Goal: Task Accomplishment & Management: Manage account settings

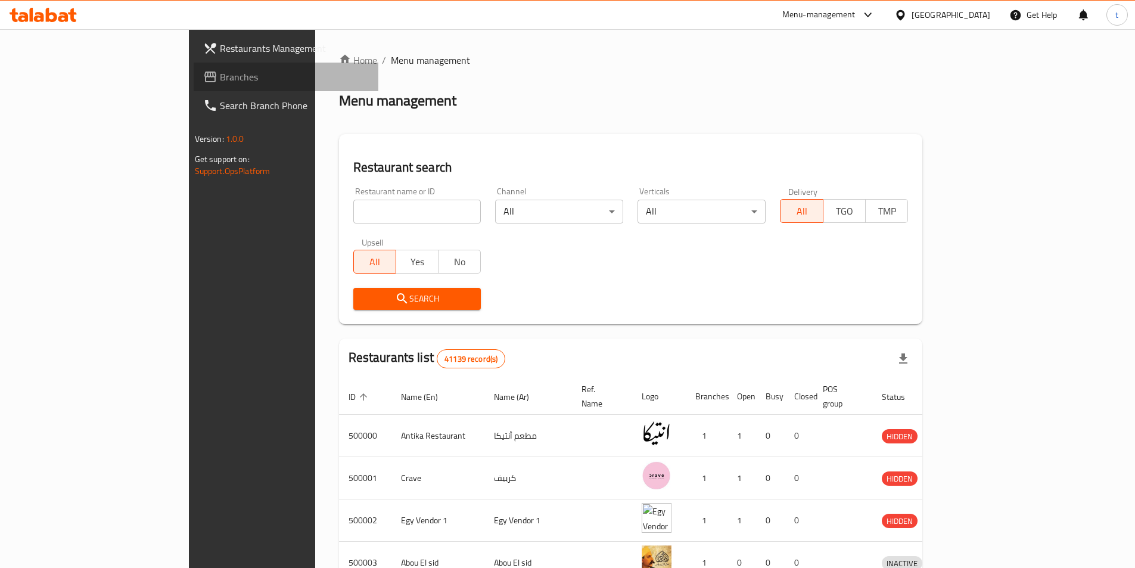
click at [220, 70] on span "Branches" at bounding box center [294, 77] width 149 height 14
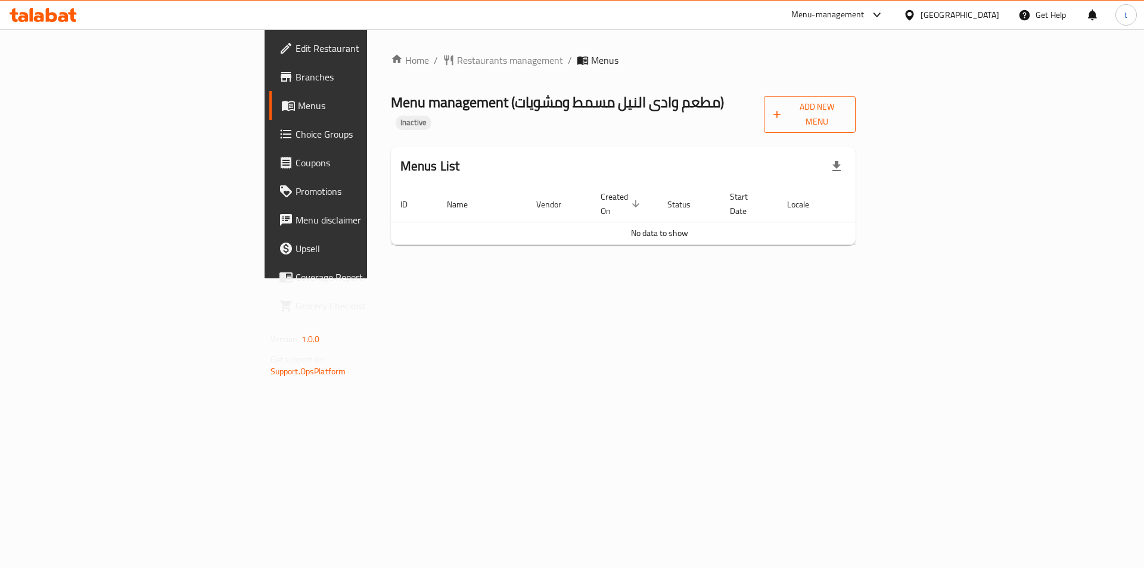
click at [847, 110] on span "Add New Menu" at bounding box center [810, 115] width 73 height 30
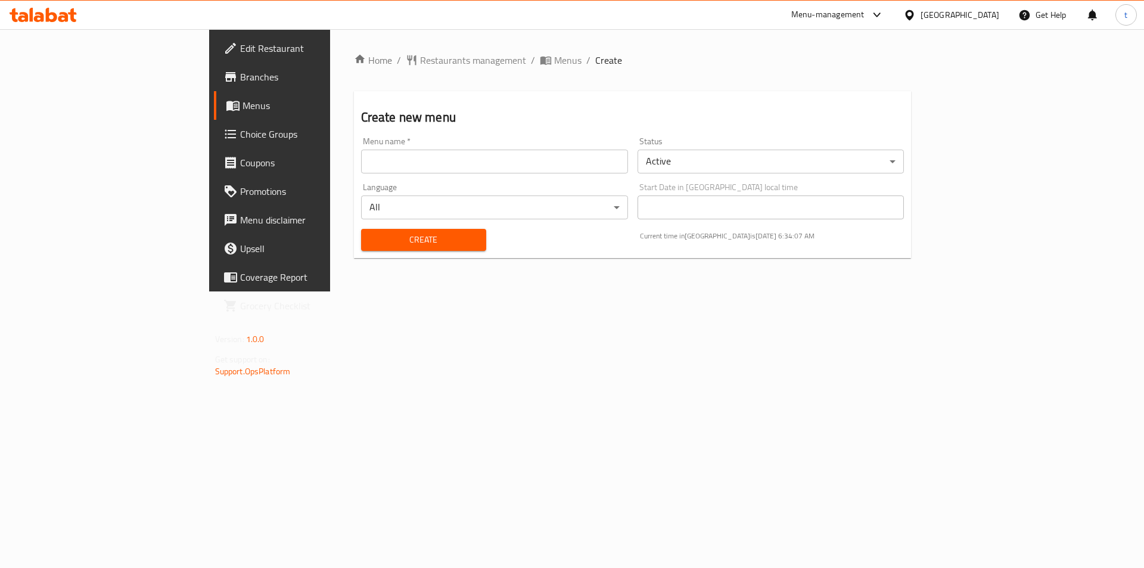
click at [582, 161] on input "text" at bounding box center [494, 162] width 267 height 24
type input "[DATE]"
click at [371, 237] on span "Create" at bounding box center [424, 239] width 106 height 15
click at [243, 98] on span "Menus" at bounding box center [317, 105] width 148 height 14
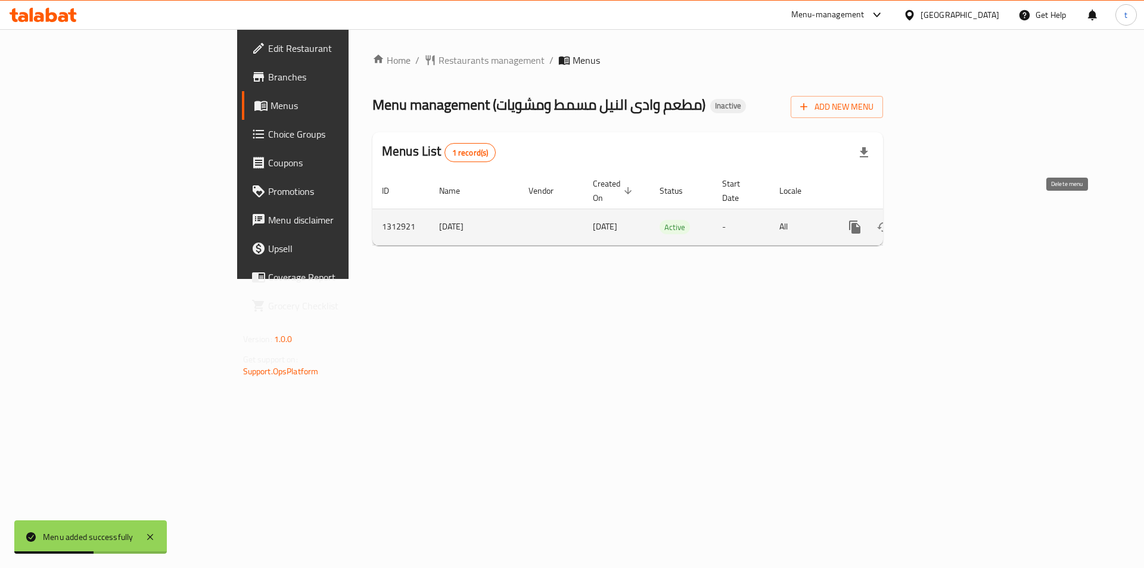
click at [917, 222] on icon "enhanced table" at bounding box center [912, 227] width 8 height 11
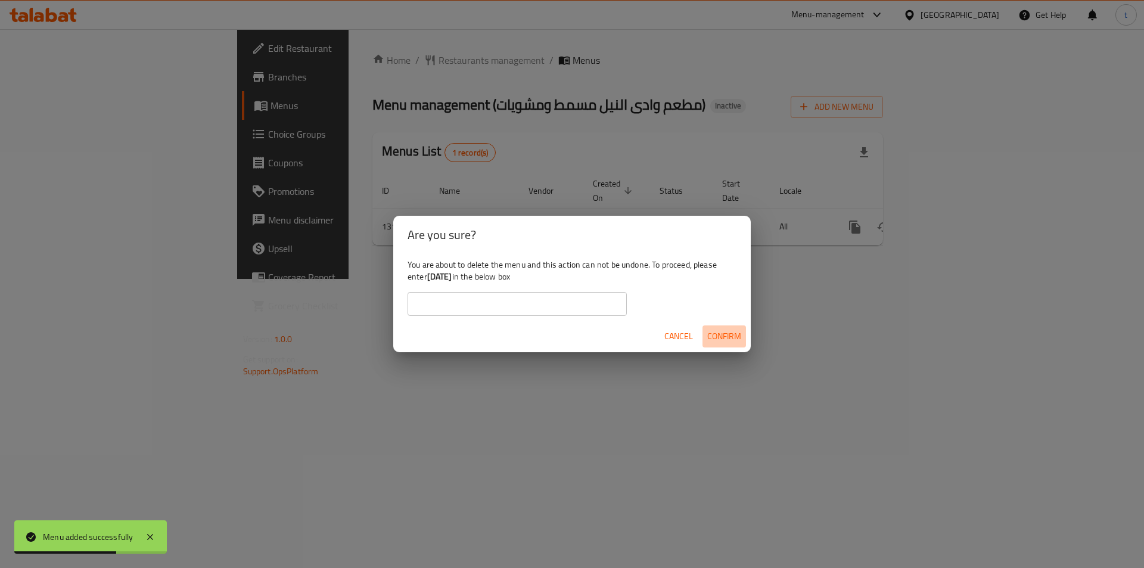
click at [722, 331] on span "Confirm" at bounding box center [724, 336] width 34 height 15
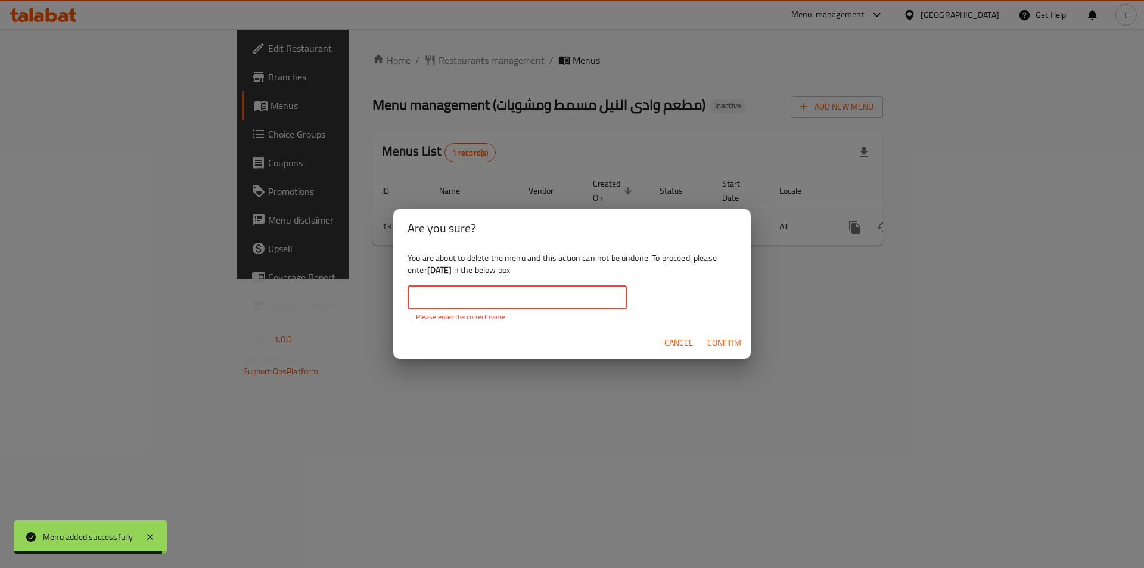
click at [519, 309] on input "text" at bounding box center [517, 297] width 219 height 24
click at [359, 366] on div "Are you sure? You are about to delete the menu and this action can not be undon…" at bounding box center [572, 284] width 1144 height 568
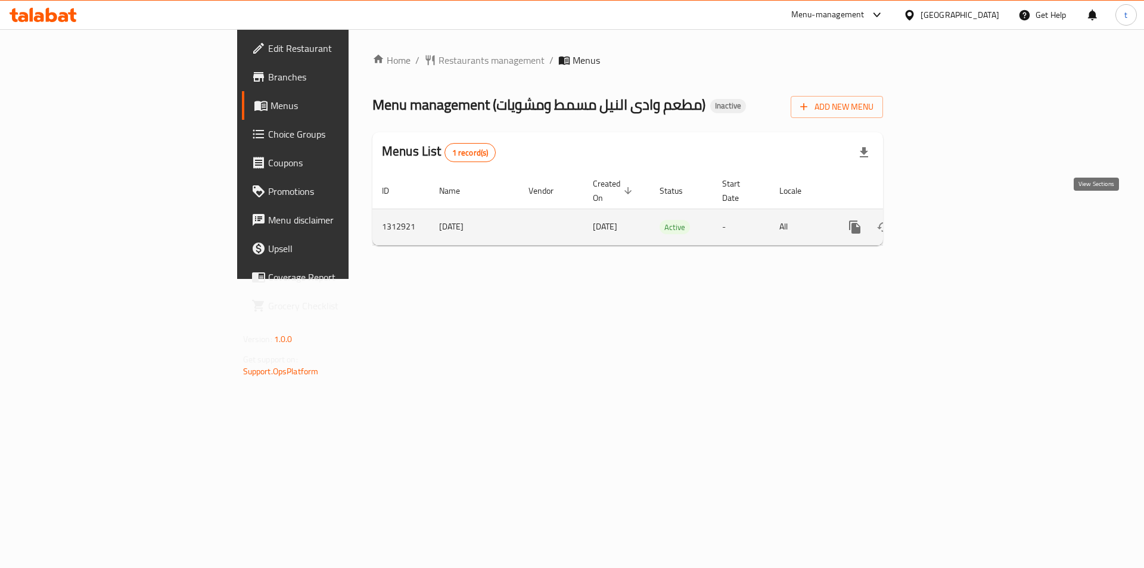
click at [948, 220] on icon "enhanced table" at bounding box center [941, 227] width 14 height 14
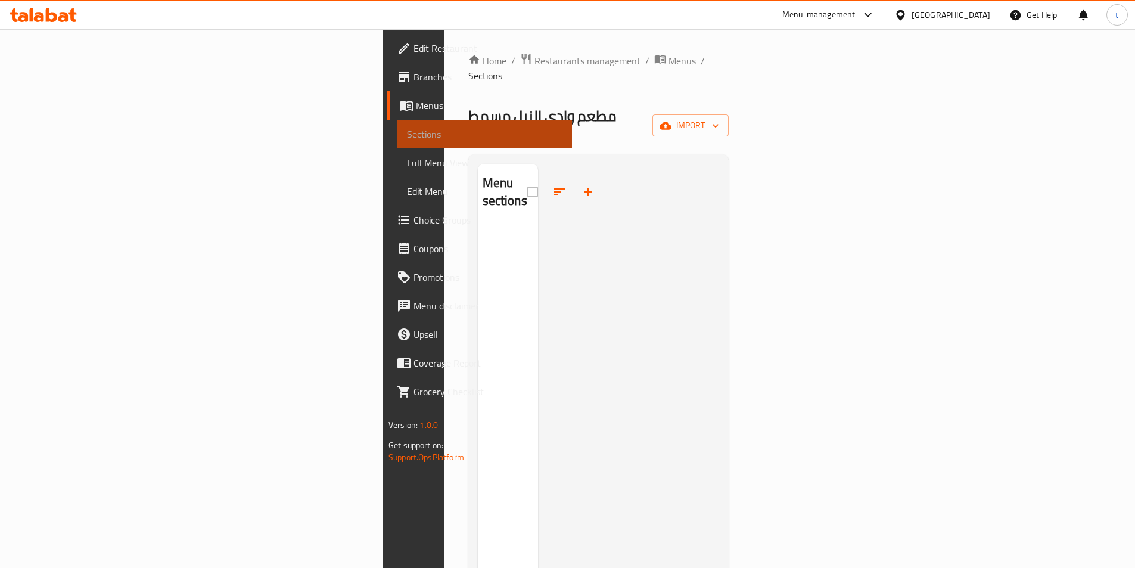
click at [398, 126] on link "Sections" at bounding box center [485, 134] width 175 height 29
click at [414, 84] on span "Branches" at bounding box center [488, 77] width 149 height 14
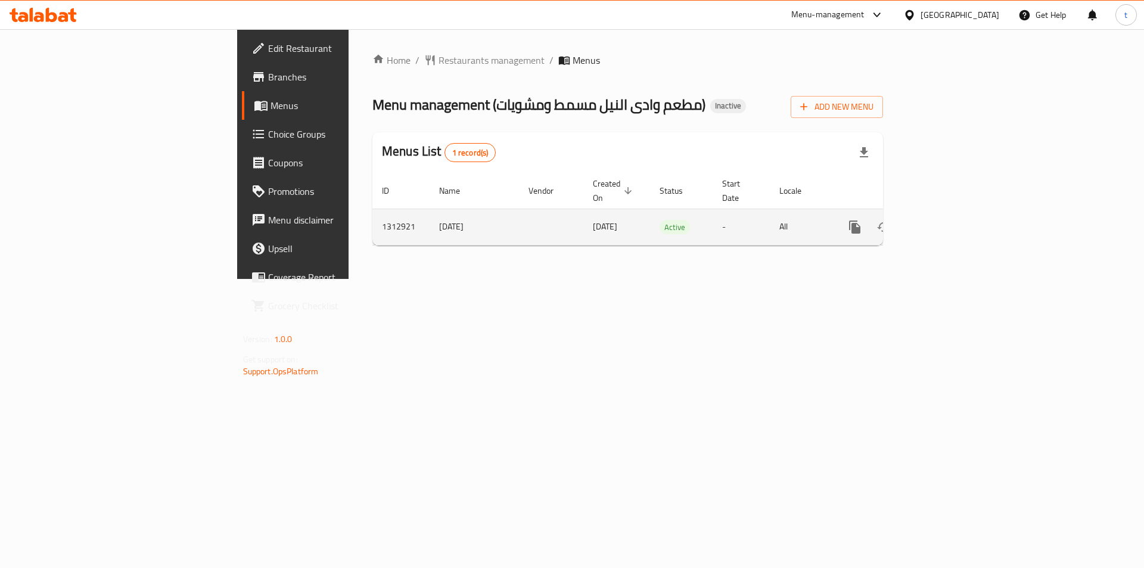
click at [955, 225] on div "enhanced table" at bounding box center [898, 227] width 114 height 29
click at [955, 222] on link "enhanced table" at bounding box center [941, 227] width 29 height 29
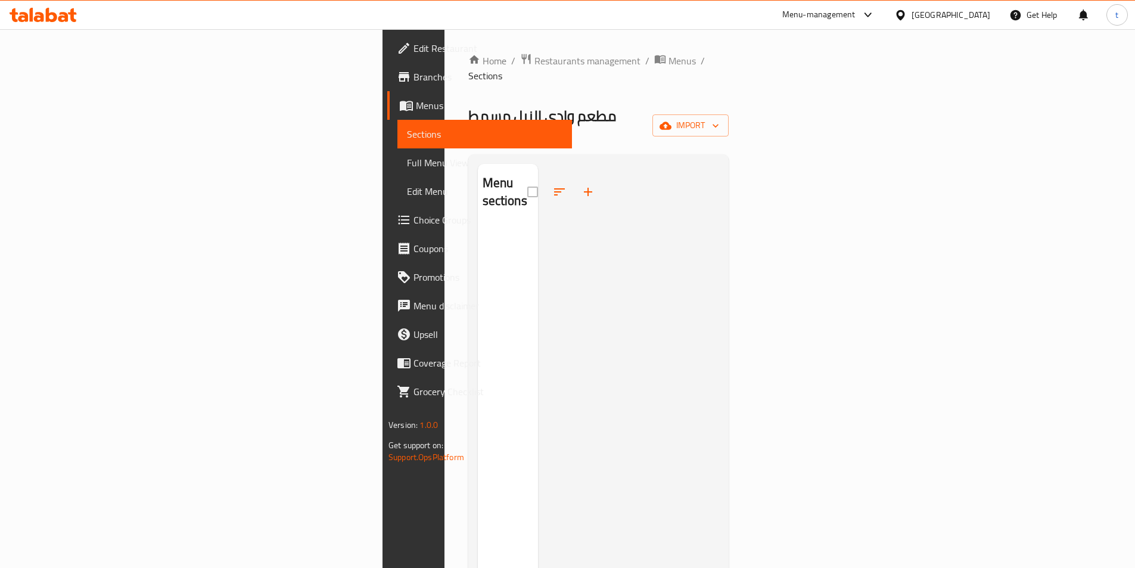
click at [398, 125] on link "Sections" at bounding box center [485, 134] width 175 height 29
click at [416, 105] on span "Menus" at bounding box center [489, 105] width 147 height 14
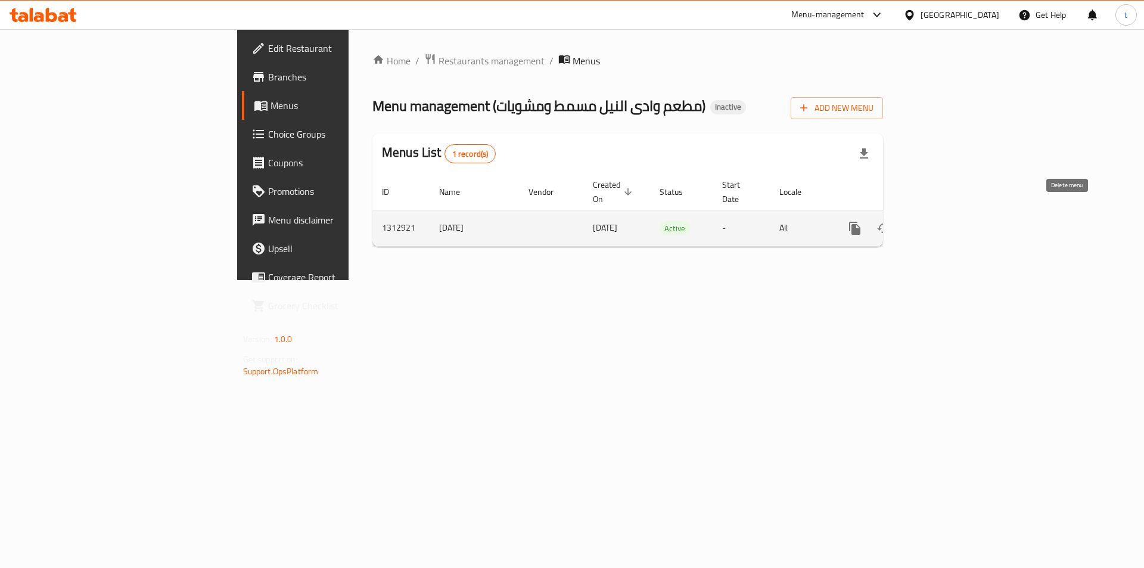
click at [917, 223] on icon "enhanced table" at bounding box center [912, 228] width 8 height 11
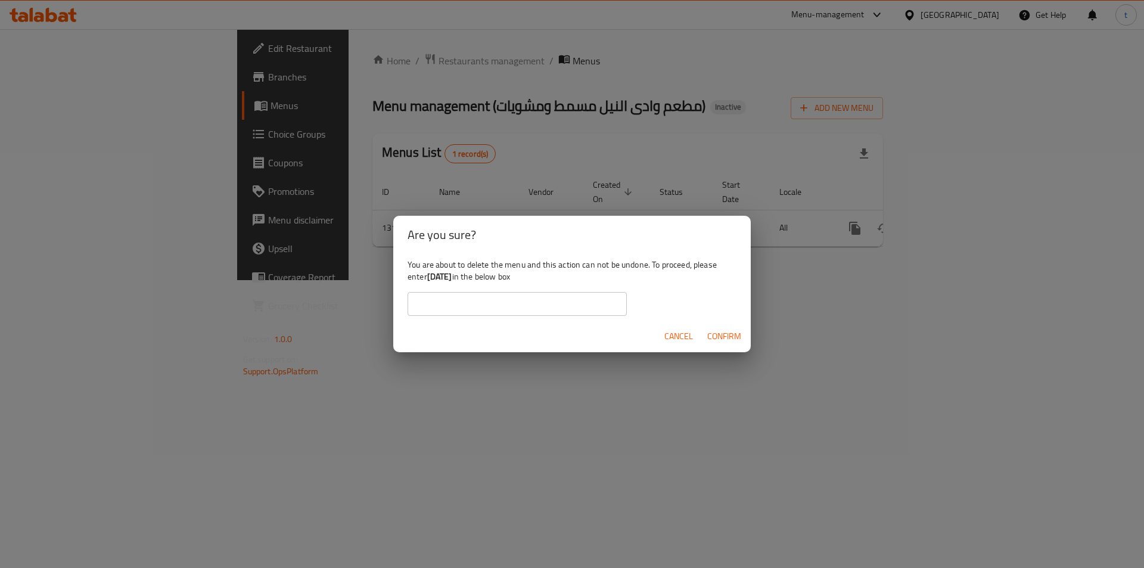
click at [480, 299] on input "text" at bounding box center [517, 304] width 219 height 24
type input "0"
click at [709, 338] on span "Confirm" at bounding box center [724, 336] width 34 height 15
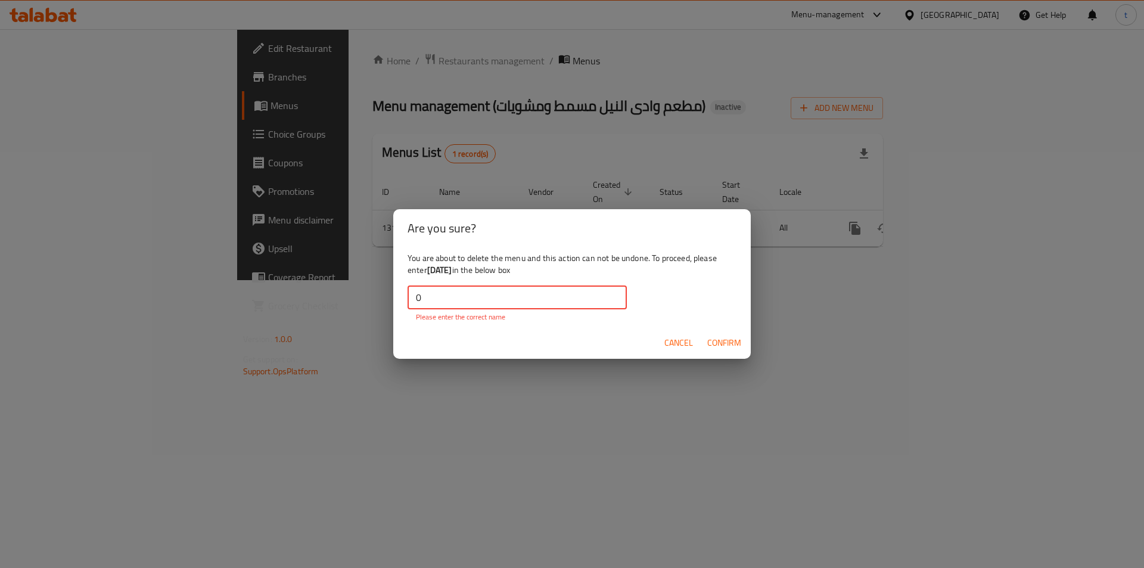
click at [528, 293] on input "0" at bounding box center [517, 297] width 219 height 24
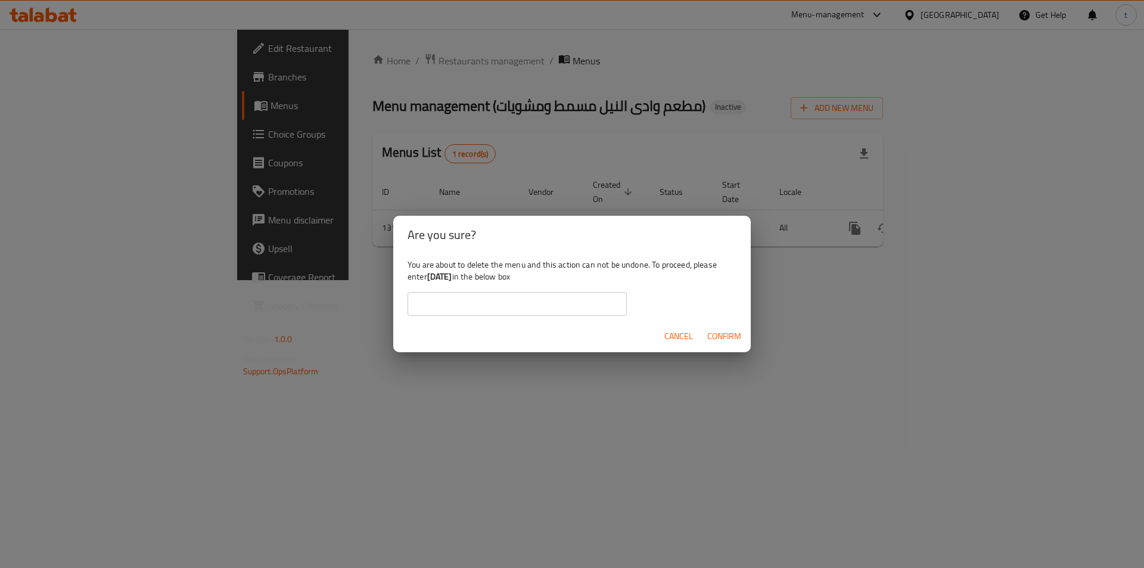
click at [678, 355] on div "Are you sure? You are about to delete the menu and this action can not be undon…" at bounding box center [572, 284] width 1144 height 568
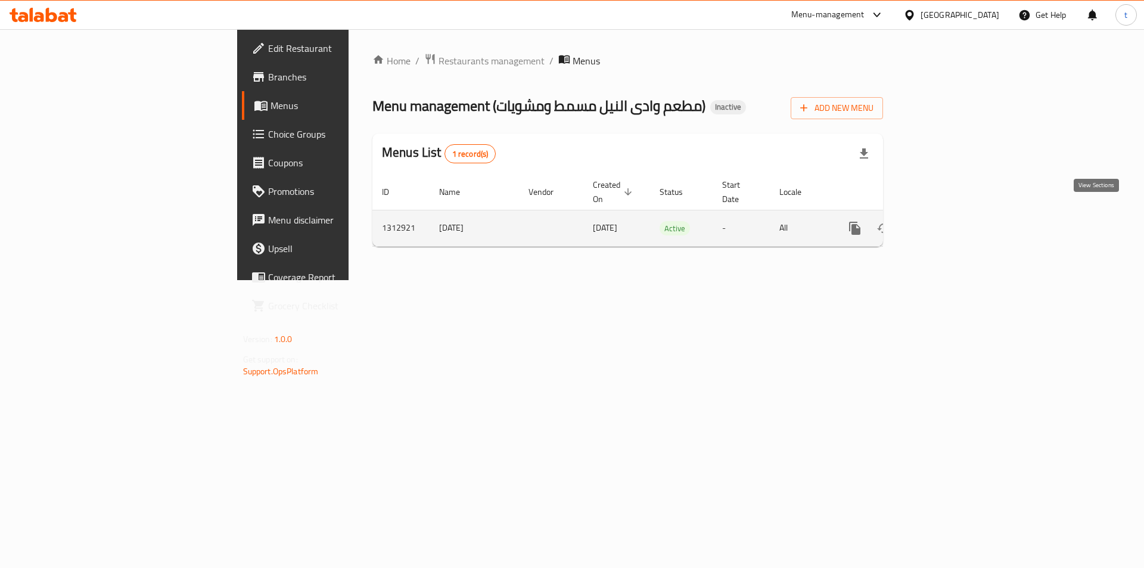
click at [948, 221] on icon "enhanced table" at bounding box center [941, 228] width 14 height 14
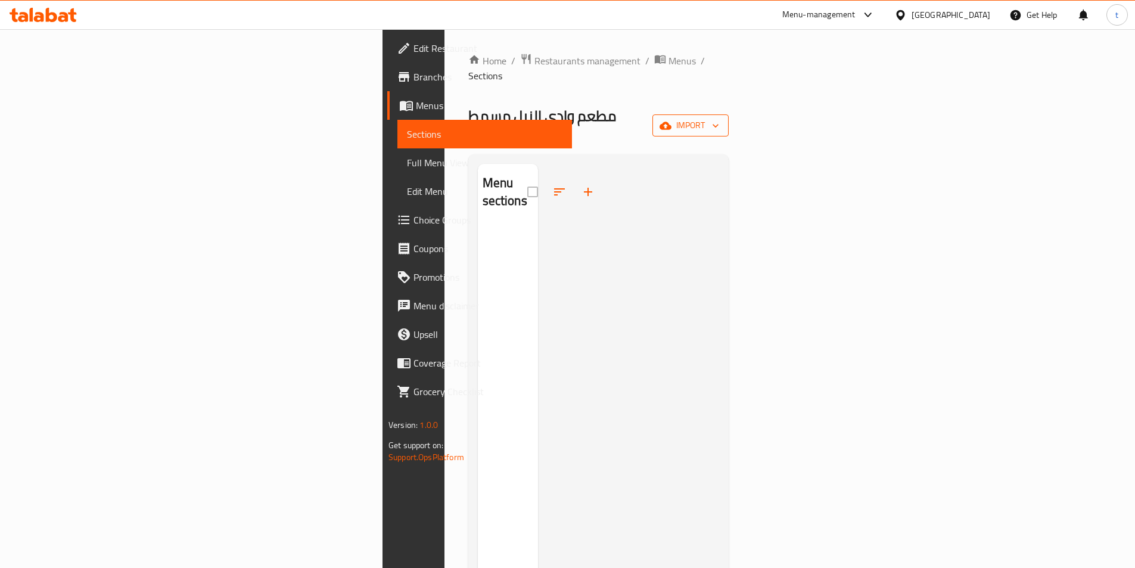
click at [729, 114] on button "import" at bounding box center [691, 125] width 76 height 22
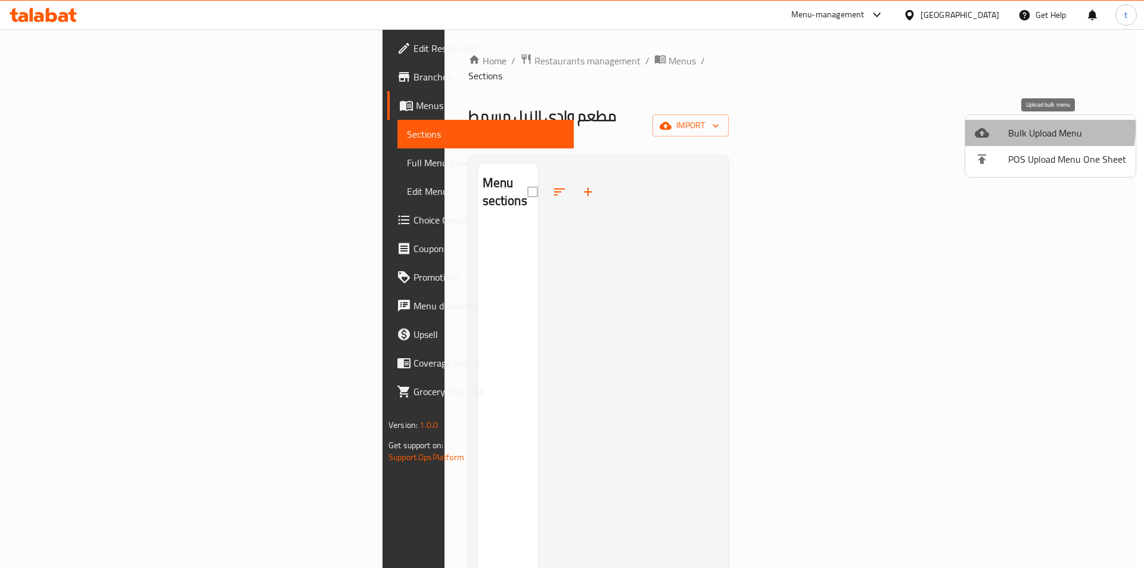
click at [1015, 128] on span "Bulk Upload Menu" at bounding box center [1067, 133] width 118 height 14
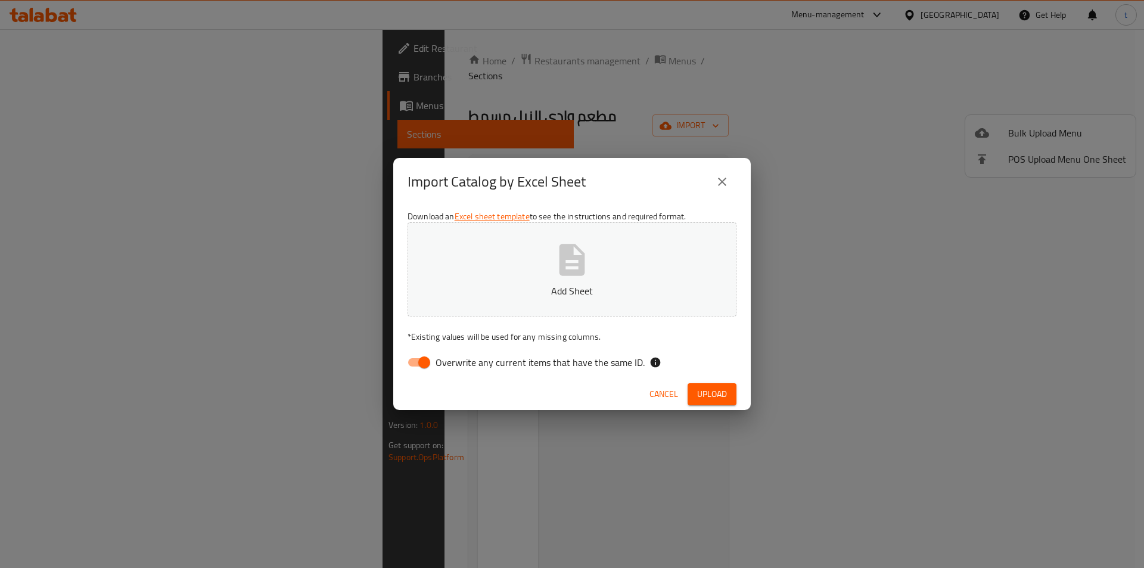
click at [431, 358] on input "Overwrite any current items that have the same ID." at bounding box center [424, 362] width 68 height 23
checkbox input "false"
click at [701, 387] on span "Upload" at bounding box center [712, 394] width 30 height 15
click at [716, 387] on span "Upload" at bounding box center [712, 394] width 30 height 15
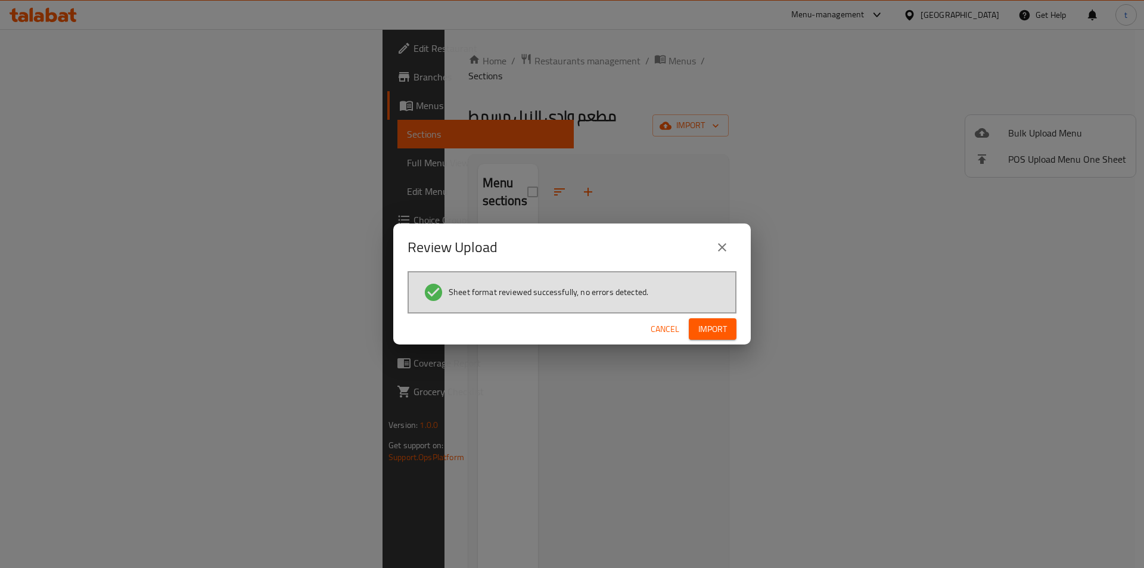
click at [703, 329] on span "Import" at bounding box center [712, 329] width 29 height 15
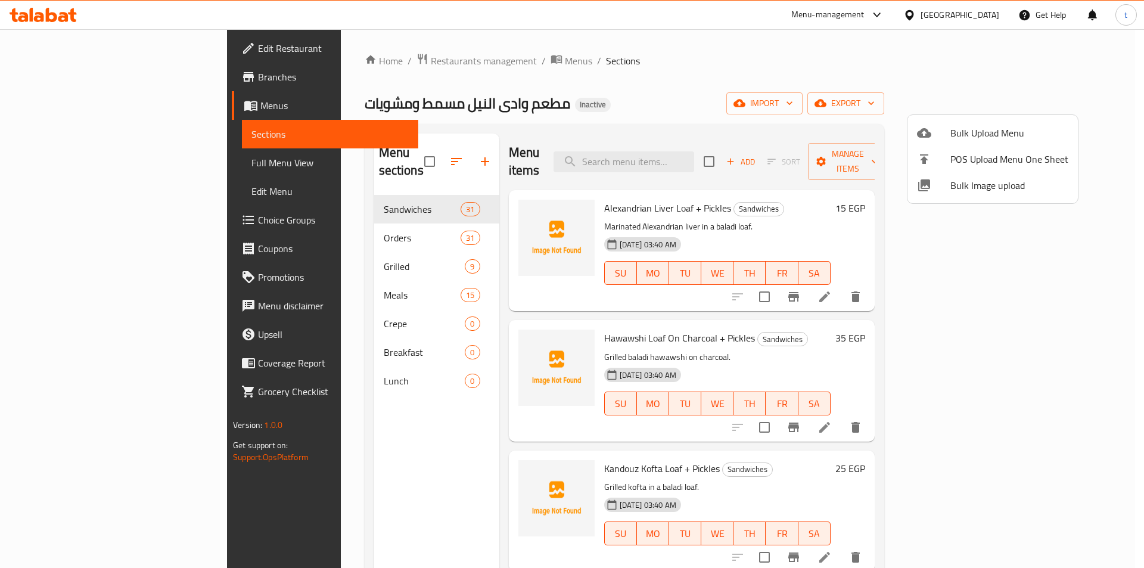
click at [835, 119] on div at bounding box center [572, 284] width 1144 height 568
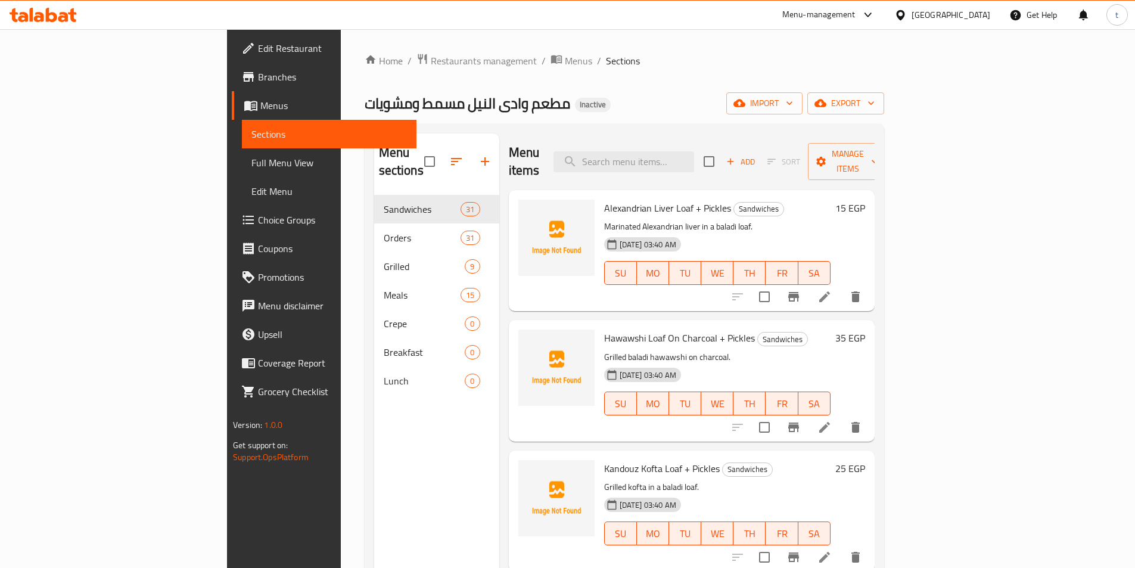
click at [242, 159] on link "Full Menu View" at bounding box center [329, 162] width 175 height 29
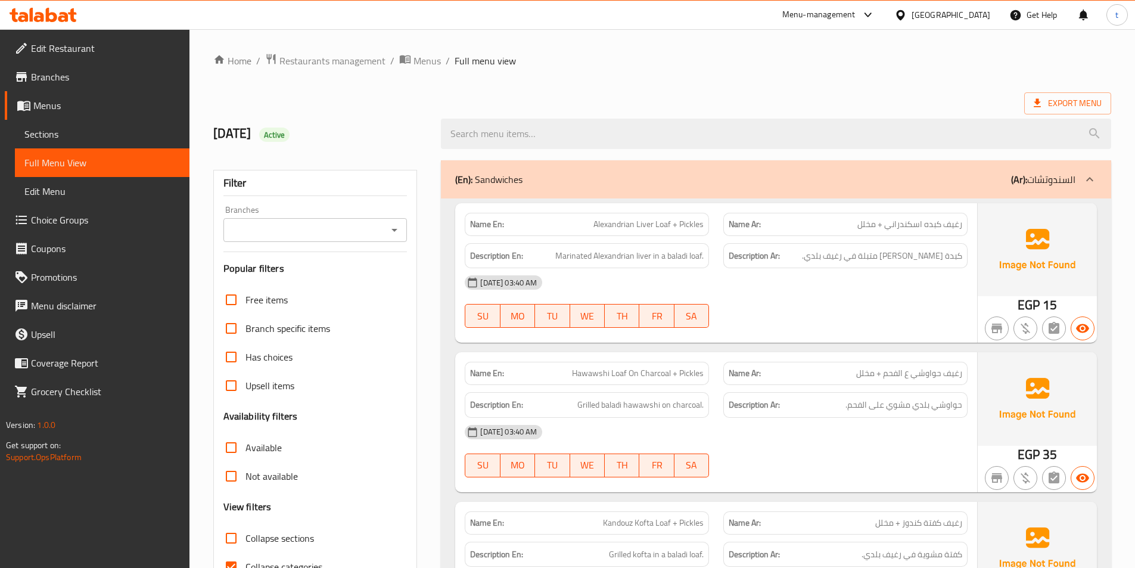
scroll to position [119, 0]
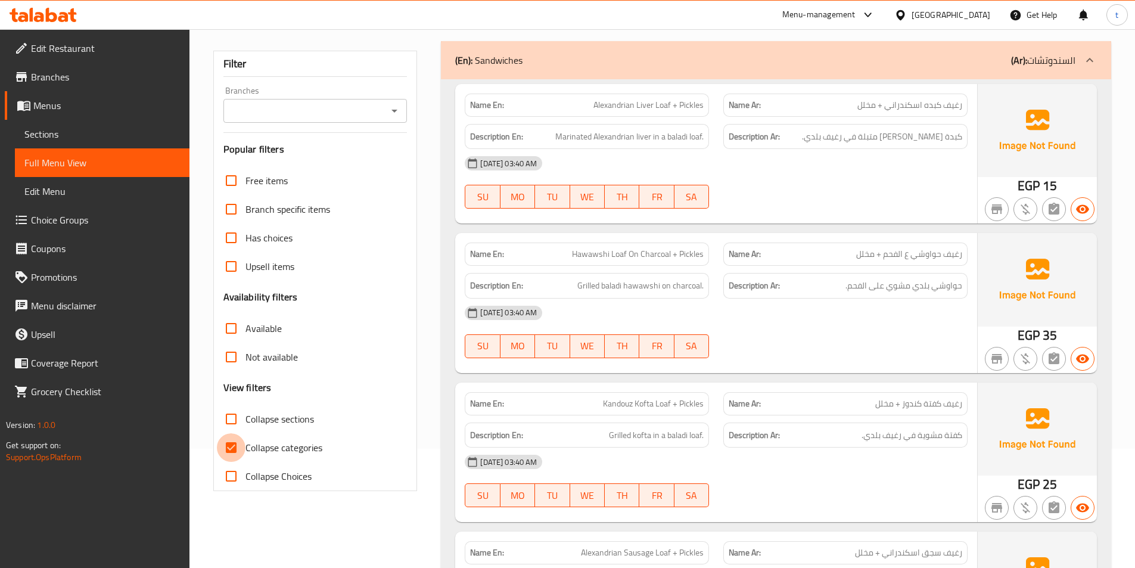
click at [225, 449] on input "Collapse categories" at bounding box center [231, 447] width 29 height 29
checkbox input "false"
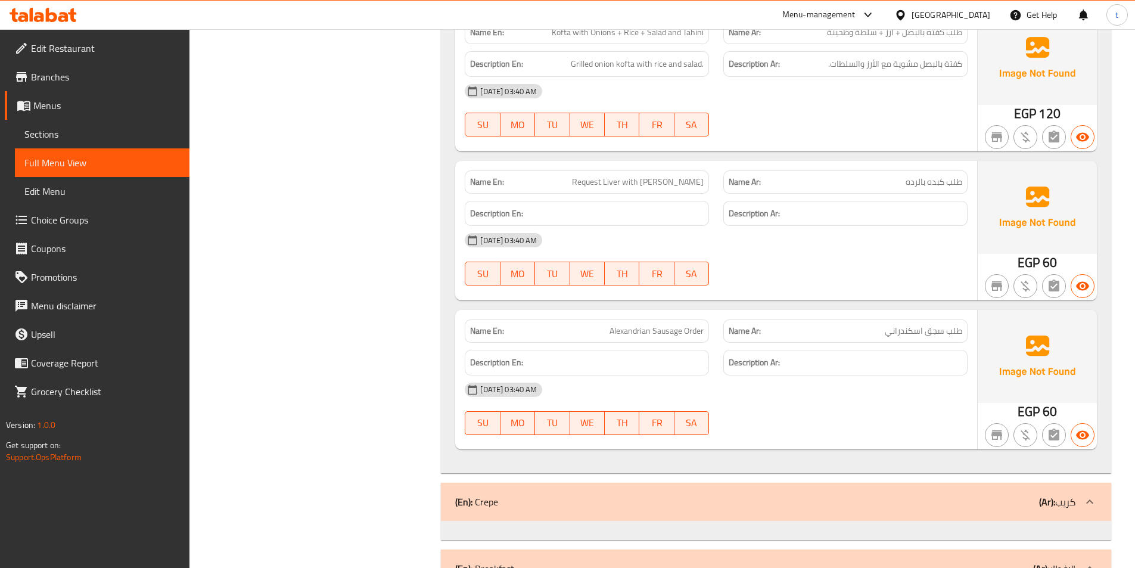
scroll to position [13474, 0]
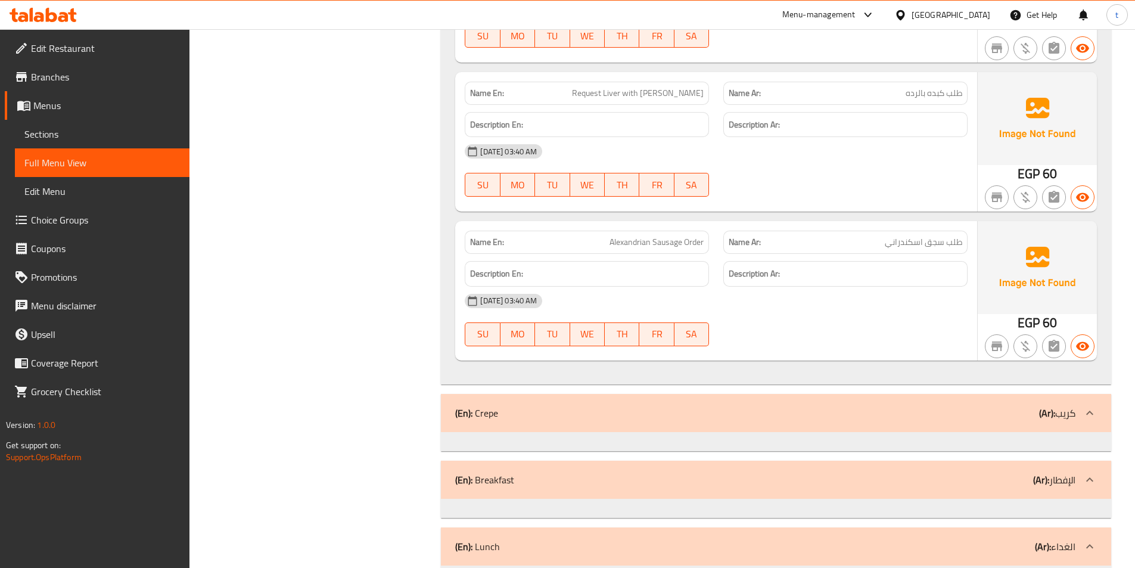
click at [91, 137] on span "Sections" at bounding box center [102, 134] width 156 height 14
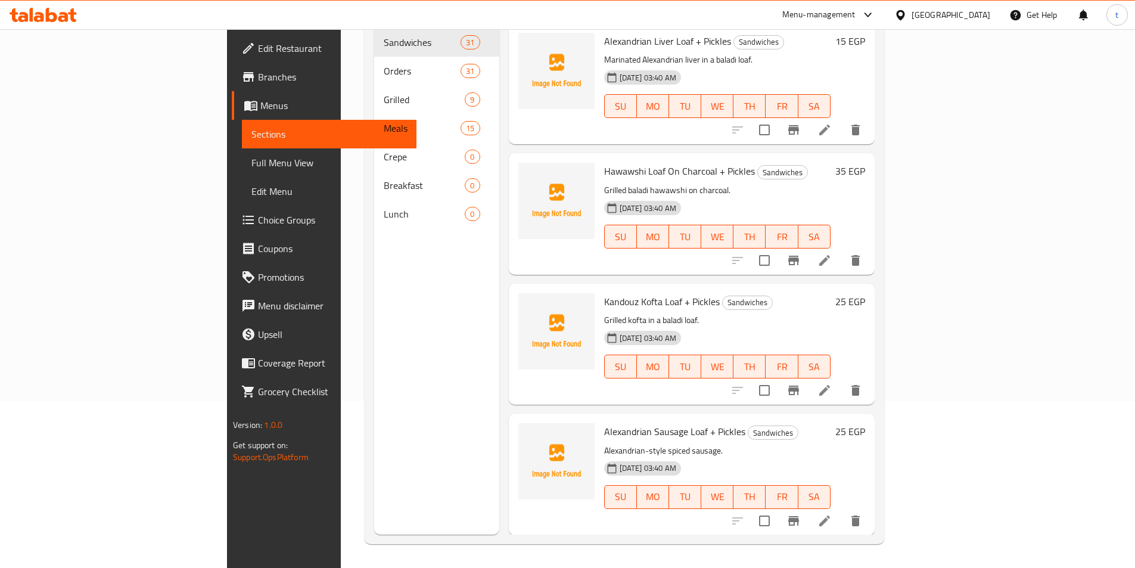
scroll to position [167, 0]
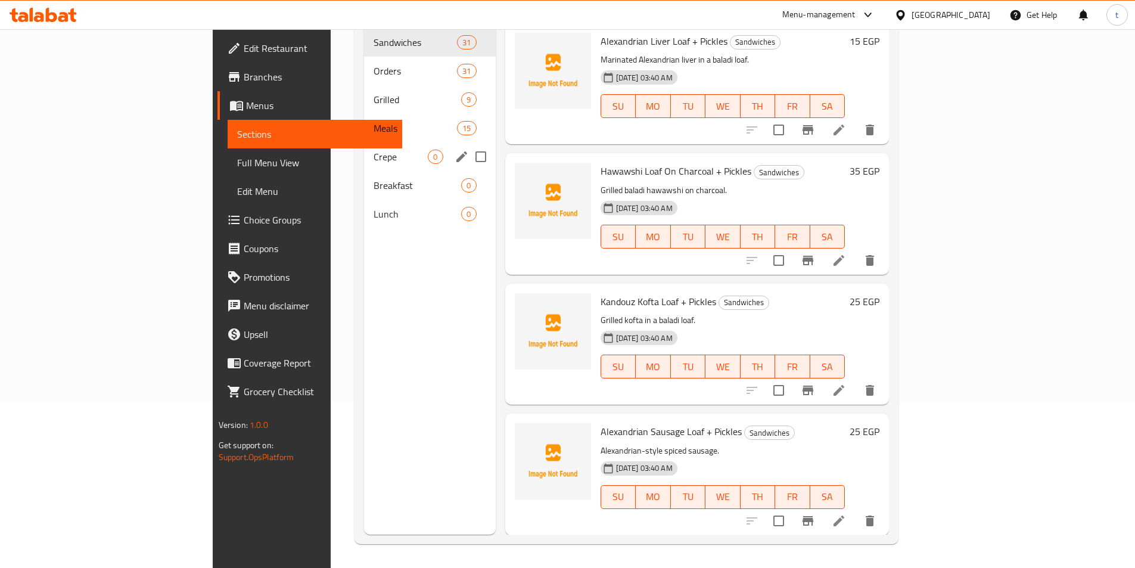
click at [468, 144] on input "Menu sections" at bounding box center [480, 156] width 25 height 25
checkbox input "true"
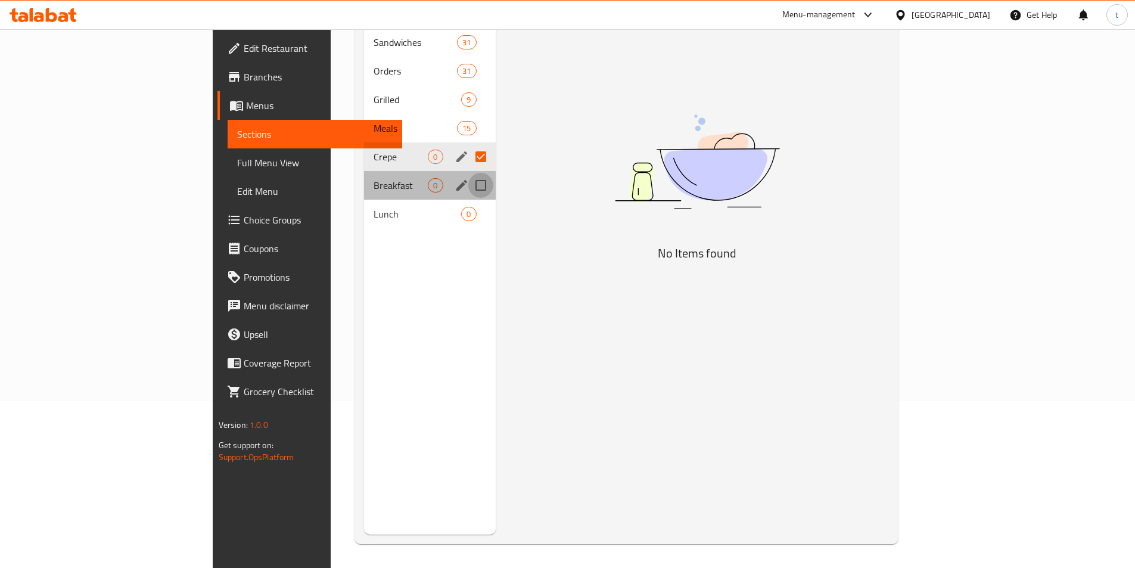
click at [468, 173] on input "Menu sections" at bounding box center [480, 185] width 25 height 25
checkbox input "true"
click at [468, 204] on input "Menu sections" at bounding box center [480, 213] width 25 height 25
checkbox input "true"
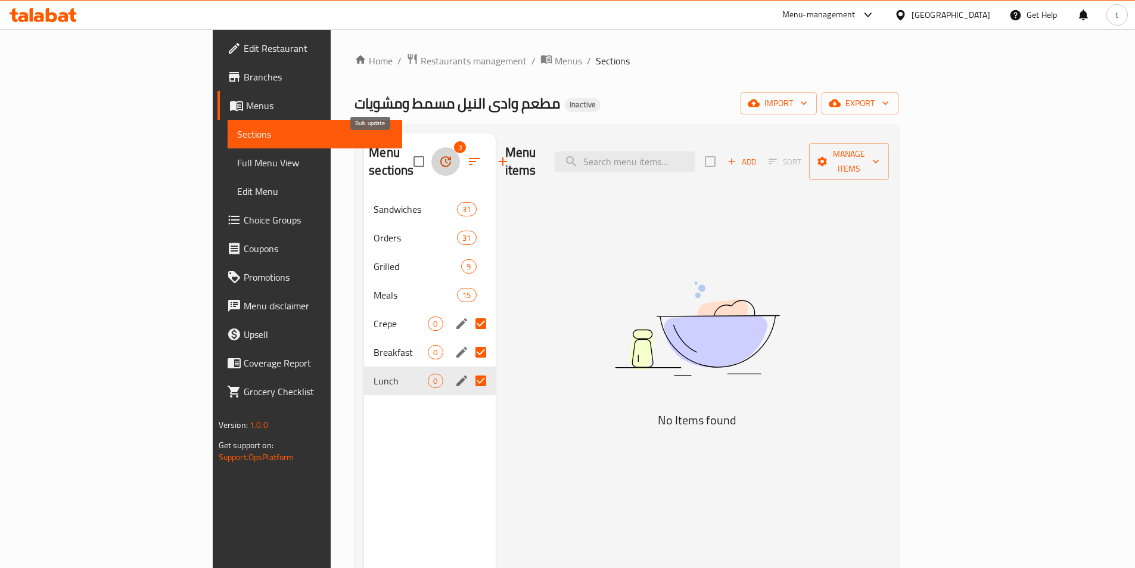
click at [431, 147] on button "button" at bounding box center [445, 161] width 29 height 29
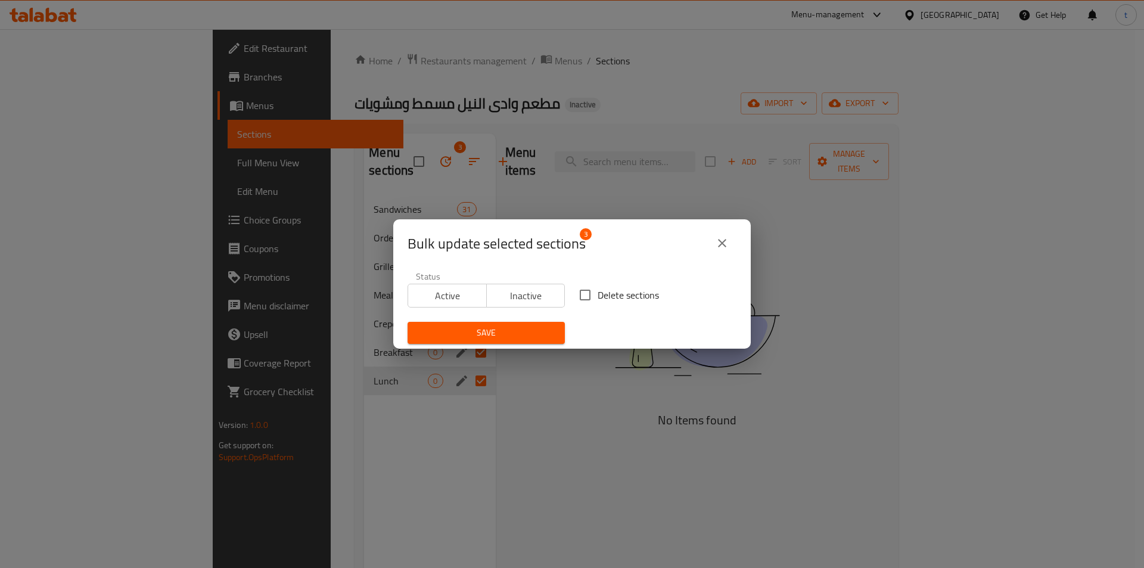
click at [580, 288] on input "Delete sections" at bounding box center [585, 294] width 25 height 25
checkbox input "true"
click at [535, 342] on button "Save" at bounding box center [486, 333] width 157 height 22
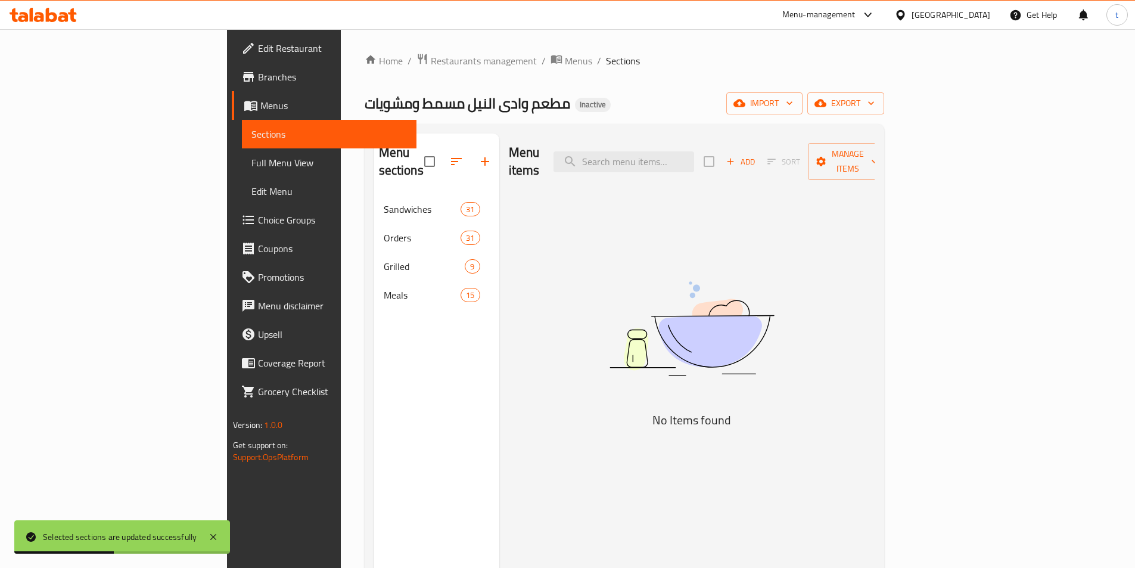
click at [242, 154] on link "Full Menu View" at bounding box center [329, 162] width 175 height 29
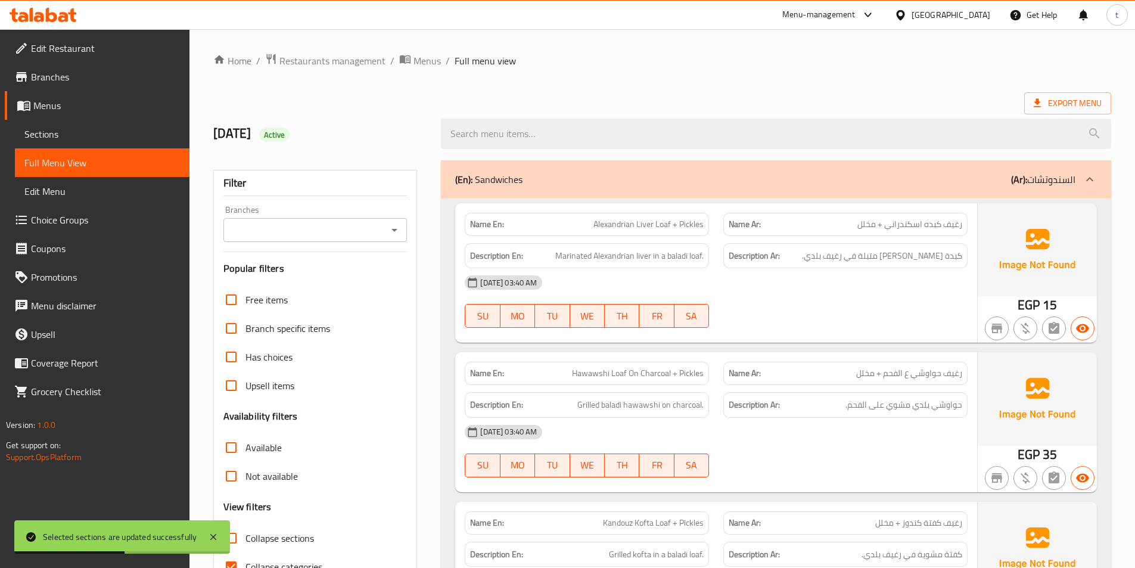
scroll to position [238, 0]
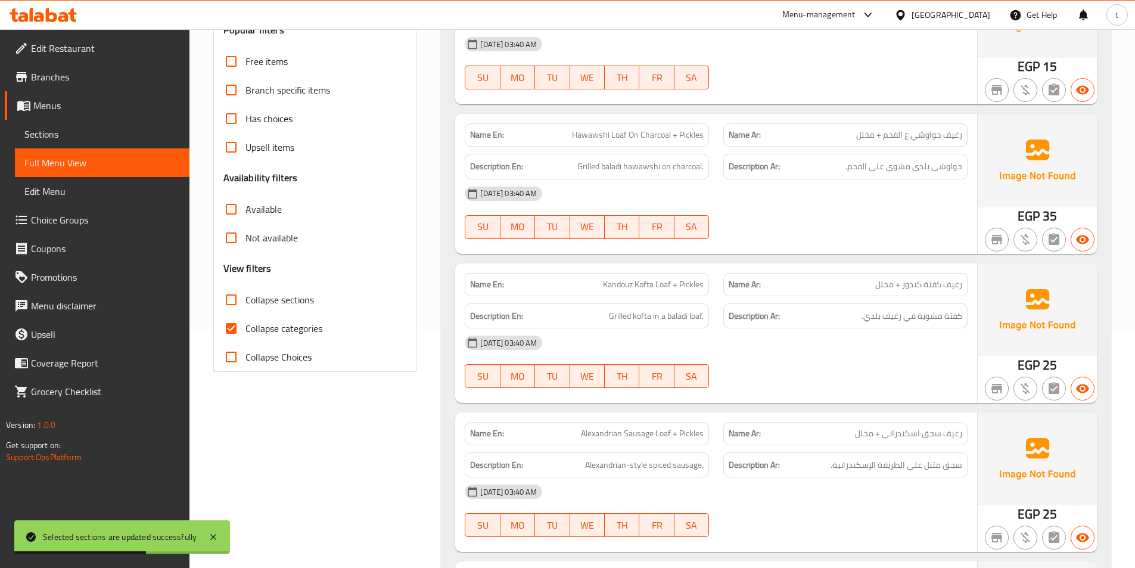
click at [235, 328] on input "Collapse categories" at bounding box center [231, 328] width 29 height 29
checkbox input "false"
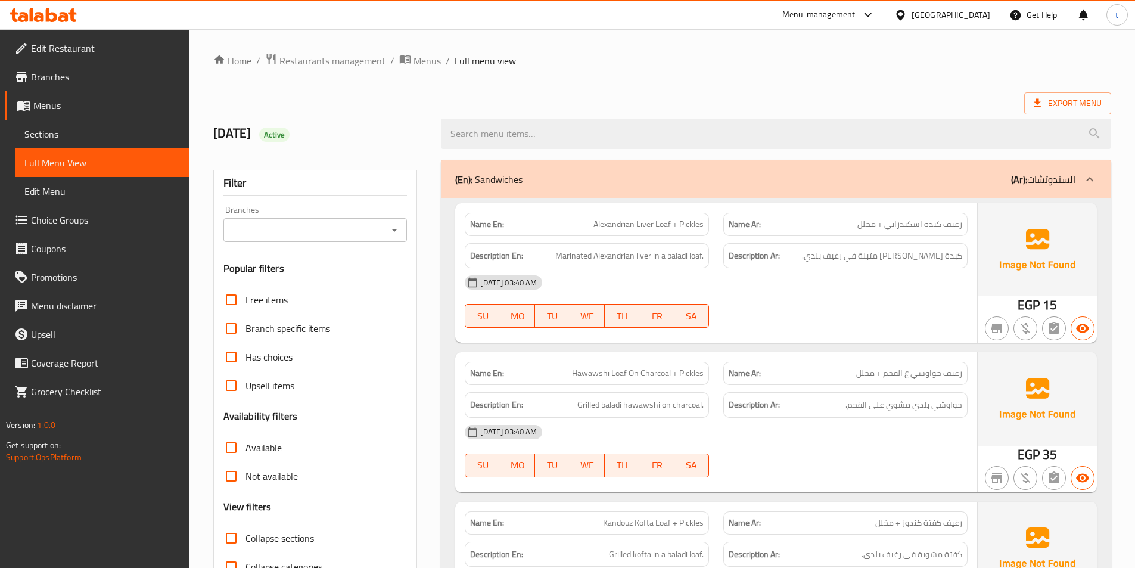
click at [631, 229] on span "Alexandrian Liver Loaf + Pickles" at bounding box center [649, 224] width 110 height 13
click at [961, 225] on span "رغيف كبده اسكندراني + مخلل" at bounding box center [910, 224] width 105 height 13
drag, startPoint x: 961, startPoint y: 225, endPoint x: 784, endPoint y: 212, distance: 177.4
click at [960, 225] on span "رغيف كبده اسكندراني + مخلل" at bounding box center [910, 224] width 105 height 13
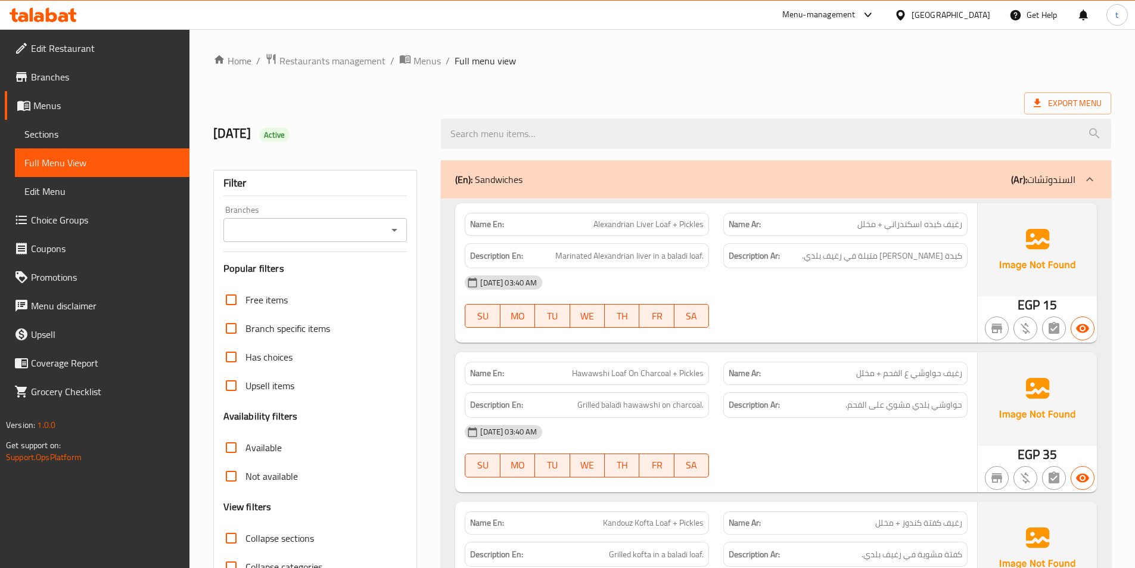
click at [675, 232] on div "Name En: Alexandrian Liver Loaf + Pickles" at bounding box center [587, 224] width 244 height 23
click at [597, 223] on span "Alexandrian Liver Loaf + Pickles" at bounding box center [649, 224] width 110 height 13
click at [600, 225] on span "Alexandrian Liver Loaf + Pickles" at bounding box center [649, 224] width 110 height 13
click at [699, 229] on span "Alexandrian Liver Loaf + Pickles" at bounding box center [649, 224] width 110 height 13
click at [564, 257] on span "Marinated Alexandrian liver in a baladi loaf." at bounding box center [629, 256] width 148 height 15
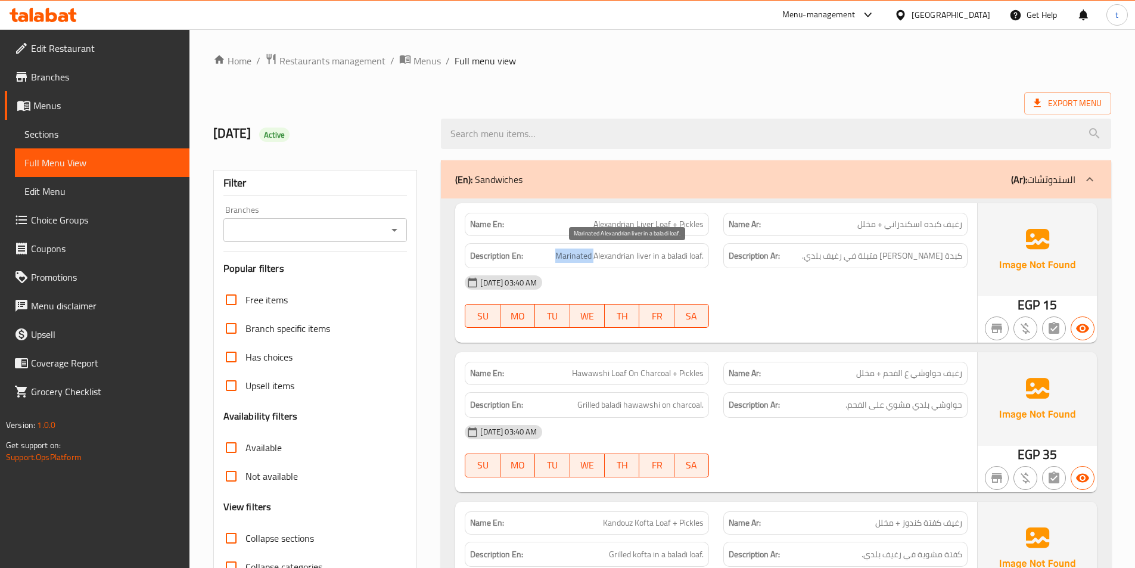
click at [564, 257] on span "Marinated Alexandrian liver in a baladi loaf." at bounding box center [629, 256] width 148 height 15
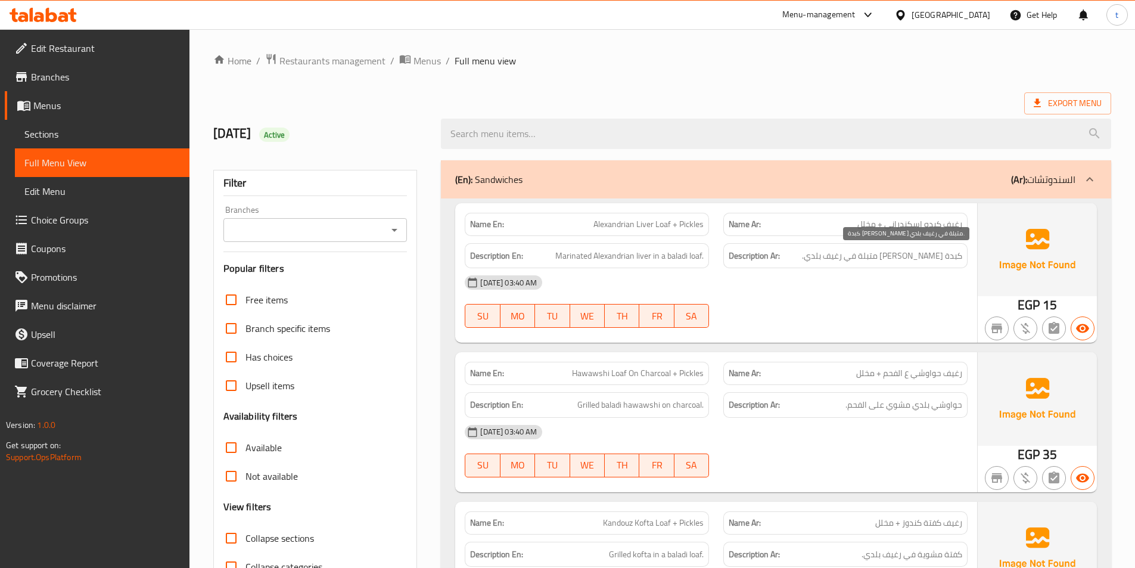
click at [896, 251] on span "كبدة [PERSON_NAME] متبلة في رغيف بلدي." at bounding box center [882, 256] width 160 height 15
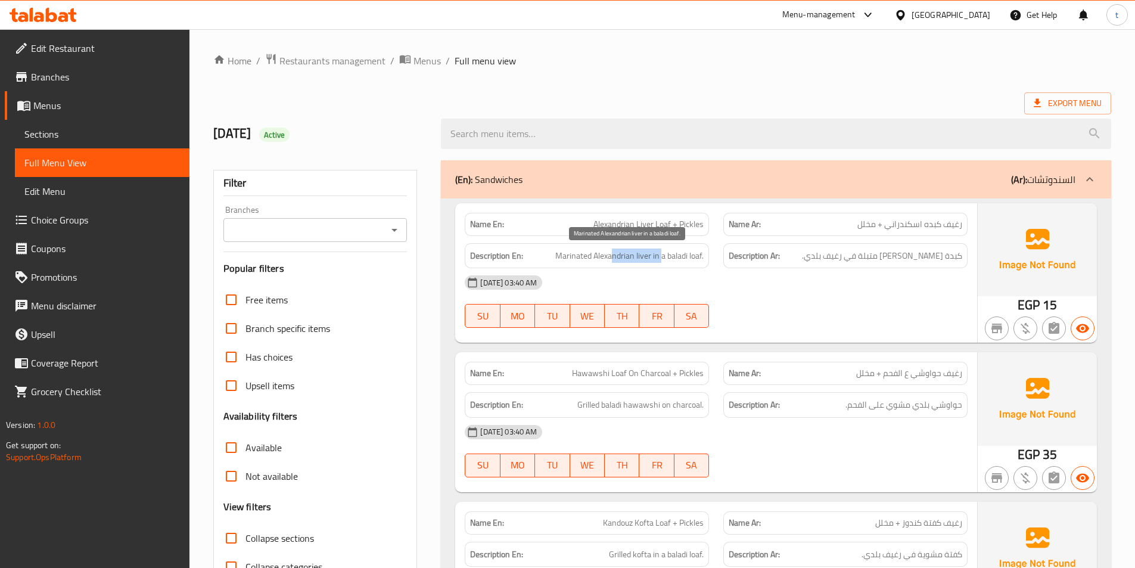
drag, startPoint x: 616, startPoint y: 252, endPoint x: 661, endPoint y: 250, distance: 44.7
click at [661, 250] on span "Marinated Alexandrian liver in a baladi loaf." at bounding box center [629, 256] width 148 height 15
drag, startPoint x: 899, startPoint y: 263, endPoint x: 824, endPoint y: 271, distance: 75.5
click at [824, 271] on div "Name En: Alexandrian Liver Loaf + Pickles Name Ar: رغيف كبده اسكندراني + مخلل D…" at bounding box center [716, 272] width 522 height 139
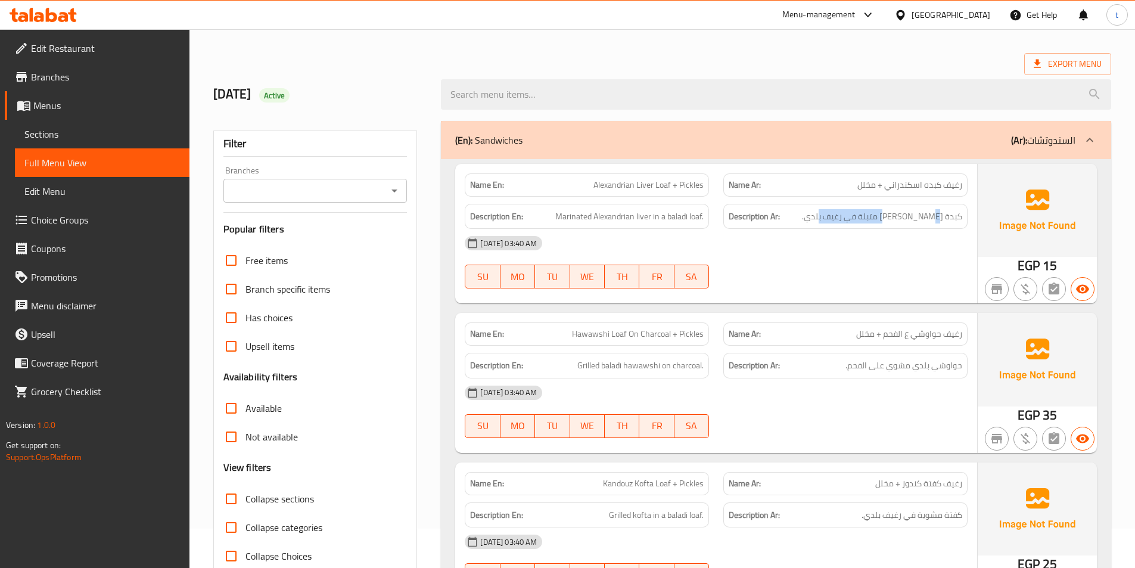
scroll to position [60, 0]
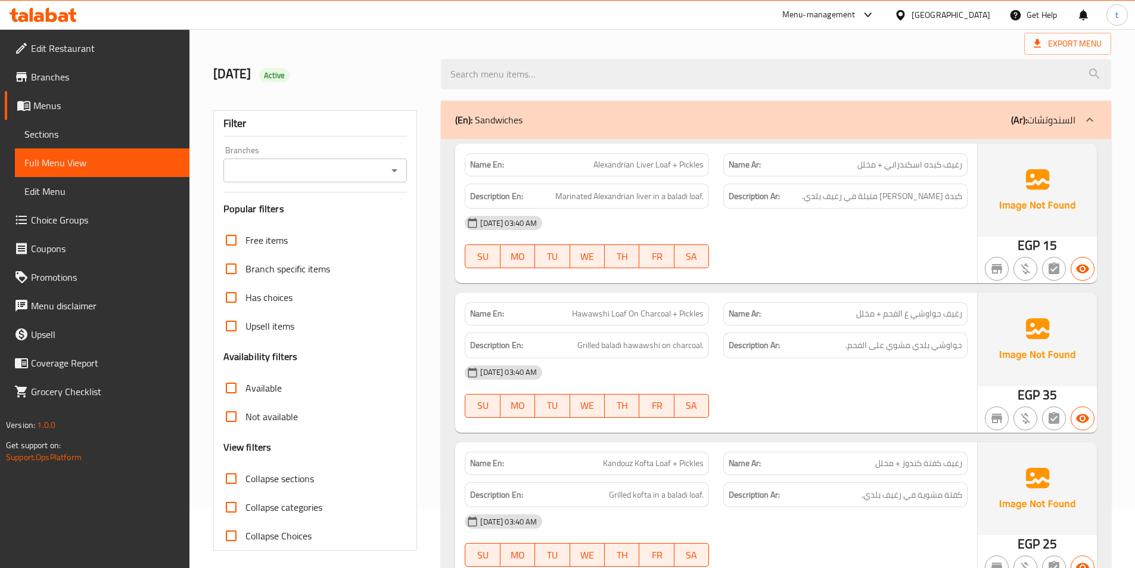
click at [954, 315] on span "رغيف حواوشي ع الفحم + مخلل" at bounding box center [909, 314] width 106 height 13
drag, startPoint x: 954, startPoint y: 315, endPoint x: 914, endPoint y: 311, distance: 39.5
click at [952, 315] on span "رغيف حواوشي ع الفحم + مخلل" at bounding box center [909, 314] width 106 height 13
click at [897, 317] on span "رغيف حواوشي ع الفحم + مخلل" at bounding box center [909, 314] width 106 height 13
click at [879, 325] on div "Name En: Hawawshi Loaf On Charcoal + Pickles Name Ar: رغيف حواوشي ع الفحم + مخل…" at bounding box center [716, 362] width 522 height 139
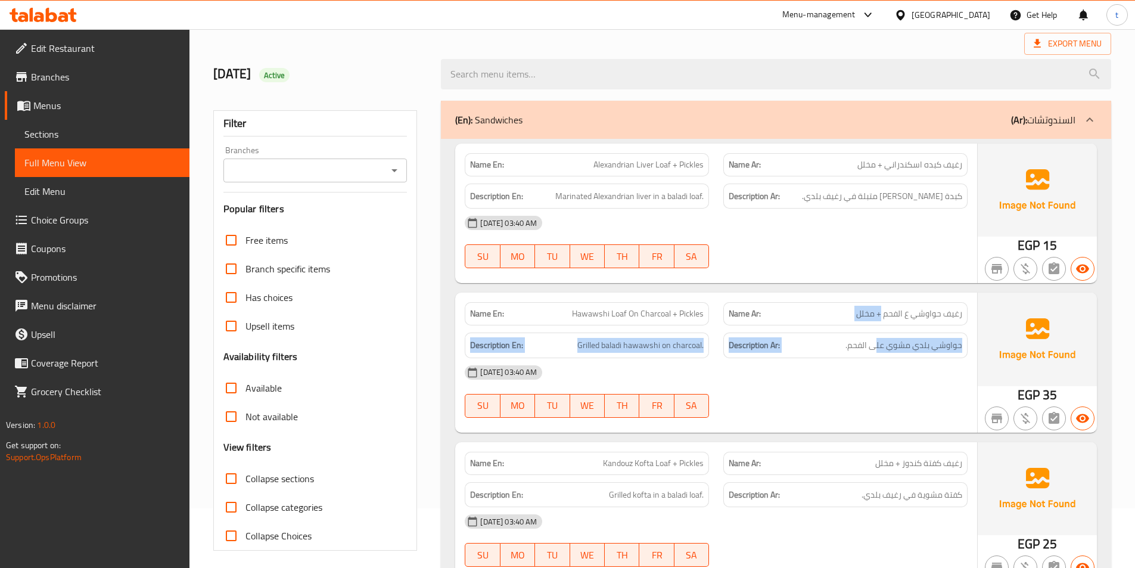
click at [906, 331] on div "Description Ar: حواوشي بلدي مشوي على الفحم." at bounding box center [845, 345] width 259 height 40
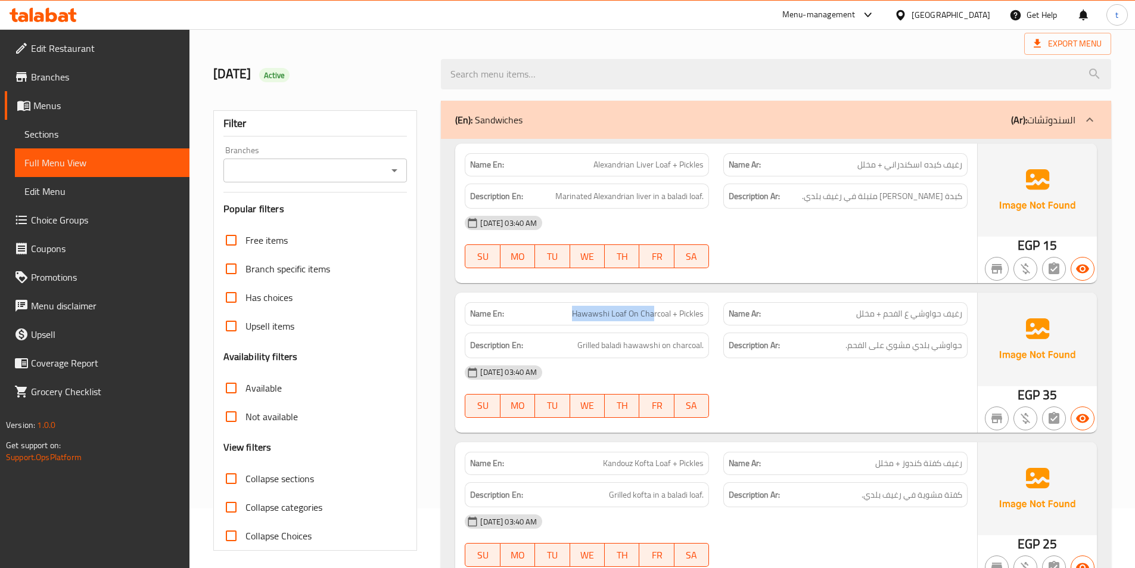
drag, startPoint x: 600, startPoint y: 318, endPoint x: 655, endPoint y: 315, distance: 55.5
click at [655, 315] on span "Hawawshi Loaf On Charcoal + Pickles" at bounding box center [638, 314] width 132 height 13
click at [668, 312] on span "Hawawshi Loaf On Charcoal + Pickles" at bounding box center [638, 314] width 132 height 13
drag, startPoint x: 957, startPoint y: 358, endPoint x: 862, endPoint y: 358, distance: 94.2
click at [862, 358] on div "[DATE] 03:40 AM" at bounding box center [716, 372] width 517 height 29
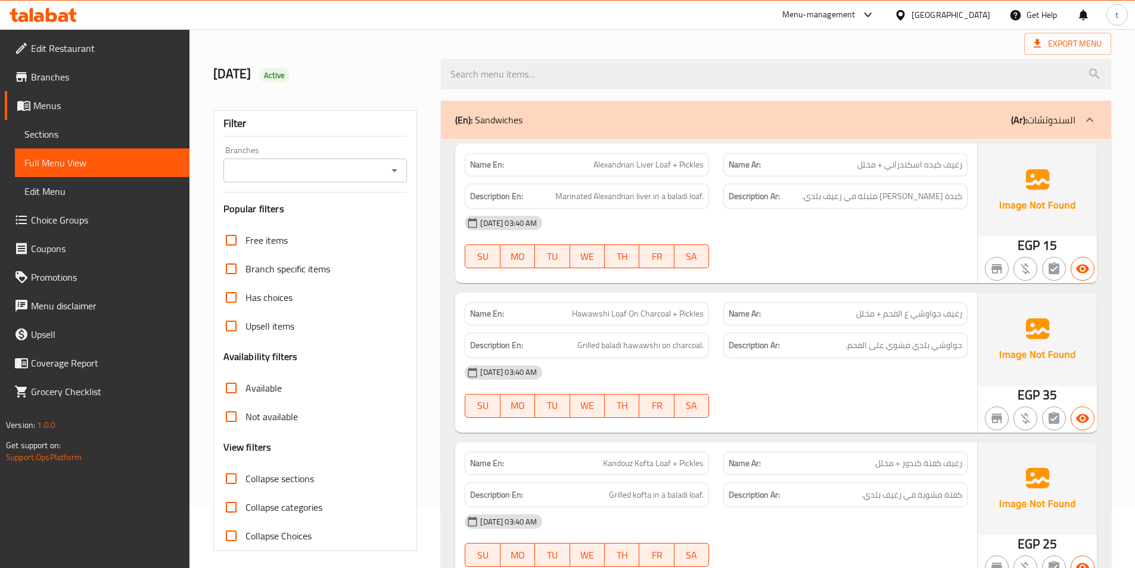
click at [576, 349] on h6 "Description En: Grilled baladi hawawshi on charcoal." at bounding box center [587, 345] width 234 height 15
drag, startPoint x: 587, startPoint y: 341, endPoint x: 734, endPoint y: 343, distance: 147.2
click at [734, 343] on div "Description En: Grilled baladi hawawshi on charcoal. Description Ar: حواوشي بلد…" at bounding box center [716, 345] width 517 height 40
click at [964, 352] on div "Description Ar: حواوشي بلدي مشوي على الفحم." at bounding box center [846, 346] width 244 height 26
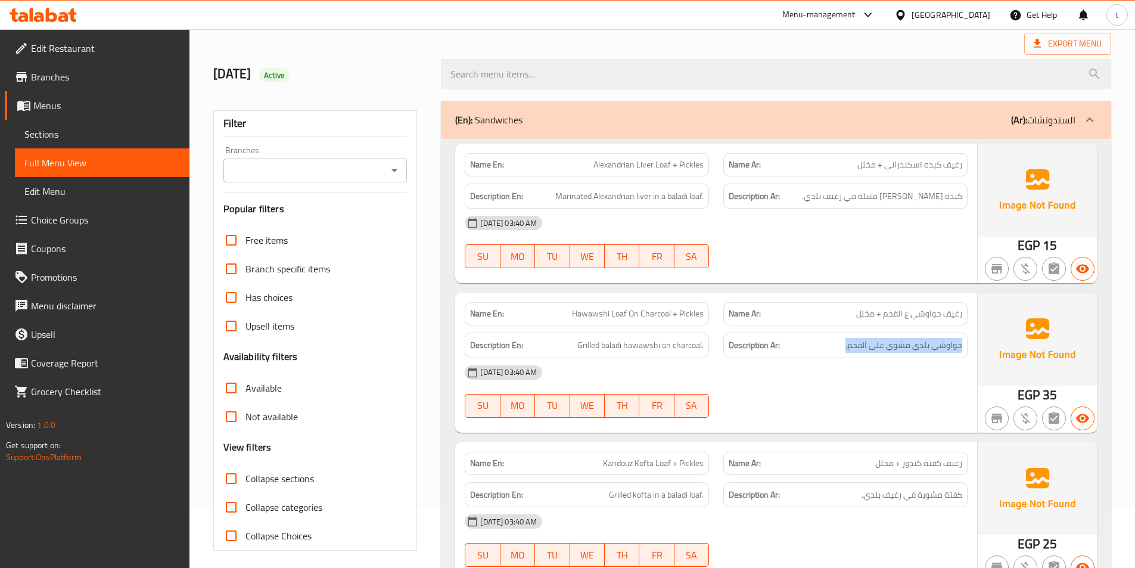
click at [964, 352] on div "Description Ar: حواوشي بلدي مشوي على الفحم." at bounding box center [846, 346] width 244 height 26
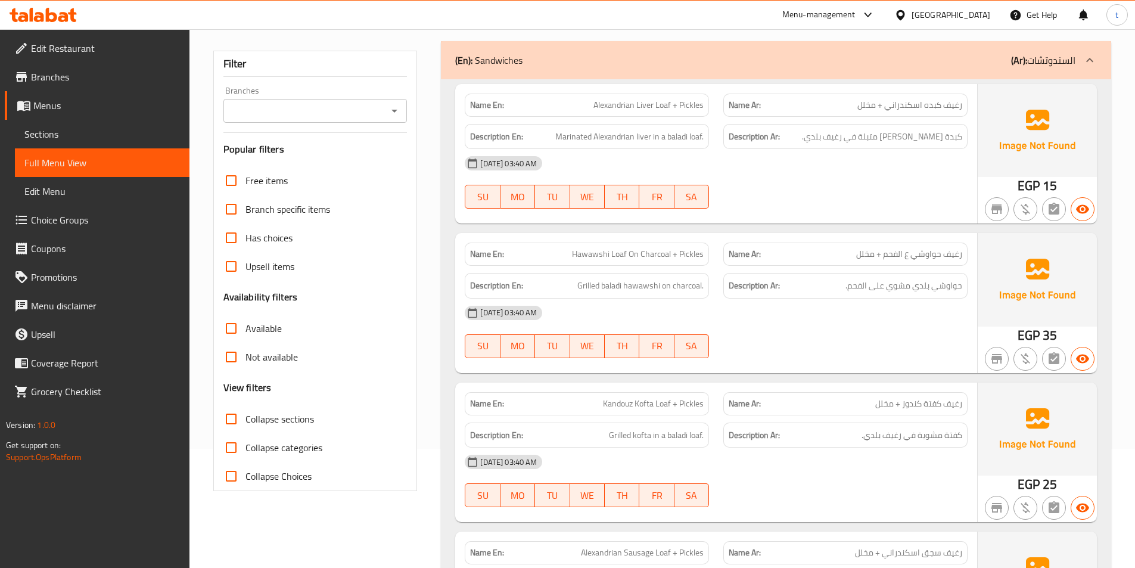
click at [774, 286] on strong "Description Ar:" at bounding box center [754, 285] width 51 height 15
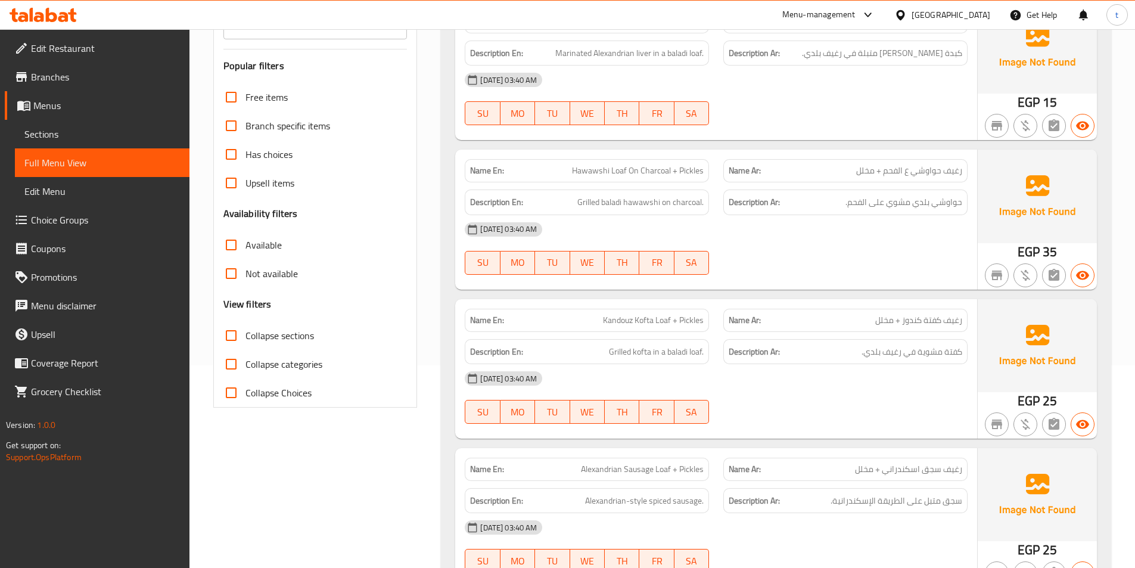
scroll to position [358, 0]
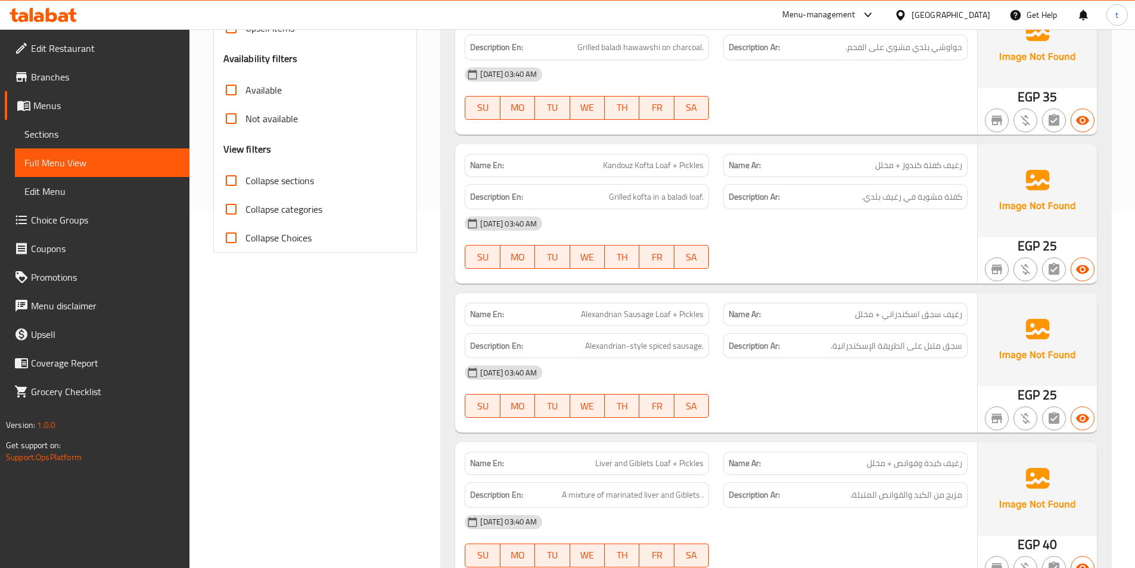
click at [940, 163] on span "رغيف كفتة كندوز + مخلل" at bounding box center [918, 165] width 87 height 13
click at [628, 167] on span "Kandouz Kofta Loaf + Pickles" at bounding box center [653, 165] width 101 height 13
click at [628, 178] on div "Description En: Grilled kofta in a baladi loaf." at bounding box center [587, 197] width 259 height 40
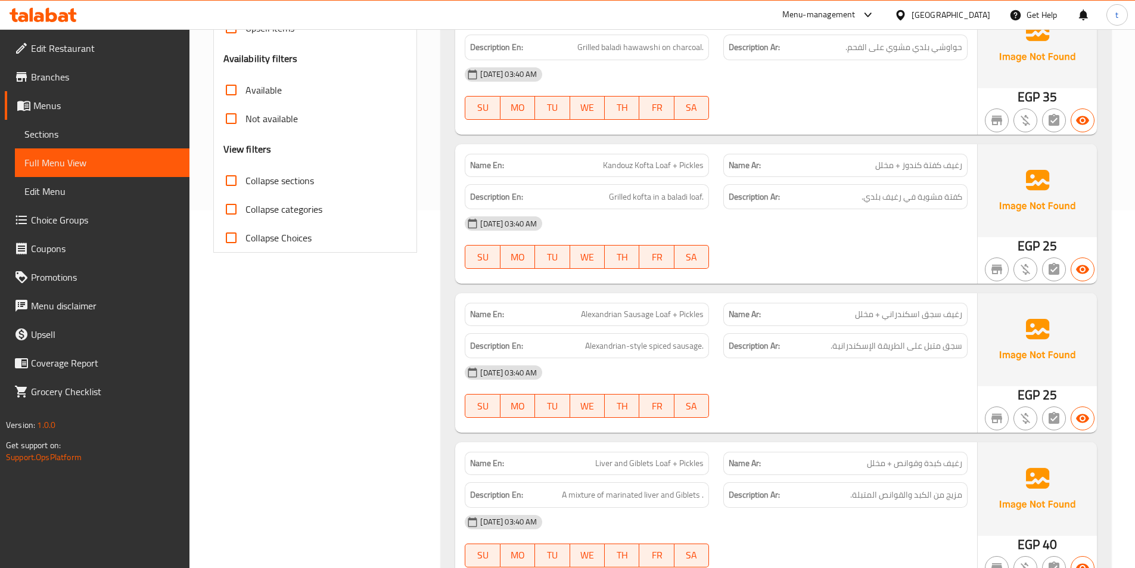
click at [672, 175] on div "Name En: Kandouz Kofta Loaf + Pickles" at bounding box center [587, 165] width 244 height 23
click at [675, 174] on div "Name En: Kandouz Kofta Loaf + Pickles" at bounding box center [587, 165] width 244 height 23
drag, startPoint x: 599, startPoint y: 191, endPoint x: 730, endPoint y: 188, distance: 131.1
click at [730, 188] on div "Description En: Grilled kofta in a baladi loaf. Description Ar: كفتة مشوية في ر…" at bounding box center [716, 197] width 517 height 40
drag, startPoint x: 963, startPoint y: 204, endPoint x: 811, endPoint y: 193, distance: 152.4
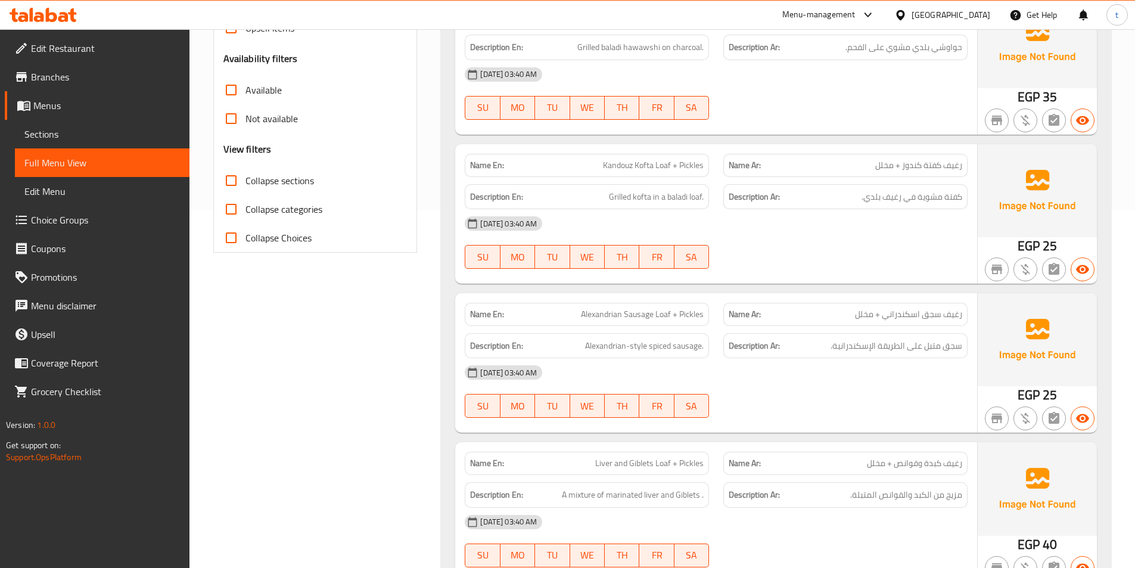
click at [811, 193] on div "Description Ar: كفتة مشوية في رغيف بلدي." at bounding box center [846, 197] width 244 height 26
drag, startPoint x: 616, startPoint y: 204, endPoint x: 729, endPoint y: 210, distance: 112.8
click at [691, 206] on div "Description En: Grilled kofta in a baladi loaf." at bounding box center [587, 197] width 244 height 26
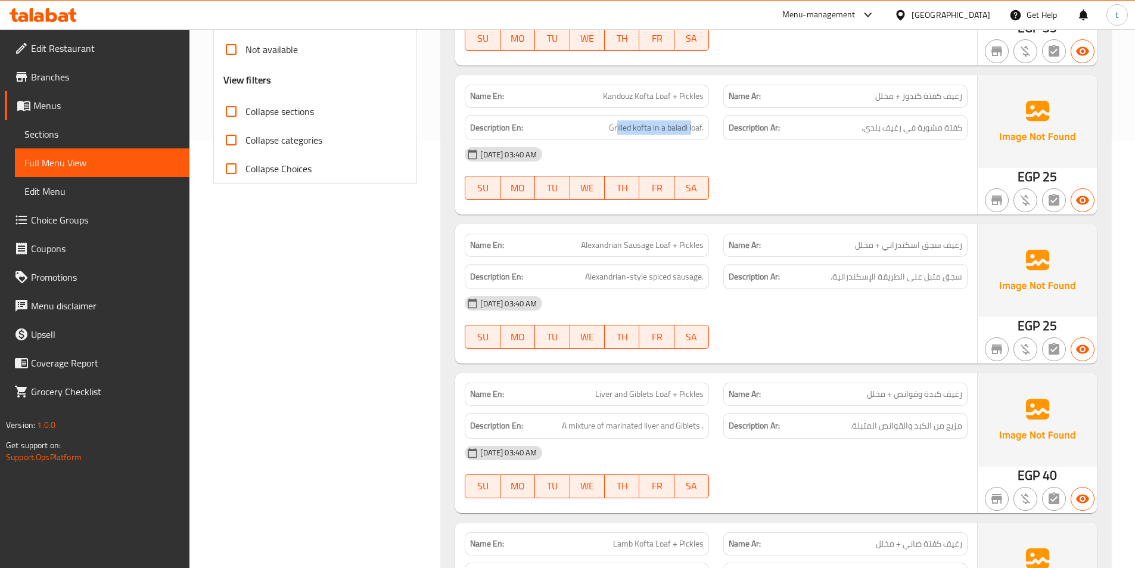
scroll to position [536, 0]
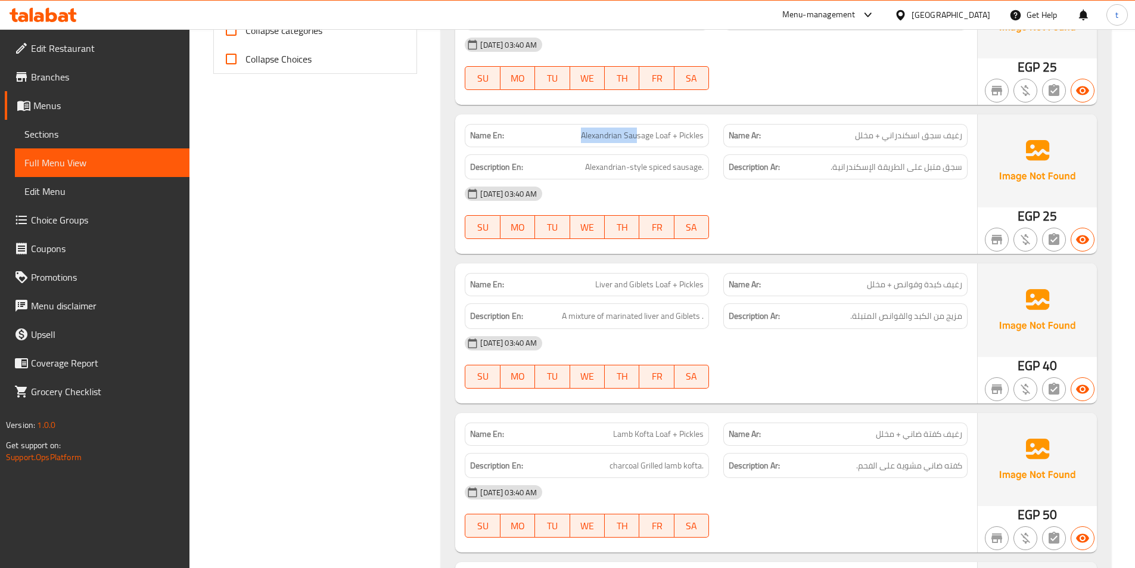
drag, startPoint x: 582, startPoint y: 135, endPoint x: 638, endPoint y: 133, distance: 56.6
click at [638, 133] on span "Alexandrian Sausage Loaf + Pickles" at bounding box center [642, 135] width 123 height 13
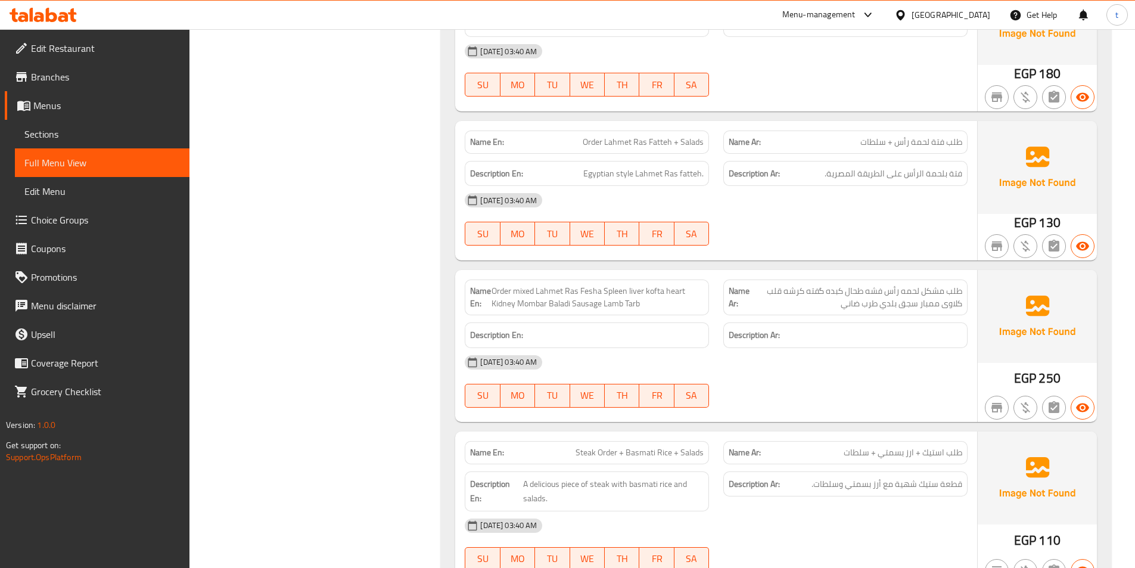
scroll to position [7271, 0]
click at [848, 286] on span "طلب مشكل لحمه رأس فشه طحال کبده گفته کرشه قلب کلاوی ممبار سجق بلدي طرب ضاني" at bounding box center [856, 298] width 212 height 25
click at [781, 294] on span "طلب مشكل لحمه رأس فشه طحال کبده گفته کرشه قلب کلاوی ممبار سجق بلدي طرب ضاني" at bounding box center [856, 298] width 212 height 25
click at [489, 286] on strong "Name En:" at bounding box center [480, 298] width 21 height 25
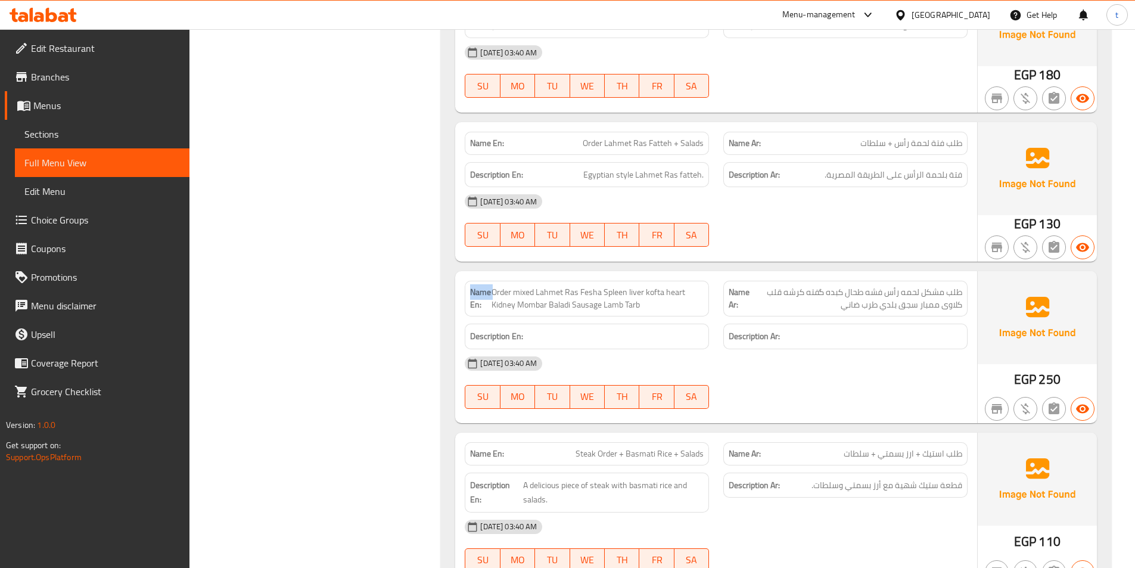
click at [489, 286] on strong "Name En:" at bounding box center [480, 298] width 21 height 25
click at [497, 286] on span "Order mixed Lahmet Ras Fesha Spleen liver kofta heart Kidney Mombar Baladi Saus…" at bounding box center [598, 298] width 213 height 25
click at [521, 281] on div "Name En: Order mixed Lahmet Ras Fesha Spleen liver kofta heart Kidney Mombar Ba…" at bounding box center [587, 299] width 244 height 36
drag, startPoint x: 521, startPoint y: 269, endPoint x: 549, endPoint y: 290, distance: 34.9
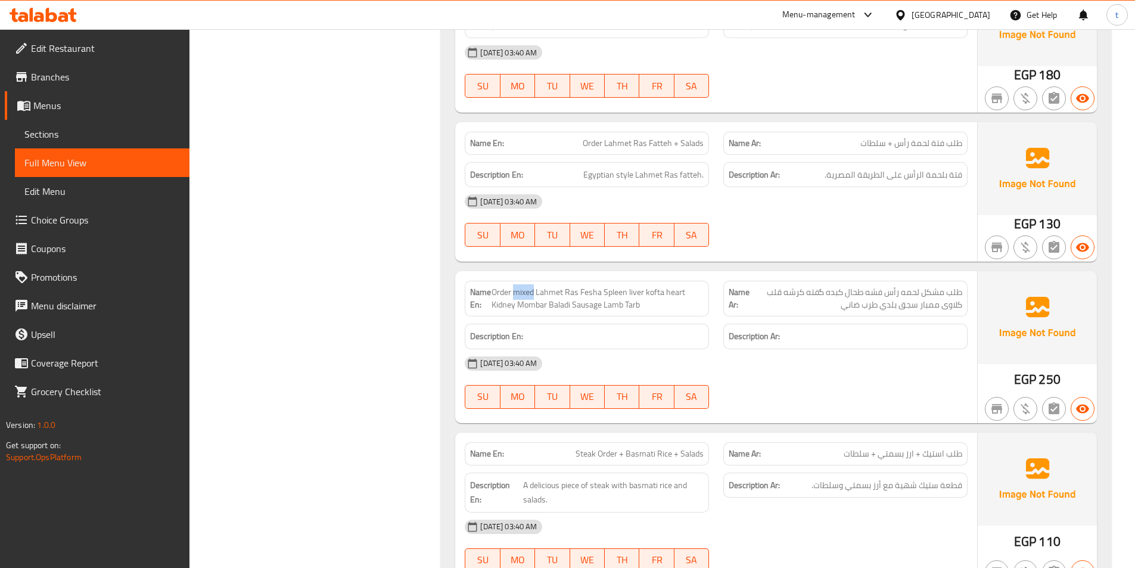
click at [523, 281] on div "Name En: Order mixed Lahmet Ras Fesha Spleen liver kofta heart Kidney Mombar Ba…" at bounding box center [587, 299] width 244 height 36
click at [545, 286] on span "Order mixed Lahmet Ras Fesha Spleen liver kofta heart Kidney Mombar Baladi Saus…" at bounding box center [598, 298] width 213 height 25
click at [572, 286] on span "Order mixed Lahmet Ras Fesha Spleen liver kofta heart Kidney Mombar Baladi Saus…" at bounding box center [598, 298] width 213 height 25
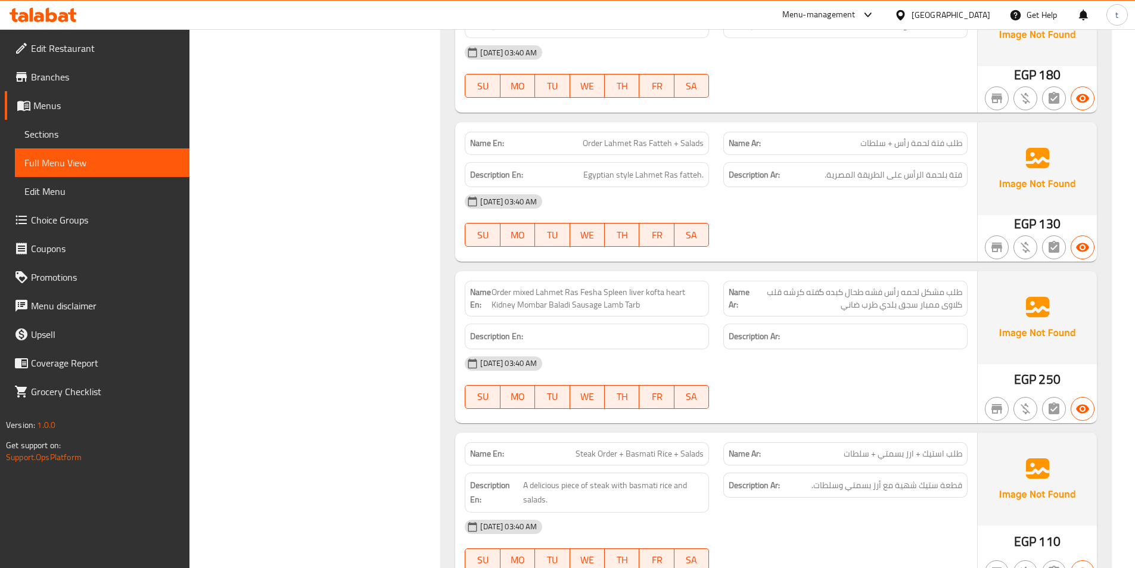
click at [606, 286] on span "Order mixed Lahmet Ras Fesha Spleen liver kofta heart Kidney Mombar Baladi Saus…" at bounding box center [598, 298] width 213 height 25
click at [634, 286] on span "Order mixed Lahmet Ras Fesha Spleen liver kofta heart Kidney Mombar Baladi Saus…" at bounding box center [598, 298] width 213 height 25
click at [595, 286] on span "Order mixed Lahmet Ras Fesha Spleen liver kofta heart Kidney Mombar Baladi Saus…" at bounding box center [598, 298] width 213 height 25
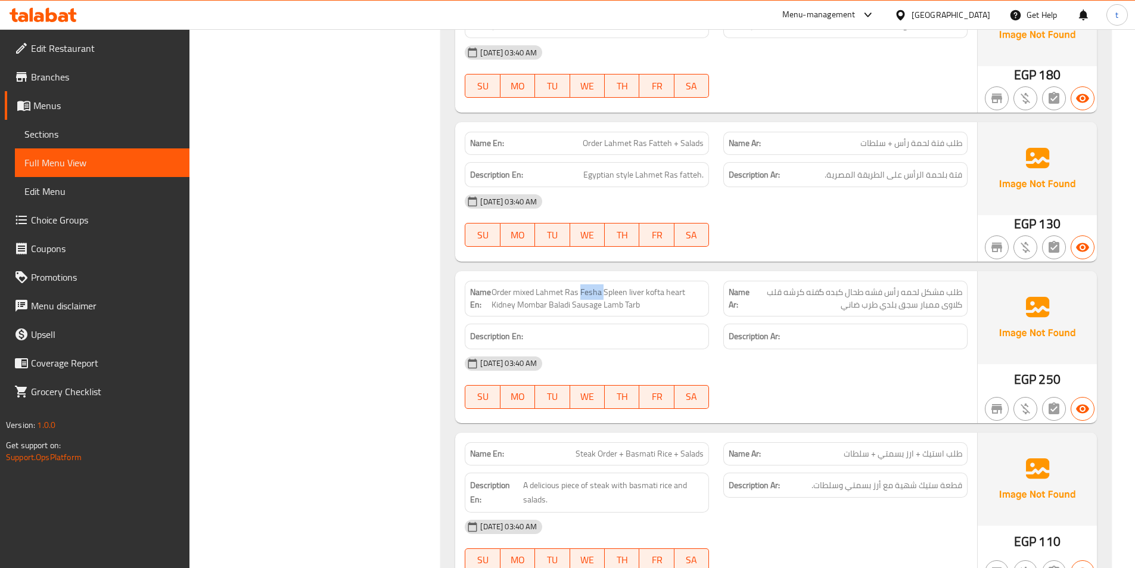
click at [595, 286] on span "Order mixed Lahmet Ras Fesha Spleen liver kofta heart Kidney Mombar Baladi Saus…" at bounding box center [598, 298] width 213 height 25
click at [652, 286] on span "Order mixed Lahmet Ras Fesha Spleen liver kofta heart Kidney Mombar Baladi Saus…" at bounding box center [598, 298] width 213 height 25
click at [675, 286] on span "Order mixed Lahmet Ras Fesha Spleen liver kofta heart Kidney Mombar Baladi Saus…" at bounding box center [598, 298] width 213 height 25
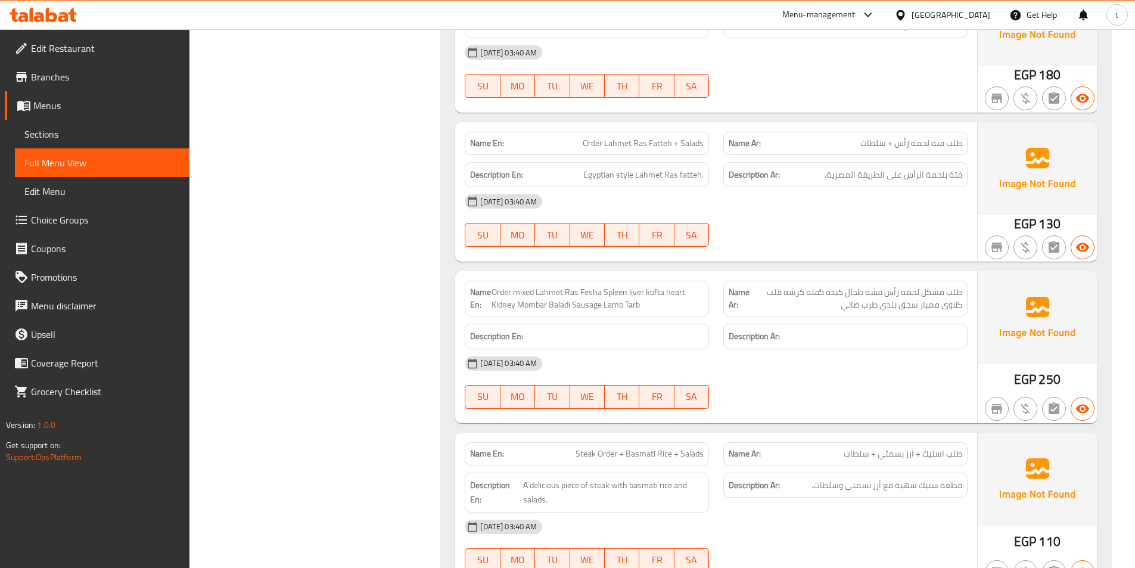
click at [502, 293] on span "Order mixed Lahmet Ras Fesha Spleen liver kofta heart Kidney Mombar Baladi Saus…" at bounding box center [598, 298] width 213 height 25
click at [665, 286] on span "Order mixed Lahmet Ras Fesha Spleen liver kofta heart Kidney Mombar Baladi Saus…" at bounding box center [598, 298] width 213 height 25
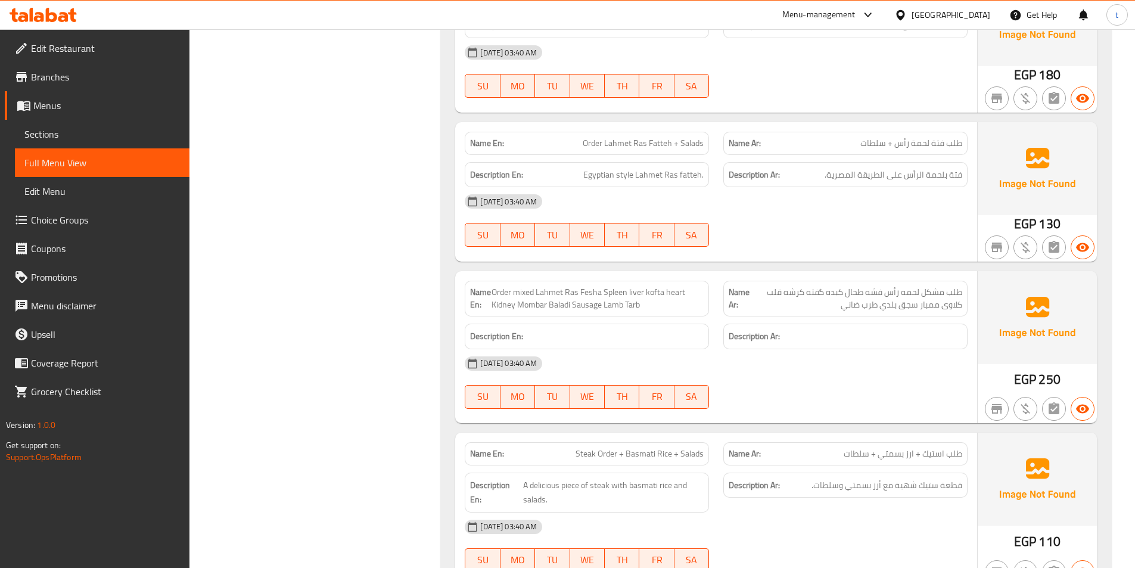
click at [495, 293] on span "Order mixed Lahmet Ras Fesha Spleen liver kofta heart Kidney Mombar Baladi Saus…" at bounding box center [598, 298] width 213 height 25
click at [532, 294] on span "Order mixed Lahmet Ras Fesha Spleen liver kofta heart Kidney Mombar Baladi Saus…" at bounding box center [598, 298] width 213 height 25
click at [589, 291] on span "Order mixed Lahmet Ras Fesha Spleen liver kofta heart Kidney Mombar Baladi Saus…" at bounding box center [598, 298] width 213 height 25
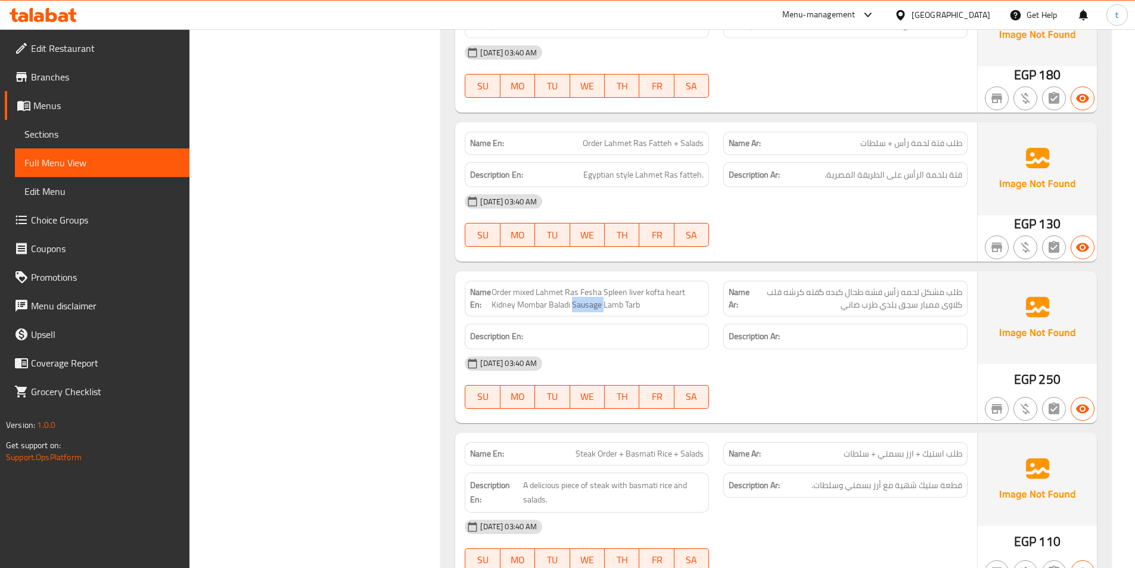
click at [589, 291] on span "Order mixed Lahmet Ras Fesha Spleen liver kofta heart Kidney Mombar Baladi Saus…" at bounding box center [598, 298] width 213 height 25
click at [573, 291] on span "Order mixed Lahmet Ras Fesha Spleen liver kofta heart Kidney Mombar Baladi Saus…" at bounding box center [598, 298] width 213 height 25
click at [616, 294] on span "Order mixed Lahmet Ras Fesha Spleen liver kofta heart Kidney Mombar Baladi Saus…" at bounding box center [598, 298] width 213 height 25
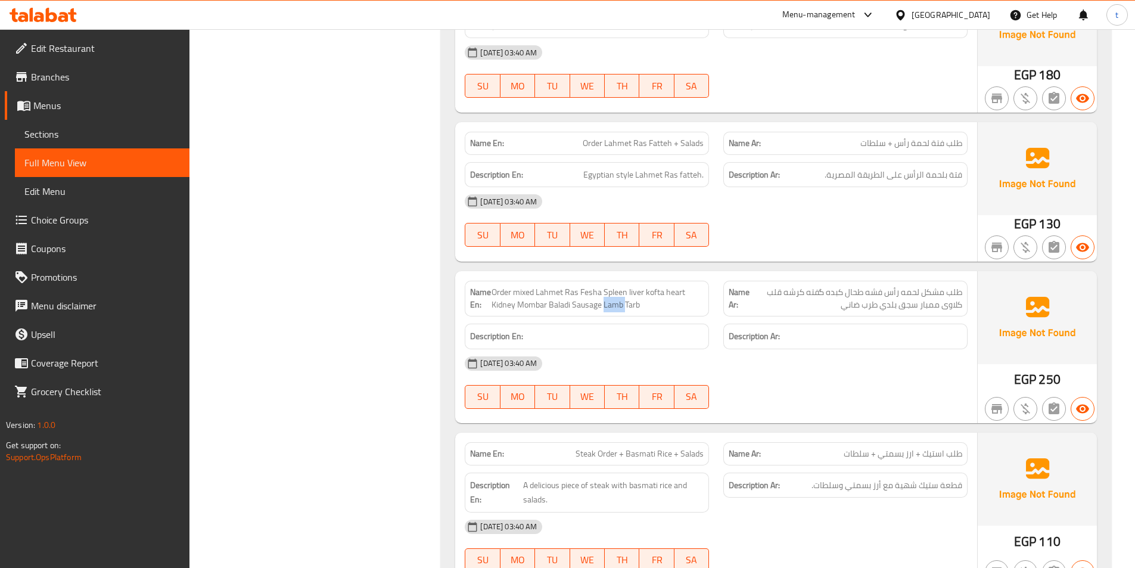
click at [620, 293] on span "Order mixed Lahmet Ras Fesha Spleen liver kofta heart Kidney Mombar Baladi Saus…" at bounding box center [598, 298] width 213 height 25
click at [645, 293] on span "Order mixed Lahmet Ras Fesha Spleen liver kofta heart Kidney Mombar Baladi Saus…" at bounding box center [598, 298] width 213 height 25
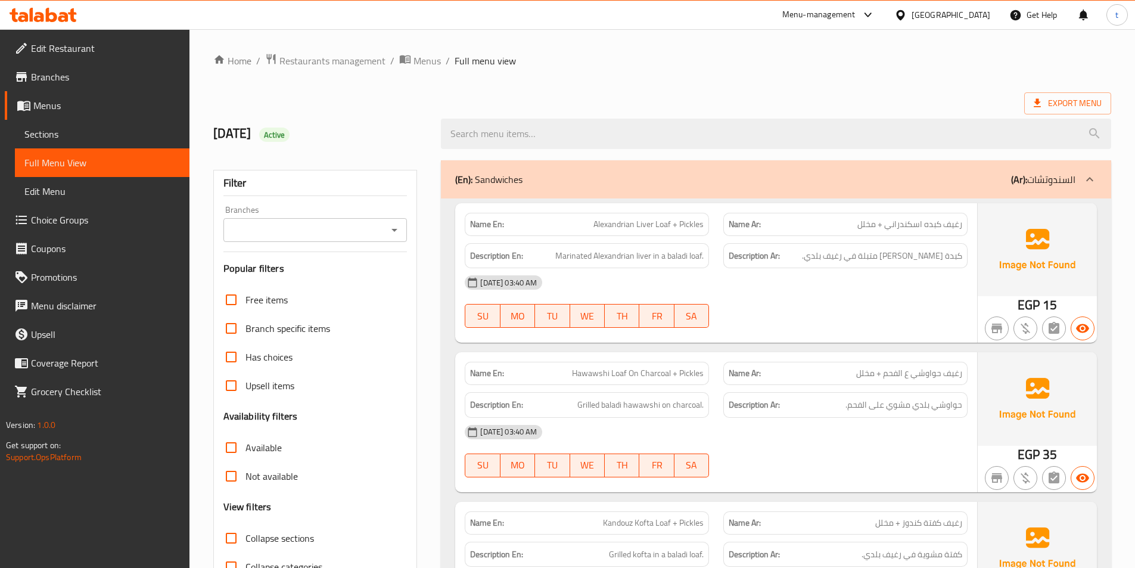
scroll to position [358, 0]
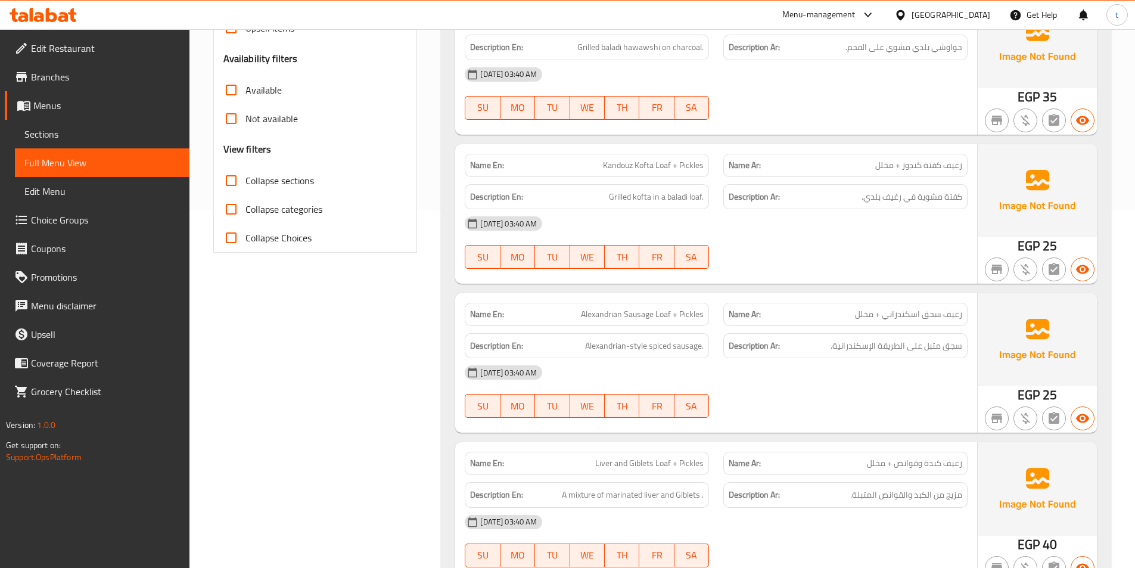
drag, startPoint x: 940, startPoint y: 162, endPoint x: 926, endPoint y: 164, distance: 14.5
click at [940, 163] on span "رغيف كفتة كندوز + مخلل" at bounding box center [918, 165] width 87 height 13
click at [926, 164] on span "رغيف كفتة كندوز + مخلل" at bounding box center [918, 165] width 87 height 13
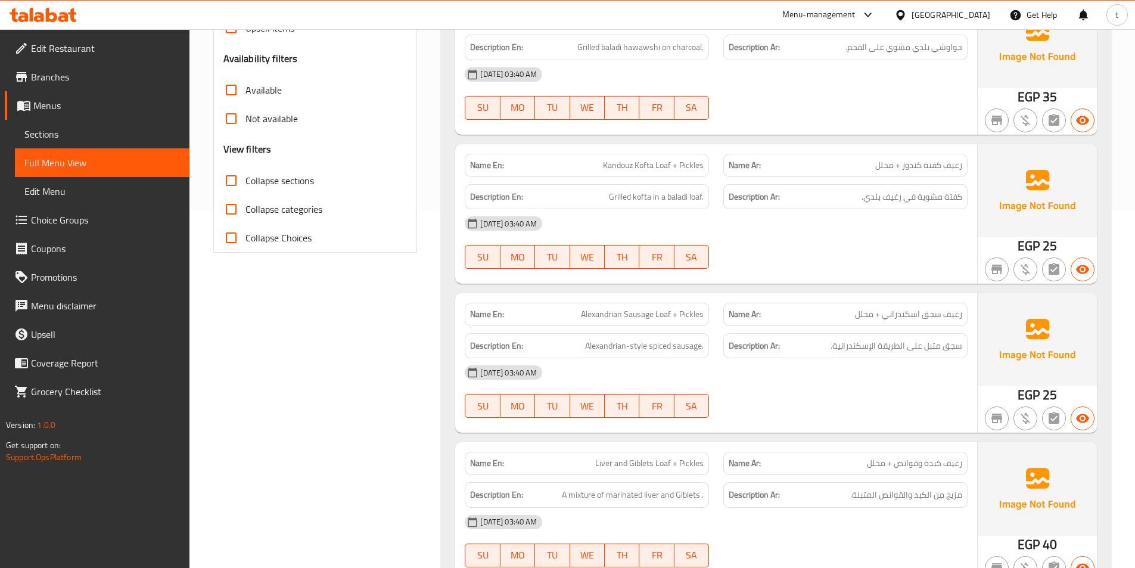
click at [633, 164] on span "Kandouz Kofta Loaf + Pickles" at bounding box center [653, 165] width 101 height 13
click at [644, 166] on span "Kandouz Kofta Loaf + Pickles" at bounding box center [653, 165] width 101 height 13
click at [949, 197] on span "كفتة مشوية في رغيف بلدي." at bounding box center [912, 197] width 101 height 15
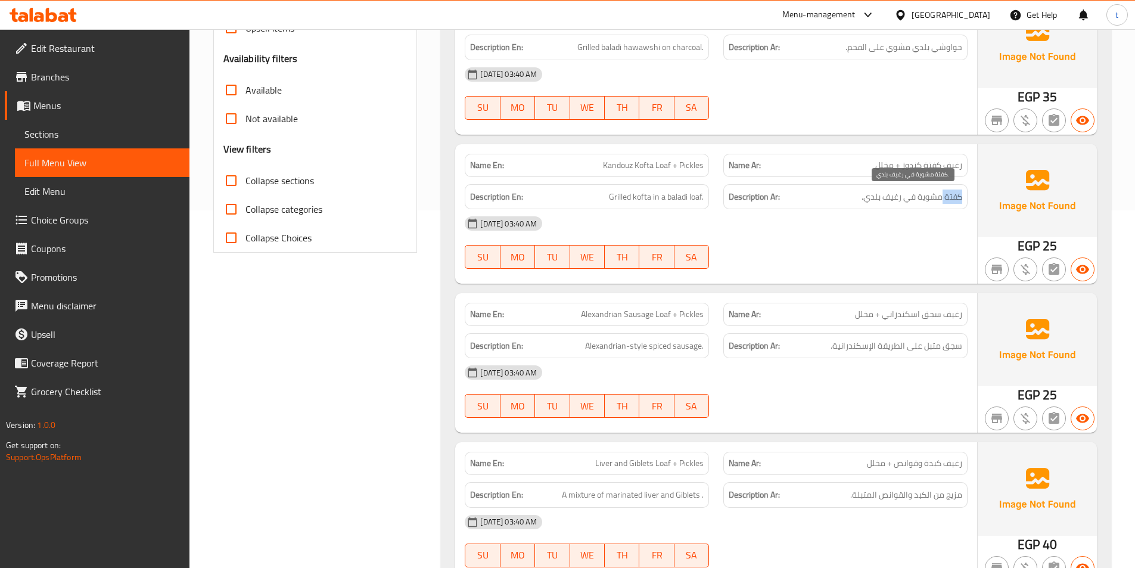
drag, startPoint x: 949, startPoint y: 197, endPoint x: 907, endPoint y: 205, distance: 43.1
click at [934, 203] on span "كفتة مشوية في رغيف بلدي." at bounding box center [912, 197] width 101 height 15
click at [907, 205] on div "Description Ar: كفتة مشوية في رغيف بلدي." at bounding box center [846, 197] width 244 height 26
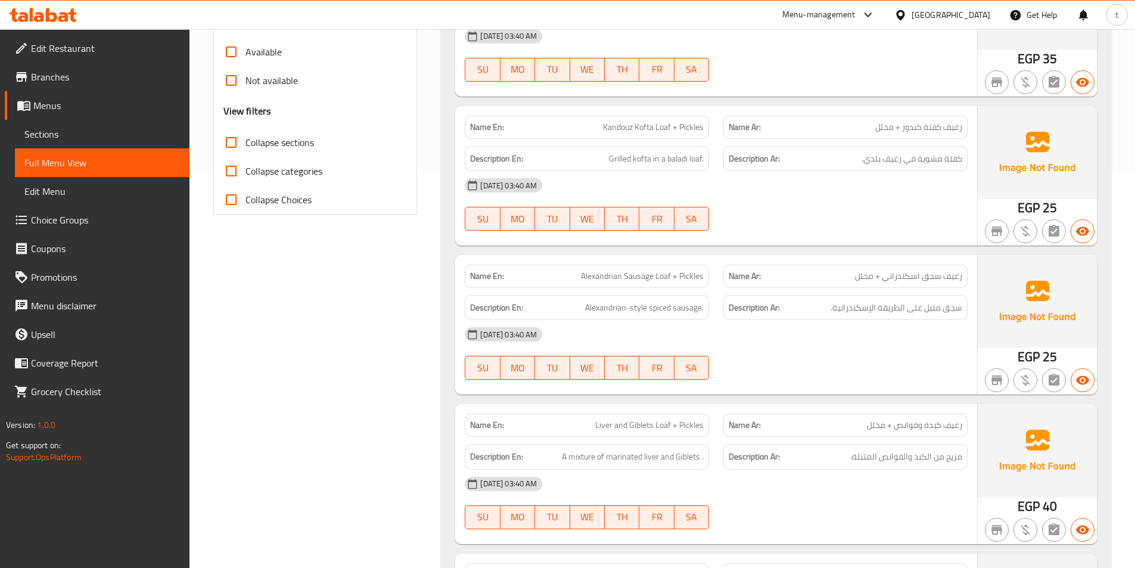
scroll to position [417, 0]
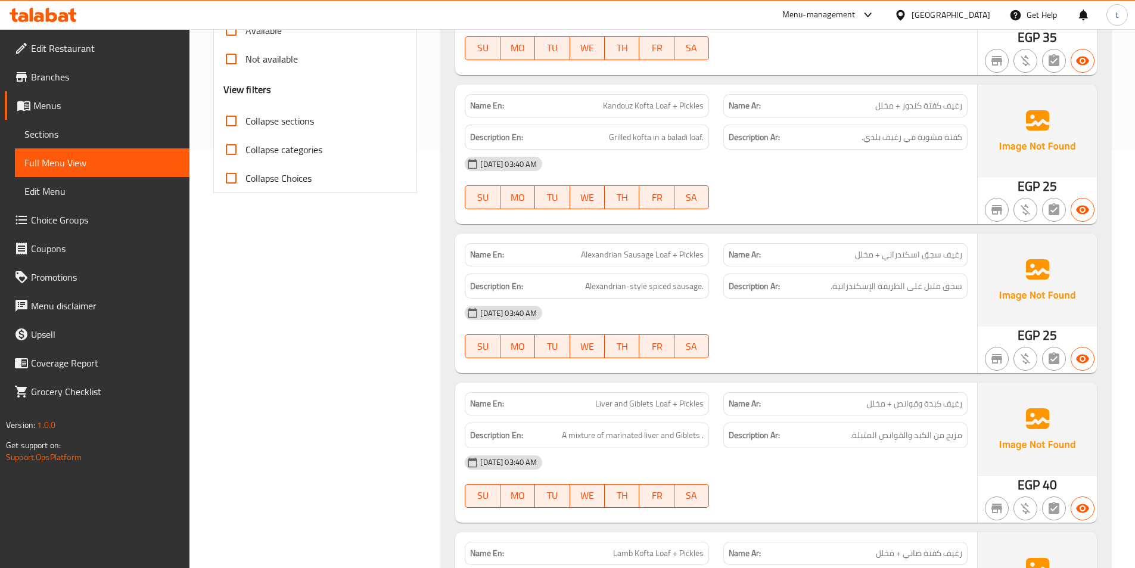
click at [956, 249] on span "رغيف سجق اسكندراني + مخلل" at bounding box center [908, 255] width 107 height 13
click at [943, 249] on span "رغيف سجق اسكندراني + مخلل" at bounding box center [908, 255] width 107 height 13
click at [610, 252] on span "Alexandrian Sausage Loaf + Pickles" at bounding box center [642, 255] width 123 height 13
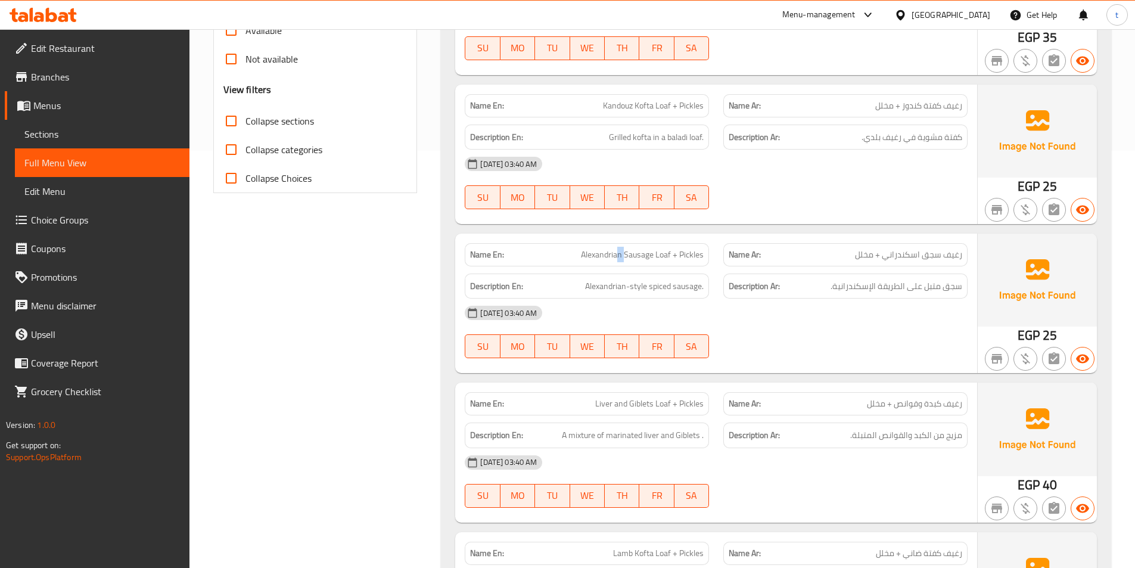
drag, startPoint x: 618, startPoint y: 255, endPoint x: 629, endPoint y: 258, distance: 11.1
click at [628, 258] on span "Alexandrian Sausage Loaf + Pickles" at bounding box center [642, 255] width 123 height 13
click at [681, 270] on div "Description En: Alexandrian-style spiced sausage." at bounding box center [587, 286] width 259 height 40
click at [682, 270] on div "Description En: Alexandrian-style spiced sausage." at bounding box center [587, 286] width 259 height 40
drag, startPoint x: 687, startPoint y: 270, endPoint x: 707, endPoint y: 274, distance: 20.6
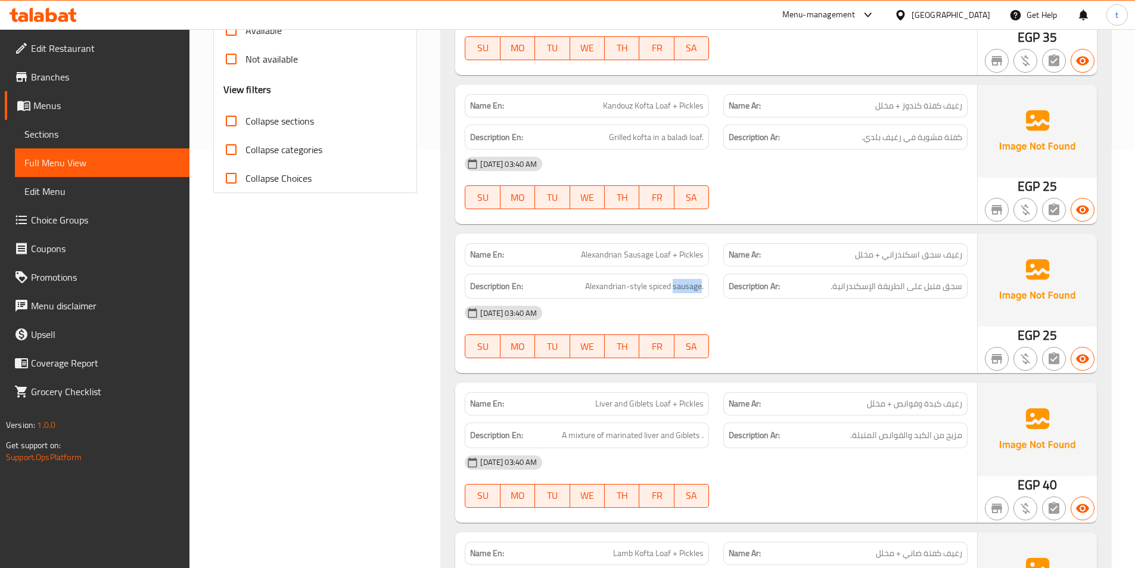
click at [688, 270] on div "Description En: Alexandrian-style spiced sausage." at bounding box center [587, 286] width 259 height 40
click at [996, 267] on img at bounding box center [1037, 280] width 119 height 93
drag, startPoint x: 954, startPoint y: 278, endPoint x: 908, endPoint y: 282, distance: 46.0
click at [930, 282] on div "Description Ar: سجق متبل على الطريقة الإسكندرانية." at bounding box center [846, 287] width 244 height 26
drag, startPoint x: 576, startPoint y: 291, endPoint x: 746, endPoint y: 290, distance: 169.3
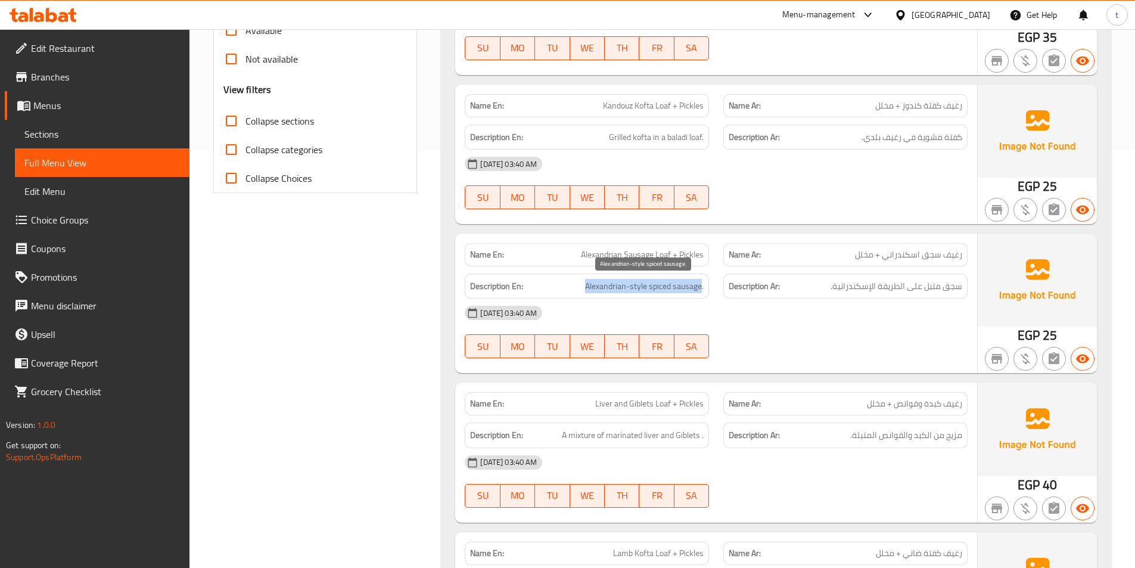
click at [715, 287] on div "Description En: Alexandrian-style spiced sausage." at bounding box center [587, 286] width 259 height 40
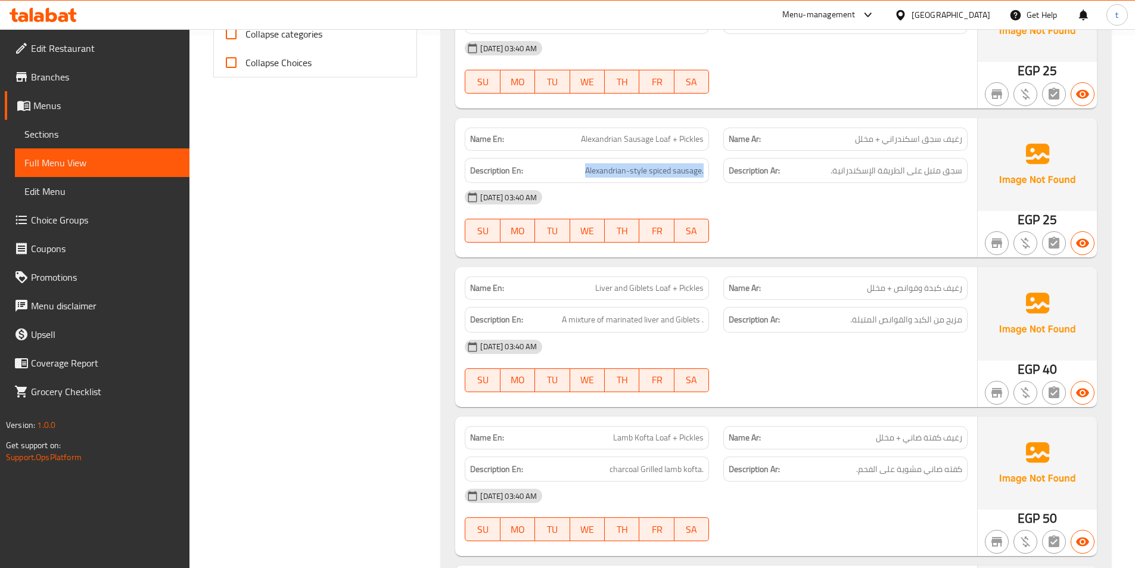
scroll to position [596, 0]
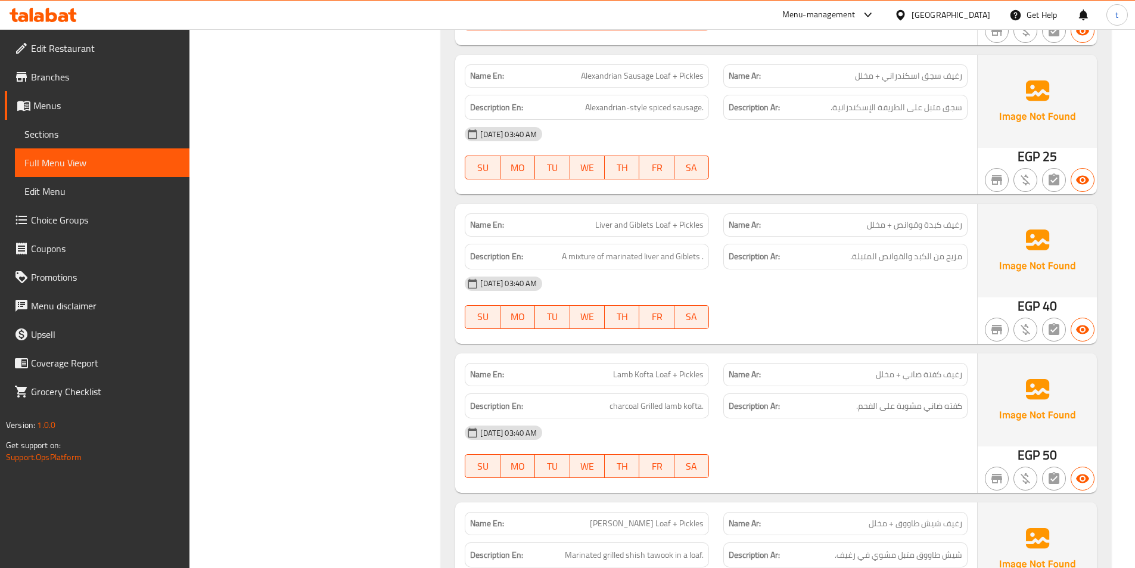
click at [895, 226] on span "رغيف كبدة وقوانص + مخلل" at bounding box center [914, 225] width 95 height 13
drag, startPoint x: 932, startPoint y: 209, endPoint x: 924, endPoint y: 215, distance: 10.1
click at [926, 215] on div "Name Ar: رغيف كبدة وقوانص + مخلل" at bounding box center [845, 225] width 259 height 38
click at [847, 233] on div "Name Ar: رغيف كبدة وقوانص + مخلل" at bounding box center [846, 224] width 244 height 23
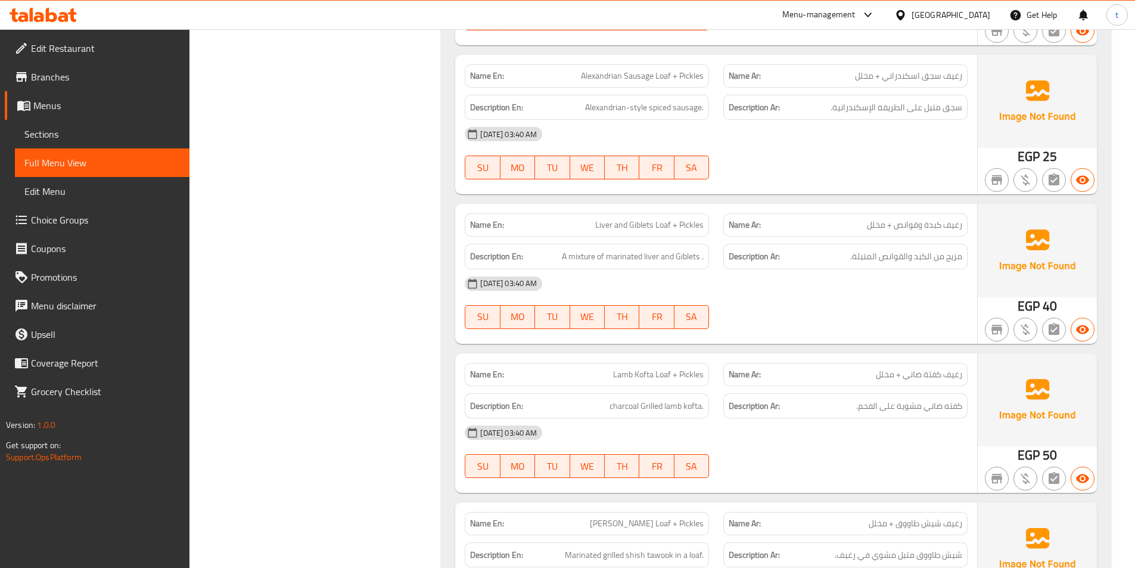
click at [905, 221] on span "رغيف كبدة وقوانص + مخلل" at bounding box center [914, 225] width 95 height 13
click at [618, 232] on div "Name En: Liver and Giblets Loaf + Pickles" at bounding box center [587, 224] width 244 height 23
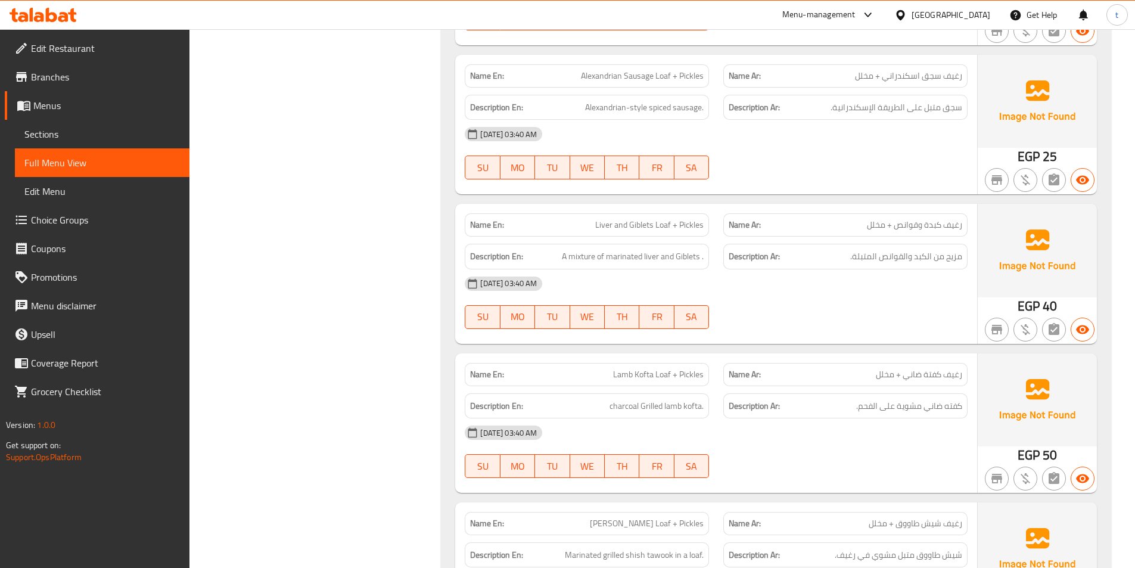
click at [639, 228] on span "Liver and Giblets Loaf + Pickles" at bounding box center [649, 225] width 108 height 13
click at [699, 235] on div "Name En: Liver and Giblets Loaf + Pickles" at bounding box center [587, 224] width 244 height 23
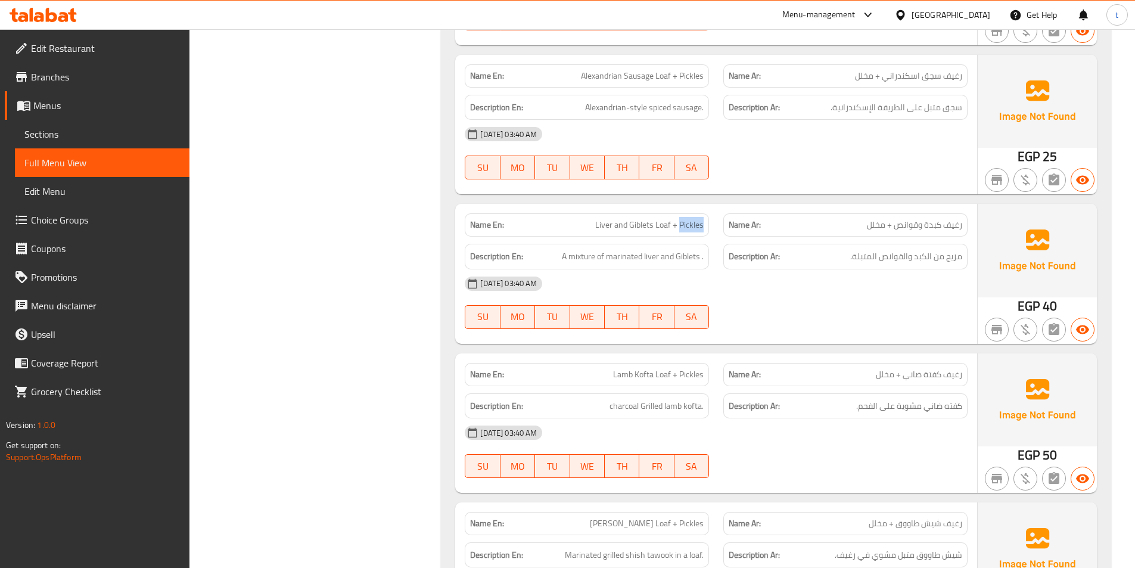
click at [704, 228] on span "Liver and Giblets Loaf + Pickles" at bounding box center [649, 225] width 108 height 13
drag, startPoint x: 564, startPoint y: 260, endPoint x: 734, endPoint y: 258, distance: 169.3
click at [734, 258] on div "Description En: A mixture of marinated liver and Giblets . Description Ar: مزيج…" at bounding box center [716, 257] width 517 height 40
drag, startPoint x: 958, startPoint y: 253, endPoint x: 886, endPoint y: 264, distance: 72.9
click at [886, 264] on div "Description Ar: مزيج من الكبد والقوانص المتبلة." at bounding box center [846, 257] width 244 height 26
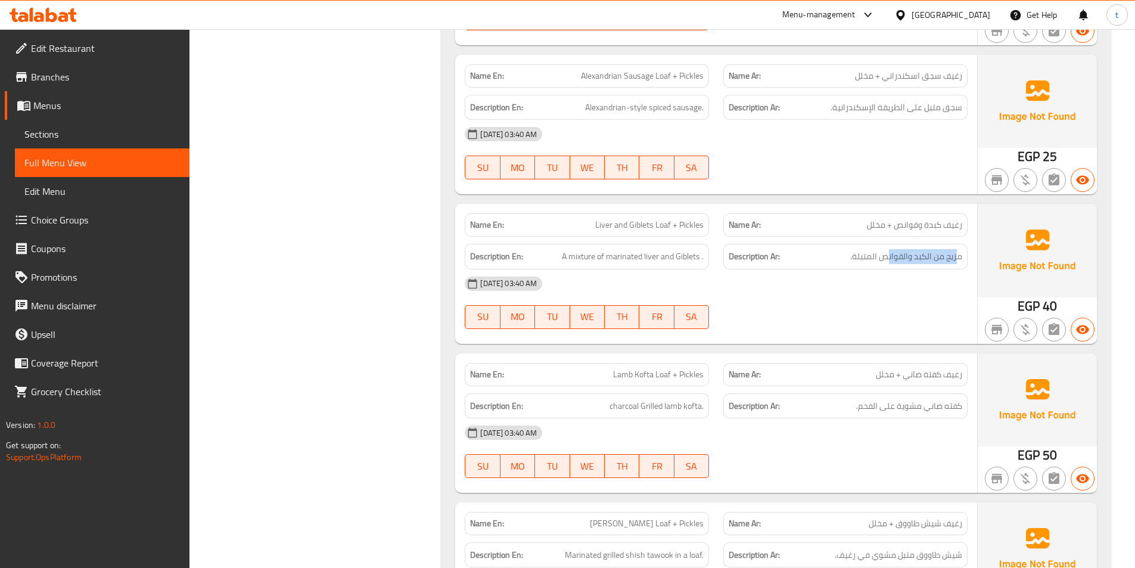
scroll to position [715, 0]
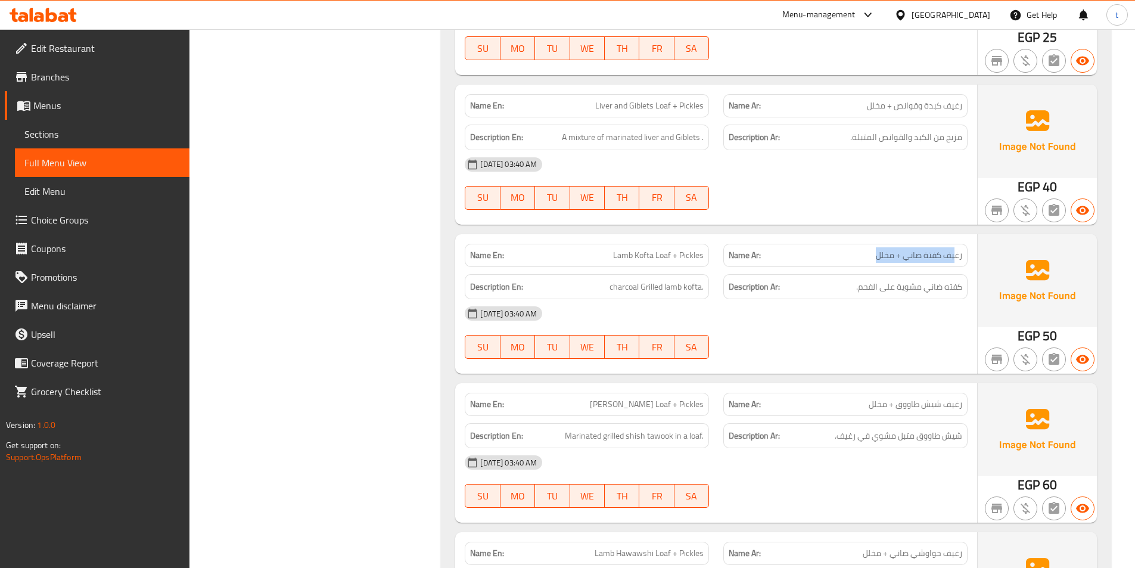
drag, startPoint x: 957, startPoint y: 250, endPoint x: 858, endPoint y: 263, distance: 99.8
click at [858, 263] on div "Name Ar: رغيف كفتة ضاني + مخلل" at bounding box center [846, 255] width 244 height 23
drag, startPoint x: 621, startPoint y: 257, endPoint x: 703, endPoint y: 250, distance: 82.6
click at [703, 250] on p "Name En: Lamb Kofta Loaf + Pickles" at bounding box center [587, 255] width 234 height 13
click at [956, 280] on span "كفته ضاني مشوية على الفحم." at bounding box center [909, 287] width 106 height 15
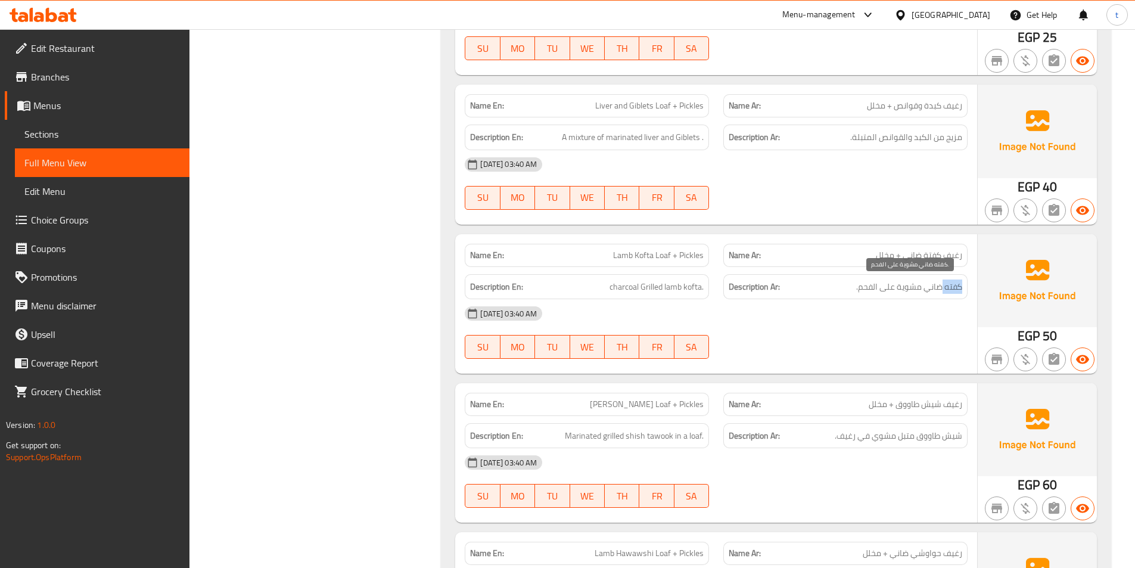
click at [956, 280] on span "كفته ضاني مشوية على الفحم." at bounding box center [909, 287] width 106 height 15
drag, startPoint x: 638, startPoint y: 293, endPoint x: 705, endPoint y: 296, distance: 66.8
click at [705, 296] on div "Description En: charcoal Grilled lamb kofta." at bounding box center [587, 287] width 244 height 26
click at [621, 287] on span "charcoal Grilled lamb kofta." at bounding box center [657, 287] width 94 height 15
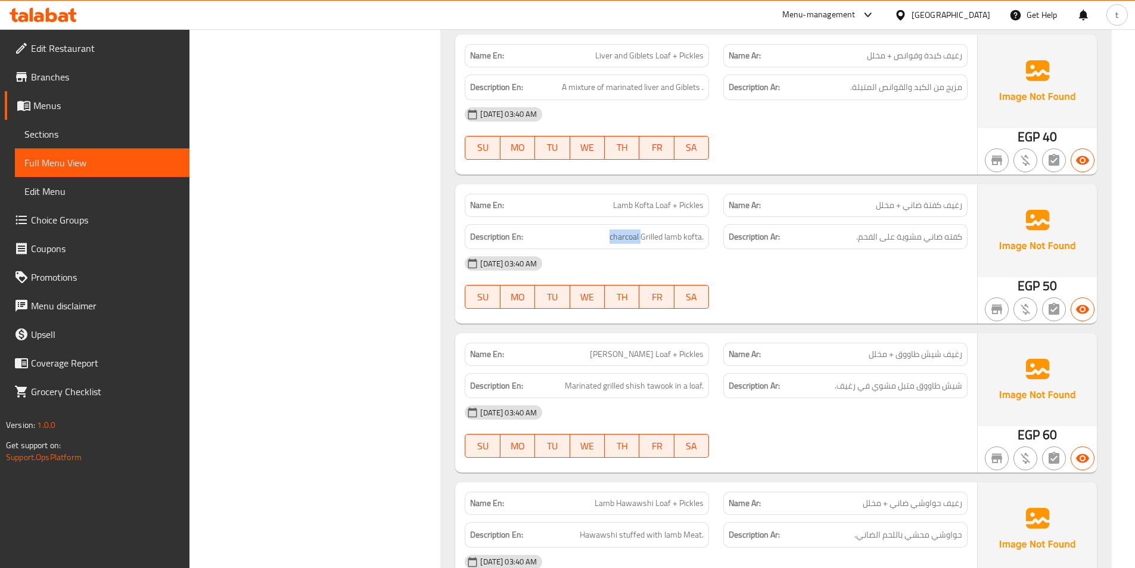
scroll to position [834, 0]
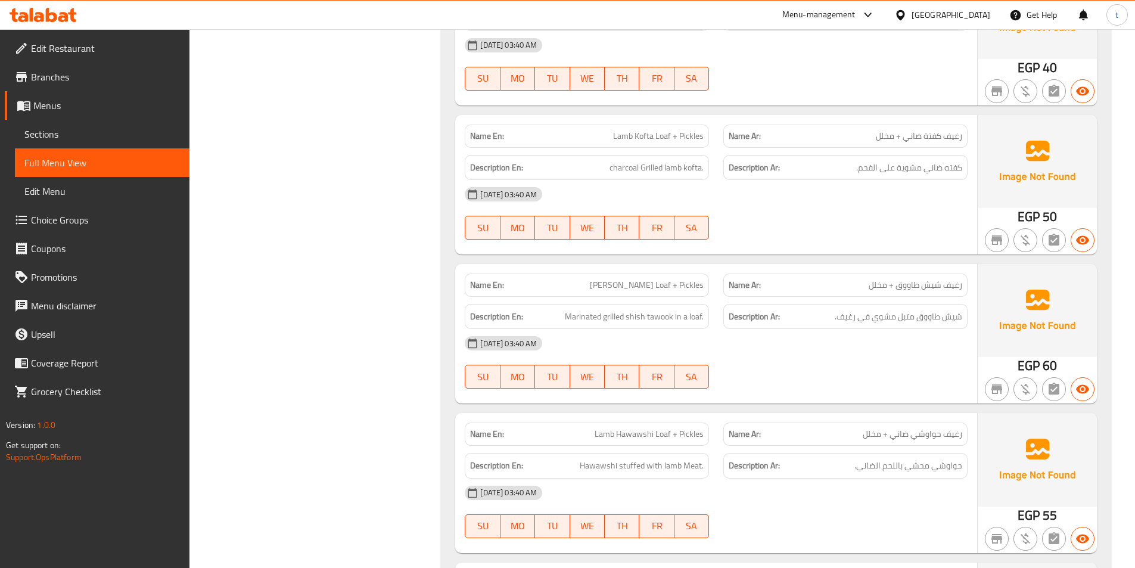
click at [883, 276] on div "Name Ar: رغيف شيش طاووق + مخلل" at bounding box center [846, 285] width 244 height 23
click at [905, 285] on span "رغيف شيش طاووق + مخلل" at bounding box center [916, 285] width 94 height 13
click at [619, 279] on span "[PERSON_NAME] Loaf + Pickles" at bounding box center [647, 285] width 114 height 13
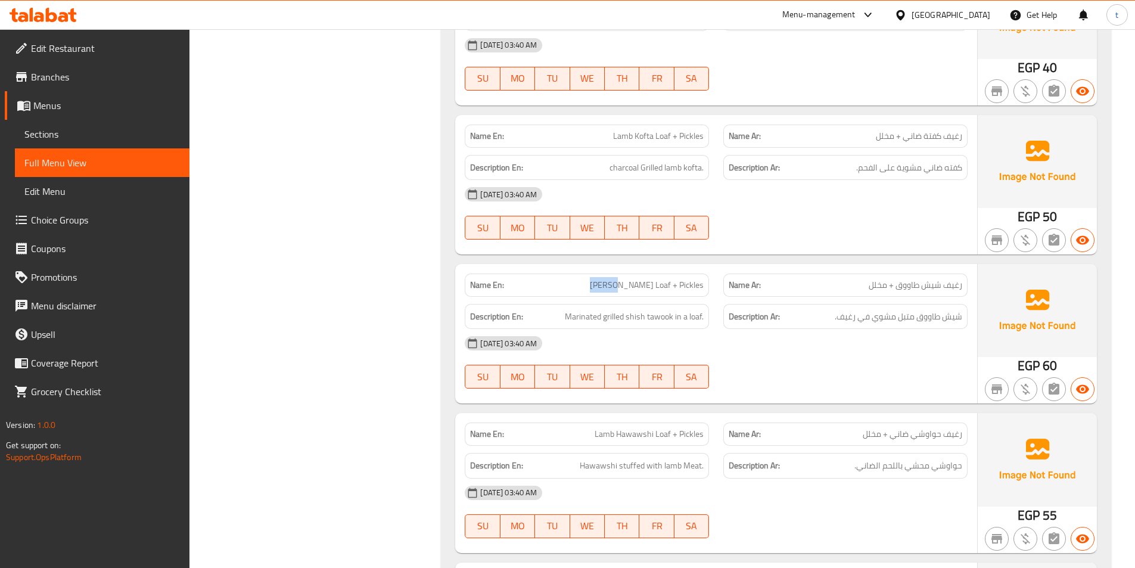
click at [619, 279] on span "[PERSON_NAME] Loaf + Pickles" at bounding box center [647, 285] width 114 height 13
click at [960, 281] on span "رغيف شيش طاووق + مخلل" at bounding box center [916, 285] width 94 height 13
click at [888, 248] on div "Name En: Lamb Kofta Loaf + Pickles Name Ar: رغيف كفتة ضاني + مخلل Description E…" at bounding box center [716, 184] width 522 height 139
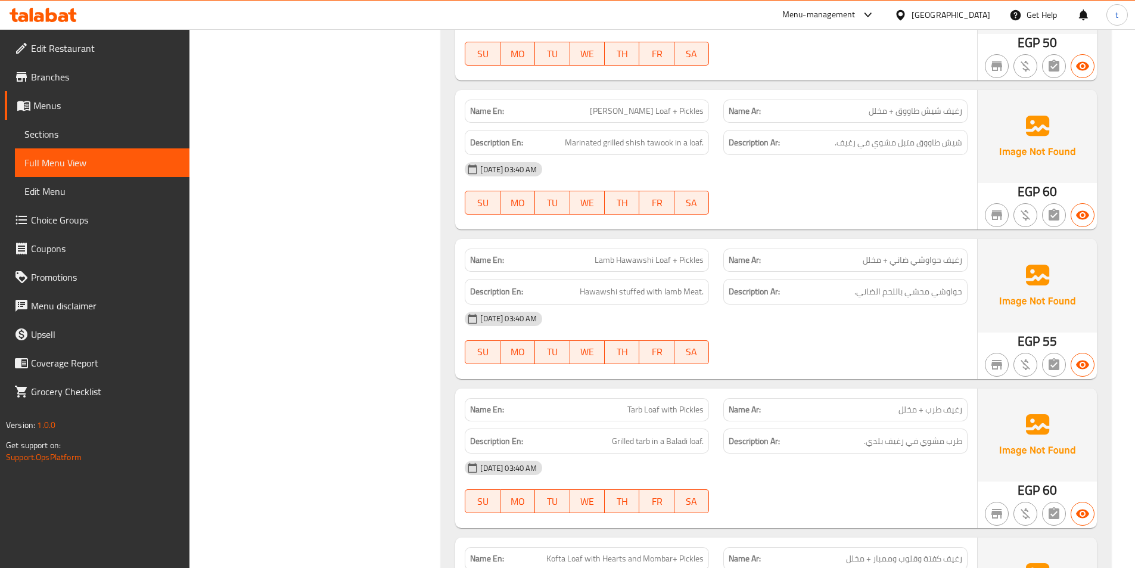
scroll to position [1013, 0]
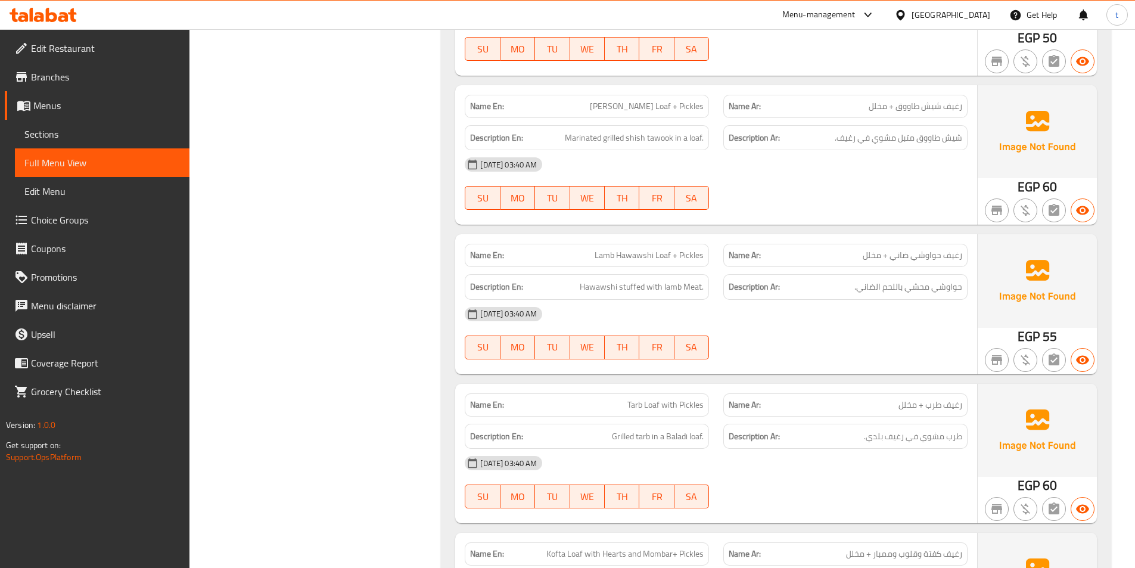
click at [937, 249] on span "رغيف حواوشي ضاني + مخلل" at bounding box center [913, 255] width 100 height 13
click at [911, 256] on span "رغيف حواوشي ضاني + مخلل" at bounding box center [913, 255] width 100 height 13
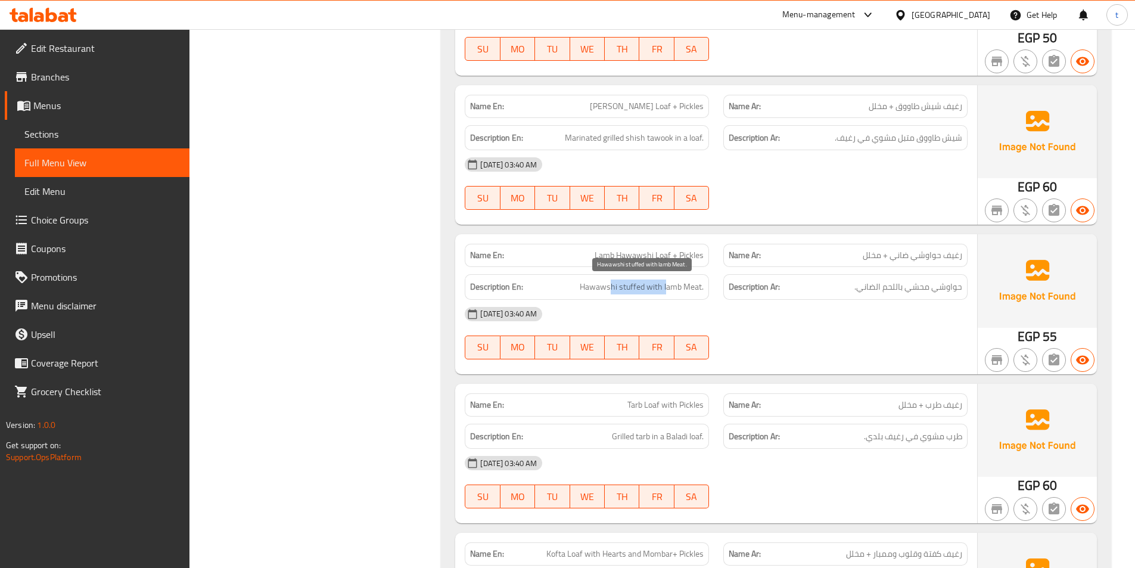
drag, startPoint x: 610, startPoint y: 289, endPoint x: 703, endPoint y: 286, distance: 93.0
click at [667, 287] on span "Hawawshi stuffed with lamb Meat." at bounding box center [642, 287] width 124 height 15
drag, startPoint x: 918, startPoint y: 288, endPoint x: 825, endPoint y: 289, distance: 92.4
click at [825, 289] on h6 "Description Ar: حواوشي محشي باللحم الضاني." at bounding box center [846, 287] width 234 height 15
click at [613, 285] on span "Hawawshi stuffed with lamb Meat." at bounding box center [642, 287] width 124 height 15
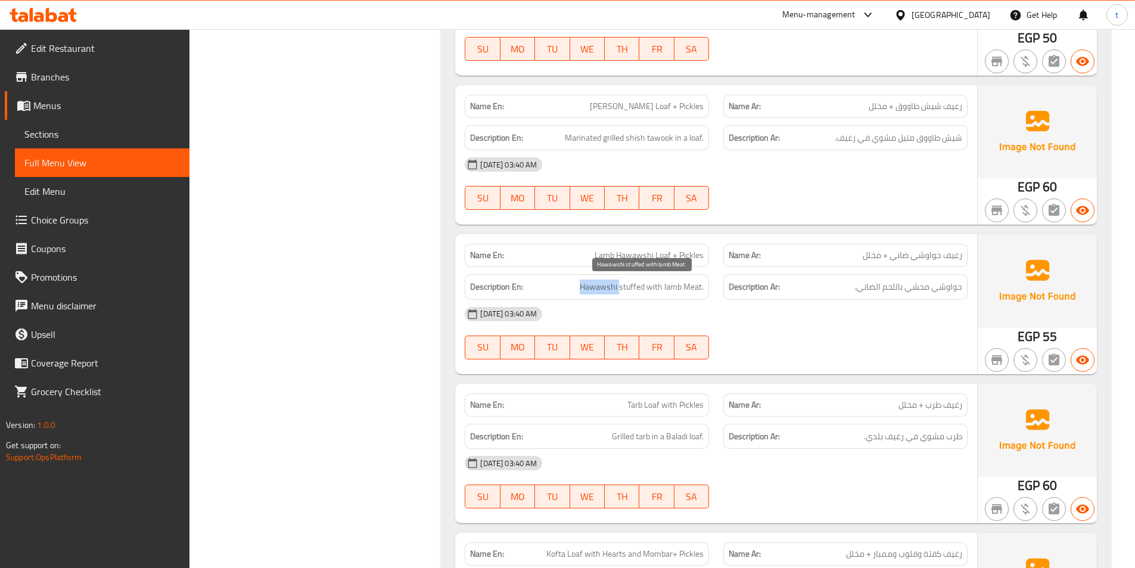
click at [613, 285] on span "Hawawshi stuffed with lamb Meat." at bounding box center [642, 287] width 124 height 15
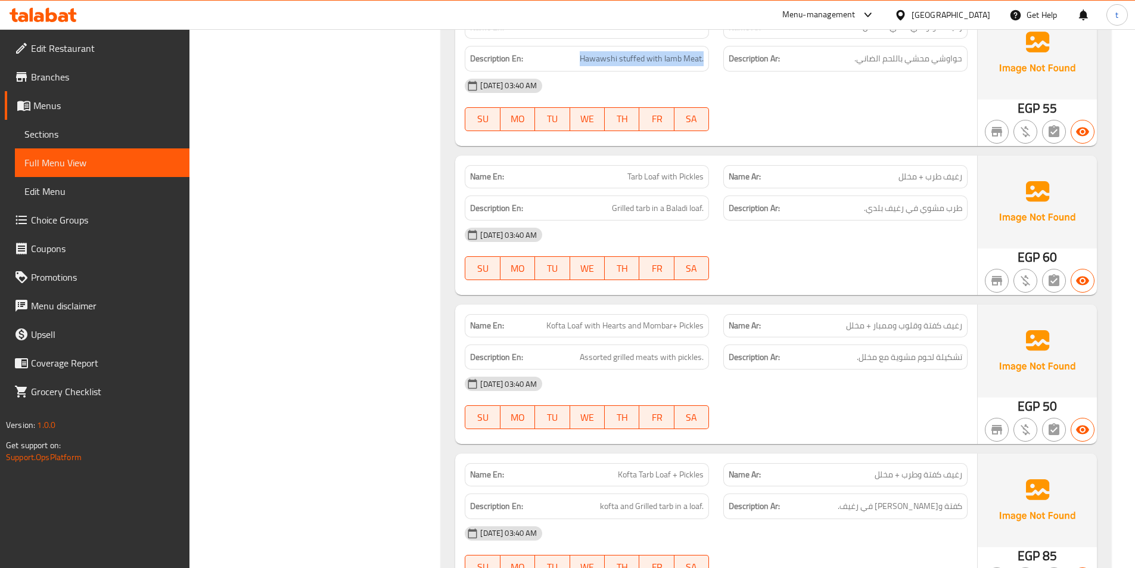
scroll to position [1252, 0]
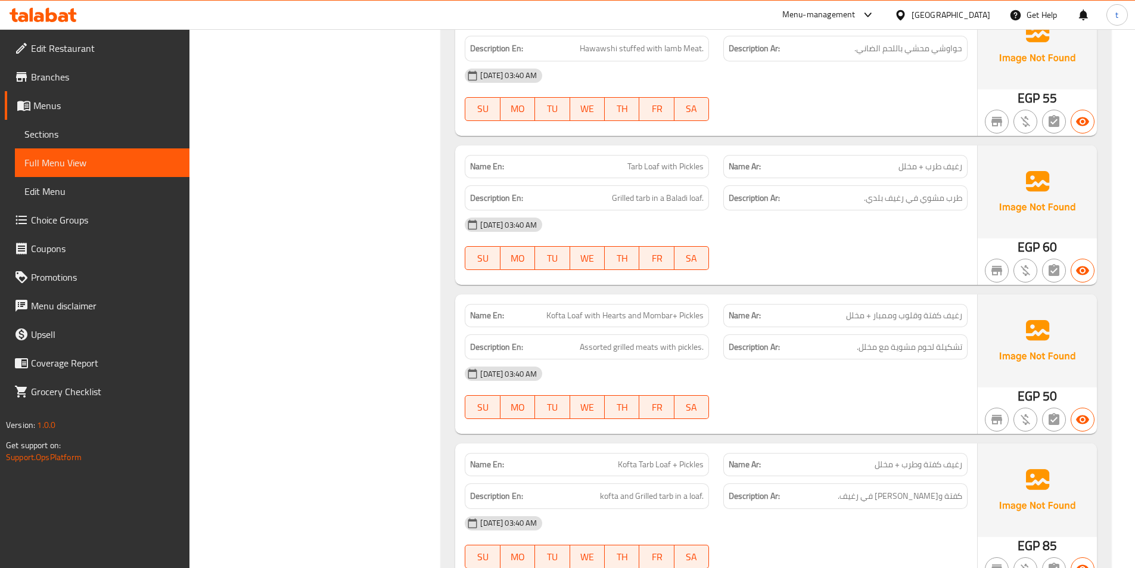
click at [912, 173] on span "رغيف طرب + مخلل" at bounding box center [931, 166] width 64 height 13
click at [667, 162] on span "Tarb Loaf with Pickles" at bounding box center [666, 166] width 76 height 13
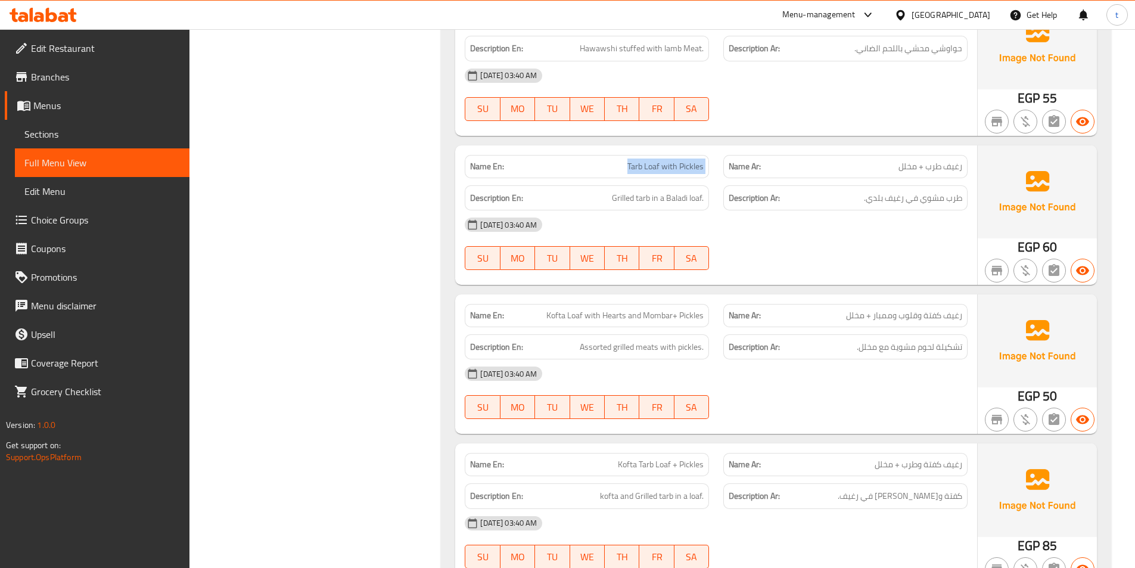
click at [667, 162] on span "Tarb Loaf with Pickles" at bounding box center [666, 166] width 76 height 13
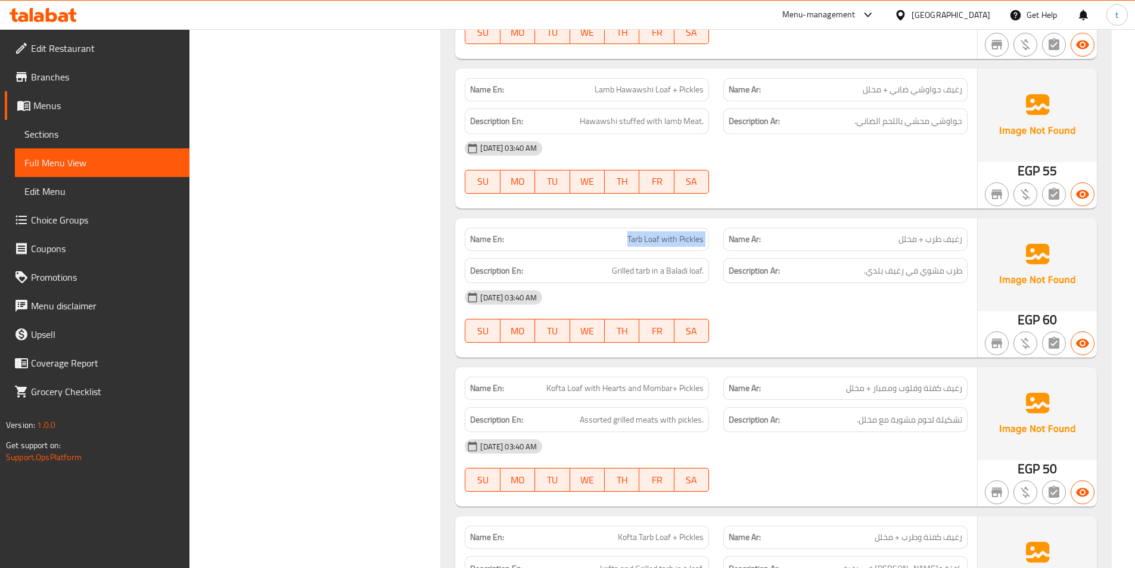
scroll to position [1073, 0]
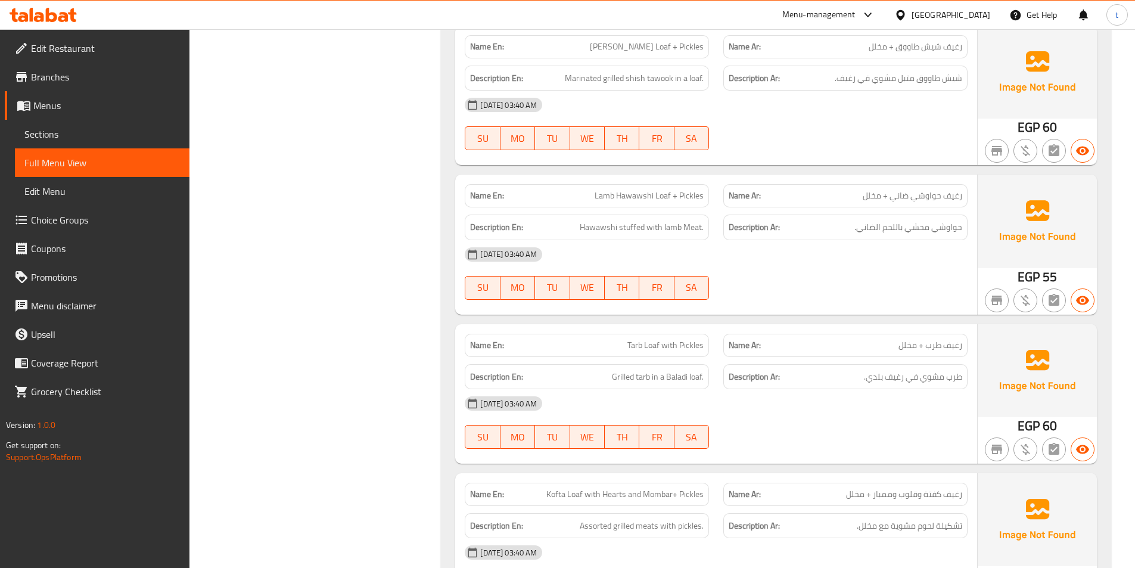
click at [942, 201] on span "رغيف حواوشي ضاني + مخلل" at bounding box center [913, 196] width 100 height 13
click at [656, 197] on span "Lamb Hawawshi Loaf + Pickles" at bounding box center [649, 196] width 109 height 13
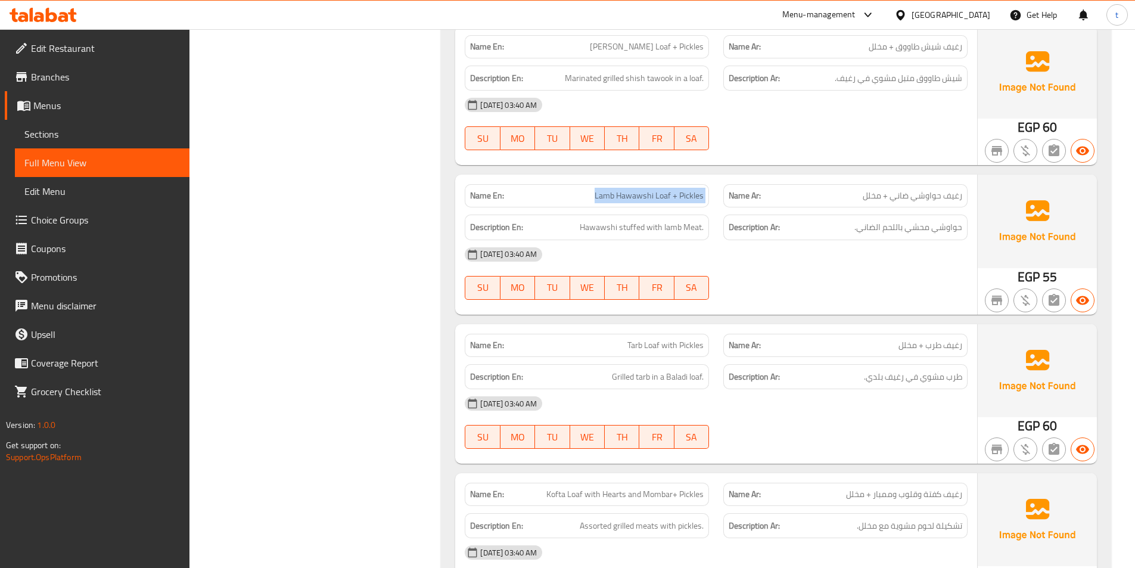
click at [656, 197] on span "Lamb Hawawshi Loaf + Pickles" at bounding box center [649, 196] width 109 height 13
drag, startPoint x: 608, startPoint y: 231, endPoint x: 931, endPoint y: 267, distance: 324.4
click at [699, 225] on span "Hawawshi stuffed with lamb Meat." at bounding box center [642, 227] width 124 height 15
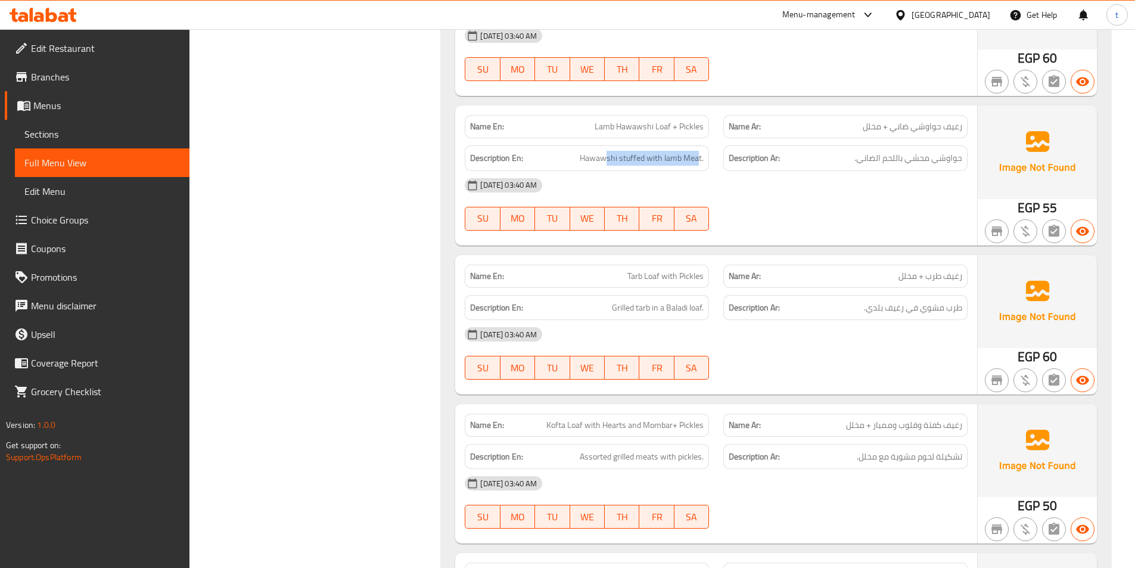
scroll to position [1252, 0]
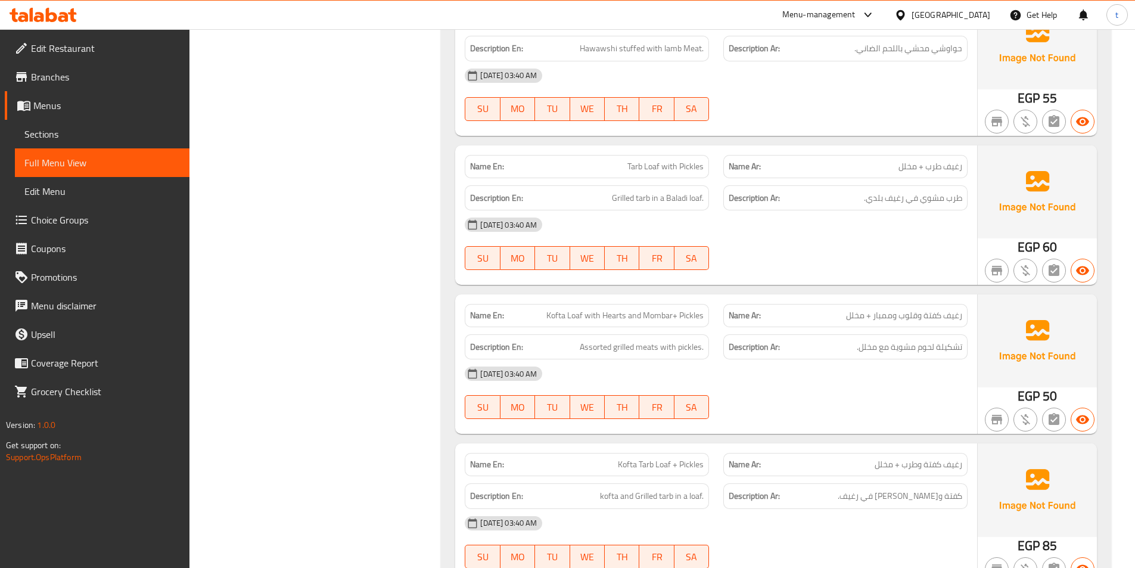
click at [946, 170] on span "رغيف طرب + مخلل" at bounding box center [931, 166] width 64 height 13
click at [632, 169] on span "Tarb Loaf with Pickles" at bounding box center [666, 166] width 76 height 13
drag, startPoint x: 632, startPoint y: 169, endPoint x: 646, endPoint y: 169, distance: 13.7
click at [636, 169] on span "Tarb Loaf with Pickles" at bounding box center [666, 166] width 76 height 13
click at [651, 169] on span "Tarb Loaf with Pickles" at bounding box center [666, 166] width 76 height 13
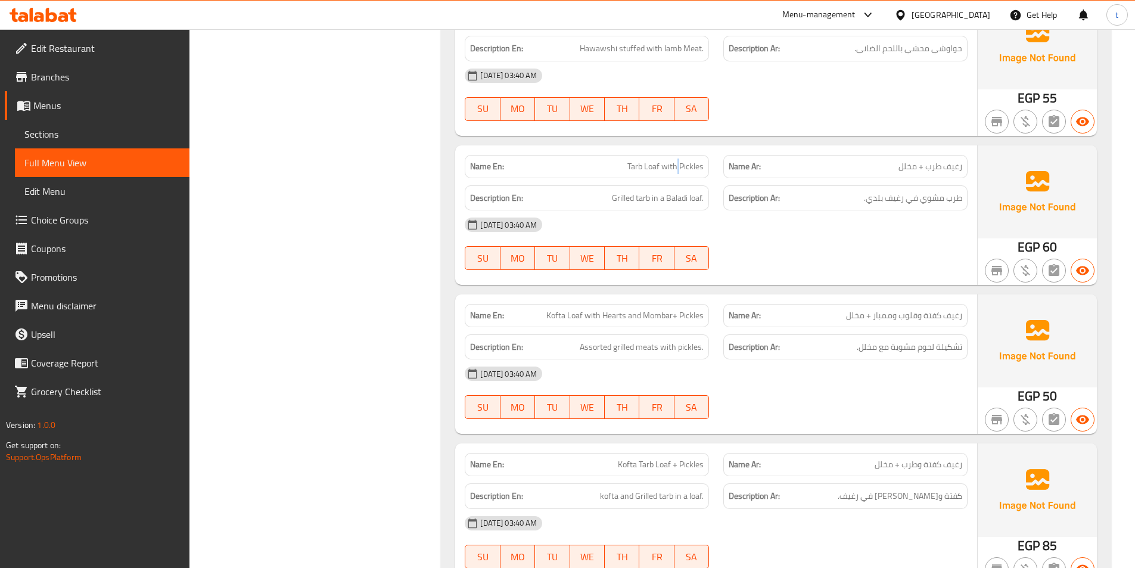
click at [682, 164] on span "Tarb Loaf with Pickles" at bounding box center [666, 166] width 76 height 13
click at [931, 196] on span "طرب مشوي في رغيف بلدي." at bounding box center [913, 198] width 98 height 15
click at [911, 197] on span "طرب مشوي في رغيف بلدي." at bounding box center [913, 198] width 98 height 15
click at [889, 197] on span "طرب مشوي في رغيف بلدي." at bounding box center [913, 198] width 98 height 15
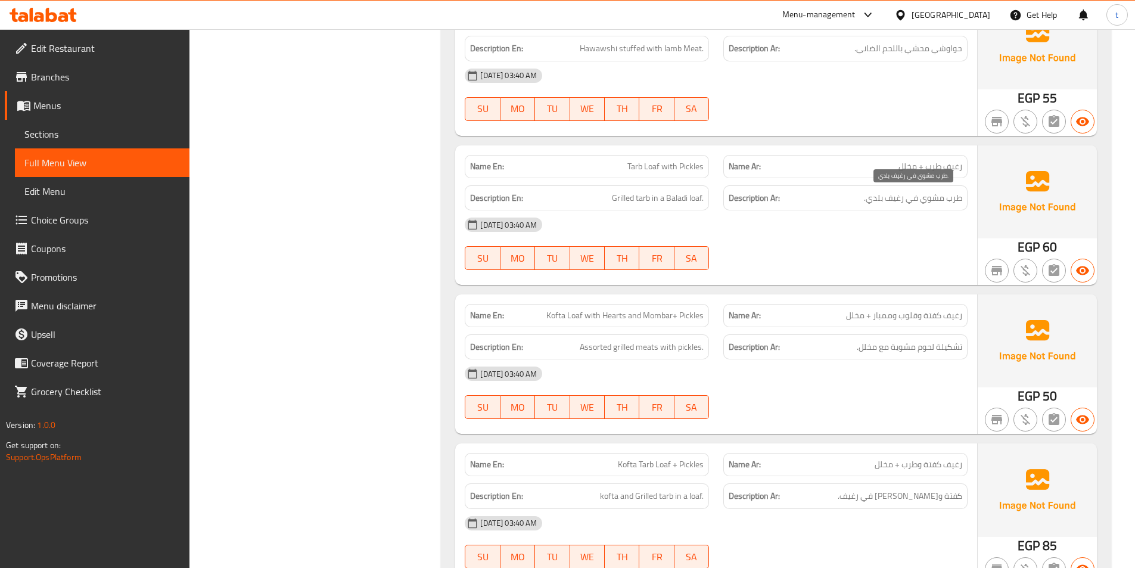
click at [884, 197] on span "طرب مشوي في رغيف بلدي." at bounding box center [913, 198] width 98 height 15
drag, startPoint x: 857, startPoint y: 201, endPoint x: 771, endPoint y: 212, distance: 86.6
click at [842, 203] on h6 "Description Ar: طرب مشوي في رغيف بلدي." at bounding box center [846, 198] width 234 height 15
click at [626, 194] on span "Grilled tarb in a Baladi loaf." at bounding box center [658, 198] width 92 height 15
drag, startPoint x: 649, startPoint y: 203, endPoint x: 660, endPoint y: 206, distance: 11.7
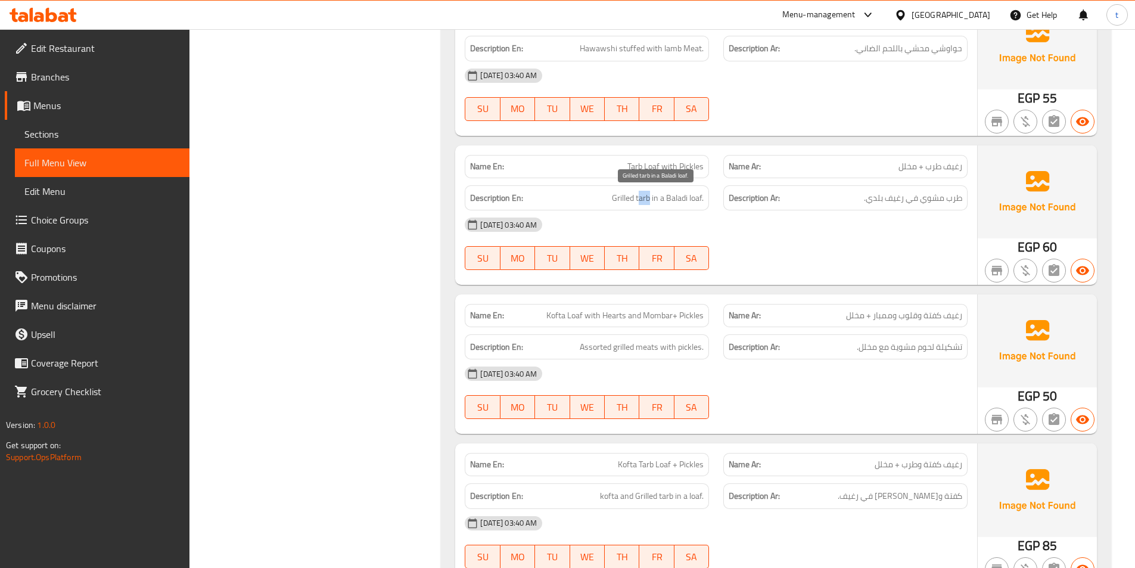
click at [653, 204] on span "Grilled tarb in a Baladi loaf." at bounding box center [658, 198] width 92 height 15
drag, startPoint x: 660, startPoint y: 206, endPoint x: 667, endPoint y: 206, distance: 6.6
click at [665, 206] on div "Description En: Grilled tarb in a Baladi loaf." at bounding box center [587, 198] width 244 height 26
drag, startPoint x: 676, startPoint y: 206, endPoint x: 703, endPoint y: 205, distance: 26.2
click at [680, 205] on div "Description En: Grilled tarb in a Baladi loaf." at bounding box center [587, 198] width 244 height 26
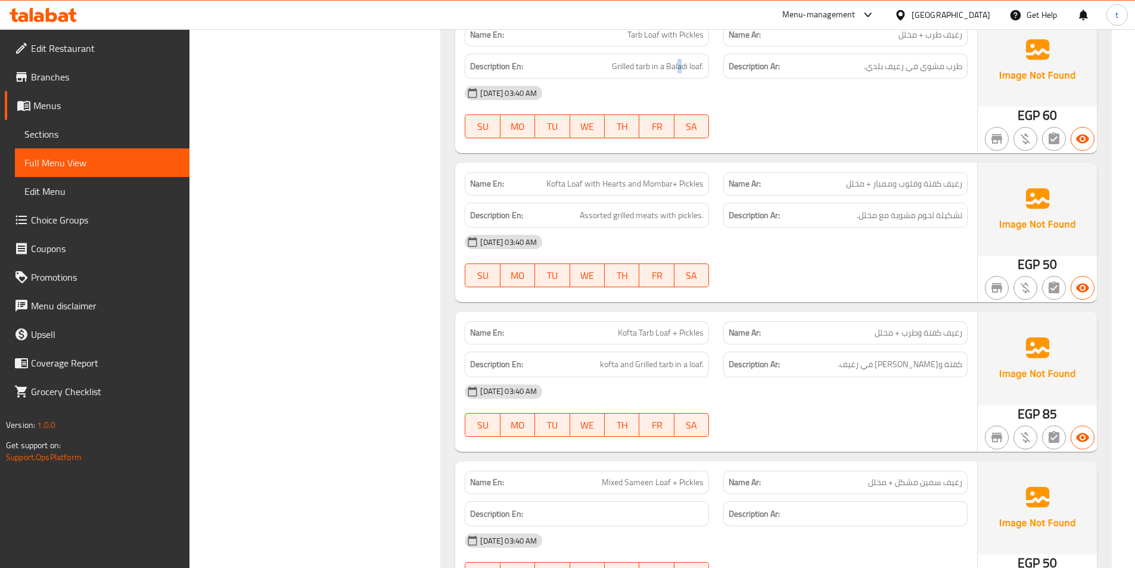
scroll to position [1490, 0]
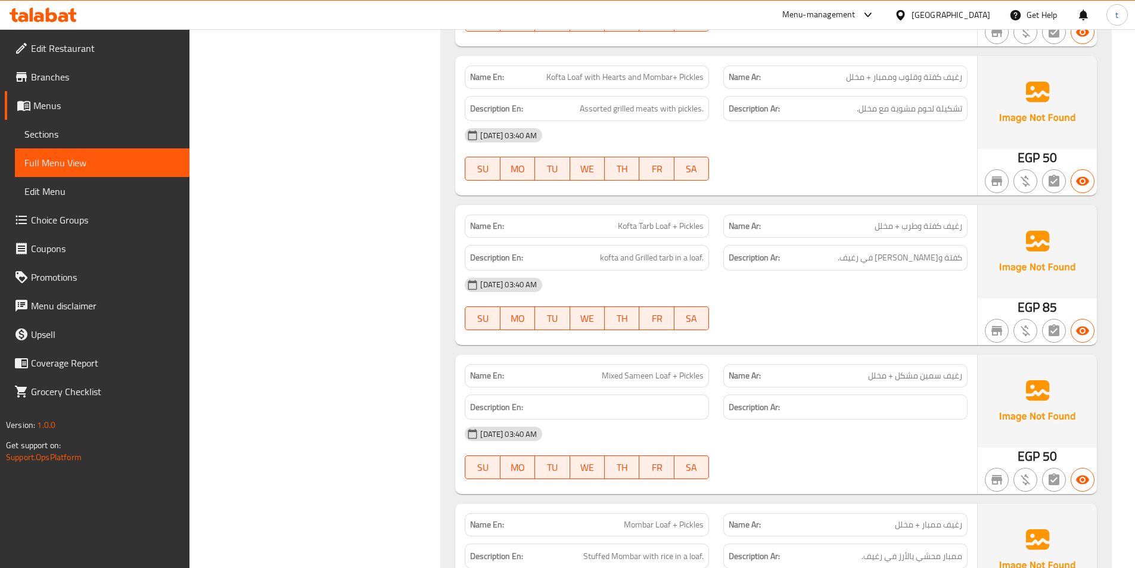
click at [951, 64] on div "Name Ar: رغيف كفتة وقلوب وممبار + مخلل" at bounding box center [845, 77] width 259 height 38
click at [949, 64] on div "Name Ar: رغيف كفتة وقلوب وممبار + مخلل" at bounding box center [845, 77] width 259 height 38
drag, startPoint x: 933, startPoint y: 72, endPoint x: 921, endPoint y: 74, distance: 11.7
click at [927, 74] on span "رغيف كفتة وقلوب وممبار + مخلل" at bounding box center [904, 77] width 116 height 13
click at [921, 74] on span "رغيف كفتة وقلوب وممبار + مخلل" at bounding box center [904, 77] width 116 height 13
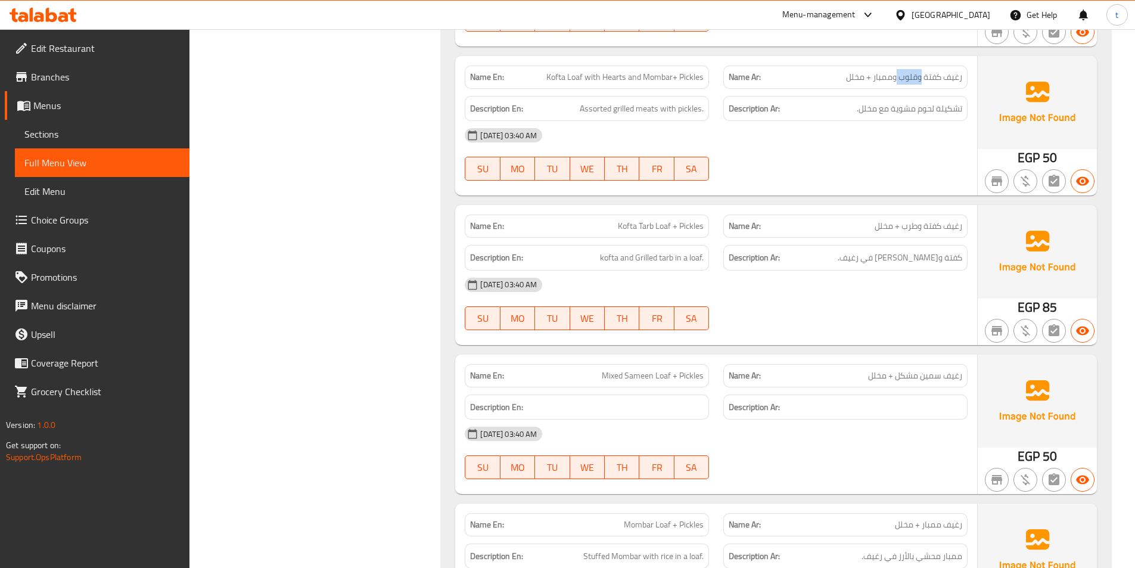
drag, startPoint x: 921, startPoint y: 74, endPoint x: 541, endPoint y: 83, distance: 380.3
click at [880, 79] on span "رغيف كفتة وقلوب وممبار + مخلل" at bounding box center [904, 77] width 116 height 13
click at [573, 76] on span "Kofta Loaf with Hearts and Mombar+ Pickles" at bounding box center [625, 77] width 157 height 13
click at [611, 79] on span "Kofta Loaf with Hearts and Mombar+ Pickles" at bounding box center [625, 77] width 157 height 13
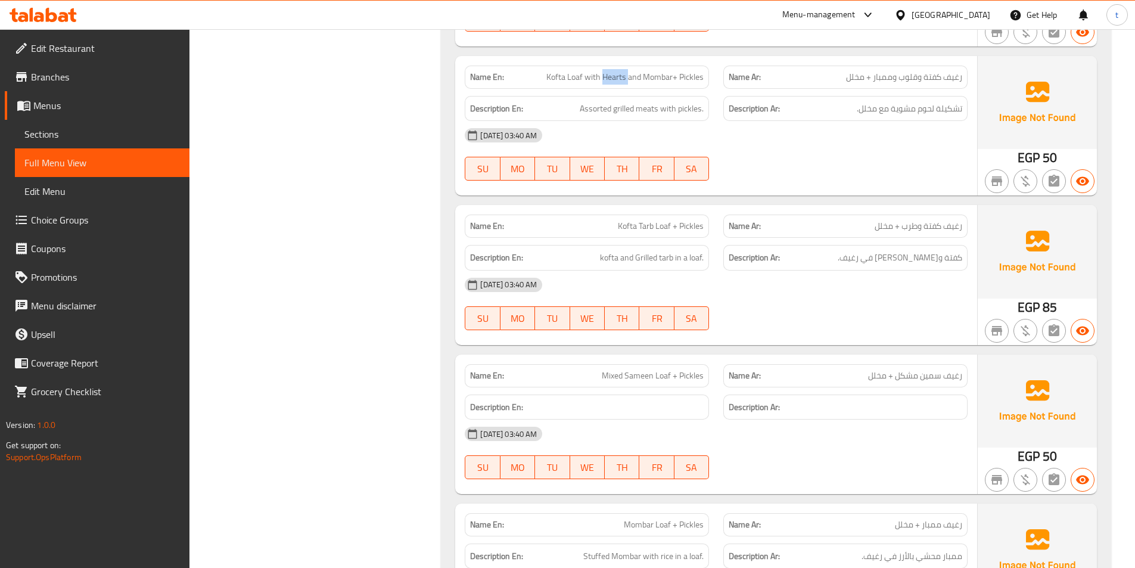
click at [611, 79] on span "Kofta Loaf with Hearts and Mombar+ Pickles" at bounding box center [625, 77] width 157 height 13
click at [641, 79] on span "Kofta Loaf with Hearts and Mombar+ Pickles" at bounding box center [625, 77] width 157 height 13
click at [592, 113] on span "Assorted grilled meats with pickles." at bounding box center [642, 108] width 124 height 15
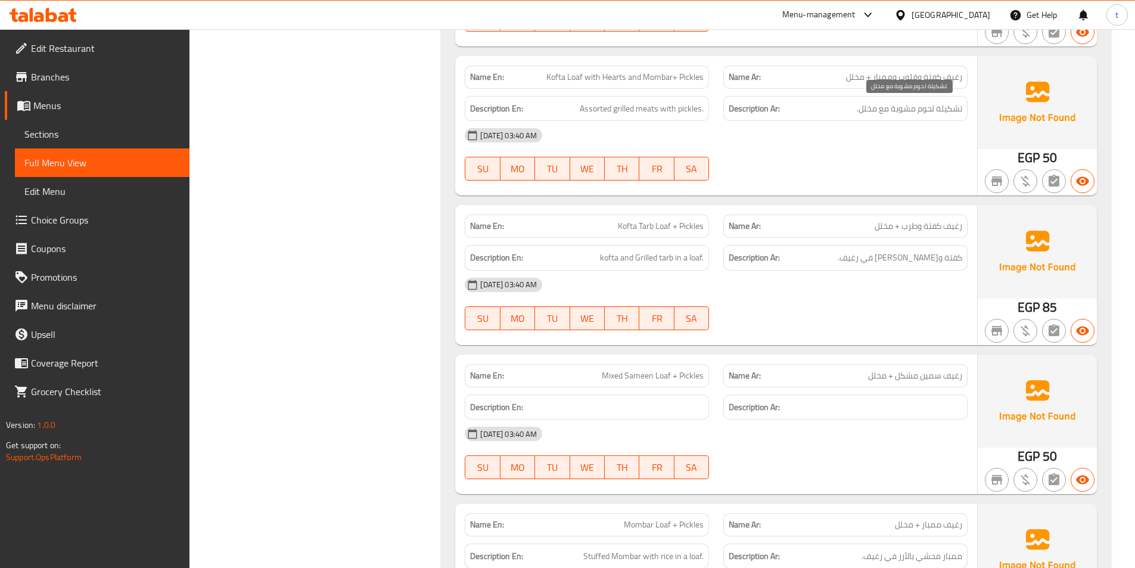
click at [955, 108] on span "تشكيلة لحوم مشوية مع مخلل." at bounding box center [909, 108] width 105 height 15
drag, startPoint x: 955, startPoint y: 108, endPoint x: 592, endPoint y: 107, distance: 363.5
click at [955, 108] on span "تشكيلة لحوم مشوية مع مخلل." at bounding box center [909, 108] width 105 height 15
click at [629, 113] on span "Assorted grilled meats with pickles." at bounding box center [642, 108] width 124 height 15
drag, startPoint x: 629, startPoint y: 113, endPoint x: 687, endPoint y: 117, distance: 58.0
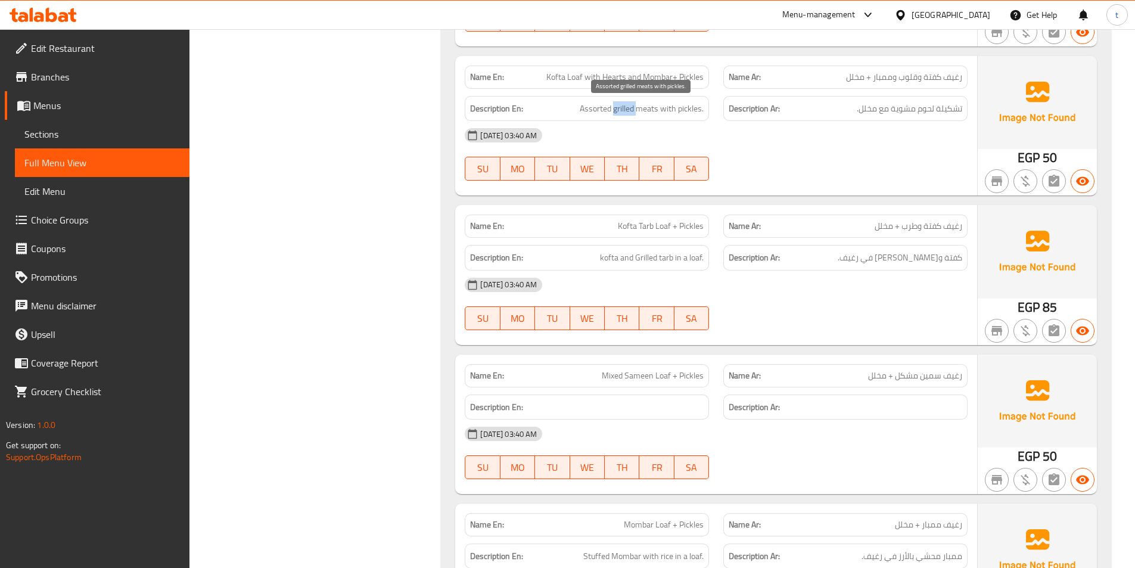
click at [634, 113] on span "Assorted grilled meats with pickles." at bounding box center [642, 108] width 124 height 15
click at [651, 106] on span "Assorted grilled meats with pickles." at bounding box center [642, 108] width 124 height 15
drag, startPoint x: 651, startPoint y: 106, endPoint x: 665, endPoint y: 112, distance: 14.9
click at [662, 112] on span "Assorted grilled meats with pickles." at bounding box center [642, 108] width 124 height 15
click at [668, 112] on span "Assorted grilled meats with pickles." at bounding box center [642, 108] width 124 height 15
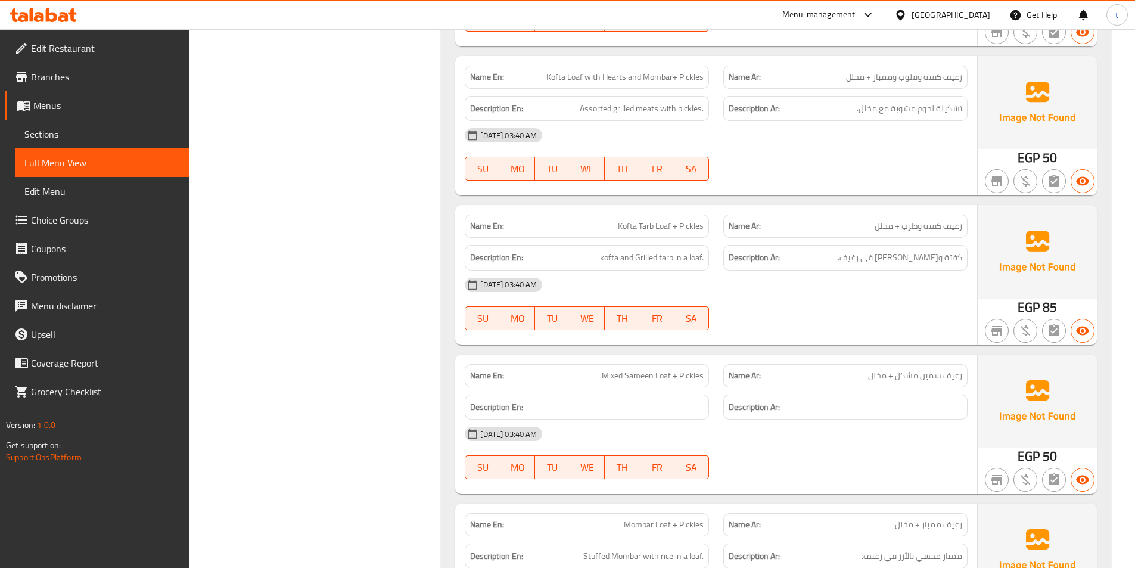
drag, startPoint x: 793, startPoint y: 87, endPoint x: 825, endPoint y: 107, distance: 37.2
click at [793, 91] on div "Name En: Kofta Loaf with Hearts and Mombar+ Pickles Name Ar: رغيف كفتة وقلوب وم…" at bounding box center [716, 125] width 522 height 139
click at [629, 229] on span "Kofta Tarb Loaf + Pickles" at bounding box center [661, 226] width 86 height 13
click at [642, 225] on span "Kofta Tarb Loaf + Pickles" at bounding box center [661, 226] width 86 height 13
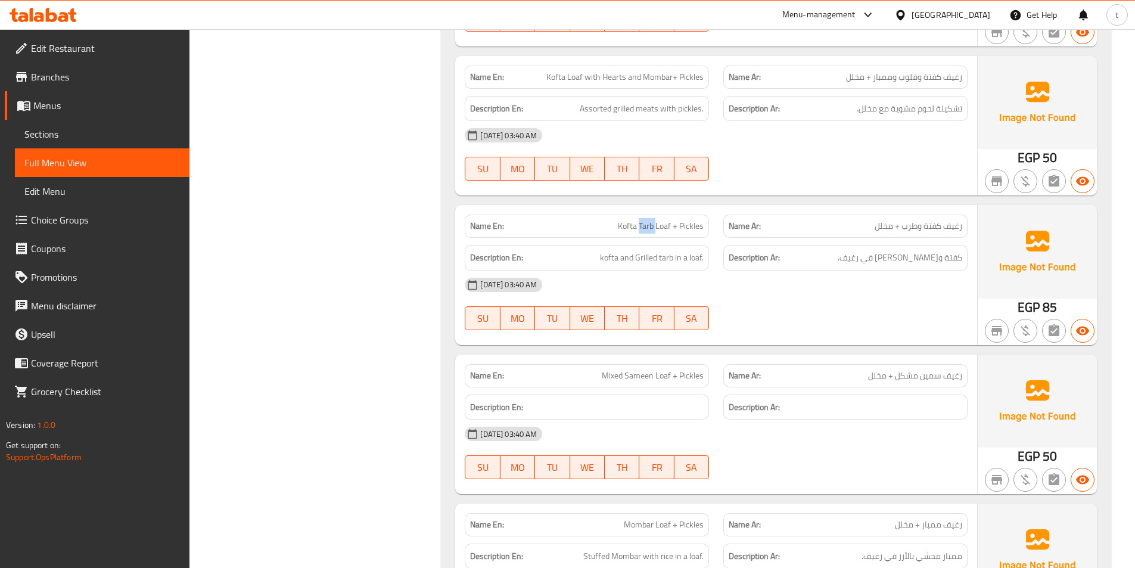
click at [642, 225] on span "Kofta Tarb Loaf + Pickles" at bounding box center [661, 226] width 86 height 13
click at [947, 220] on span "رغيف كفتة وطرب + مخلل" at bounding box center [919, 226] width 88 height 13
drag, startPoint x: 947, startPoint y: 219, endPoint x: 917, endPoint y: 225, distance: 31.0
click at [934, 222] on span "رغيف كفتة وطرب + مخلل" at bounding box center [919, 226] width 88 height 13
click at [917, 225] on span "رغيف كفتة وطرب + مخلل" at bounding box center [919, 226] width 88 height 13
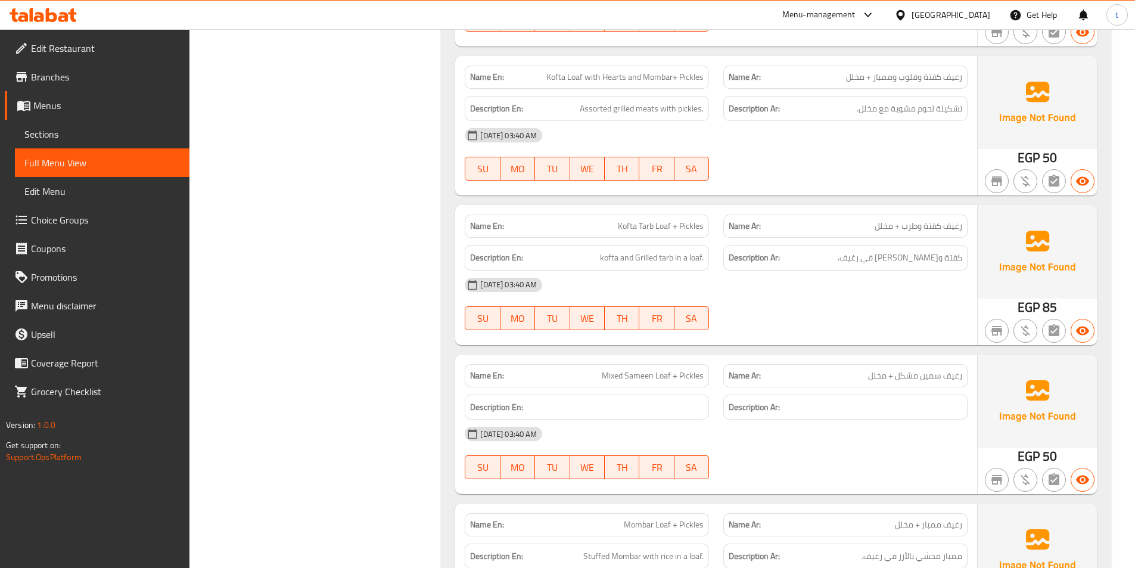
click at [908, 229] on span "رغيف كفتة وطرب + مخلل" at bounding box center [919, 226] width 88 height 13
drag, startPoint x: 908, startPoint y: 229, endPoint x: 643, endPoint y: 226, distance: 265.2
click at [908, 229] on span "رغيف كفتة وطرب + مخلل" at bounding box center [919, 226] width 88 height 13
click at [656, 227] on span "Kofta Tarb Loaf + Pickles" at bounding box center [661, 226] width 86 height 13
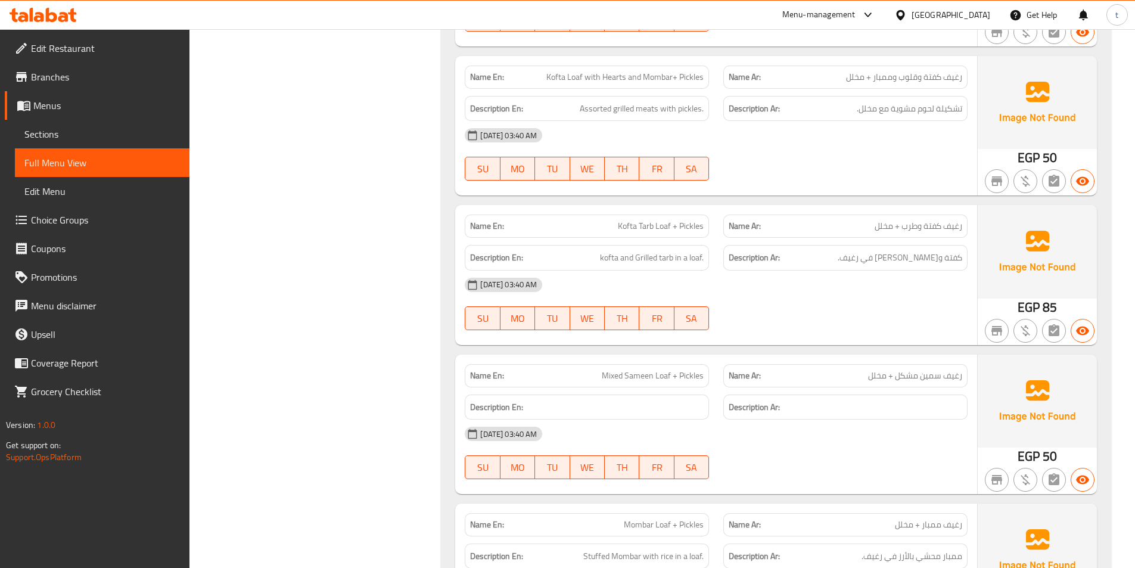
click at [604, 215] on div "Name En: Kofta Tarb Loaf + Pickles" at bounding box center [587, 226] width 244 height 23
click at [625, 226] on span "Kofta Tarb Loaf + Pickles" at bounding box center [661, 226] width 86 height 13
drag, startPoint x: 644, startPoint y: 231, endPoint x: 661, endPoint y: 231, distance: 17.3
click at [661, 231] on span "Kofta Tarb Loaf + Pickles" at bounding box center [661, 226] width 86 height 13
click at [958, 222] on span "رغيف كفتة وطرب + مخلل" at bounding box center [919, 226] width 88 height 13
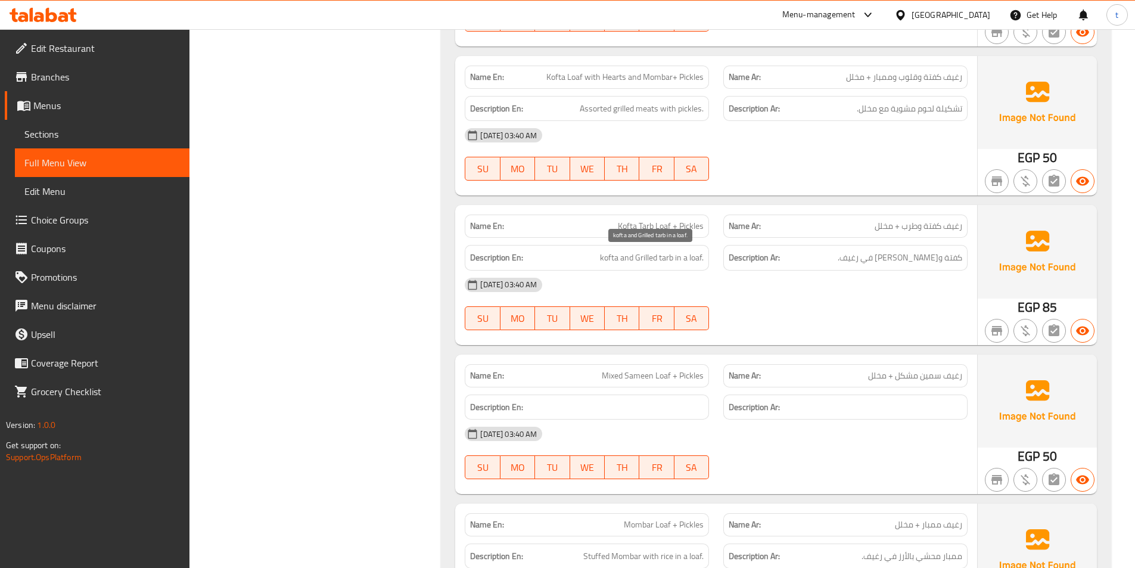
click at [605, 253] on span "kofta and Grilled tarb in a loaf." at bounding box center [652, 257] width 104 height 15
drag, startPoint x: 605, startPoint y: 253, endPoint x: 622, endPoint y: 254, distance: 16.7
click at [608, 254] on span "kofta and Grilled tarb in a loaf." at bounding box center [652, 257] width 104 height 15
click at [637, 255] on span "kofta and Grilled tarb in a loaf." at bounding box center [652, 257] width 104 height 15
click at [651, 260] on span "kofta and Grilled tarb in a loaf." at bounding box center [652, 257] width 104 height 15
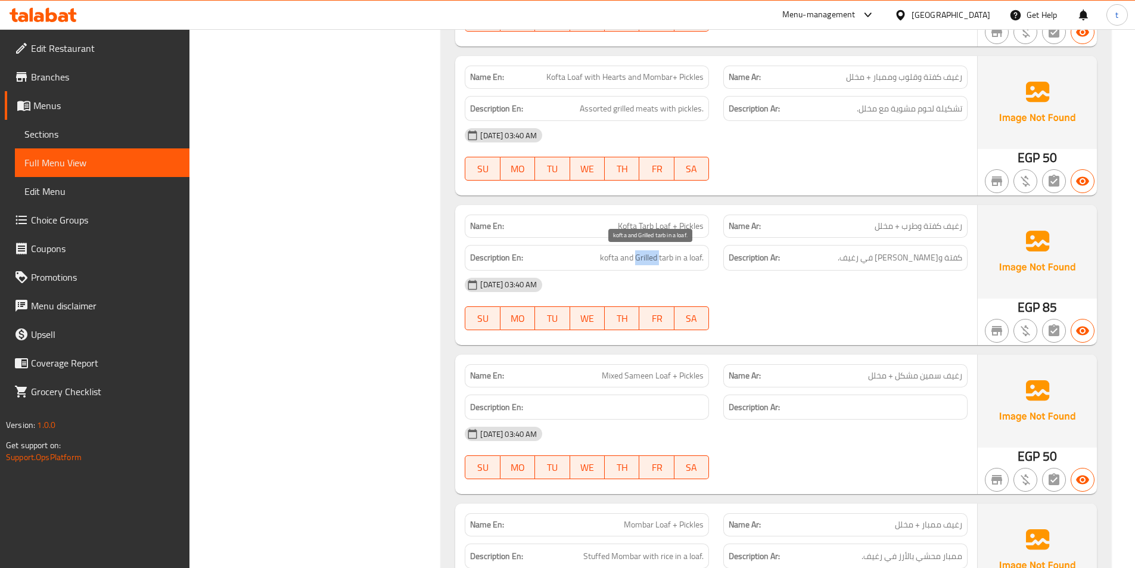
drag, startPoint x: 651, startPoint y: 260, endPoint x: 803, endPoint y: 241, distance: 153.8
click at [652, 260] on span "kofta and Grilled tarb in a loaf." at bounding box center [652, 257] width 104 height 15
drag, startPoint x: 956, startPoint y: 254, endPoint x: 910, endPoint y: 275, distance: 50.2
click at [910, 275] on div "Name En: Kofta Tarb Loaf + Pickles Name Ar: رغيف كفتة وطرب + مخلل Description E…" at bounding box center [716, 274] width 522 height 139
click at [871, 269] on div "Description Ar: كفتة وطرب مشوي في رغيف." at bounding box center [846, 258] width 244 height 26
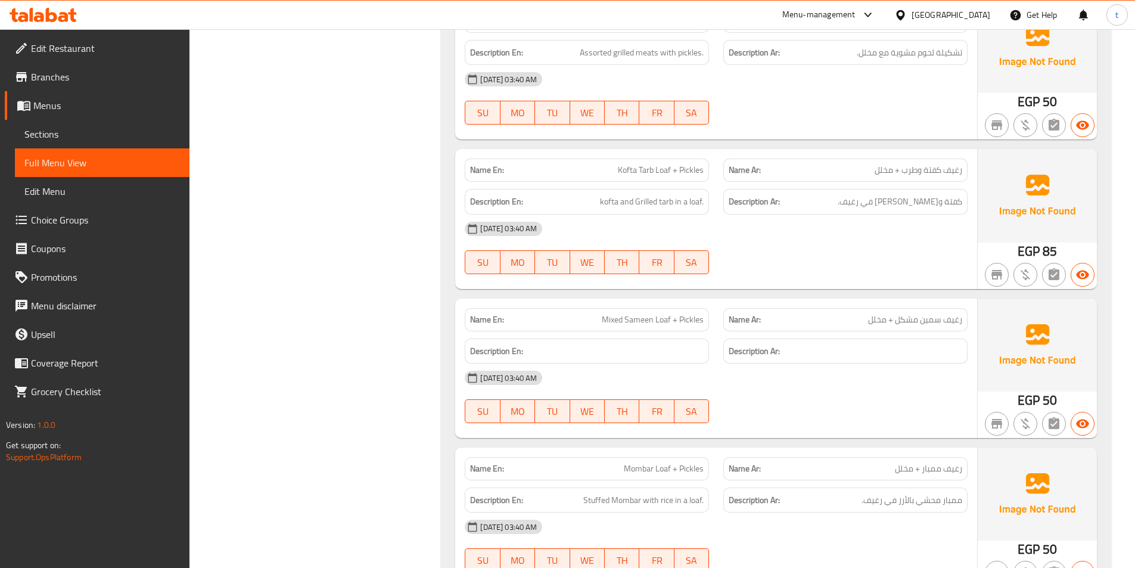
scroll to position [1669, 0]
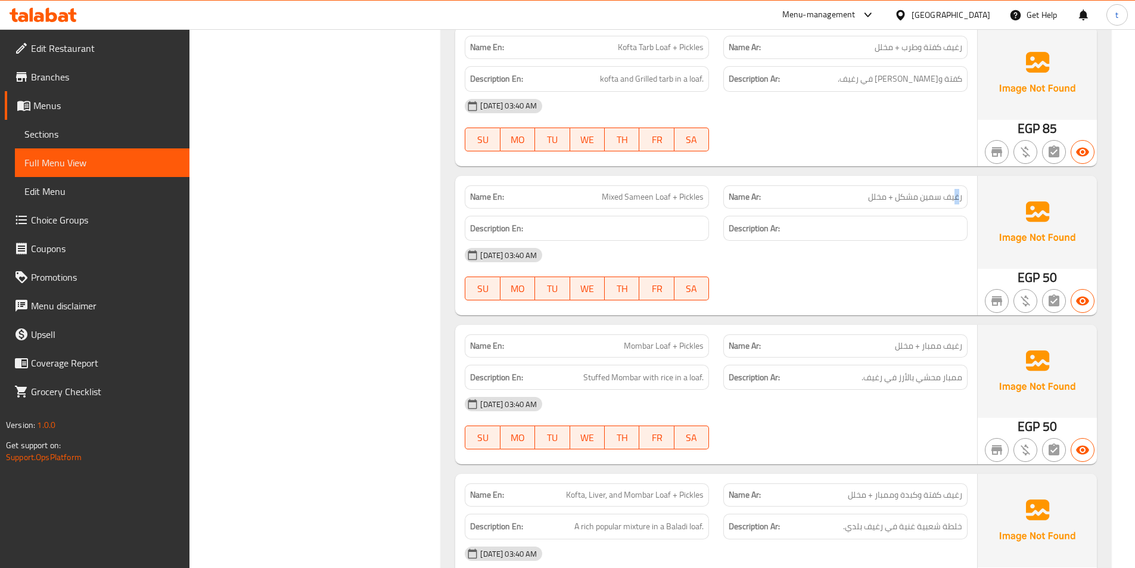
click at [954, 198] on span "رغيف سمين مشكل + مخلل" at bounding box center [915, 197] width 94 height 13
click at [904, 197] on span "رغيف سمين مشكل + مخلل" at bounding box center [915, 197] width 94 height 13
click at [607, 199] on span "Mixed Sameen Loaf + Pickles" at bounding box center [653, 197] width 102 height 13
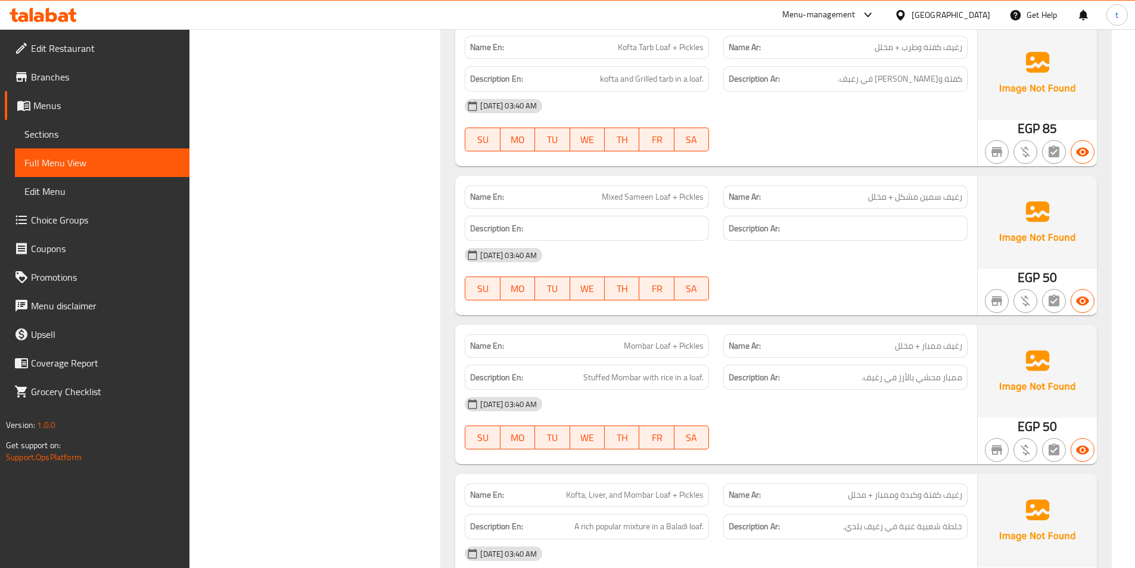
click at [656, 201] on span "Mixed Sameen Loaf + Pickles" at bounding box center [653, 197] width 102 height 13
click at [701, 200] on span "Mixed Sameen Loaf + Pickles" at bounding box center [653, 197] width 102 height 13
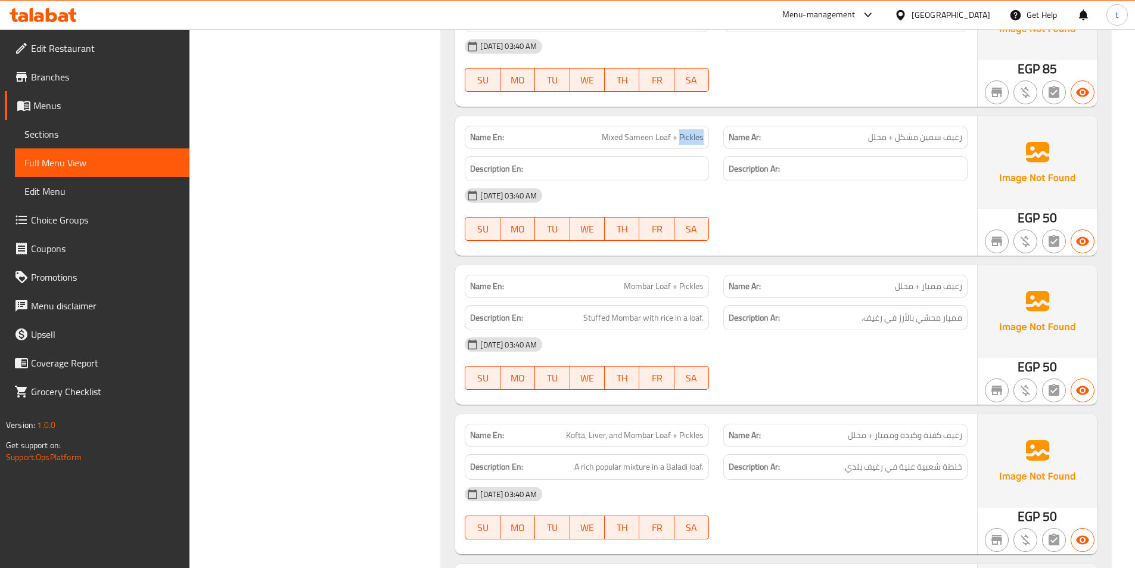
scroll to position [1788, 0]
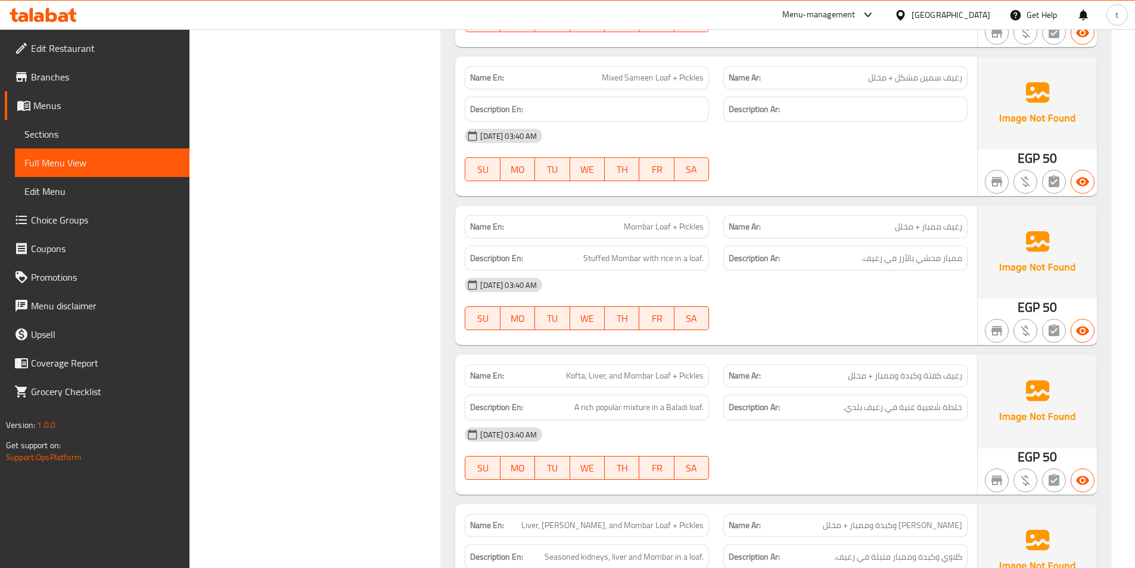
click at [957, 231] on span "رغيف ممبار + مخلل" at bounding box center [928, 227] width 67 height 13
drag, startPoint x: 957, startPoint y: 231, endPoint x: 951, endPoint y: 230, distance: 6.6
click at [953, 231] on span "رغيف ممبار + مخلل" at bounding box center [928, 227] width 67 height 13
click at [915, 228] on span "رغيف ممبار + مخلل" at bounding box center [928, 227] width 67 height 13
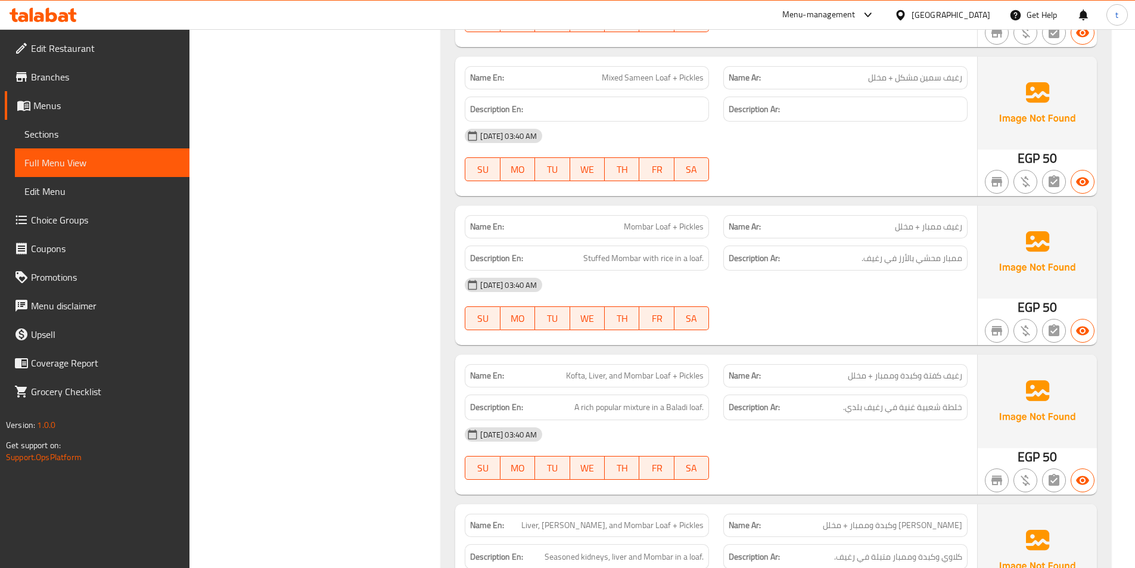
drag, startPoint x: 902, startPoint y: 229, endPoint x: 767, endPoint y: 237, distance: 135.5
click at [824, 235] on div "Name Ar: رغيف ممبار + مخلل" at bounding box center [846, 226] width 244 height 23
click at [634, 232] on span "Mombar Loaf + Pickles" at bounding box center [664, 227] width 80 height 13
click at [648, 233] on span "Mombar Loaf + Pickles" at bounding box center [664, 227] width 80 height 13
click at [662, 228] on span "Mombar Loaf + Pickles" at bounding box center [664, 227] width 80 height 13
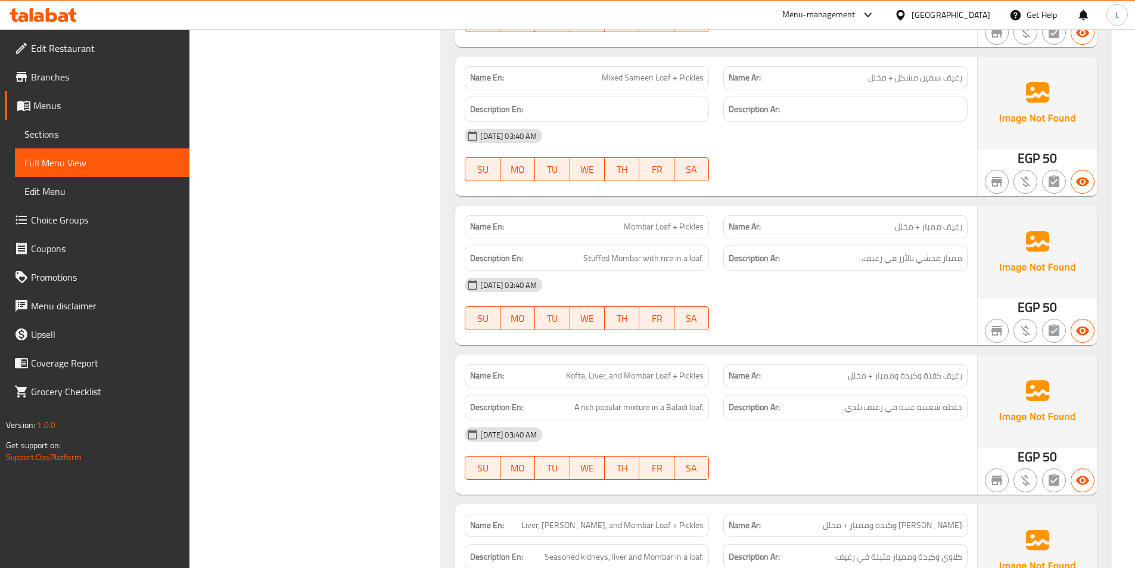
click at [679, 225] on span "Mombar Loaf + Pickles" at bounding box center [664, 227] width 80 height 13
drag, startPoint x: 680, startPoint y: 225, endPoint x: 784, endPoint y: 248, distance: 106.3
click at [681, 225] on span "Mombar Loaf + Pickles" at bounding box center [664, 227] width 80 height 13
click at [963, 252] on div "Description Ar: ممبار محشي بالأرز في رغيف." at bounding box center [846, 259] width 244 height 26
click at [939, 267] on div "Description Ar: ممبار محشي بالأرز في رغيف." at bounding box center [846, 259] width 244 height 26
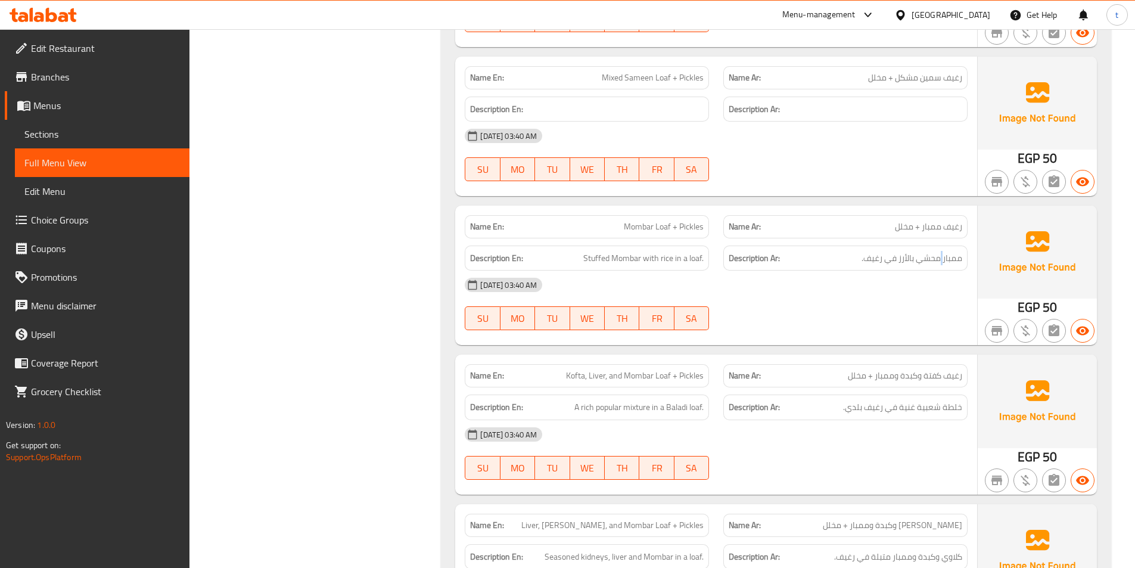
click at [939, 267] on div "Description Ar: ممبار محشي بالأرز في رغيف." at bounding box center [846, 259] width 244 height 26
click at [924, 265] on span "ممبار محشي بالأرز في رغيف." at bounding box center [912, 258] width 101 height 15
drag, startPoint x: 918, startPoint y: 266, endPoint x: 909, endPoint y: 266, distance: 9.0
click at [909, 266] on div "Description Ar: ممبار محشي بالأرز في رغيف." at bounding box center [846, 259] width 244 height 26
click at [586, 256] on span "Stuffed Mombar with rice in a loaf." at bounding box center [643, 258] width 120 height 15
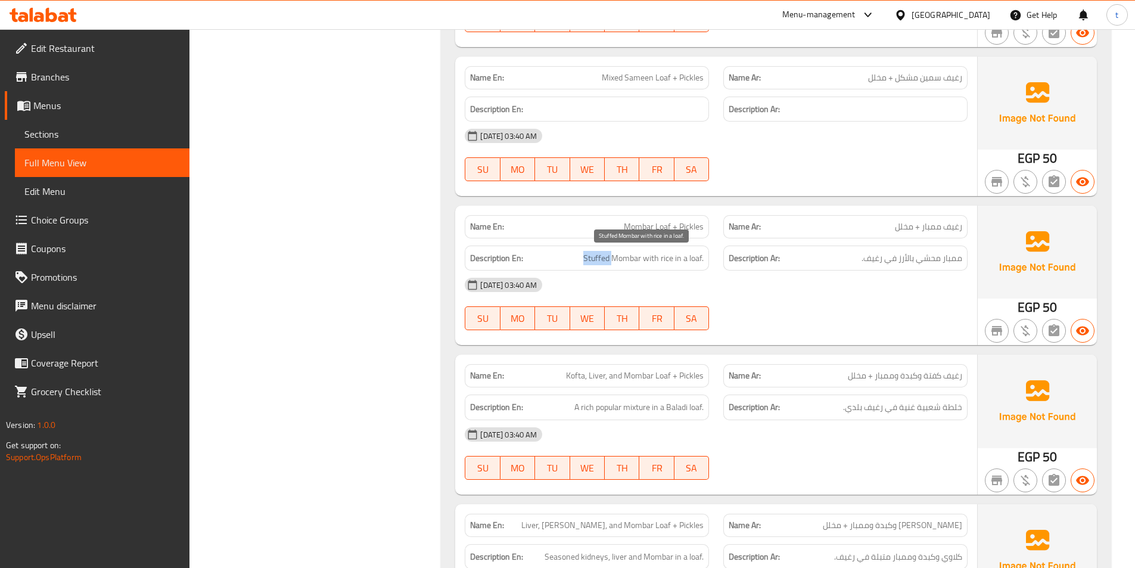
drag, startPoint x: 586, startPoint y: 256, endPoint x: 603, endPoint y: 257, distance: 16.7
click at [601, 257] on span "Stuffed Mombar with rice in a loaf." at bounding box center [643, 258] width 120 height 15
click at [626, 257] on span "Stuffed Mombar with rice in a loaf." at bounding box center [643, 258] width 120 height 15
click at [689, 257] on span "Stuffed Mombar with rice in a loaf." at bounding box center [643, 258] width 120 height 15
click at [693, 259] on span "Stuffed Mombar with rice in a loaf." at bounding box center [643, 258] width 120 height 15
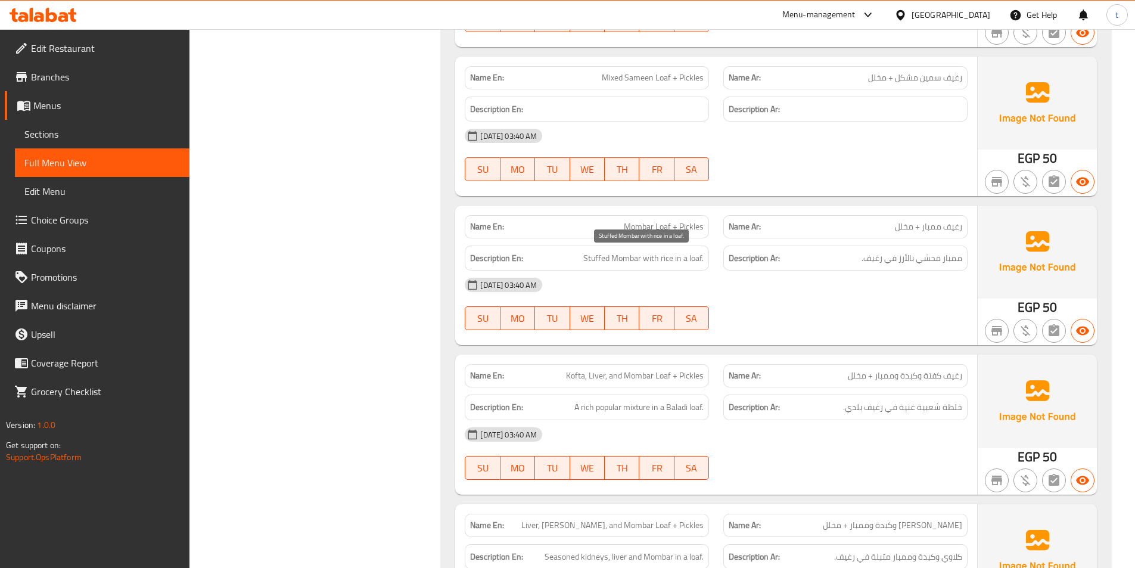
drag, startPoint x: 698, startPoint y: 259, endPoint x: 755, endPoint y: 273, distance: 59.0
click at [715, 257] on div "Description En: Stuffed Mombar with rice in a loaf." at bounding box center [587, 258] width 259 height 40
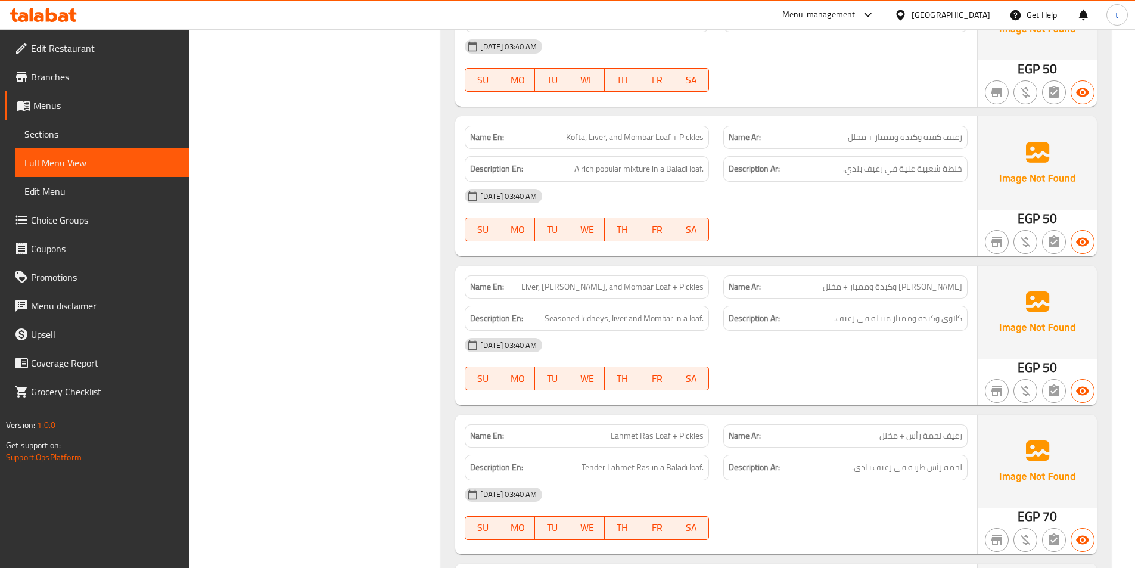
scroll to position [1907, 0]
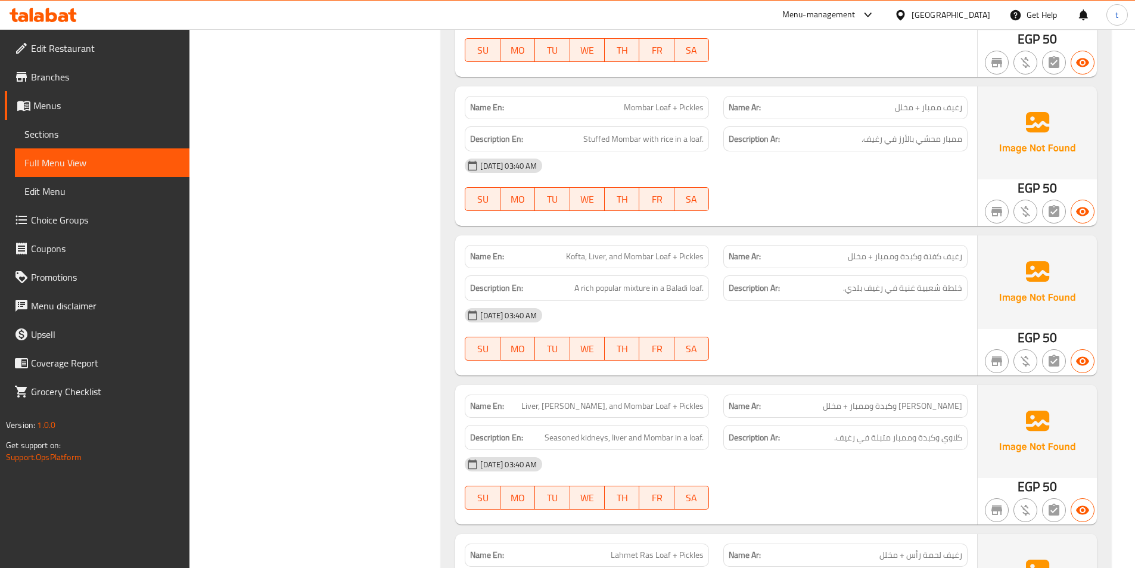
click at [953, 267] on div "Name Ar: رغيف كفتة وكبدة وممبار + مخلل" at bounding box center [846, 256] width 244 height 23
click at [940, 261] on span "رغيف كفتة وكبدة وممبار + مخلل" at bounding box center [905, 256] width 114 height 13
click at [911, 265] on div "Name Ar: رغيف كفتة وكبدة وممبار + مخلل" at bounding box center [846, 256] width 244 height 23
click at [892, 264] on div "Name Ar: رغيف كفتة وكبدة وممبار + مخلل" at bounding box center [846, 256] width 244 height 23
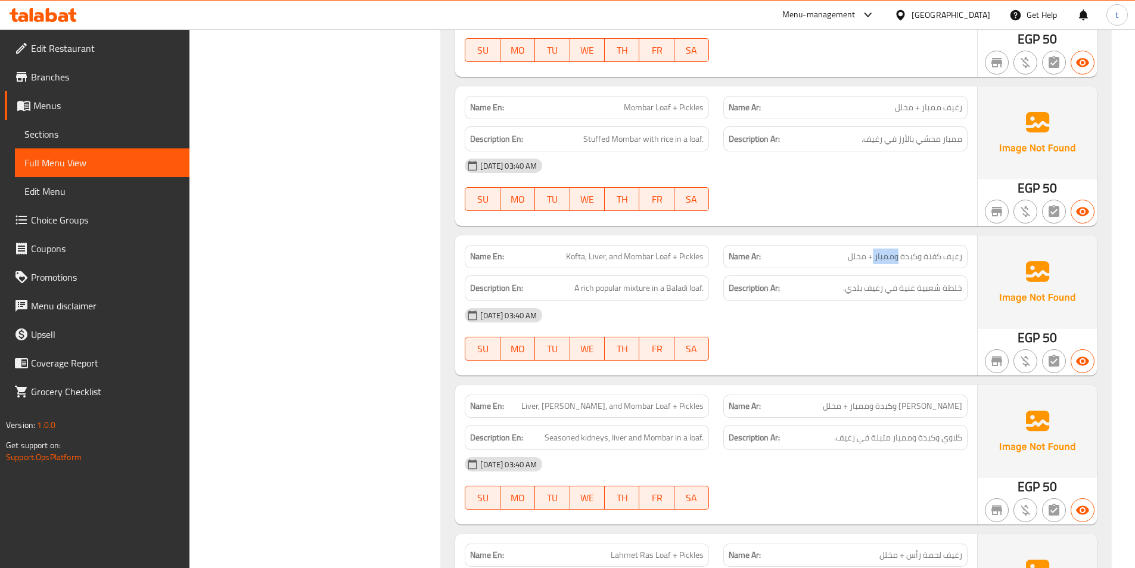
click at [892, 264] on div "Name Ar: رغيف كفتة وكبدة وممبار + مخلل" at bounding box center [846, 256] width 244 height 23
click at [583, 267] on div "Name En: Kofta, Liver, and Mombar Loaf + Pickles" at bounding box center [587, 256] width 244 height 23
click at [604, 252] on span "Kofta, Liver, and Mombar Loaf + Pickles" at bounding box center [635, 256] width 138 height 13
drag, startPoint x: 617, startPoint y: 256, endPoint x: 657, endPoint y: 257, distance: 39.9
click at [629, 257] on span "Kofta, Liver, and Mombar Loaf + Pickles" at bounding box center [635, 256] width 138 height 13
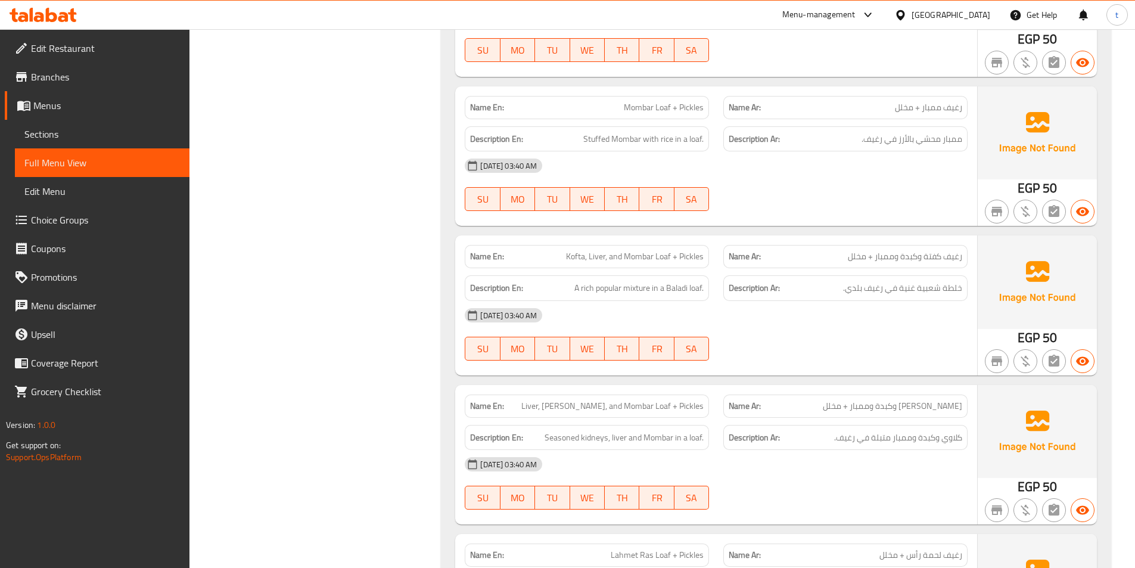
click at [661, 257] on span "Kofta, Liver, and Mombar Loaf + Pickles" at bounding box center [635, 256] width 138 height 13
click at [681, 252] on span "Kofta, Liver, and Mombar Loaf + Pickles" at bounding box center [635, 256] width 138 height 13
drag, startPoint x: 570, startPoint y: 294, endPoint x: 702, endPoint y: 299, distance: 131.8
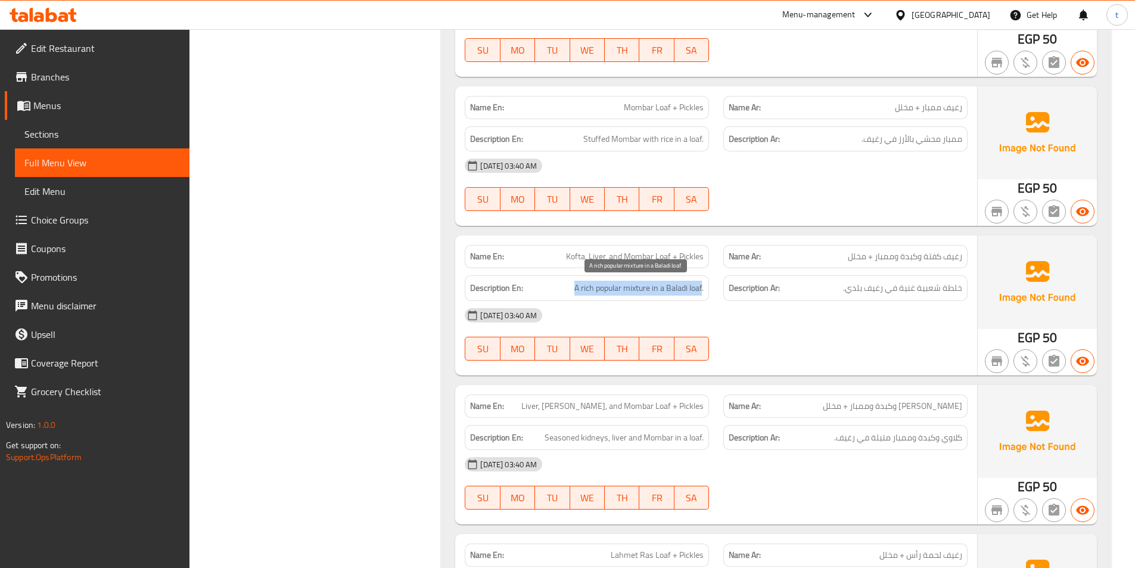
click at [702, 299] on div "Description En: A rich popular mixture in a Baladi loaf." at bounding box center [587, 288] width 244 height 26
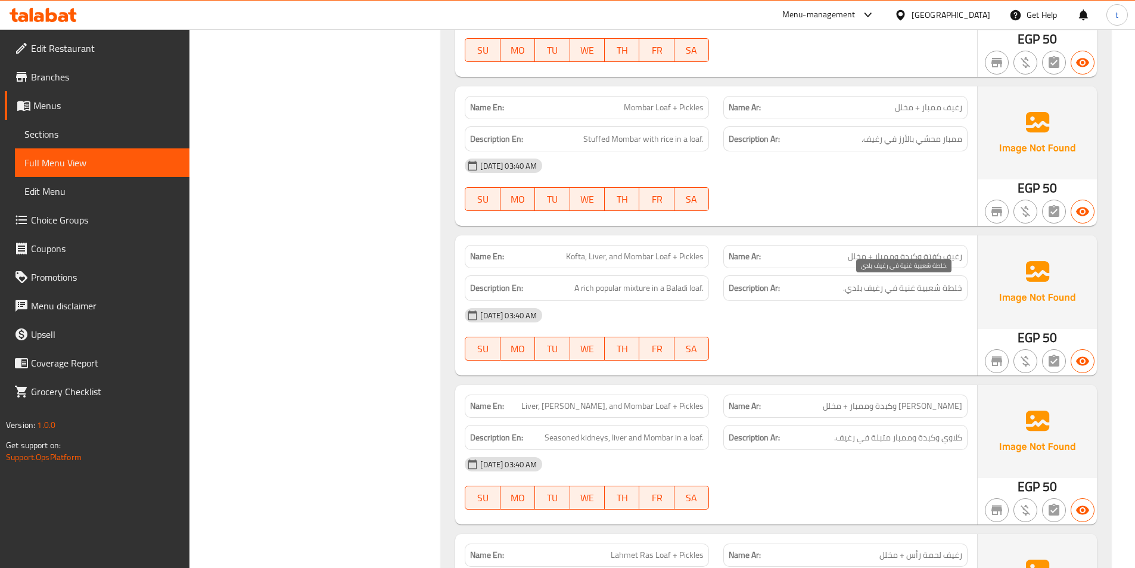
click at [871, 295] on span "خلطة شعبية غنية في رغيف بلدي." at bounding box center [902, 288] width 119 height 15
click at [854, 293] on span "خلطة شعبية غنية في رغيف بلدي." at bounding box center [902, 288] width 119 height 15
click at [830, 301] on div "[DATE] 03:40 AM" at bounding box center [716, 315] width 517 height 29
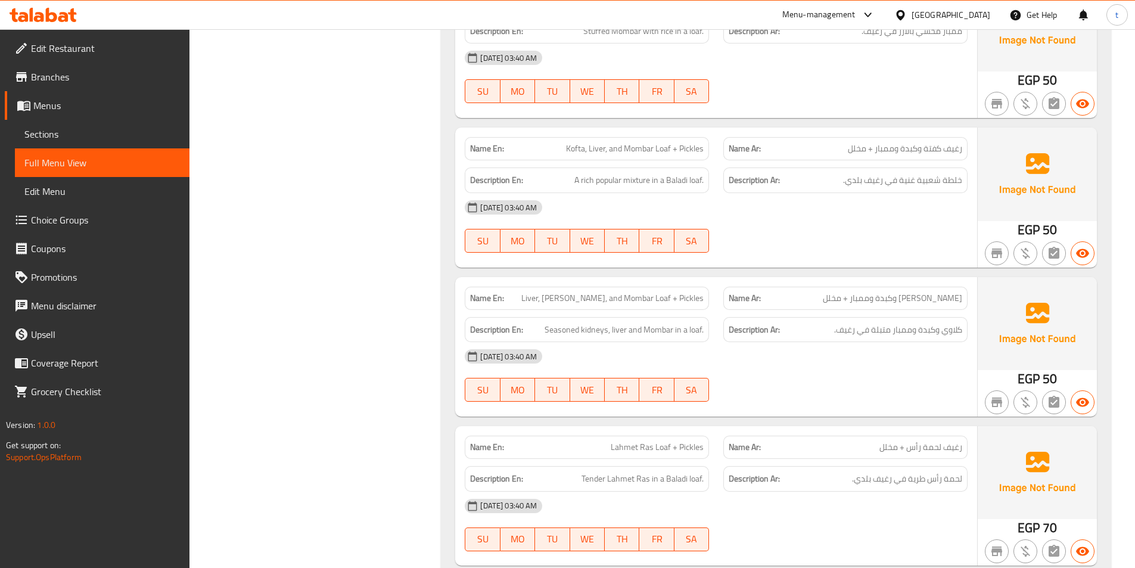
scroll to position [2086, 0]
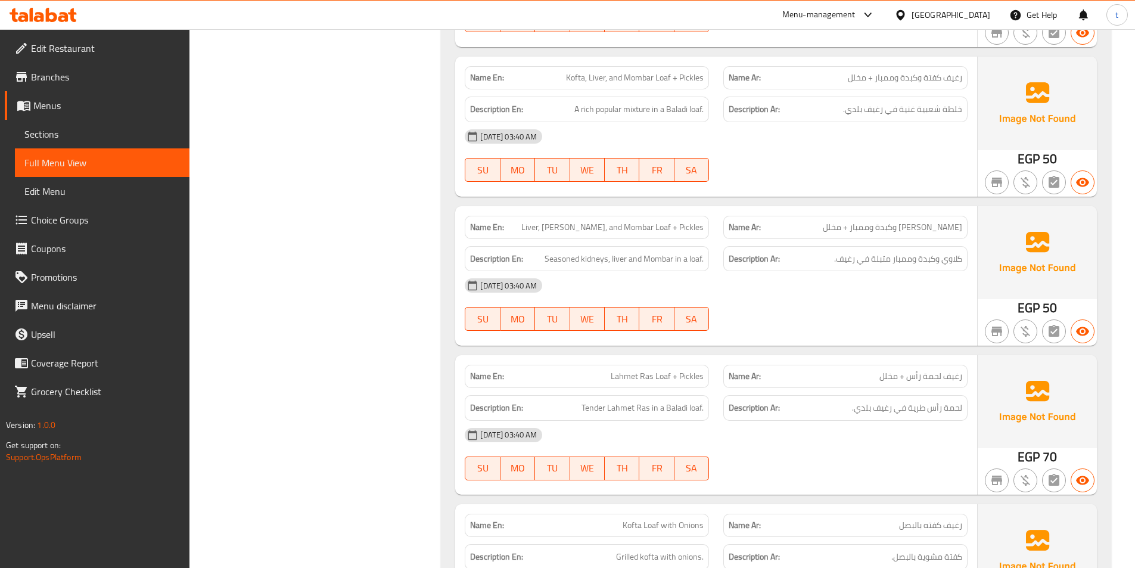
click at [952, 226] on span "[PERSON_NAME] وكبدة وممبار + مخلل" at bounding box center [892, 227] width 139 height 13
click at [922, 225] on span "[PERSON_NAME] وكبدة وممبار + مخلل" at bounding box center [892, 227] width 139 height 13
click at [561, 211] on div "Name En: Liver, Kidney, and Mombar Loaf + Pickles" at bounding box center [587, 228] width 259 height 38
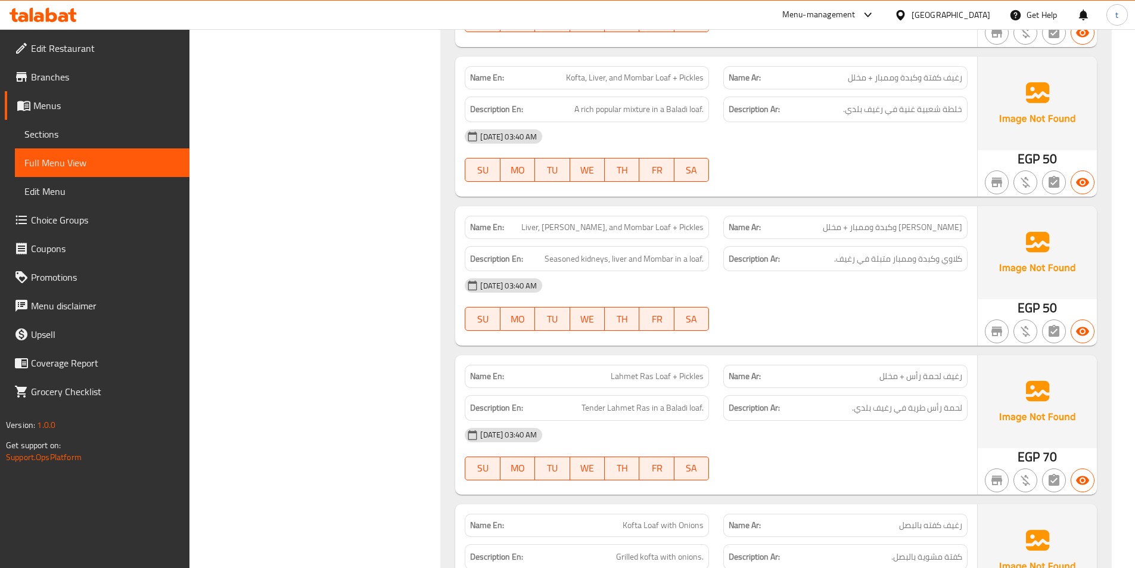
click at [583, 232] on span "Liver, [PERSON_NAME], and Mombar Loaf + Pickles" at bounding box center [612, 227] width 182 height 13
drag, startPoint x: 641, startPoint y: 226, endPoint x: 642, endPoint y: 234, distance: 7.2
click at [642, 234] on span "Liver, [PERSON_NAME], and Mombar Loaf + Pickles" at bounding box center [612, 227] width 182 height 13
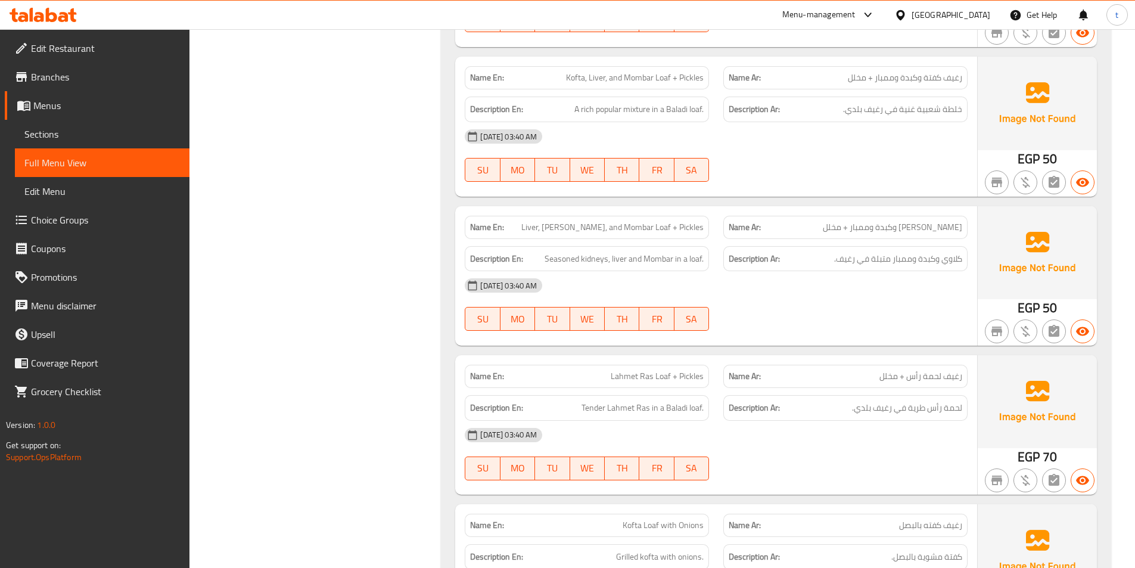
click at [575, 222] on span "Liver, [PERSON_NAME], and Mombar Loaf + Pickles" at bounding box center [612, 227] width 182 height 13
click at [614, 222] on span "Liver, [PERSON_NAME], and Mombar Loaf + Pickles" at bounding box center [612, 227] width 182 height 13
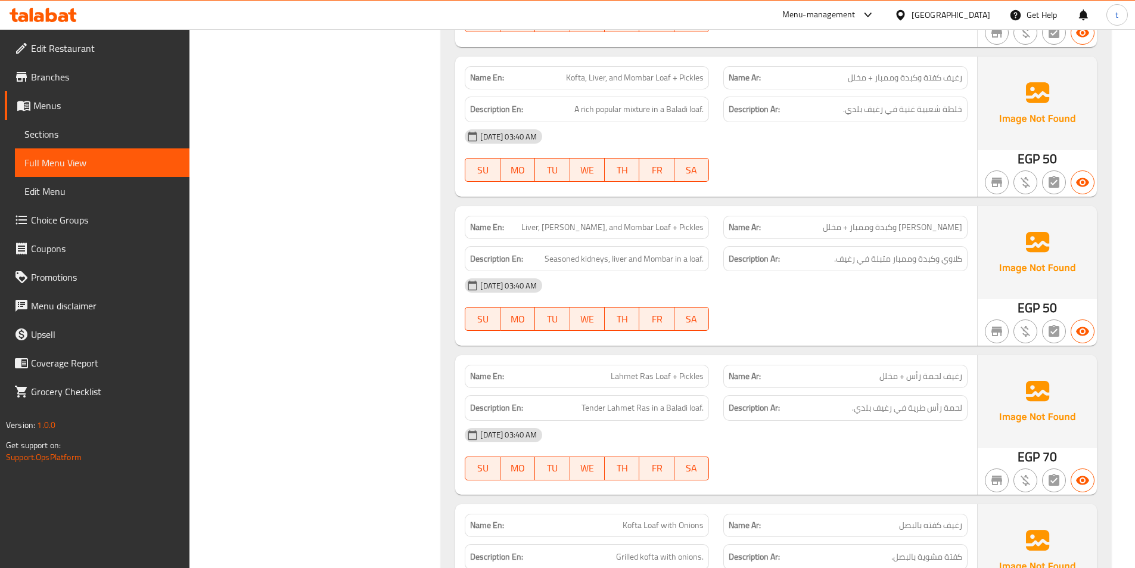
click at [602, 229] on span "Liver, [PERSON_NAME], and Mombar Loaf + Pickles" at bounding box center [612, 227] width 182 height 13
click at [923, 252] on span "كلاوي وكبدة وممبار متبلة في رغيف." at bounding box center [898, 259] width 128 height 15
click at [842, 232] on p "Name Ar: رغيف كلاوي وكبدة وممبار + مخلل" at bounding box center [846, 227] width 234 height 13
click at [610, 221] on span "Liver, [PERSON_NAME], and Mombar Loaf + Pickles" at bounding box center [612, 227] width 182 height 13
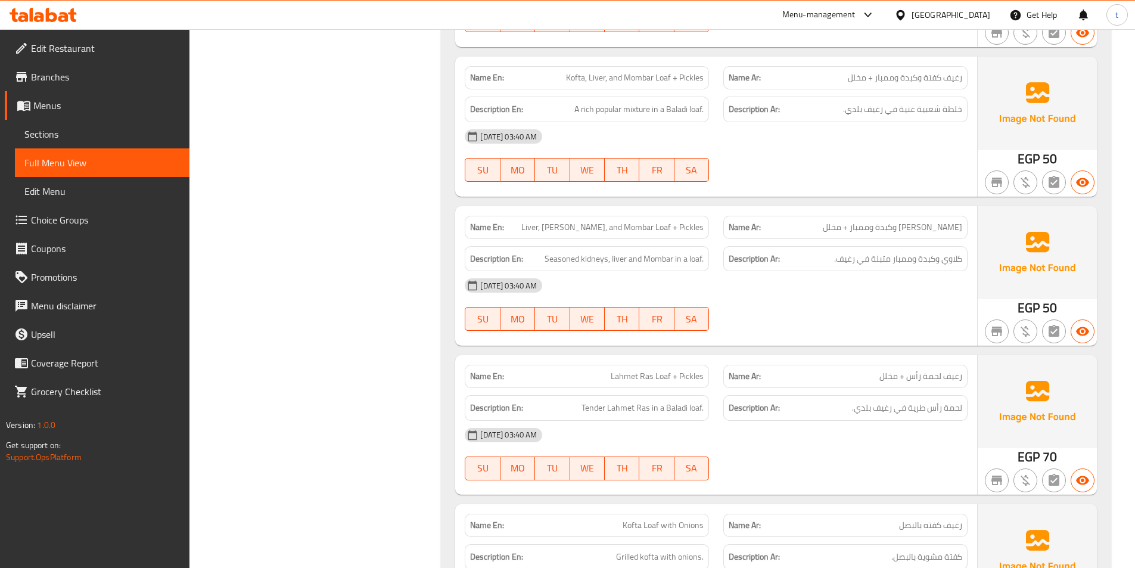
click at [597, 231] on span "Liver, [PERSON_NAME], and Mombar Loaf + Pickles" at bounding box center [612, 227] width 182 height 13
click at [937, 230] on span "[PERSON_NAME] وكبدة وممبار + مخلل" at bounding box center [892, 227] width 139 height 13
click at [634, 228] on span "Liver, [PERSON_NAME], and Mombar Loaf + Pickles" at bounding box center [612, 227] width 182 height 13
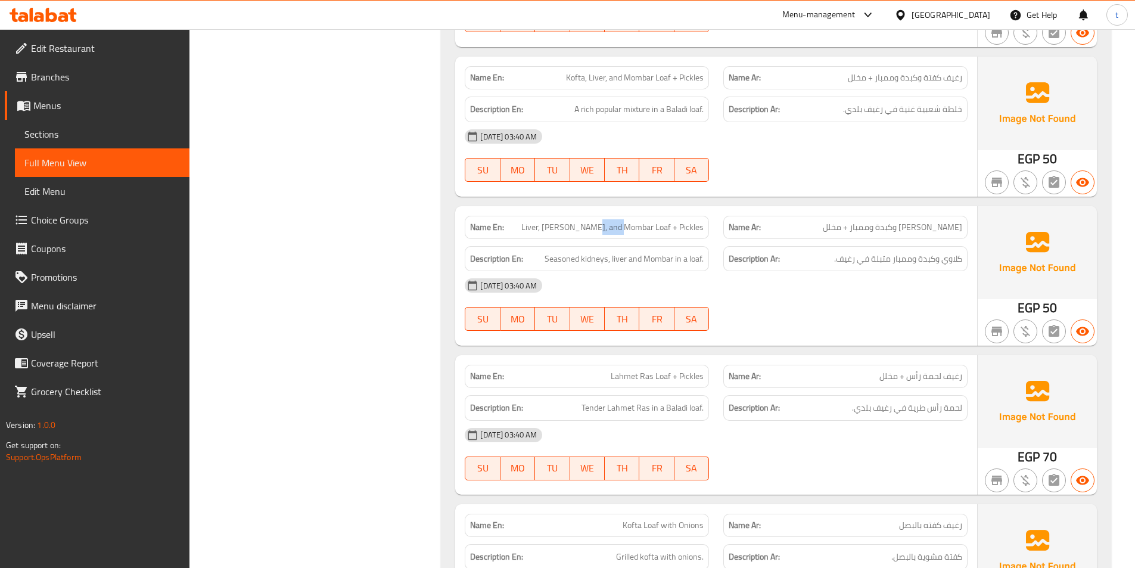
click at [634, 228] on span "Liver, [PERSON_NAME], and Mombar Loaf + Pickles" at bounding box center [612, 227] width 182 height 13
click at [892, 217] on div "Name Ar: رغيف كلاوي وكبدة وممبار + مخلل" at bounding box center [846, 227] width 244 height 23
click at [883, 223] on span "[PERSON_NAME] وكبدة وممبار + مخلل" at bounding box center [892, 227] width 139 height 13
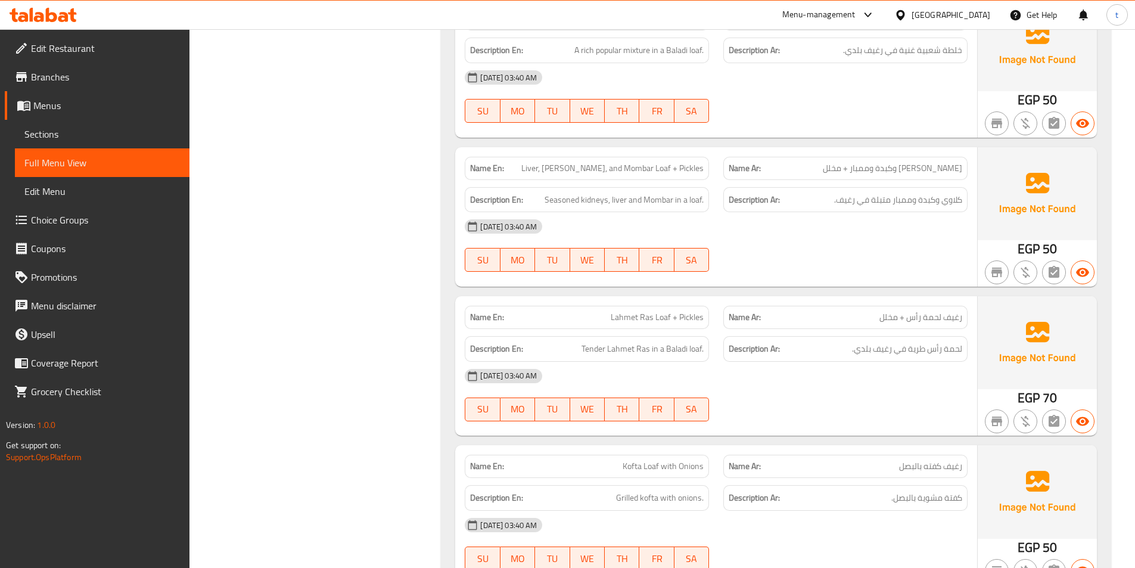
scroll to position [2146, 0]
drag, startPoint x: 964, startPoint y: 194, endPoint x: 846, endPoint y: 210, distance: 119.0
click at [846, 210] on div "Description Ar: كلاوي وكبدة وممبار متبلة في رغيف." at bounding box center [846, 200] width 244 height 26
drag, startPoint x: 559, startPoint y: 196, endPoint x: 717, endPoint y: 210, distance: 158.6
click at [717, 210] on div "Description En: Seasoned kidneys, liver and Mombar in a loaf. Description Ar: ك…" at bounding box center [716, 199] width 517 height 40
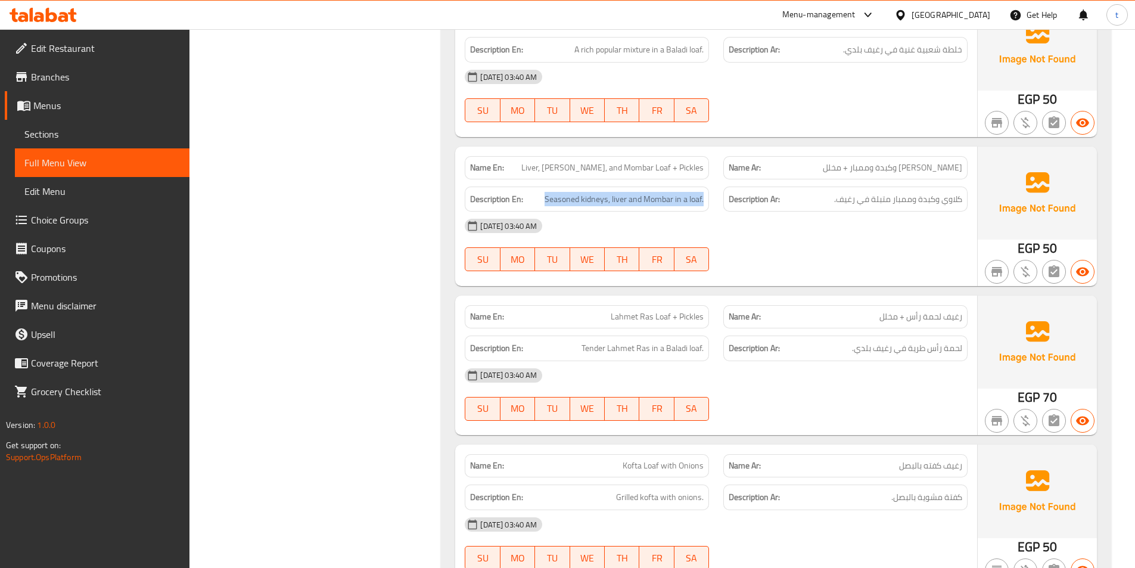
scroll to position [2324, 0]
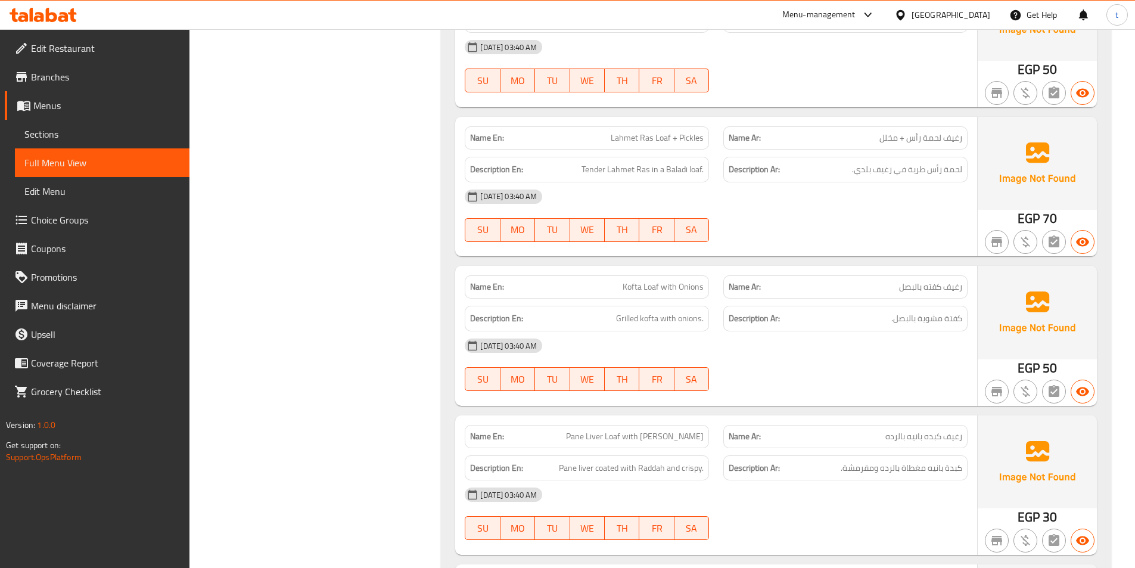
click at [636, 281] on span "Kofta Loaf with Onions" at bounding box center [663, 287] width 81 height 13
drag, startPoint x: 636, startPoint y: 281, endPoint x: 660, endPoint y: 282, distance: 23.9
click at [640, 281] on span "Kofta Loaf with Onions" at bounding box center [663, 287] width 81 height 13
click at [669, 284] on span "Kofta Loaf with Onions" at bounding box center [663, 287] width 81 height 13
click at [672, 284] on span "Kofta Loaf with Onions" at bounding box center [663, 287] width 81 height 13
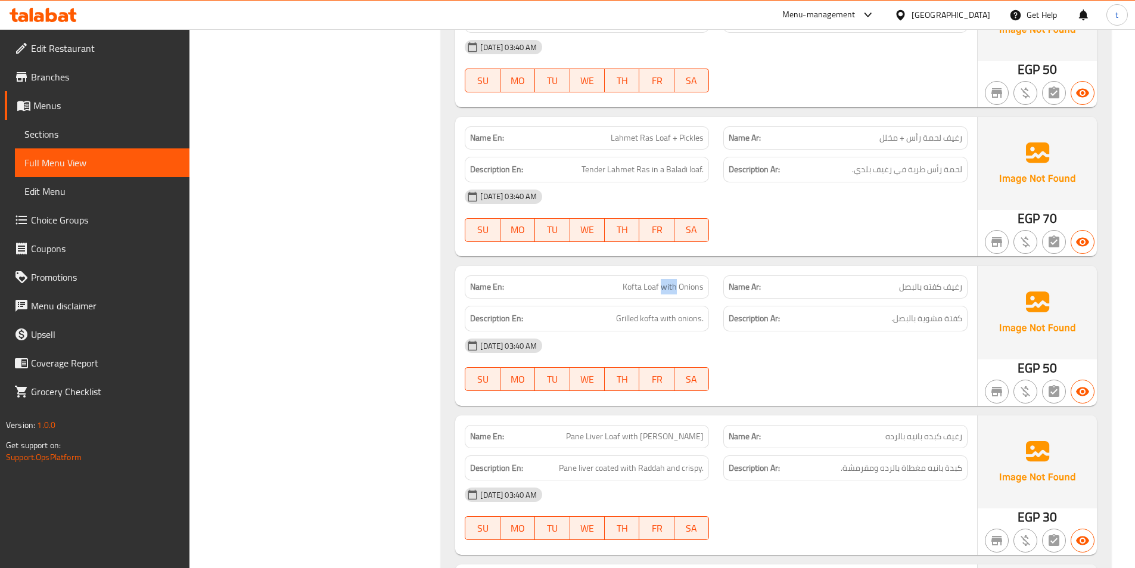
click at [673, 284] on span "Kofta Loaf with Onions" at bounding box center [663, 287] width 81 height 13
click at [942, 286] on span "رغيف كفته بالبصل" at bounding box center [930, 287] width 63 height 13
drag, startPoint x: 942, startPoint y: 285, endPoint x: 930, endPoint y: 284, distance: 11.5
click at [933, 284] on span "رغيف كفته بالبصل" at bounding box center [930, 287] width 63 height 13
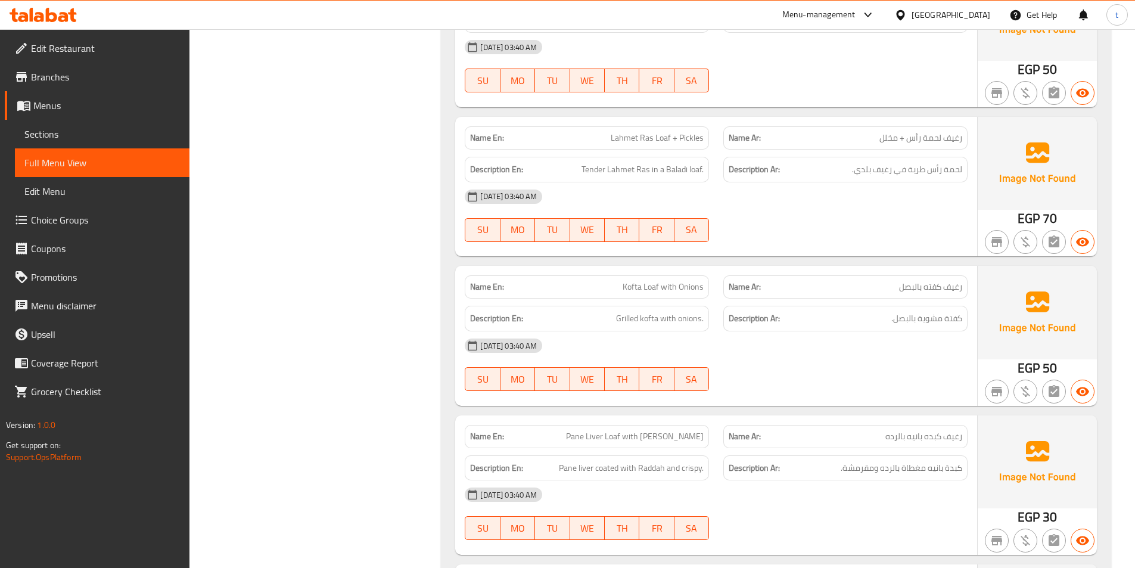
click at [917, 282] on span "رغيف كفته بالبصل" at bounding box center [930, 287] width 63 height 13
drag, startPoint x: 917, startPoint y: 282, endPoint x: 660, endPoint y: 353, distance: 266.9
click at [863, 300] on div "Name En: Kofta Loaf with Onions Name Ar: رغيف كفته بالبصل Description En: Grill…" at bounding box center [716, 335] width 522 height 139
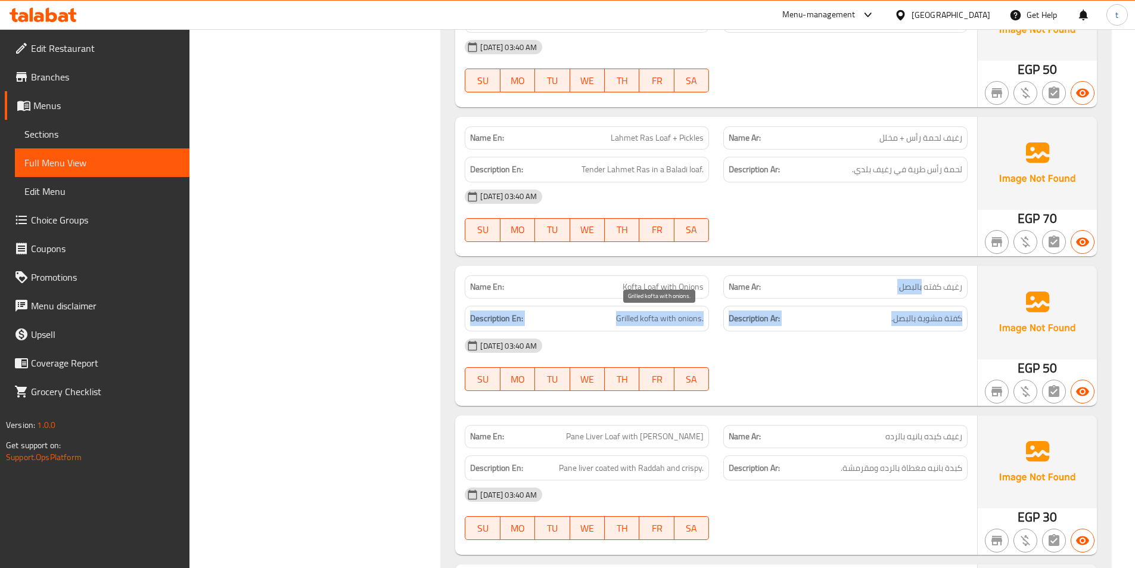
click at [622, 325] on span "Grilled kofta with onions." at bounding box center [660, 318] width 88 height 15
drag, startPoint x: 622, startPoint y: 325, endPoint x: 632, endPoint y: 325, distance: 10.7
click at [625, 325] on span "Grilled kofta with onions." at bounding box center [660, 318] width 88 height 15
drag, startPoint x: 632, startPoint y: 325, endPoint x: 639, endPoint y: 322, distance: 7.5
click at [634, 325] on span "Grilled kofta with onions." at bounding box center [660, 318] width 88 height 15
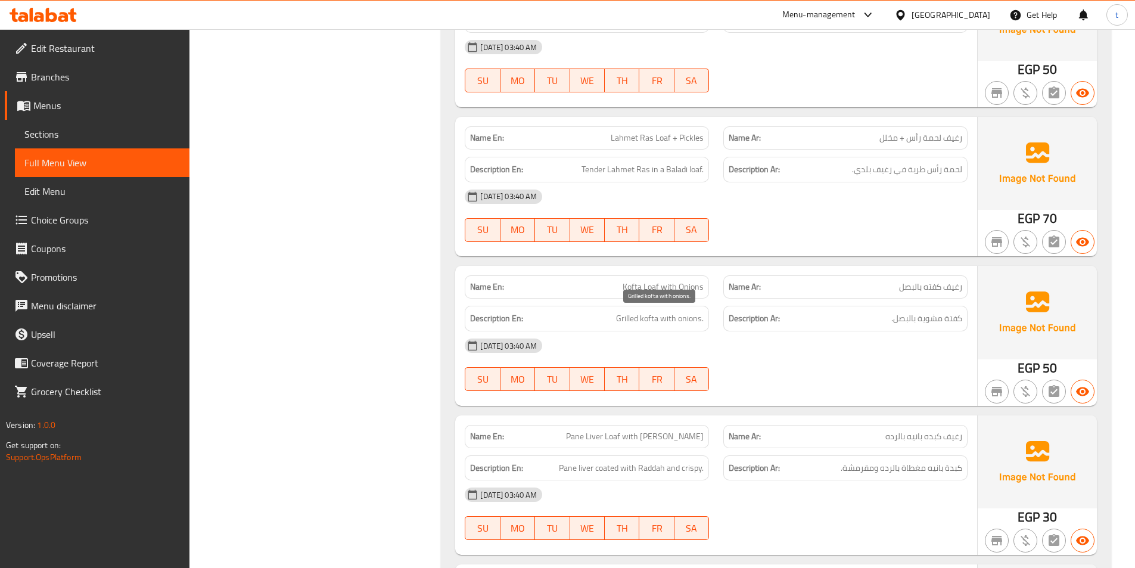
click at [645, 318] on span "Grilled kofta with onions." at bounding box center [660, 318] width 88 height 15
click at [671, 321] on span "Grilled kofta with onions." at bounding box center [660, 318] width 88 height 15
drag, startPoint x: 672, startPoint y: 321, endPoint x: 700, endPoint y: 325, distance: 28.4
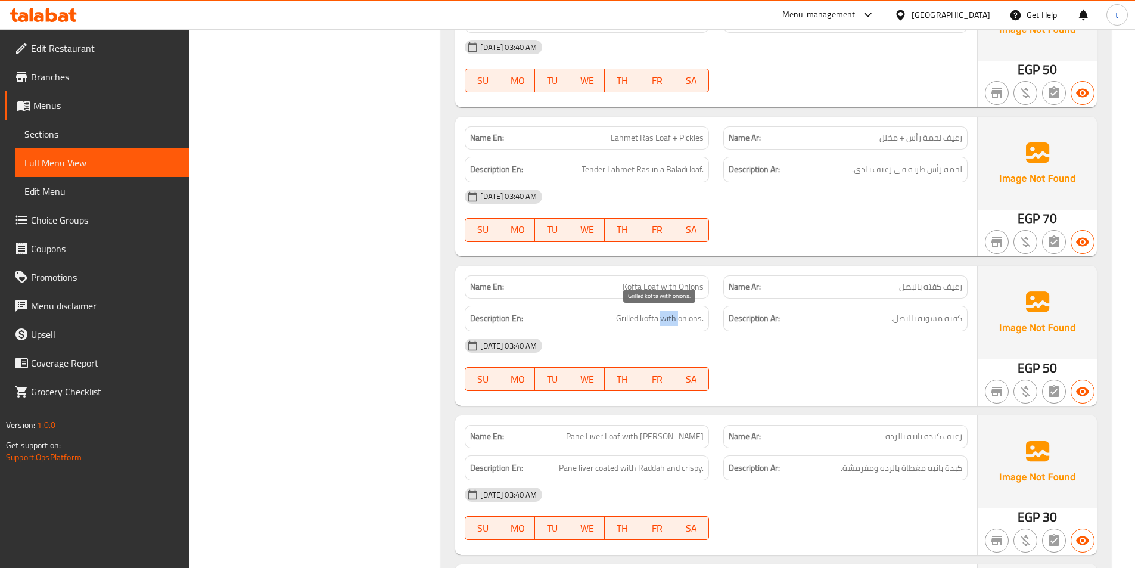
click at [675, 321] on span "Grilled kofta with onions." at bounding box center [660, 318] width 88 height 15
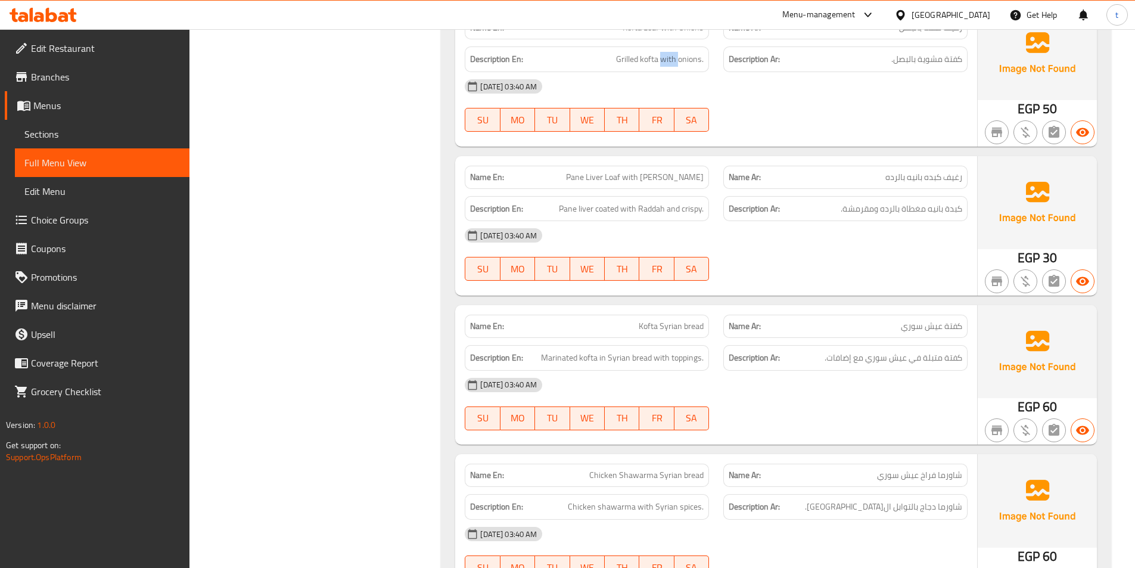
scroll to position [2503, 0]
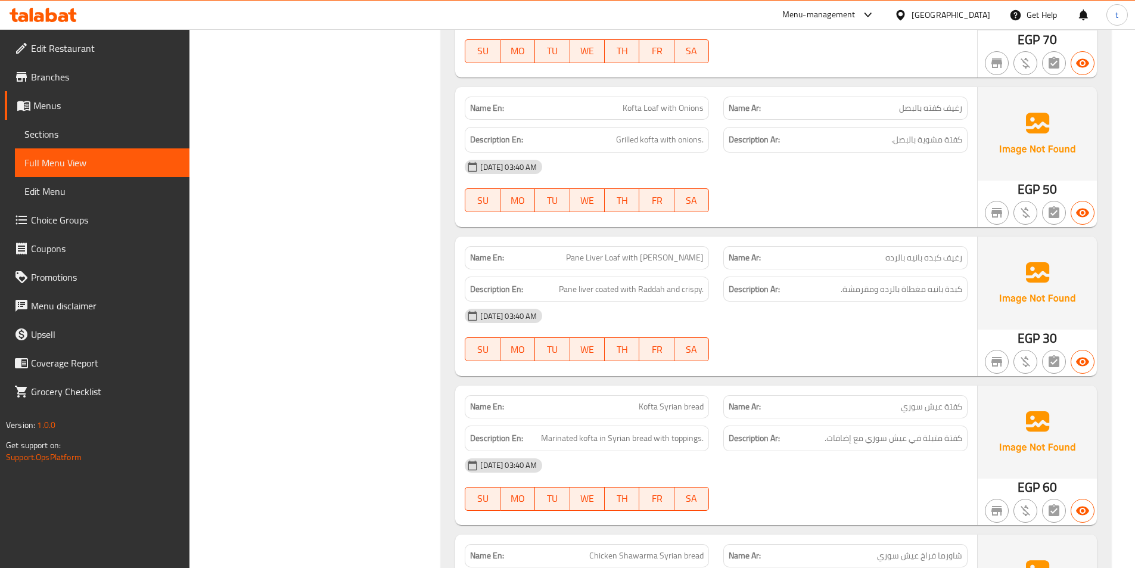
click at [911, 256] on span "رغيف كبده بانيه بالرده" at bounding box center [924, 258] width 77 height 13
click at [876, 252] on p "Name Ar: رغيف كبده بانيه بالرده" at bounding box center [846, 258] width 234 height 13
click at [619, 253] on span "Pane Liver Loaf with [PERSON_NAME]" at bounding box center [635, 258] width 138 height 13
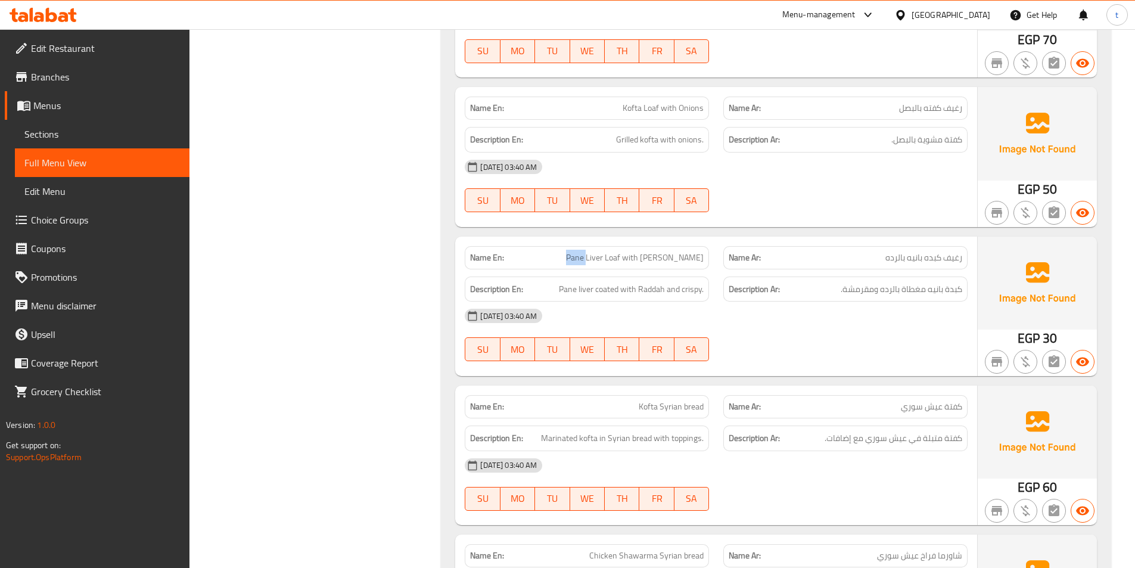
drag, startPoint x: 619, startPoint y: 253, endPoint x: 638, endPoint y: 254, distance: 19.7
click at [623, 254] on span "Pane Liver Loaf with [PERSON_NAME]" at bounding box center [635, 258] width 138 height 13
click at [638, 254] on span "Pane Liver Loaf with [PERSON_NAME]" at bounding box center [635, 258] width 138 height 13
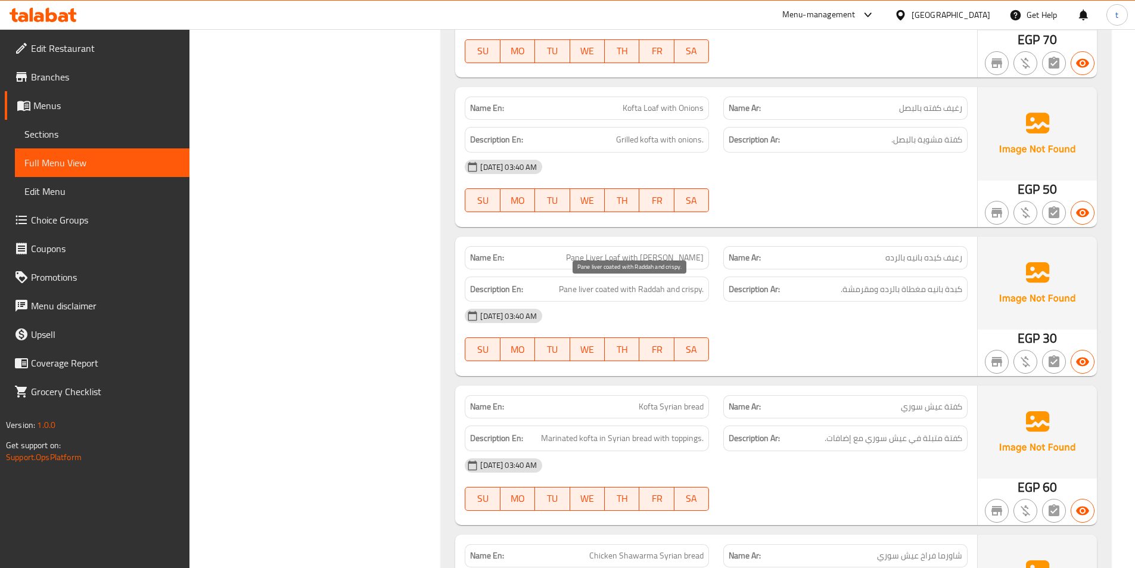
click at [628, 285] on span "Pane liver coated with Raddah and crispy." at bounding box center [631, 289] width 145 height 15
click at [942, 289] on span "كبدة بانيه مغطاة بالرده ومقرمشة." at bounding box center [902, 289] width 122 height 15
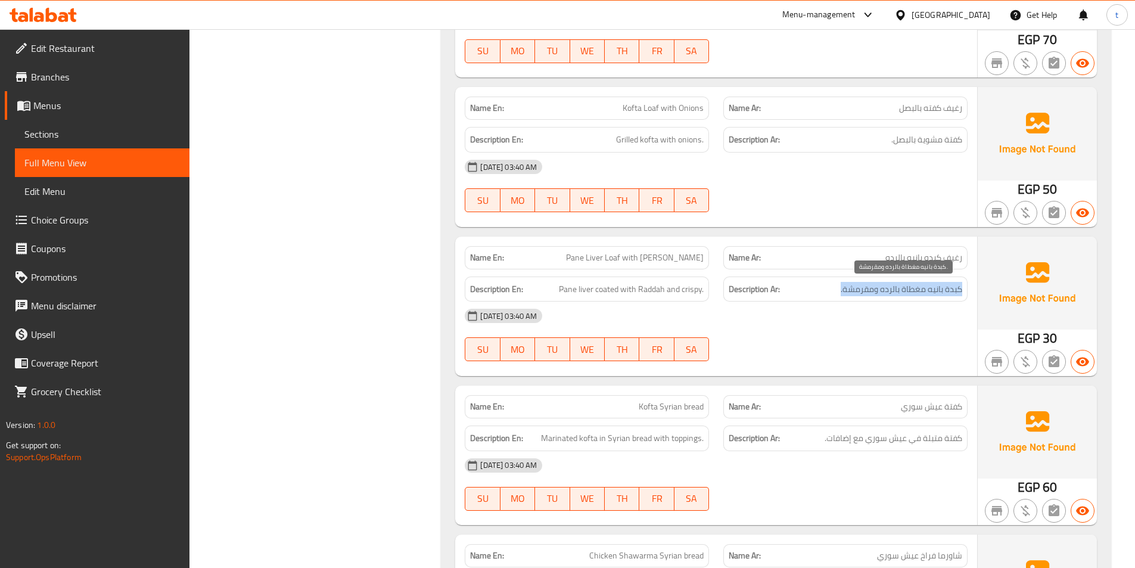
click at [942, 289] on span "كبدة بانيه مغطاة بالرده ومقرمشة." at bounding box center [902, 289] width 122 height 15
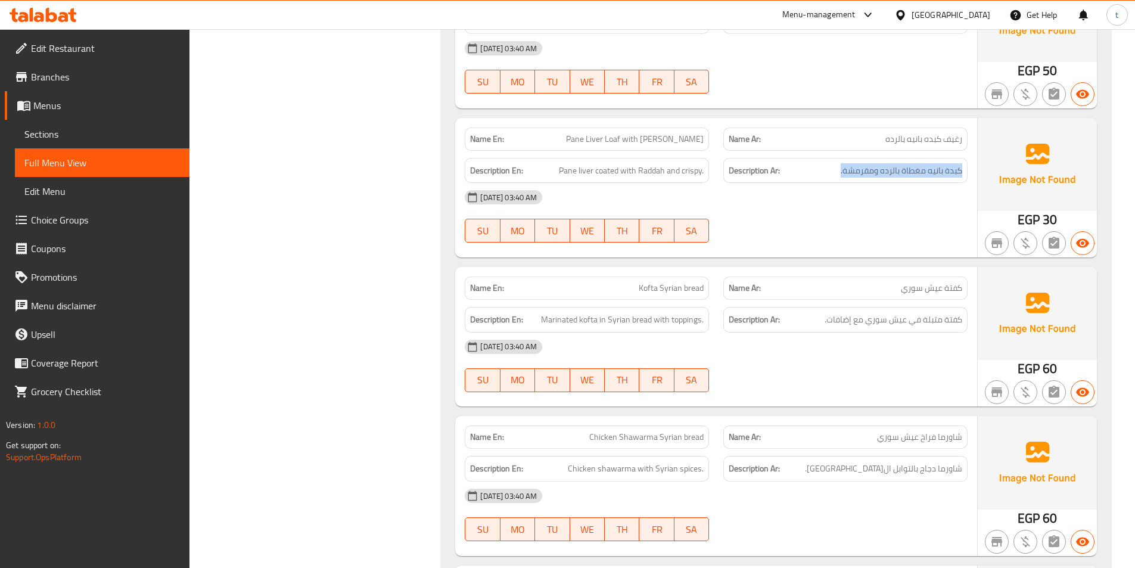
scroll to position [2622, 0]
click at [946, 299] on div "Name Ar: كفتة عيش سوري" at bounding box center [846, 287] width 244 height 23
click at [946, 290] on span "كفتة عيش سوري" at bounding box center [931, 287] width 61 height 13
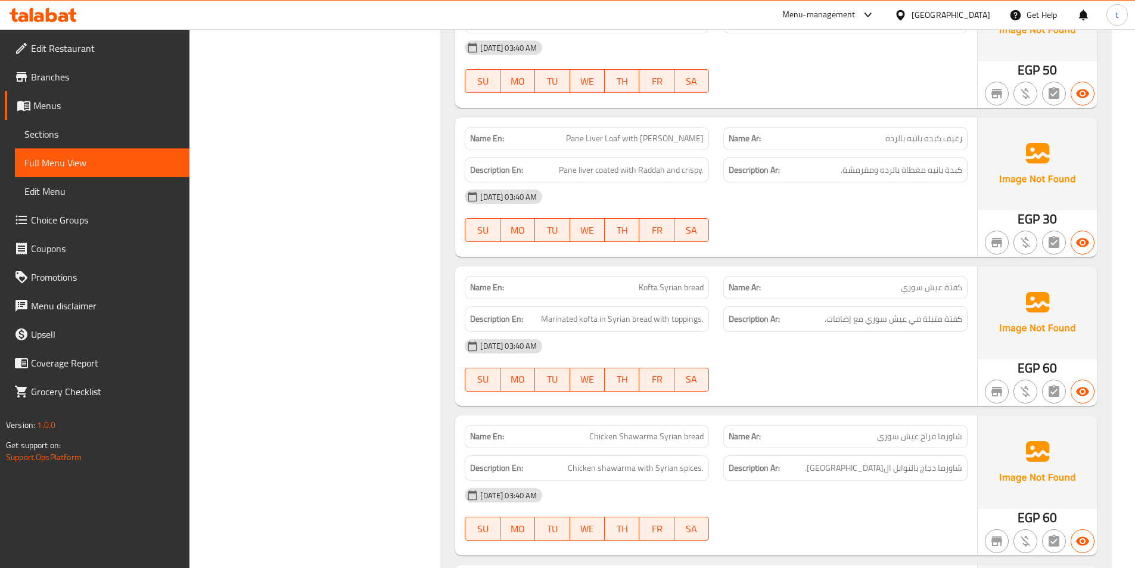
click at [658, 281] on span "Kofta Syrian bread" at bounding box center [671, 287] width 65 height 13
drag, startPoint x: 658, startPoint y: 281, endPoint x: 647, endPoint y: 295, distance: 17.4
click at [654, 288] on span "Kofta Syrian bread" at bounding box center [671, 287] width 65 height 13
drag, startPoint x: 552, startPoint y: 315, endPoint x: 755, endPoint y: 337, distance: 203.3
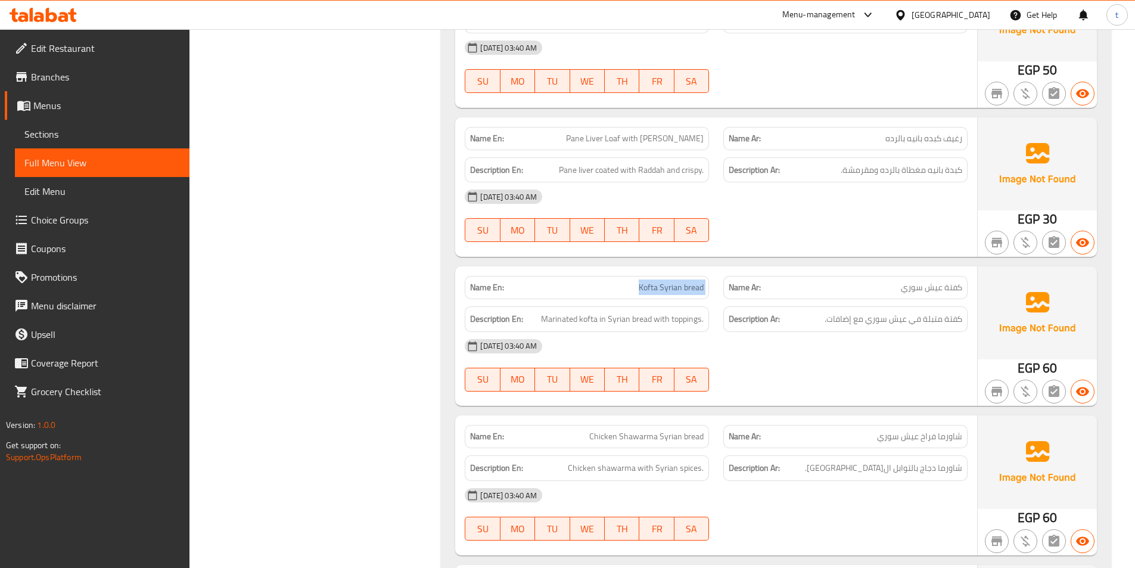
click at [755, 337] on div "Name En: Kofta Syrian bread Name Ar: كفتة عيش سوري Description En: Marinated ko…" at bounding box center [716, 335] width 522 height 139
click at [828, 337] on div "[DATE] 03:40 AM" at bounding box center [716, 346] width 517 height 29
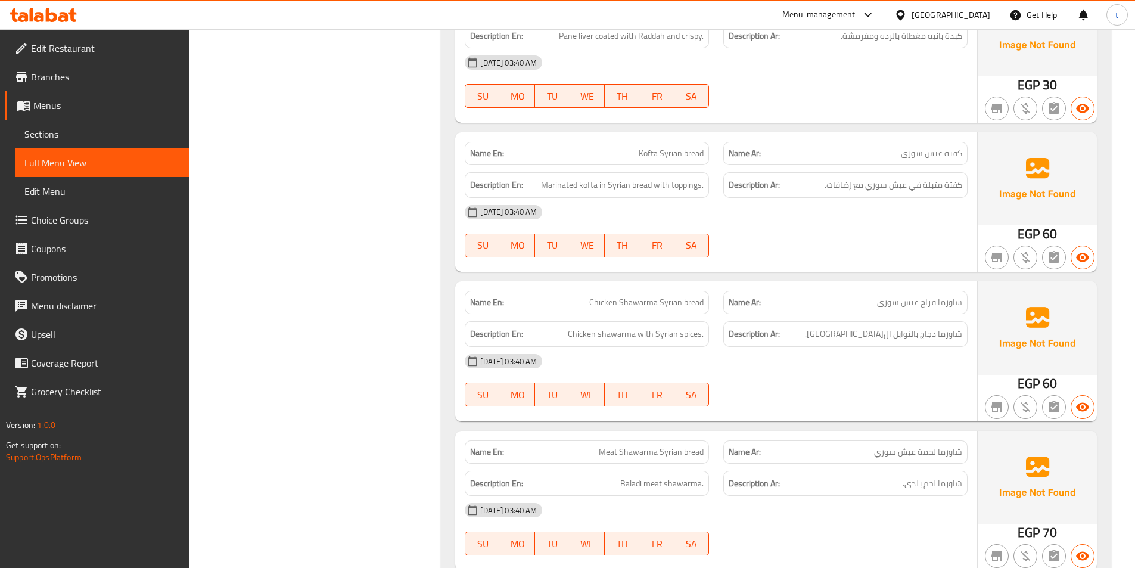
scroll to position [2801, 0]
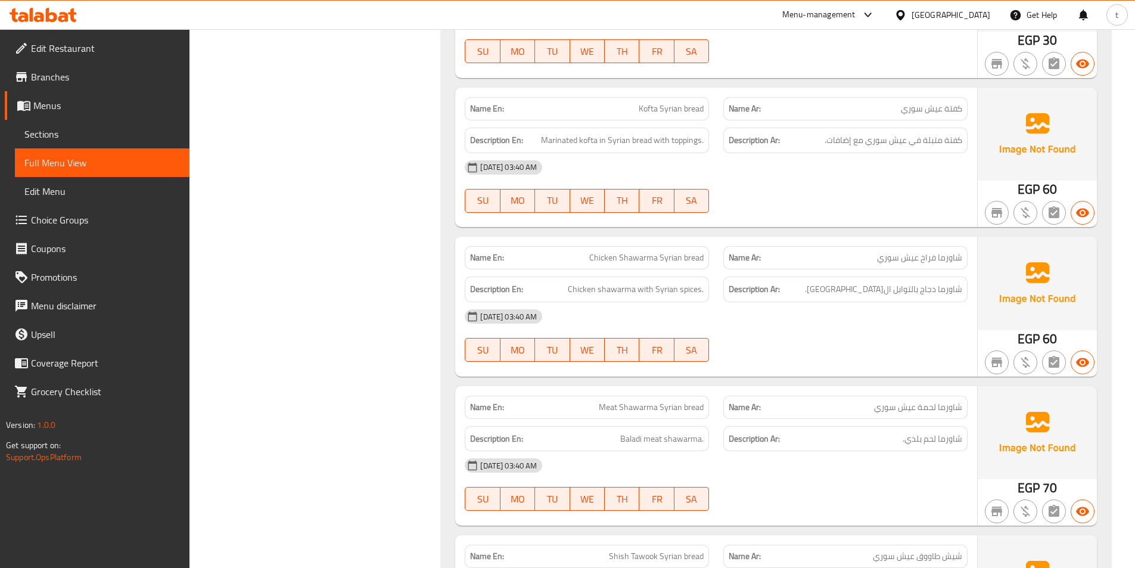
click at [957, 260] on span "شاورما فراخ عيش سوري" at bounding box center [919, 258] width 85 height 13
click at [649, 257] on span "Chicken Shawarma Syrian bread" at bounding box center [646, 258] width 114 height 13
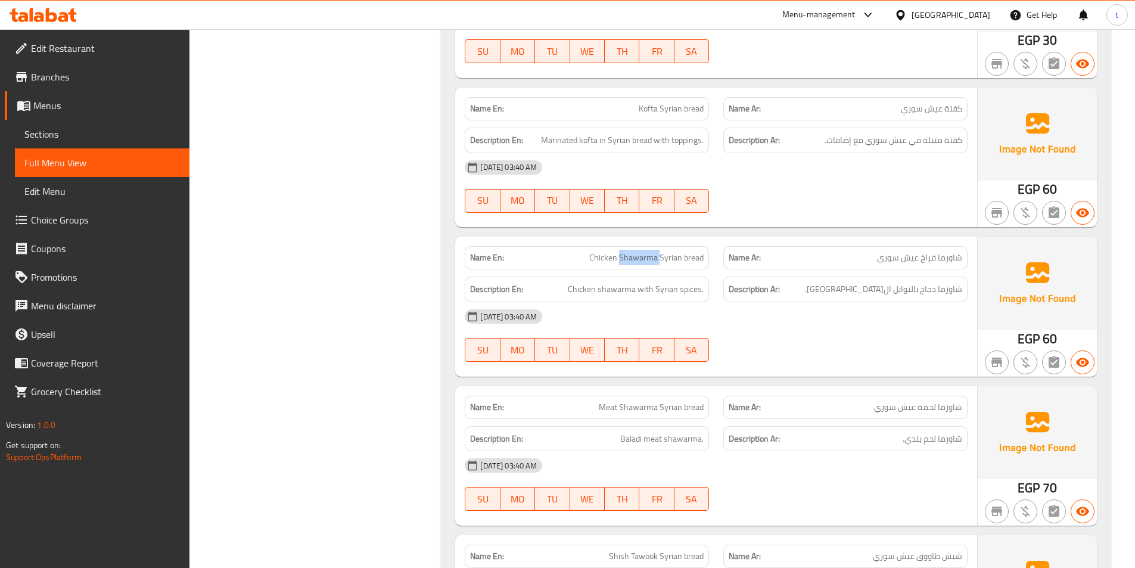
click at [649, 257] on span "Chicken Shawarma Syrian bread" at bounding box center [646, 258] width 114 height 13
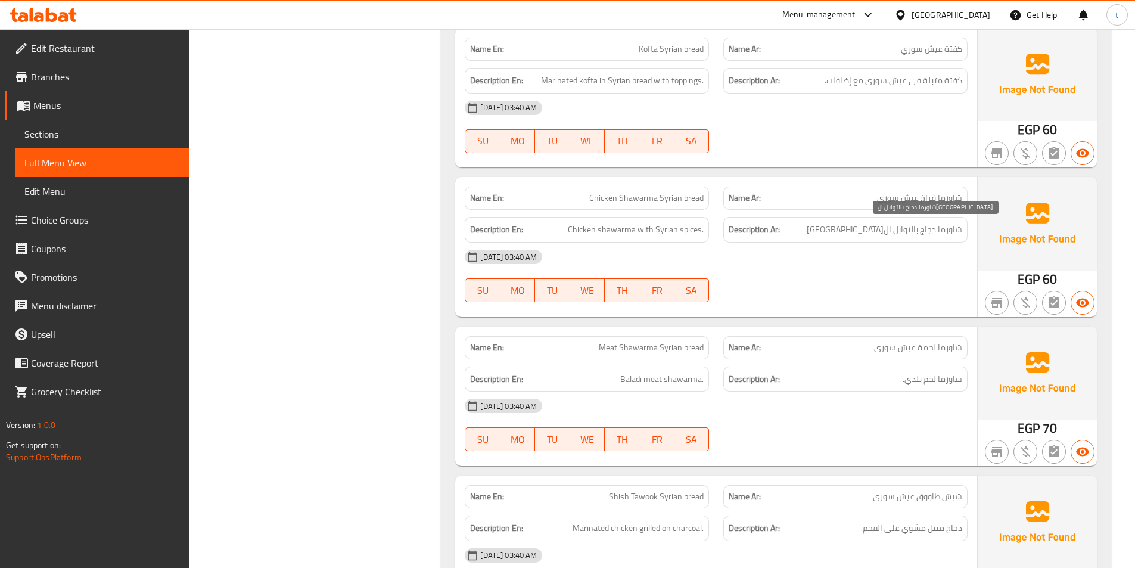
click at [929, 222] on div "Description Ar: شاورما دجاج بالتوابل السورية." at bounding box center [846, 230] width 244 height 26
click at [619, 234] on span "Chicken shawarma with Syrian spices." at bounding box center [636, 229] width 136 height 15
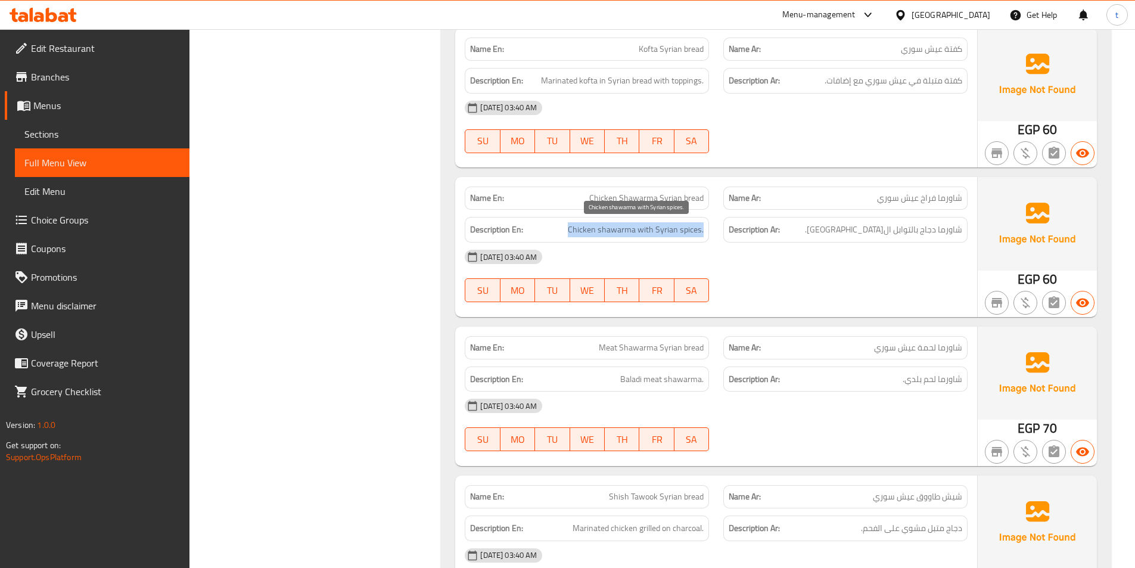
click at [619, 234] on span "Chicken shawarma with Syrian spices." at bounding box center [636, 229] width 136 height 15
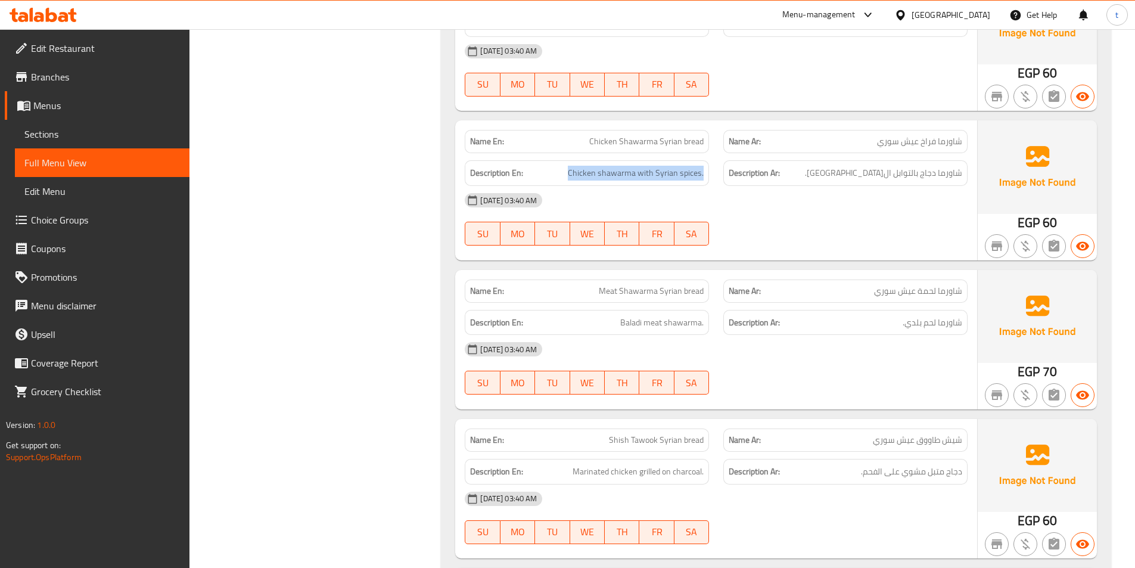
scroll to position [3039, 0]
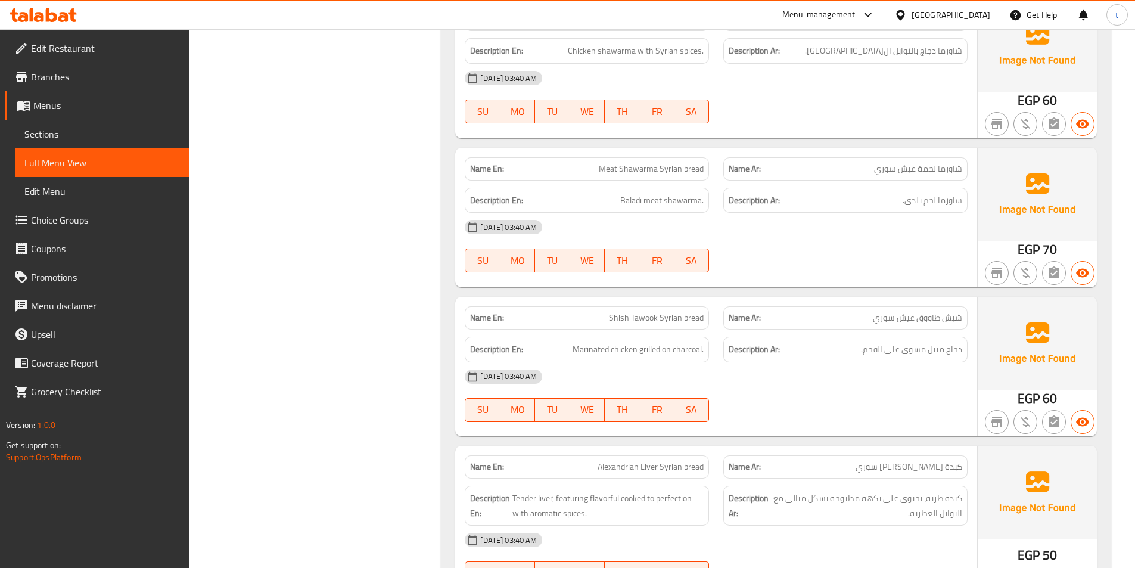
click at [908, 170] on span "شاورما لحمة عيش سوري" at bounding box center [918, 169] width 88 height 13
click at [610, 165] on span "Meat Shawarma Syrian bread" at bounding box center [651, 169] width 105 height 13
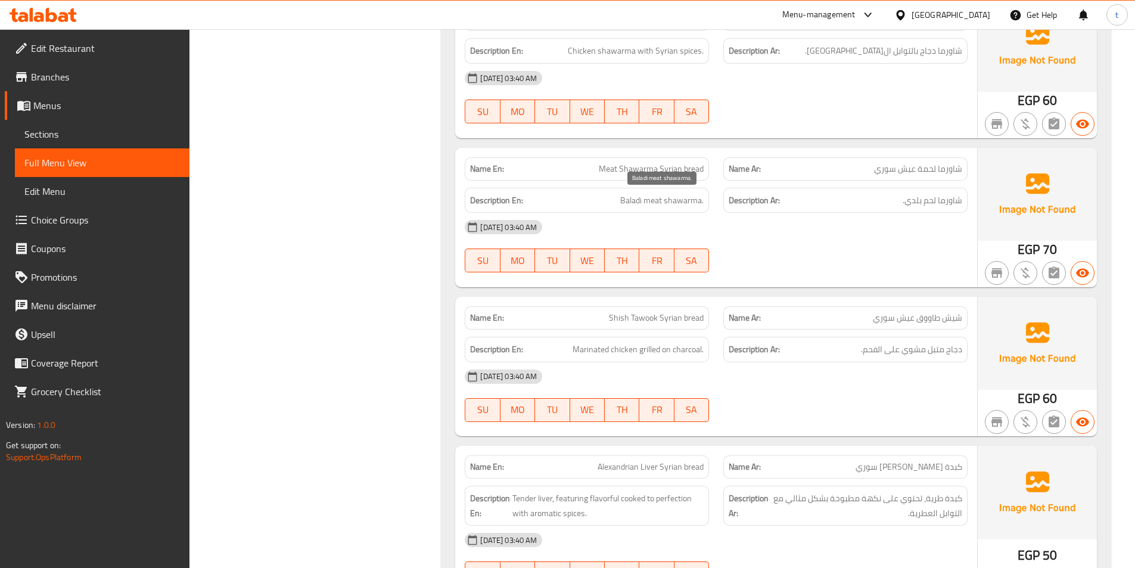
click at [669, 201] on span "Baladi meat shawarma." at bounding box center [661, 200] width 83 height 15
click at [934, 196] on span "شاورما لحم بلدي." at bounding box center [933, 200] width 60 height 15
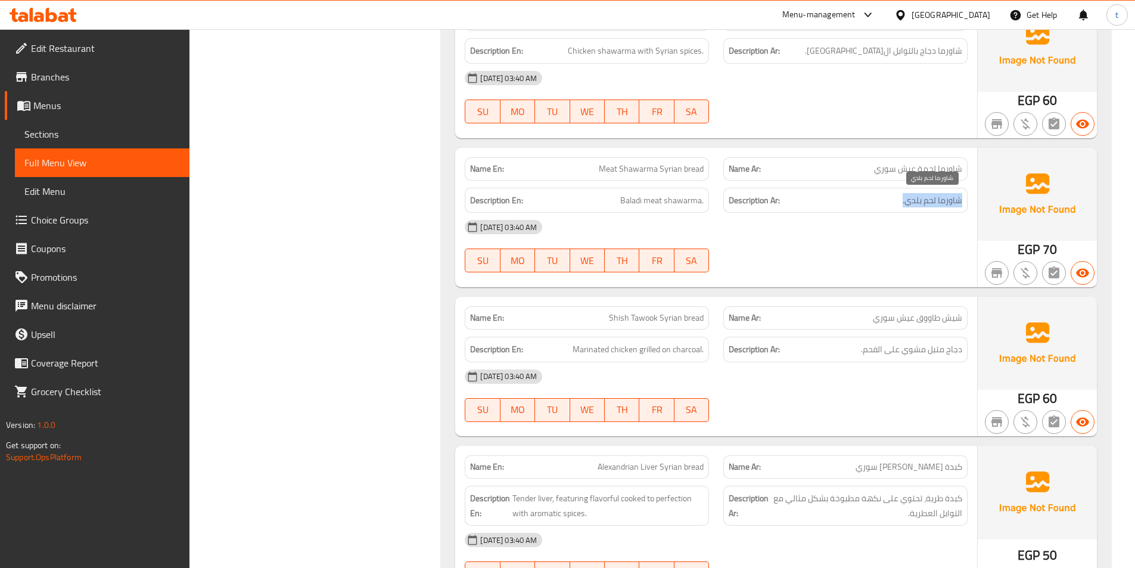
click at [934, 196] on span "شاورما لحم بلدي." at bounding box center [933, 200] width 60 height 15
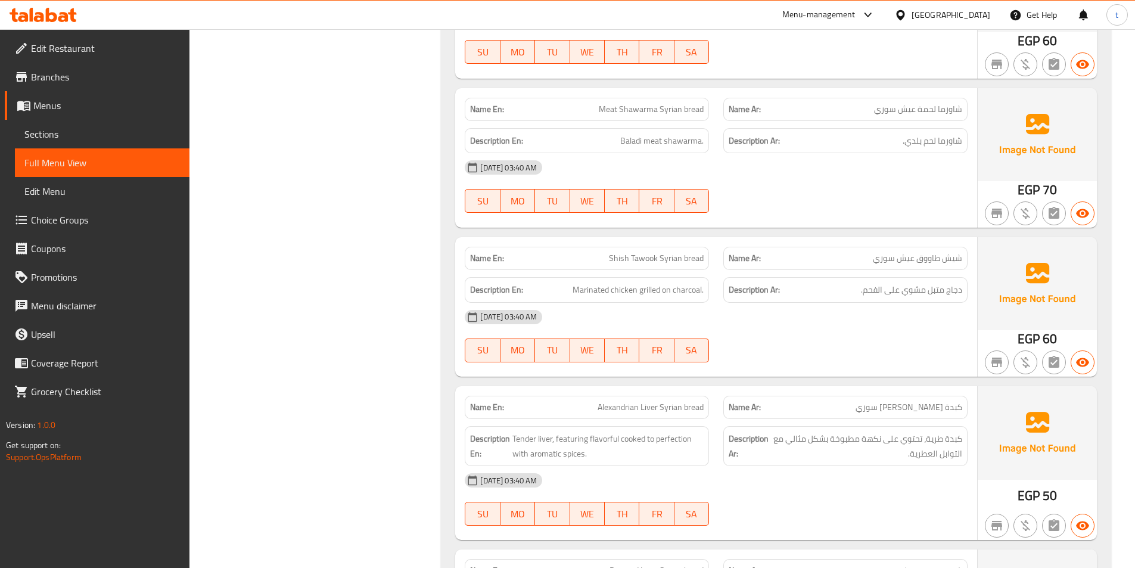
click at [899, 266] on div "Name Ar: شيش طاووق عيش سوري" at bounding box center [846, 258] width 244 height 23
click at [903, 262] on span "شيش طاووق عيش سوري" at bounding box center [917, 258] width 89 height 13
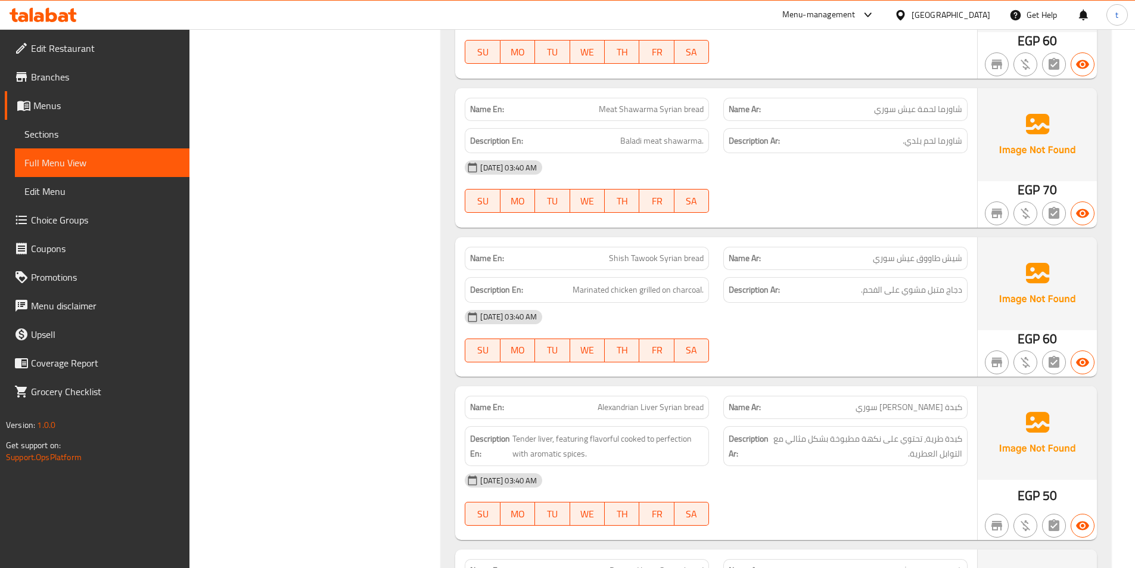
click at [668, 256] on span "Shish Tawook Syrian bread" at bounding box center [656, 258] width 95 height 13
click at [907, 255] on span "شيش طاووق عيش سوري" at bounding box center [917, 258] width 89 height 13
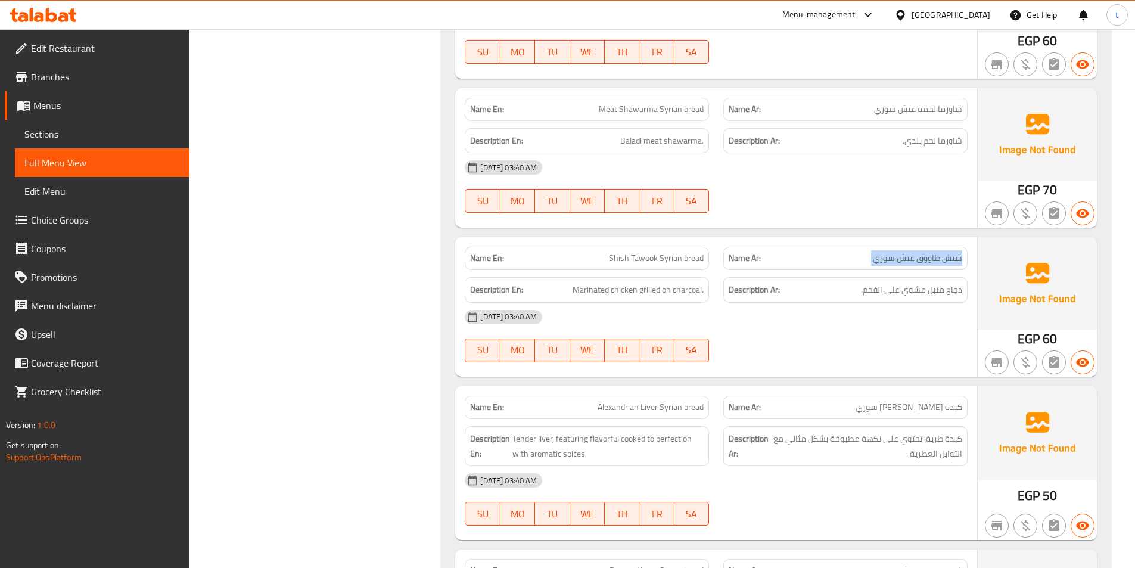
click at [907, 255] on span "شيش طاووق عيش سوري" at bounding box center [917, 258] width 89 height 13
click at [912, 297] on div "Description Ar: دجاج متبل مشوي على الفحم." at bounding box center [846, 290] width 244 height 26
click at [621, 288] on span "Marinated chicken grilled on charcoal." at bounding box center [638, 289] width 131 height 15
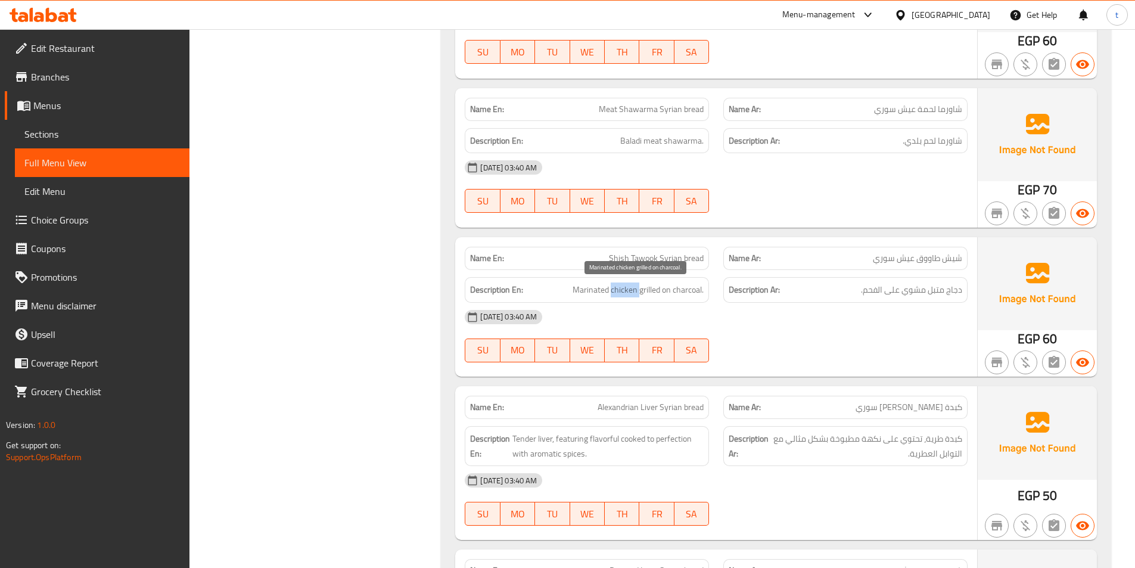
click at [621, 288] on span "Marinated chicken grilled on charcoal." at bounding box center [638, 289] width 131 height 15
click at [951, 403] on span "كبدة [PERSON_NAME] سوري" at bounding box center [909, 407] width 107 height 13
click at [918, 412] on span "كبدة [PERSON_NAME] سوري" at bounding box center [909, 407] width 107 height 13
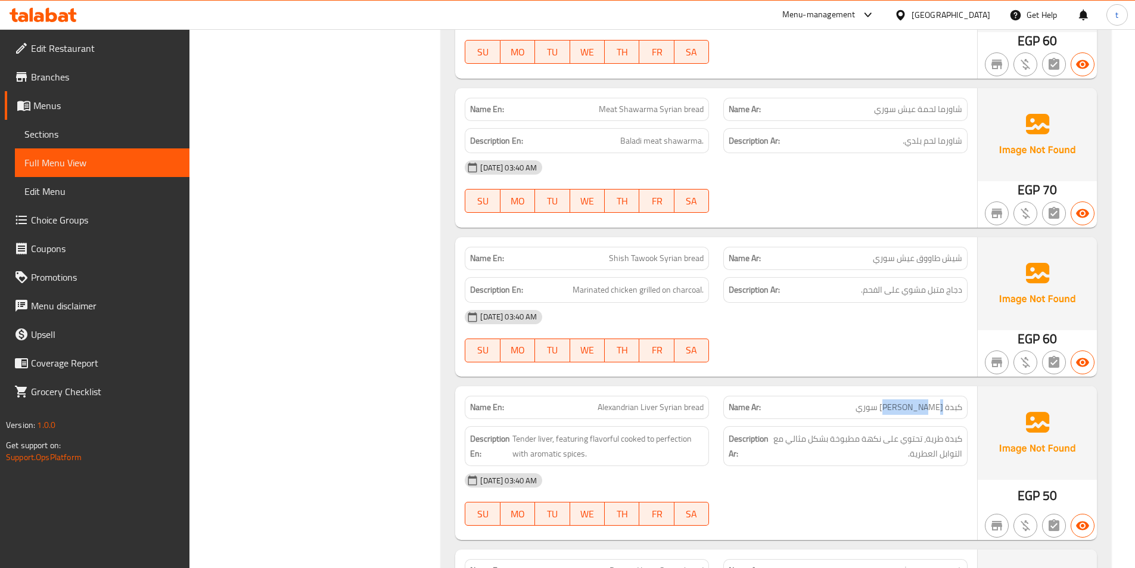
click at [918, 412] on span "كبدة [PERSON_NAME] سوري" at bounding box center [909, 407] width 107 height 13
click at [626, 408] on span "Alexandrian Liver Syrian bread" at bounding box center [651, 407] width 106 height 13
click at [648, 408] on span "Alexandrian Liver Syrian bread" at bounding box center [651, 407] width 106 height 13
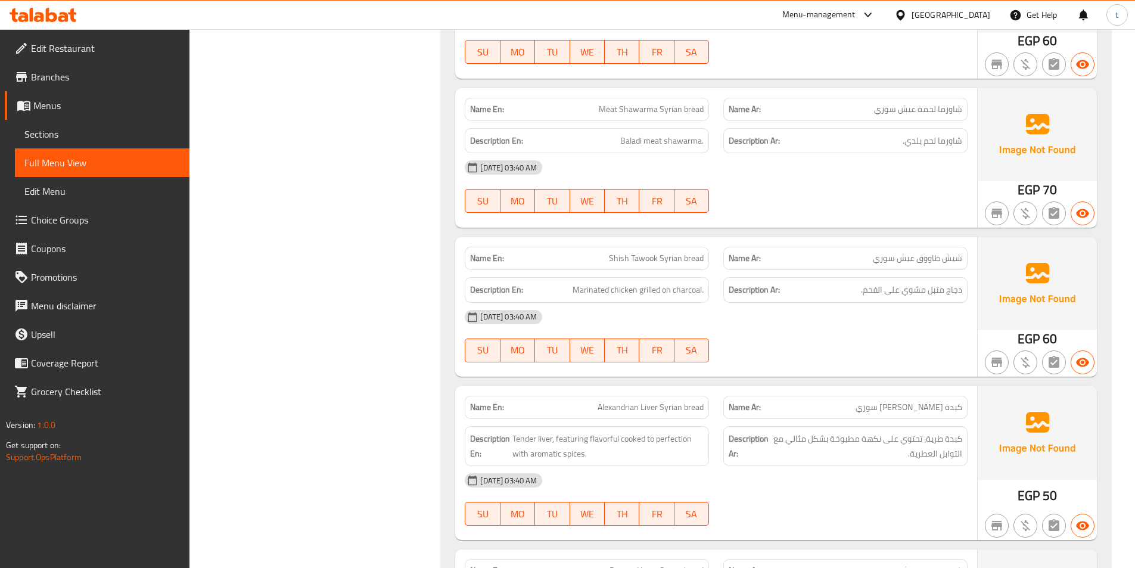
click at [676, 411] on span "Alexandrian Liver Syrian bread" at bounding box center [651, 407] width 106 height 13
click at [701, 408] on span "Alexandrian Liver Syrian bread" at bounding box center [651, 407] width 106 height 13
click at [734, 403] on strong "Name Ar:" at bounding box center [745, 407] width 32 height 13
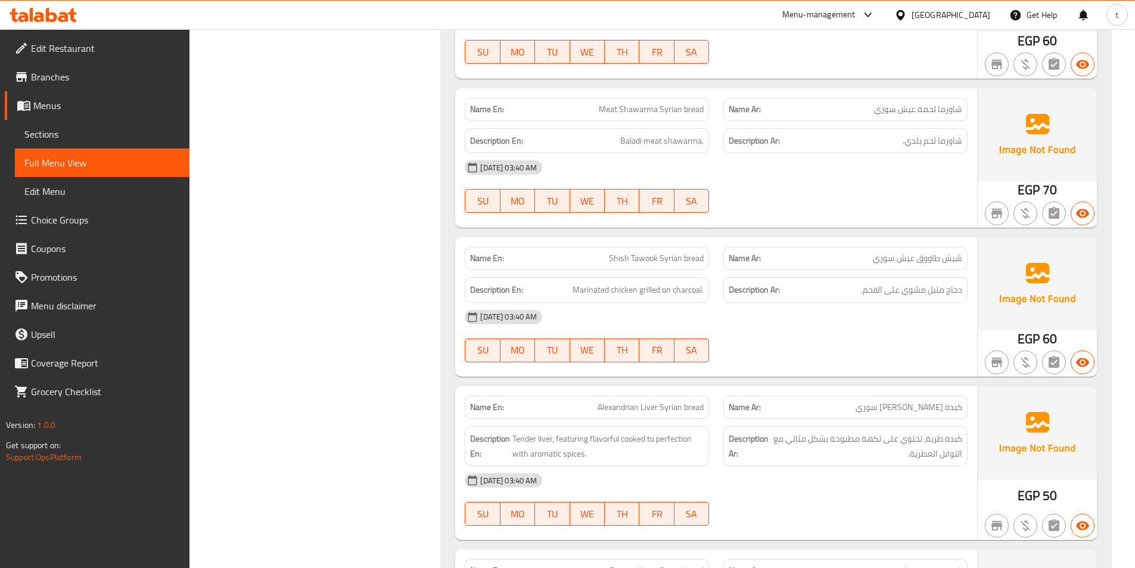
click at [600, 410] on span "Alexandrian Liver Syrian bread" at bounding box center [651, 407] width 106 height 13
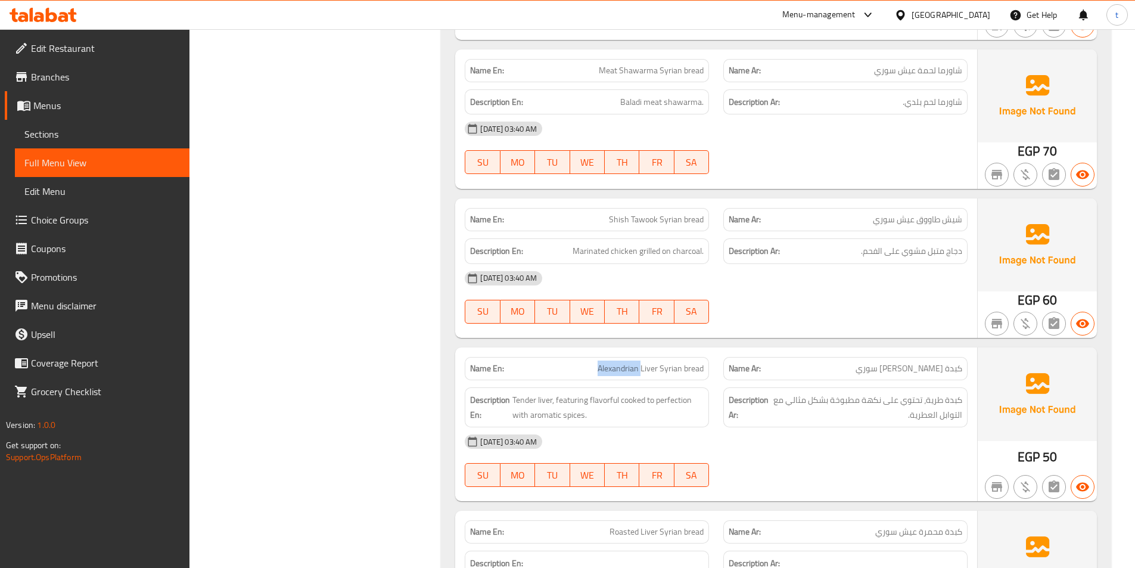
scroll to position [3159, 0]
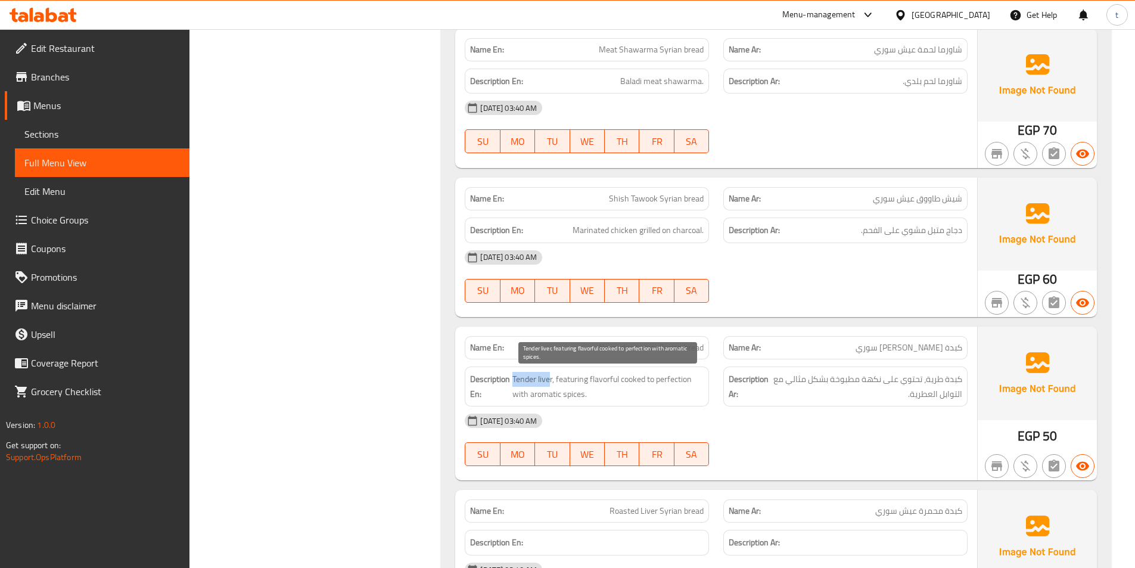
drag, startPoint x: 513, startPoint y: 380, endPoint x: 548, endPoint y: 384, distance: 36.1
click at [548, 384] on span "Tender liver, featuring flavorful cooked to perfection with aromatic spices." at bounding box center [608, 386] width 191 height 29
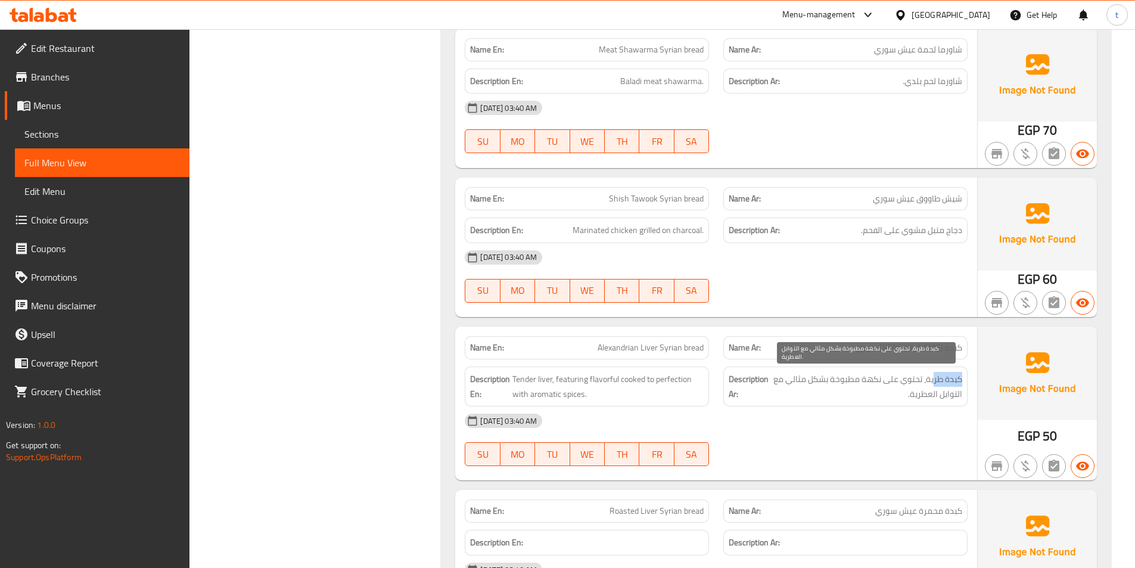
drag, startPoint x: 965, startPoint y: 378, endPoint x: 934, endPoint y: 382, distance: 31.2
click at [934, 382] on div "Description Ar: كبدة طرية، تحتوي على نكهة مطبوخة بشكل مثالي مع التوابل العطرية." at bounding box center [846, 387] width 244 height 40
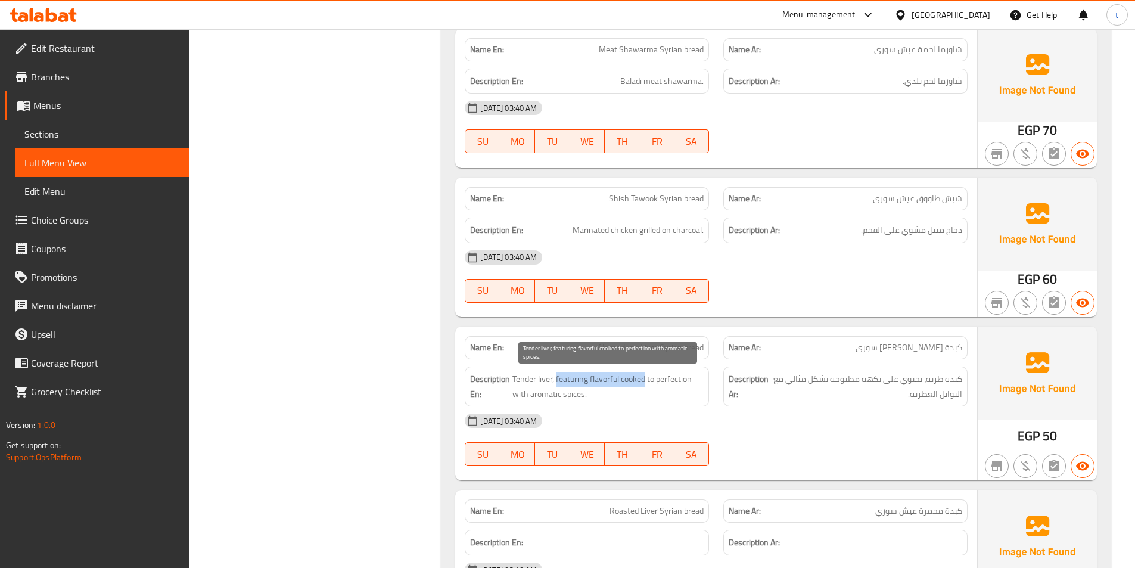
drag, startPoint x: 557, startPoint y: 378, endPoint x: 645, endPoint y: 372, distance: 87.8
click at [645, 372] on span "Tender liver, featuring flavorful cooked to perfection with aromatic spices." at bounding box center [608, 386] width 191 height 29
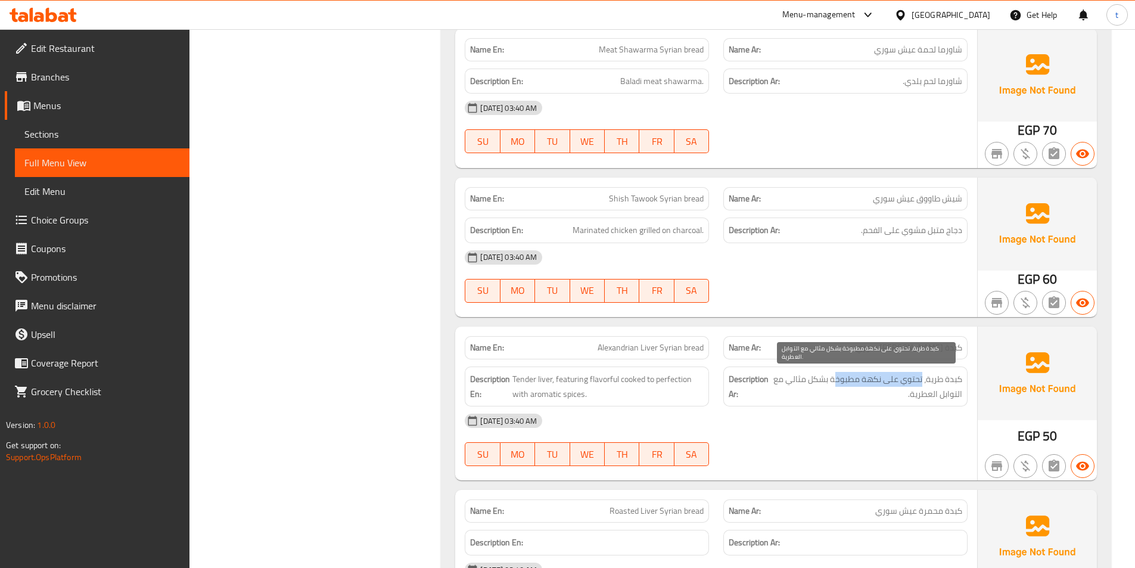
drag, startPoint x: 923, startPoint y: 376, endPoint x: 837, endPoint y: 380, distance: 85.9
click at [837, 380] on span "كبدة طرية، تحتوي على نكهة مطبوخة بشكل مثالي مع التوابل العطرية." at bounding box center [866, 386] width 191 height 29
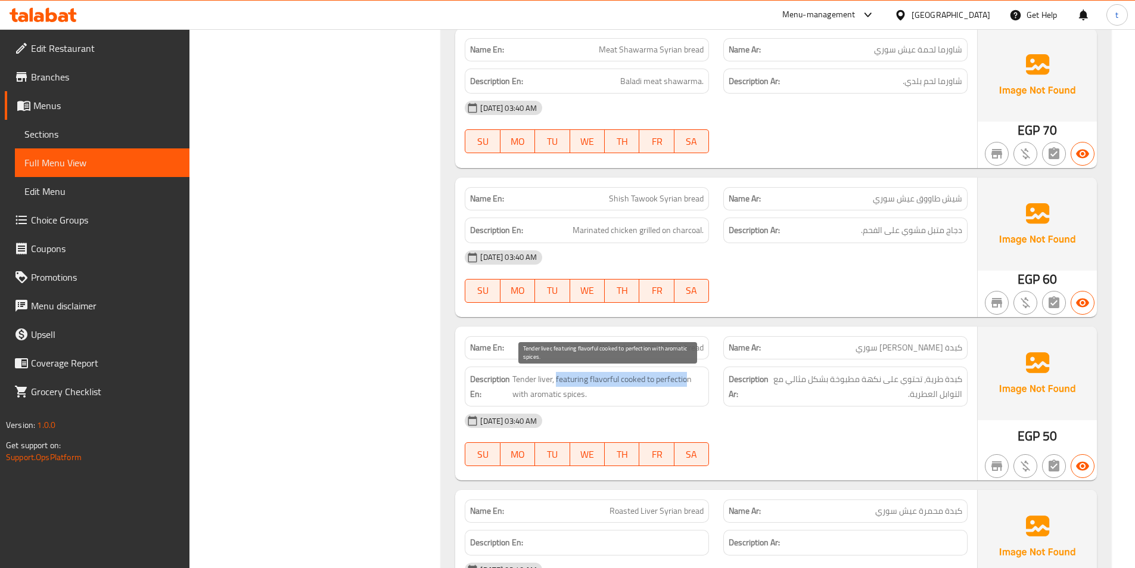
drag, startPoint x: 557, startPoint y: 381, endPoint x: 687, endPoint y: 381, distance: 129.9
click at [687, 381] on span "Tender liver, featuring flavorful cooked to perfection with aromatic spices." at bounding box center [608, 386] width 191 height 29
click at [588, 387] on span "Tender liver, featuring flavorful cooked to perfection with aromatic spices." at bounding box center [608, 386] width 191 height 29
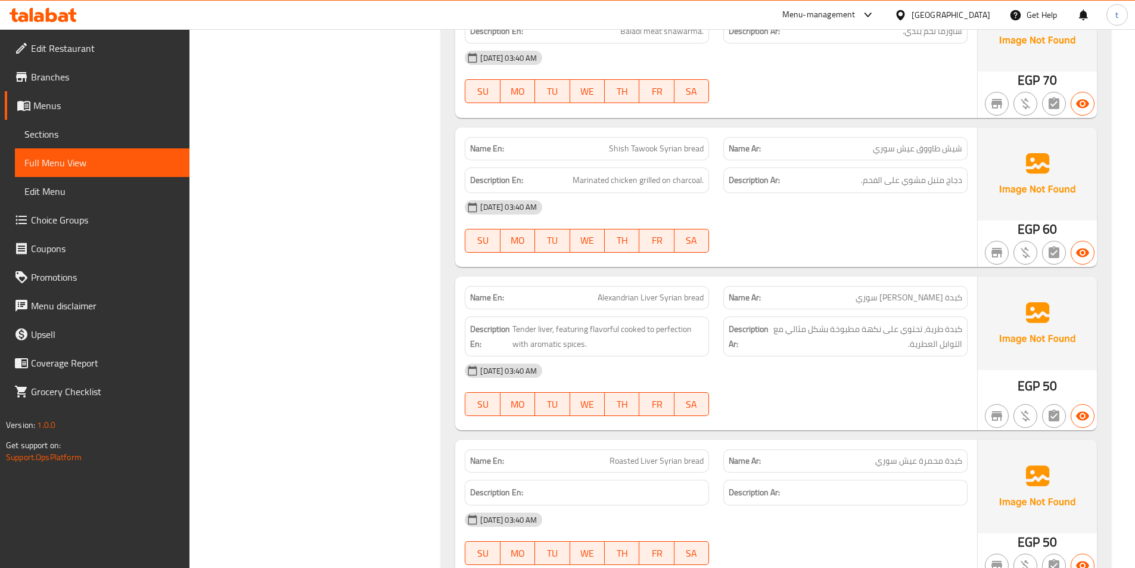
scroll to position [3337, 0]
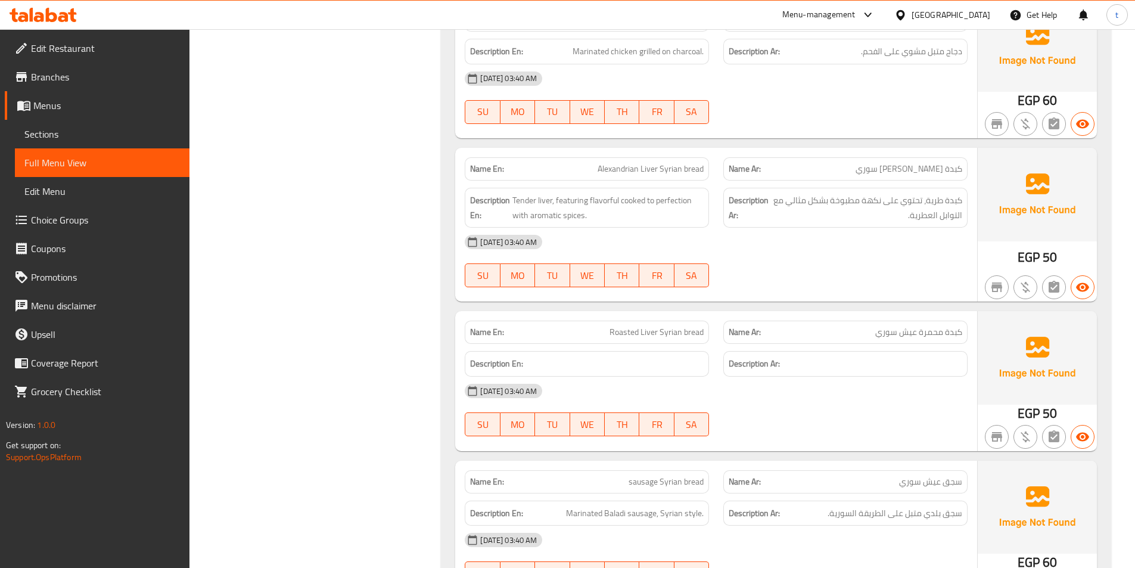
click at [612, 337] on span "Roasted Liver Syrian bread" at bounding box center [657, 332] width 94 height 13
click at [638, 340] on div "Name En: Roasted Liver Syrian bread" at bounding box center [587, 332] width 244 height 23
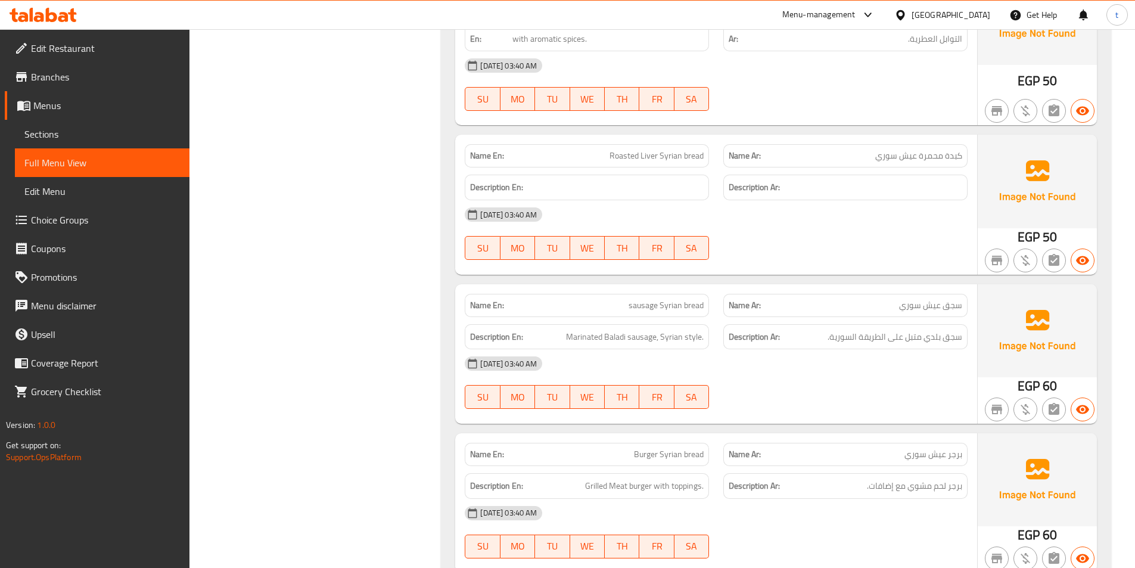
scroll to position [3516, 0]
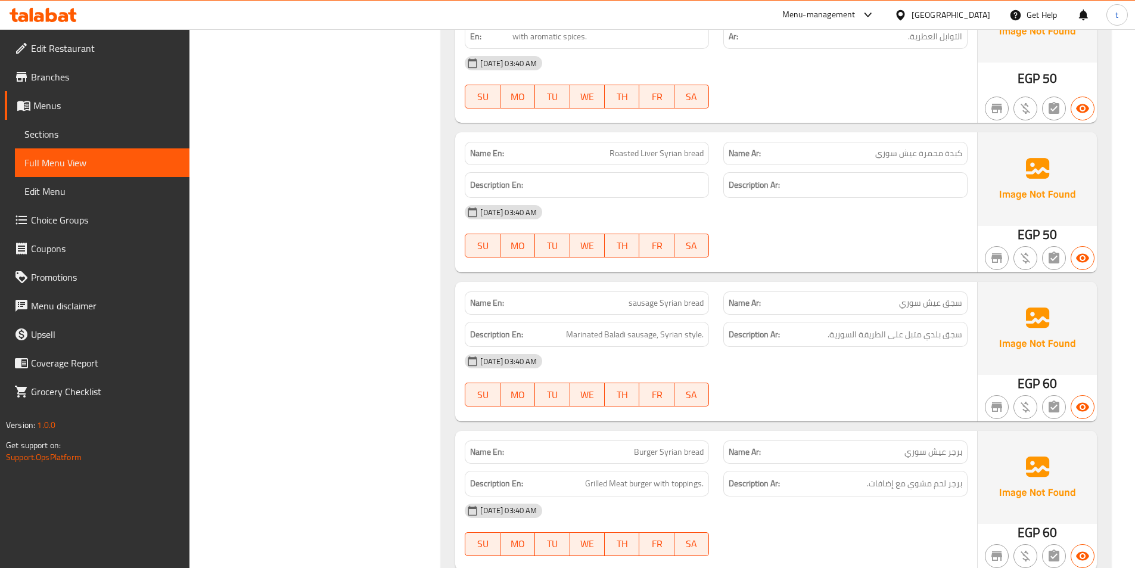
drag, startPoint x: 862, startPoint y: 164, endPoint x: 851, endPoint y: 157, distance: 13.7
click at [851, 157] on p "Name Ar: كبدة محمرة عيش سوري" at bounding box center [846, 153] width 234 height 13
drag, startPoint x: 851, startPoint y: 157, endPoint x: 809, endPoint y: 128, distance: 50.9
click at [837, 148] on p "Name Ar: كبدة محمرة عيش سوري" at bounding box center [846, 153] width 234 height 13
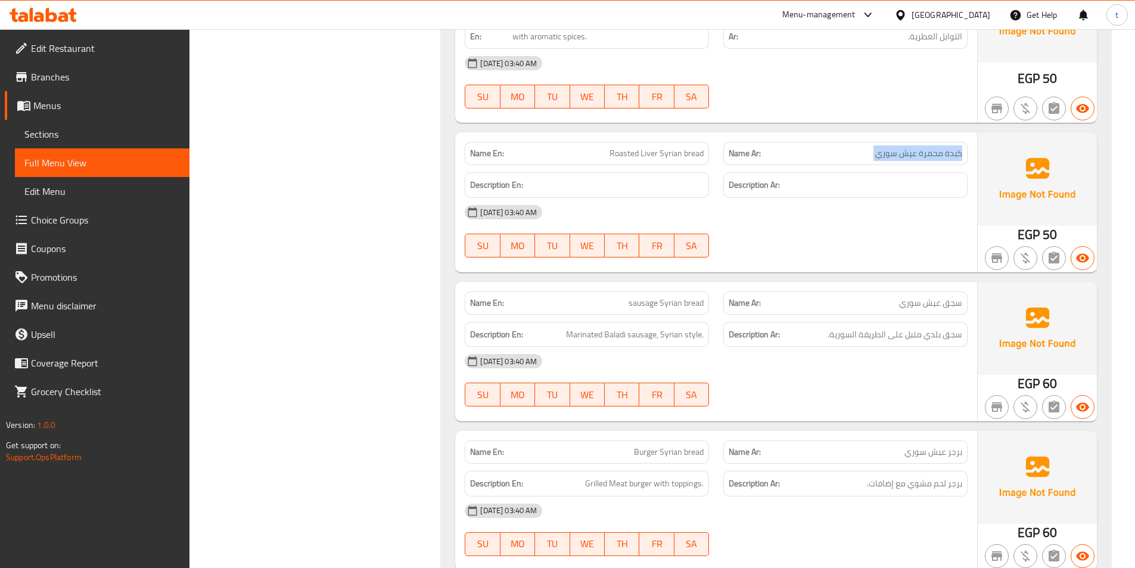
scroll to position [3755, 0]
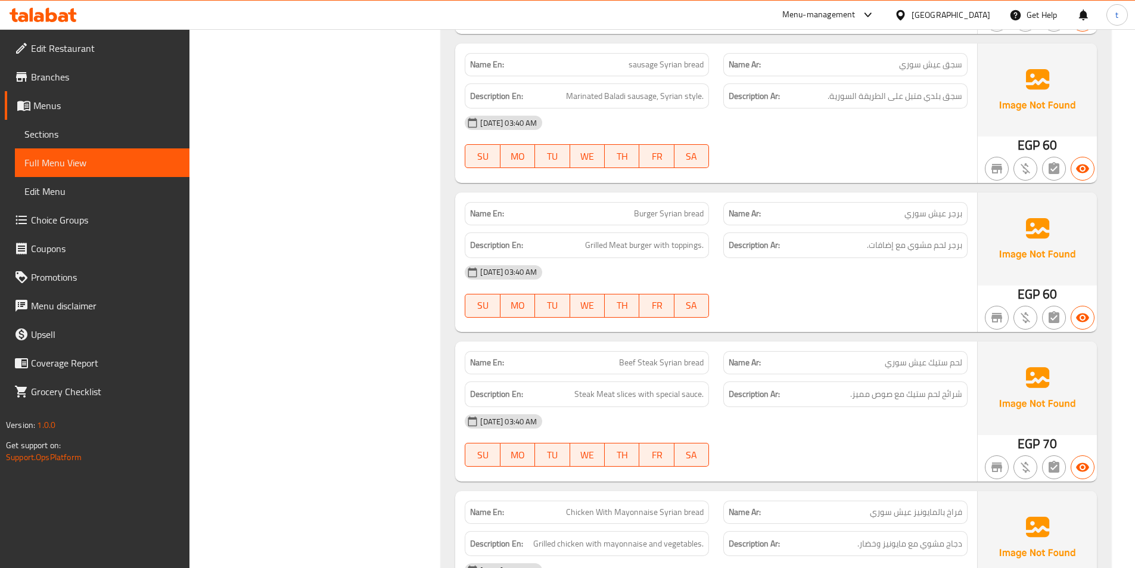
click at [852, 76] on div "Description Ar: سجق بلدي متبل على الطريقة السورية." at bounding box center [845, 96] width 259 height 40
drag, startPoint x: 852, startPoint y: 76, endPoint x: 626, endPoint y: 63, distance: 226.3
click at [836, 75] on div "Name En: sausage Syrian bread Name Ar: سجق عيش سوري Description En: Marinated B…" at bounding box center [716, 113] width 522 height 139
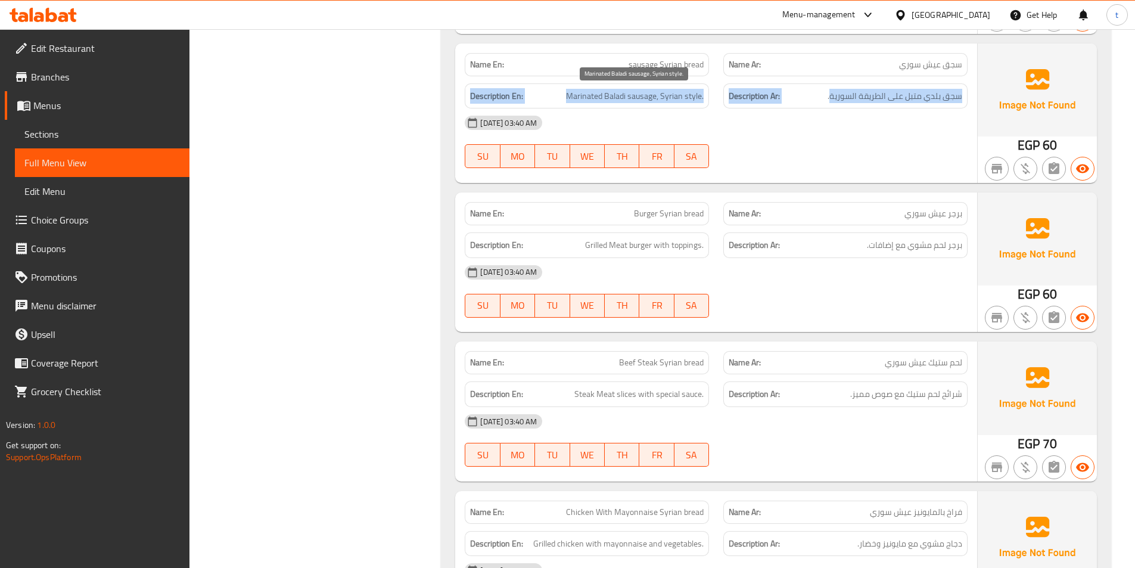
click at [591, 101] on span "Marinated Baladi sausage, Syrian style." at bounding box center [635, 96] width 138 height 15
click at [594, 101] on span "Marinated Baladi sausage, Syrian style." at bounding box center [635, 96] width 138 height 15
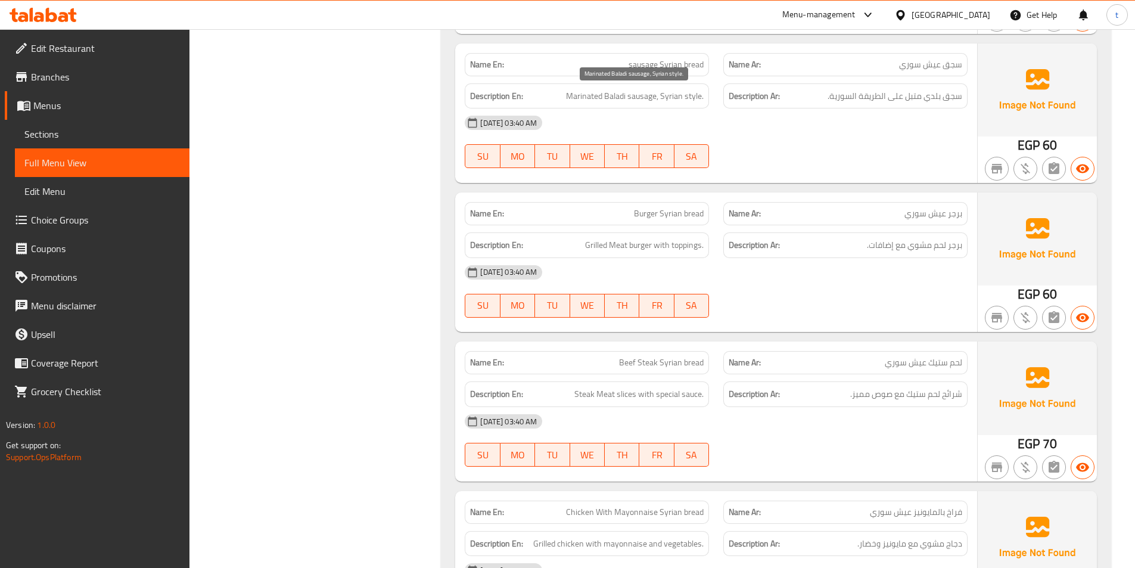
click at [627, 101] on span "Marinated Baladi sausage, Syrian style." at bounding box center [635, 96] width 138 height 15
drag, startPoint x: 960, startPoint y: 91, endPoint x: 813, endPoint y: 105, distance: 147.2
click at [813, 105] on div "Description Ar: سجق بلدي متبل على الطريقة السورية." at bounding box center [846, 96] width 244 height 26
click at [594, 97] on span "Marinated Baladi sausage, Syrian style." at bounding box center [635, 96] width 138 height 15
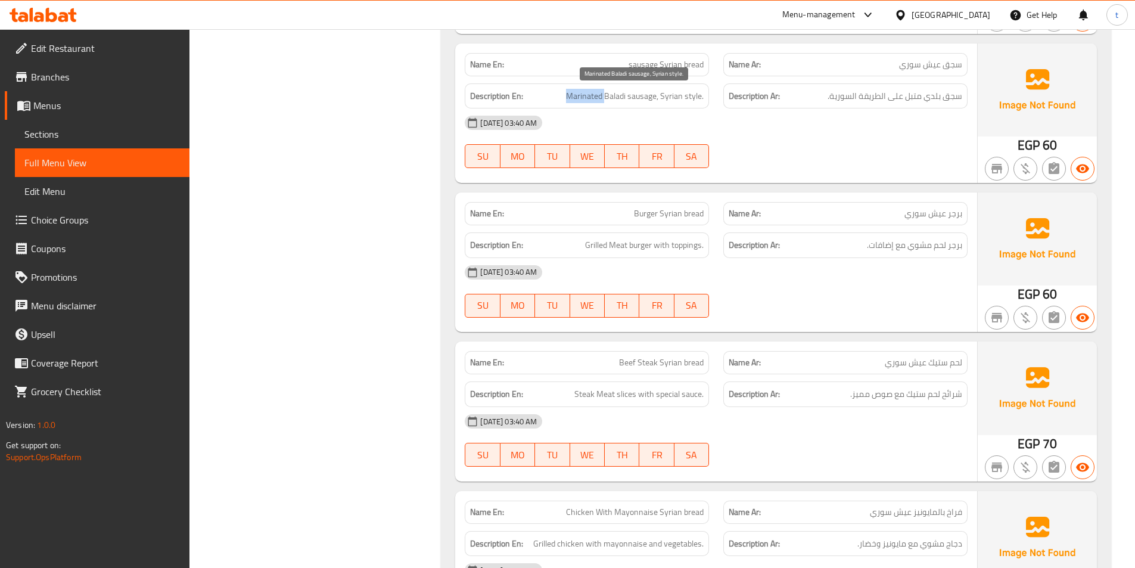
click at [594, 97] on span "Marinated Baladi sausage, Syrian style." at bounding box center [635, 96] width 138 height 15
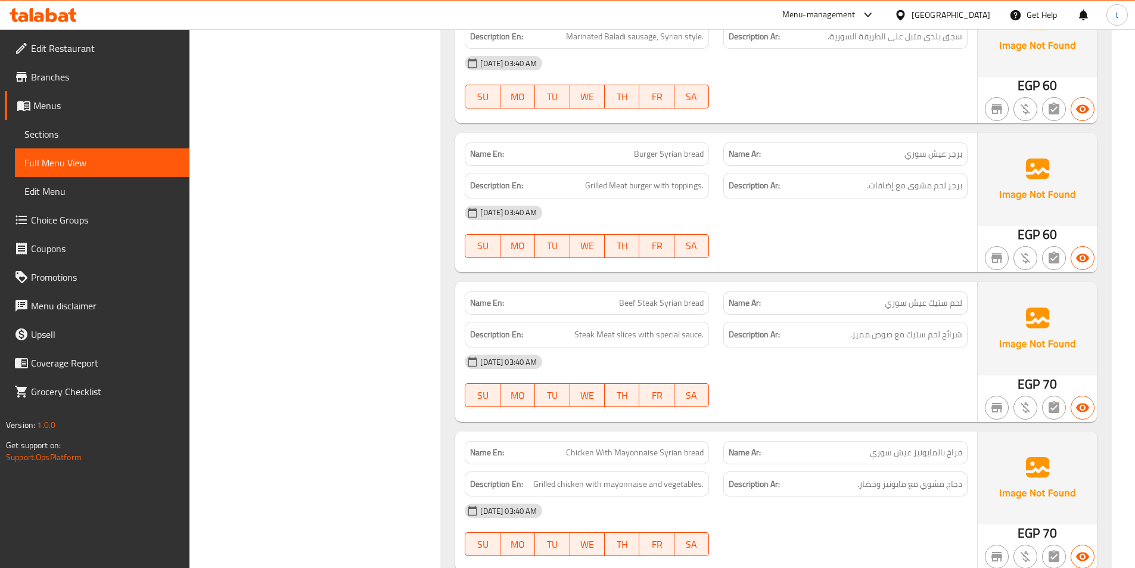
click at [889, 136] on div "Name Ar: برجر عيش سوري" at bounding box center [845, 154] width 259 height 38
click at [903, 148] on p "Name Ar: برجر عيش سوري" at bounding box center [846, 154] width 234 height 13
click at [910, 157] on span "برجر عيش سوري" at bounding box center [934, 154] width 58 height 13
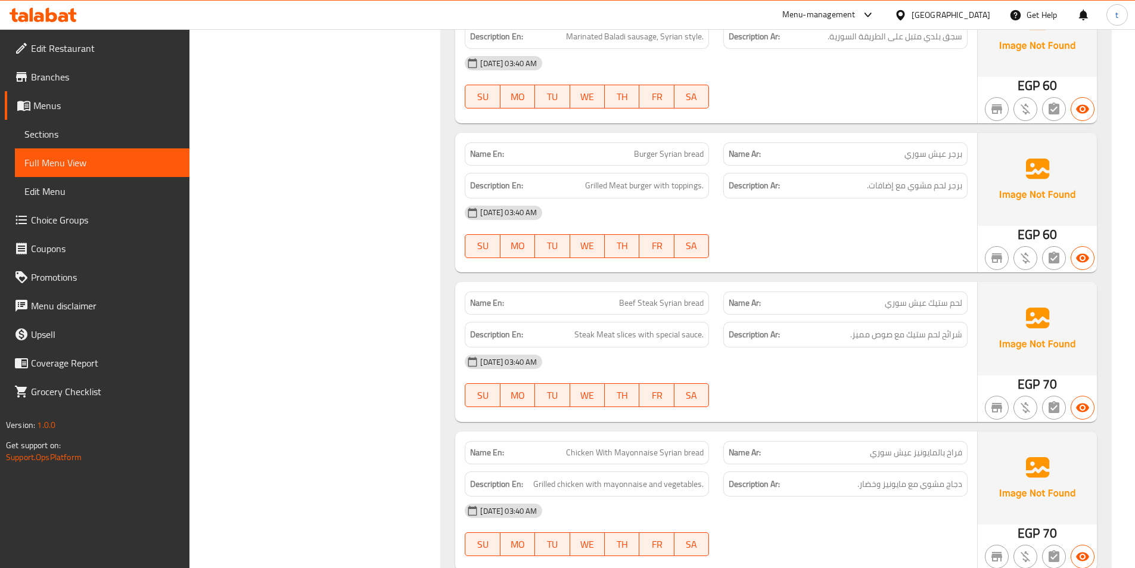
click at [654, 162] on div "Name En: Burger Syrian bread" at bounding box center [587, 153] width 244 height 23
drag, startPoint x: 578, startPoint y: 192, endPoint x: 650, endPoint y: 191, distance: 72.1
click at [650, 191] on h6 "Description En: Grilled Meat burger with toppings." at bounding box center [587, 185] width 234 height 15
drag, startPoint x: 934, startPoint y: 181, endPoint x: 830, endPoint y: 192, distance: 105.5
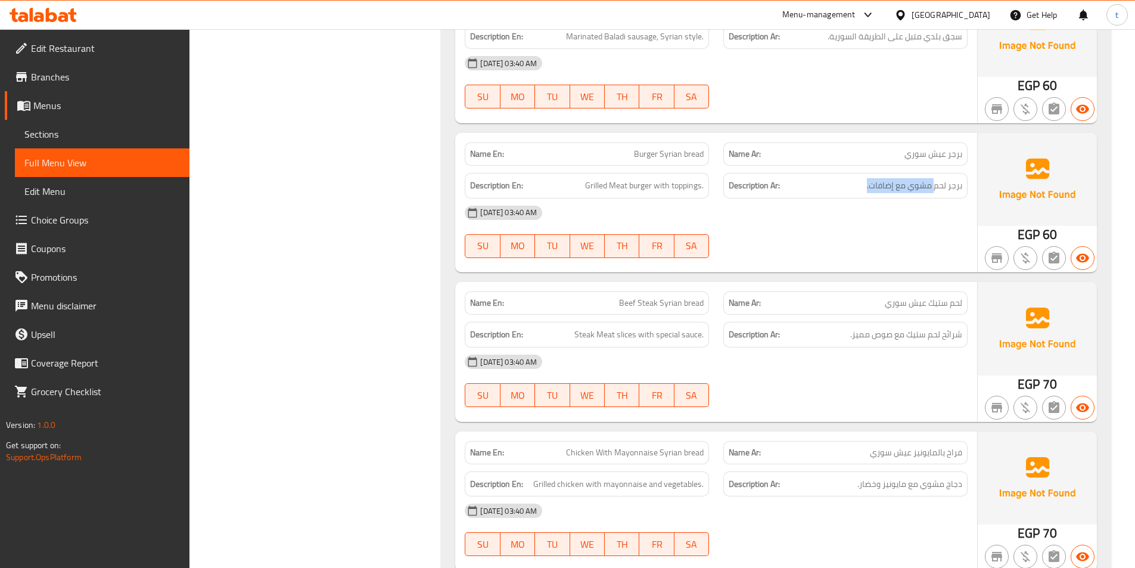
click at [830, 192] on h6 "Description Ar: برجر لحم مشوي مع إضافات." at bounding box center [846, 185] width 234 height 15
drag, startPoint x: 665, startPoint y: 180, endPoint x: 676, endPoint y: 179, distance: 11.9
click at [676, 179] on span "Grilled Meat burger with toppings." at bounding box center [644, 185] width 119 height 15
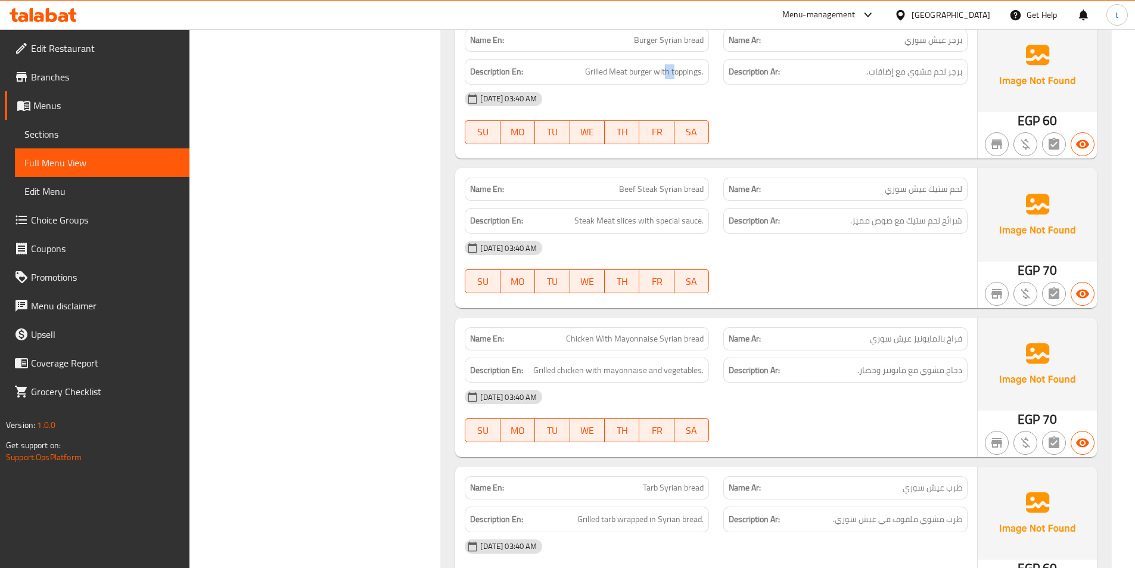
scroll to position [3933, 0]
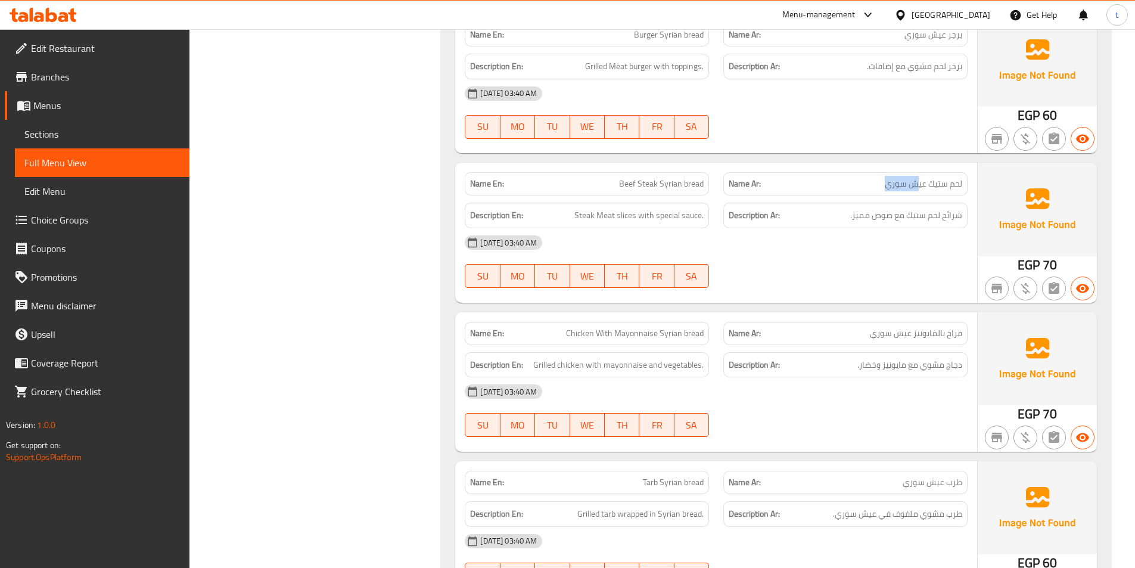
drag, startPoint x: 851, startPoint y: 173, endPoint x: 918, endPoint y: 175, distance: 67.4
click at [918, 175] on div "Name Ar: لحم ستيك عيش سوري" at bounding box center [846, 183] width 244 height 23
drag, startPoint x: 611, startPoint y: 188, endPoint x: 710, endPoint y: 188, distance: 98.9
click at [710, 188] on div "Name En: Beef Steak Syrian bread" at bounding box center [587, 184] width 259 height 38
drag, startPoint x: 844, startPoint y: 226, endPoint x: 971, endPoint y: 203, distance: 129.6
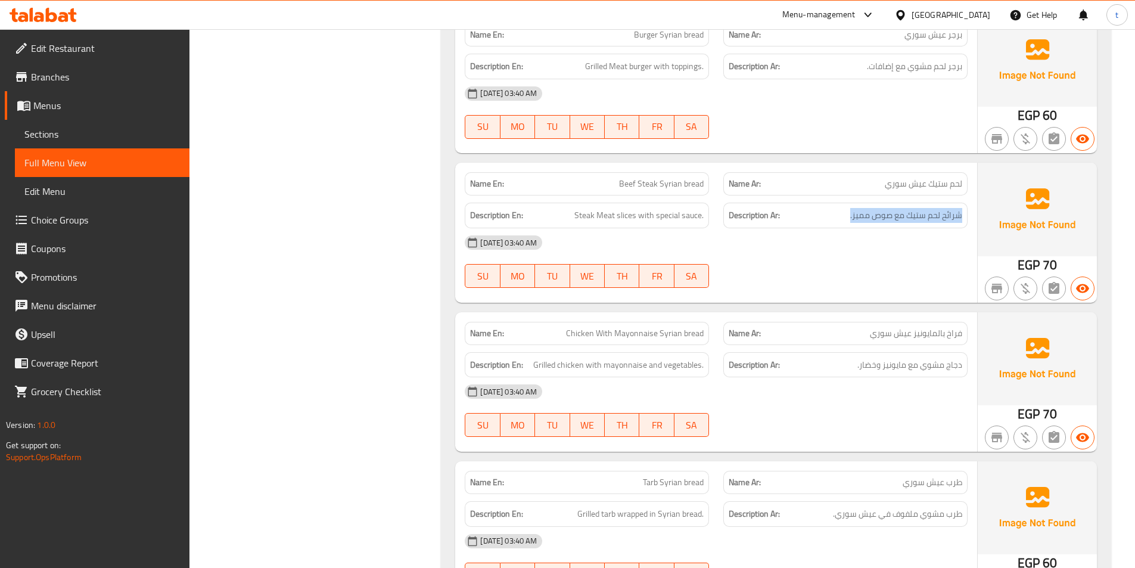
click at [971, 203] on div "Description Ar: شرائح لحم ستيك مع صوص مميز." at bounding box center [845, 215] width 259 height 40
drag, startPoint x: 567, startPoint y: 213, endPoint x: 784, endPoint y: 220, distance: 217.1
click at [784, 220] on div "Description En: Steak Meat slices with special sauce. Description Ar: شرائح لحم…" at bounding box center [716, 215] width 517 height 40
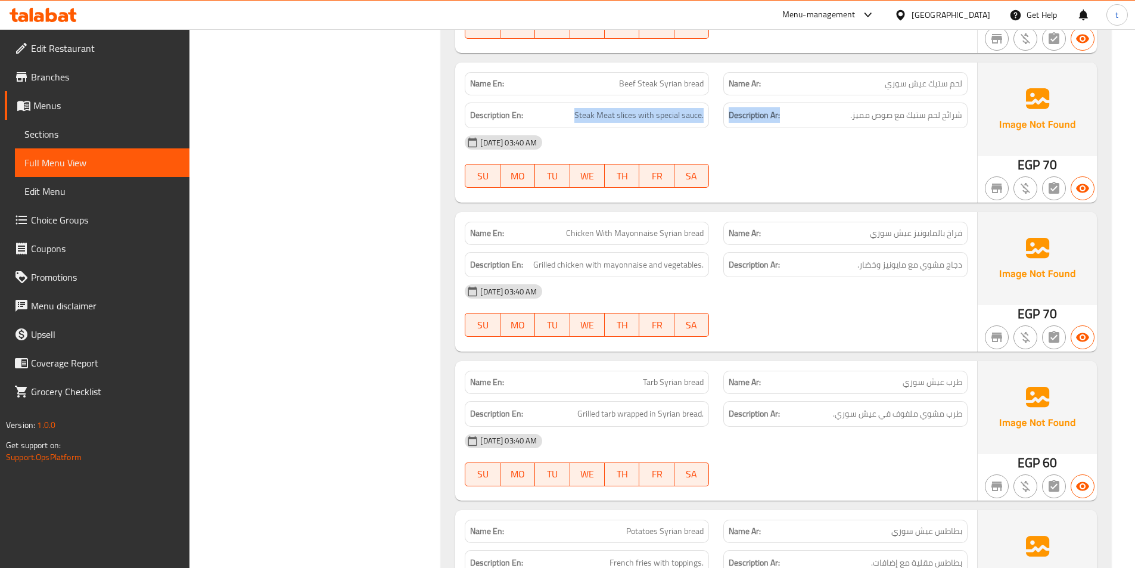
scroll to position [4053, 0]
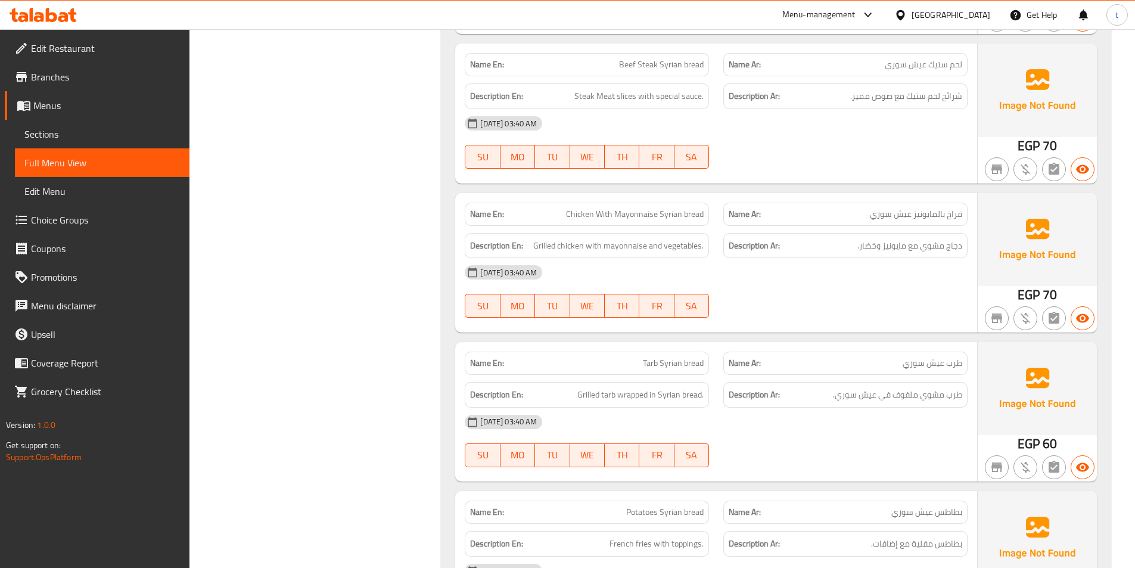
click at [918, 222] on div "Name Ar: فراخ بالمايونيز عيش سوري" at bounding box center [846, 214] width 244 height 23
drag, startPoint x: 918, startPoint y: 222, endPoint x: 839, endPoint y: 228, distance: 79.5
click at [914, 223] on div "Name Ar: فراخ بالمايونيز عيش سوري" at bounding box center [846, 214] width 244 height 23
click at [669, 249] on span "Grilled chicken with mayonnaise and vegetables." at bounding box center [618, 245] width 170 height 15
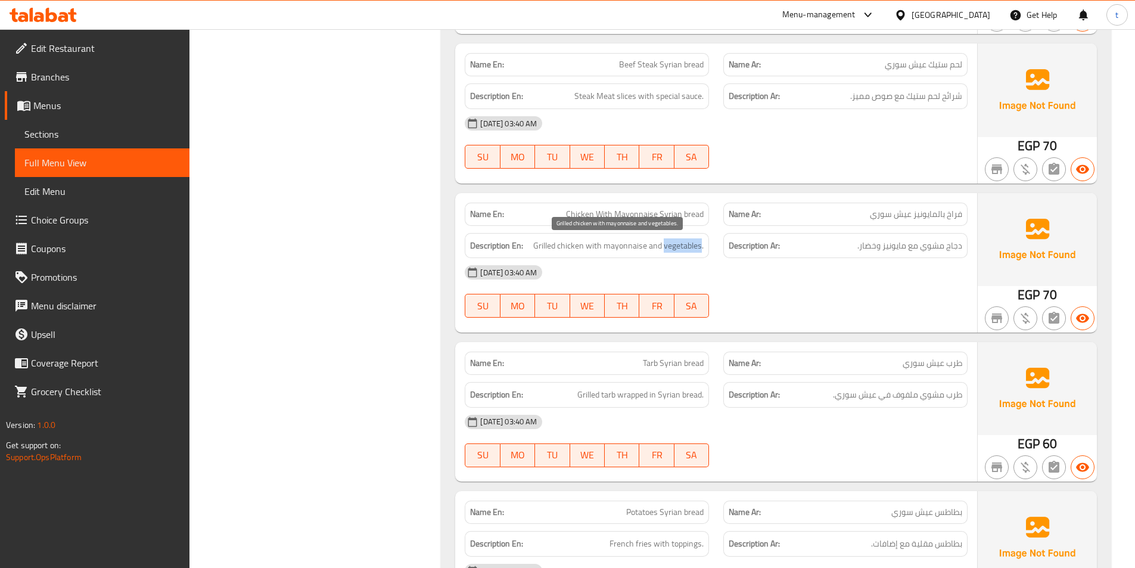
click at [669, 249] on span "Grilled chicken with mayonnaise and vegetables." at bounding box center [618, 245] width 170 height 15
click at [617, 252] on span "Grilled chicken with mayonnaise and vegetables." at bounding box center [618, 245] width 170 height 15
click at [707, 250] on div "Description En: Grilled chicken with mayonnaise and vegetables." at bounding box center [587, 246] width 244 height 26
drag, startPoint x: 969, startPoint y: 242, endPoint x: 819, endPoint y: 271, distance: 153.0
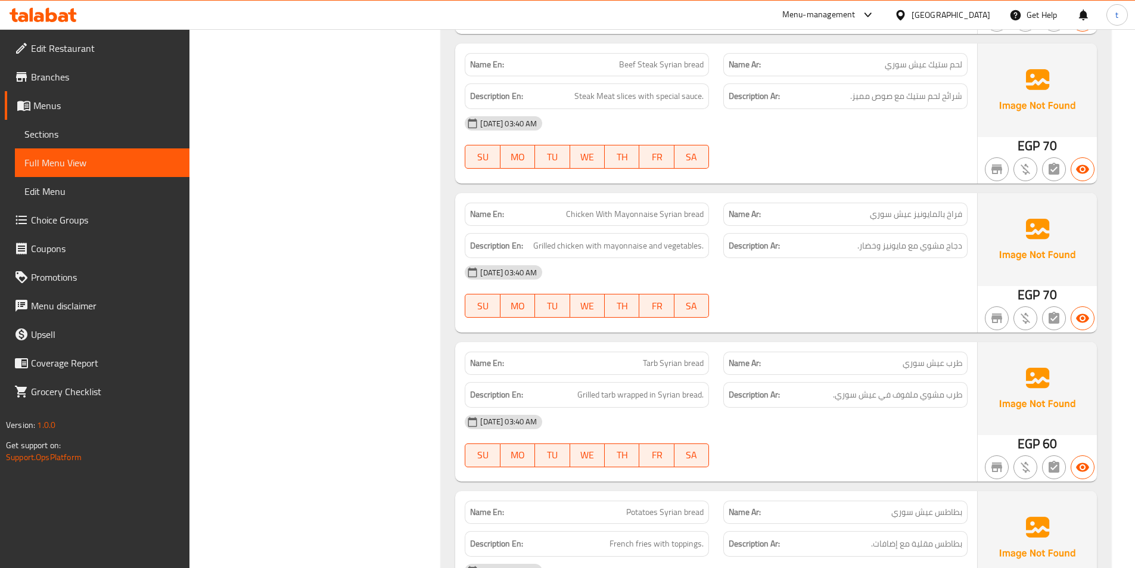
click at [819, 271] on div "Name En: Chicken With Mayonnaise Syrian bread Name Ar: فراخ بالمايونيز عيش سوري…" at bounding box center [716, 262] width 522 height 139
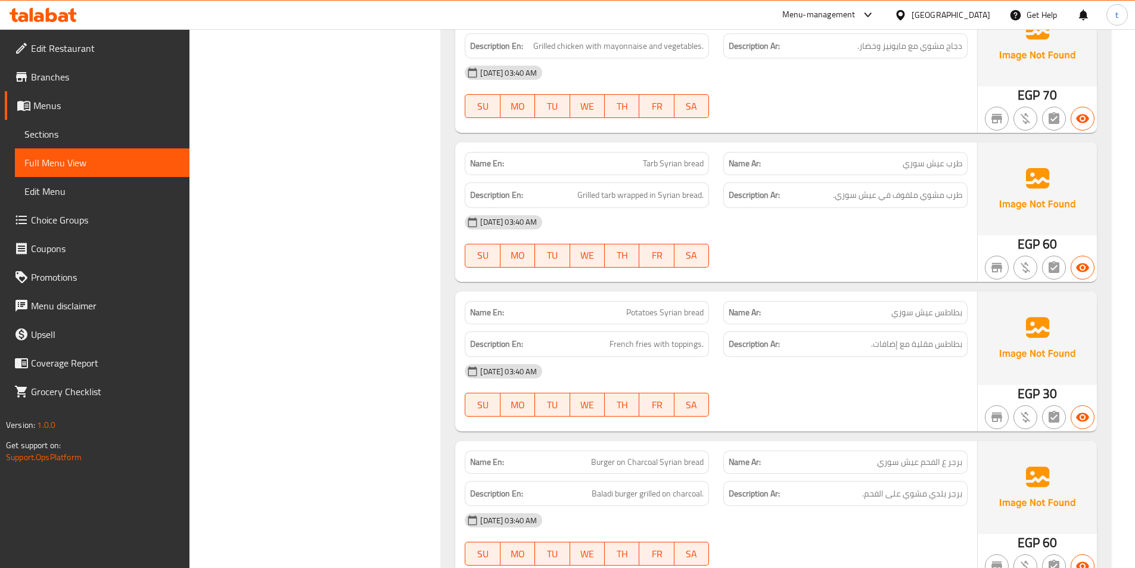
scroll to position [4231, 0]
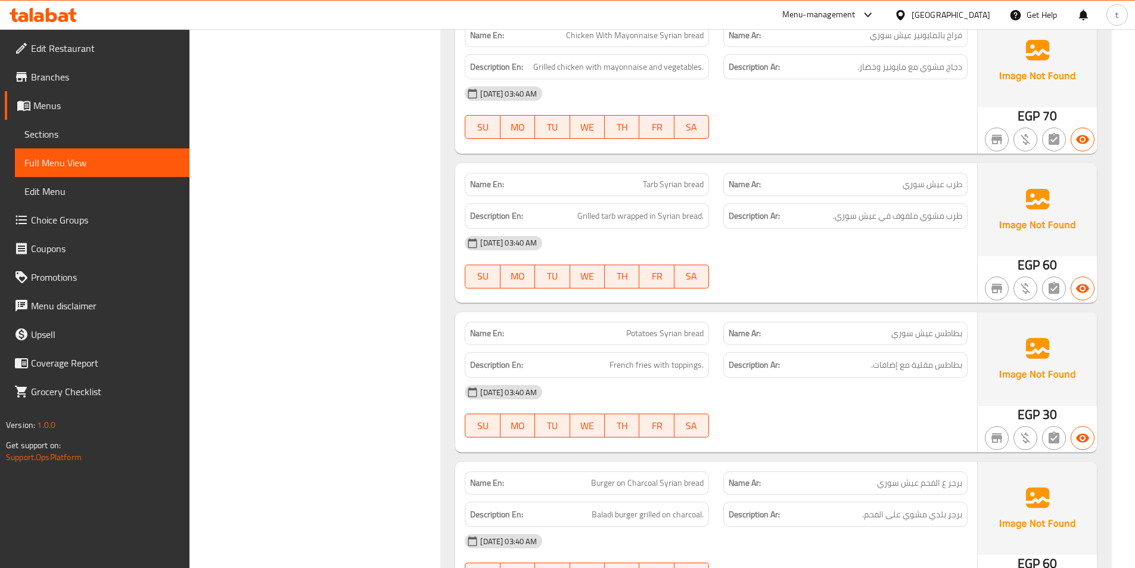
click at [933, 182] on span "طرب عيش سوري" at bounding box center [933, 184] width 60 height 13
drag, startPoint x: 933, startPoint y: 182, endPoint x: 918, endPoint y: 183, distance: 14.9
click at [932, 183] on span "طرب عيش سوري" at bounding box center [933, 184] width 60 height 13
click at [918, 183] on span "طرب عيش سوري" at bounding box center [933, 184] width 60 height 13
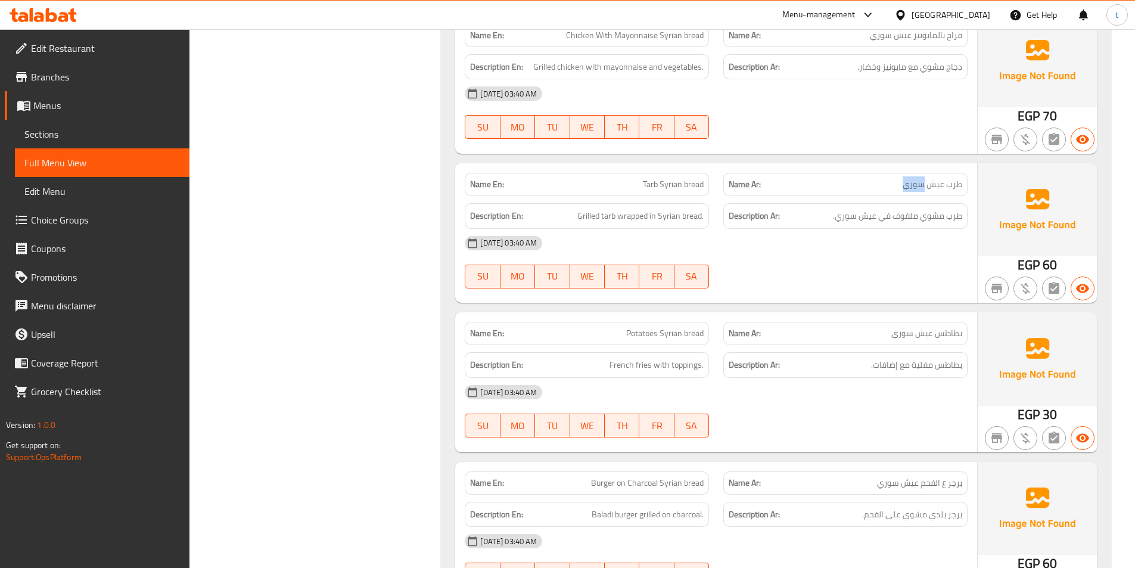
click at [918, 183] on span "طرب عيش سوري" at bounding box center [933, 184] width 60 height 13
click at [694, 170] on div "Name En: Tarb Syrian bread" at bounding box center [587, 185] width 259 height 38
drag, startPoint x: 676, startPoint y: 204, endPoint x: 610, endPoint y: 239, distance: 74.4
click at [668, 204] on div "Description En: Grilled tarb wrapped in Syrian bread." at bounding box center [587, 216] width 244 height 26
click at [585, 212] on span "Grilled tarb wrapped in Syrian bread." at bounding box center [640, 216] width 126 height 15
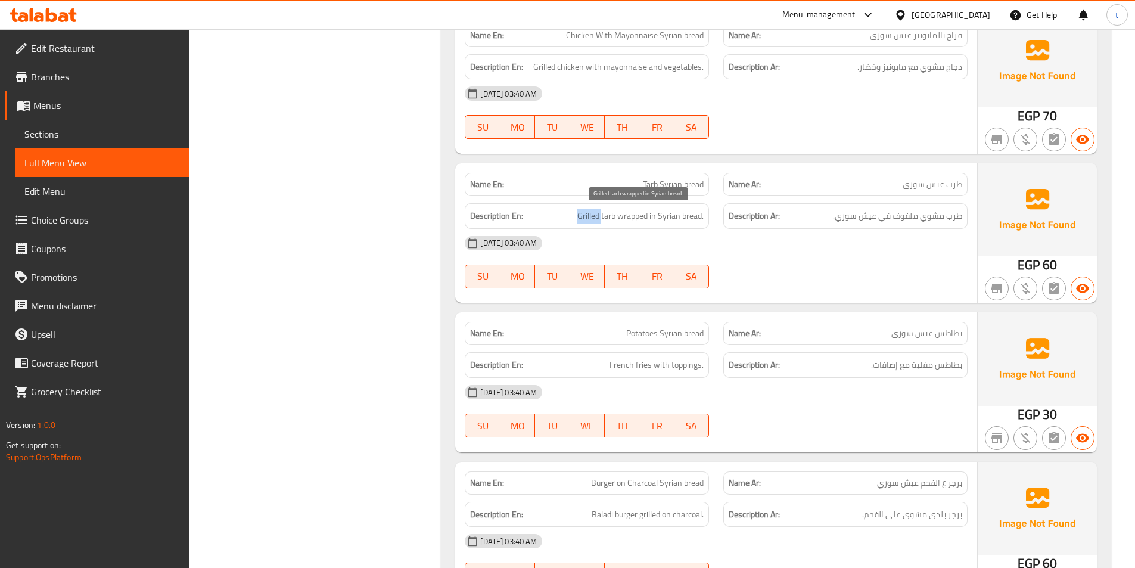
click at [585, 212] on span "Grilled tarb wrapped in Syrian bread." at bounding box center [640, 216] width 126 height 15
drag, startPoint x: 958, startPoint y: 216, endPoint x: 824, endPoint y: 221, distance: 134.2
click at [830, 221] on h6 "Description Ar: طرب مشوي ملفوف في عيش سوري." at bounding box center [846, 216] width 234 height 15
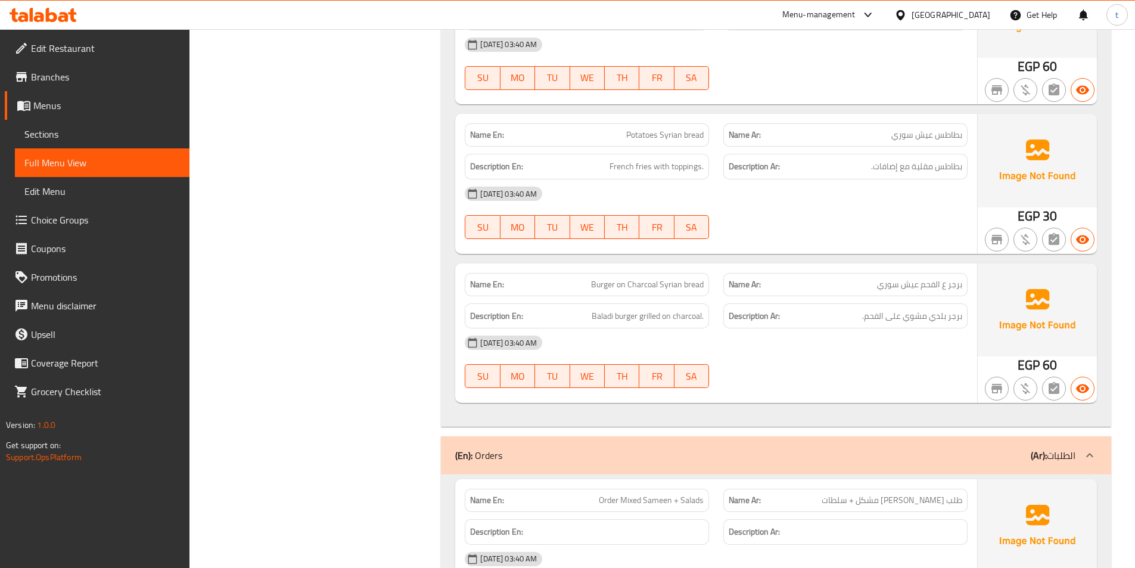
scroll to position [4410, 0]
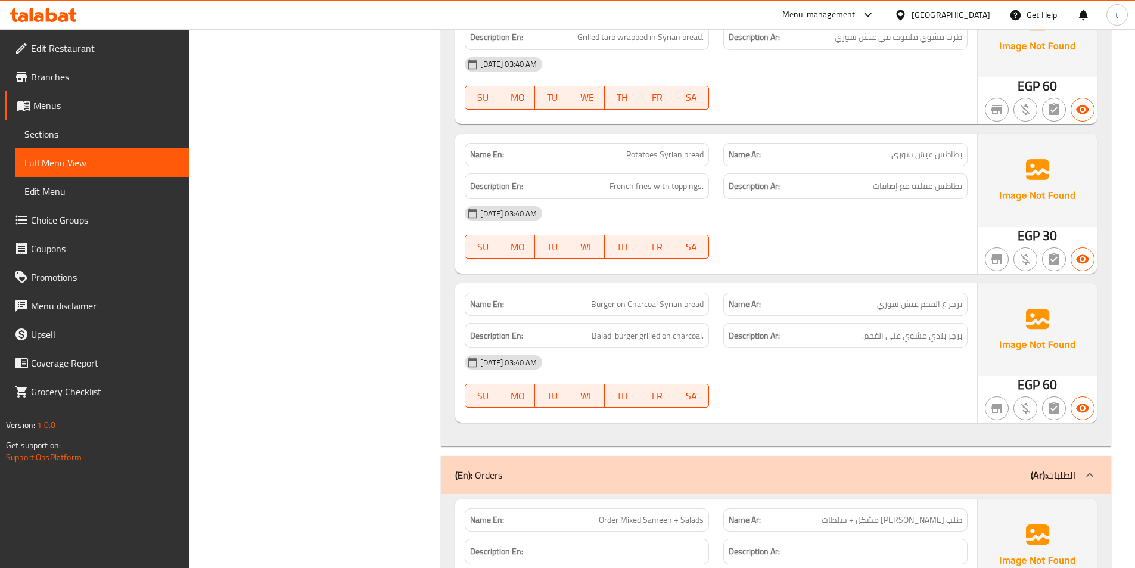
click at [639, 149] on span "Potatoes Syrian bread" at bounding box center [664, 154] width 77 height 13
click at [923, 156] on span "بطاطس عيش سوري" at bounding box center [927, 154] width 71 height 13
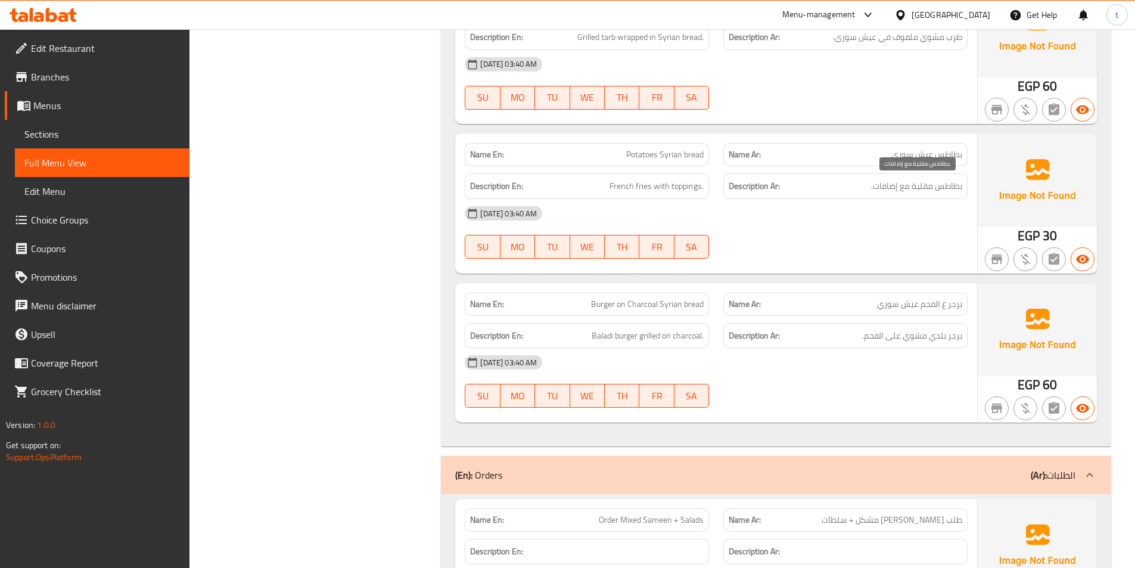
click at [926, 191] on span "بطاطس مقلية مع إضافات." at bounding box center [916, 186] width 91 height 15
drag, startPoint x: 926, startPoint y: 191, endPoint x: 723, endPoint y: 200, distance: 202.8
click at [912, 191] on span "بطاطس مقلية مع إضافات." at bounding box center [916, 186] width 91 height 15
click at [631, 178] on div "Description En: French fries with toppings." at bounding box center [587, 186] width 244 height 26
drag, startPoint x: 631, startPoint y: 178, endPoint x: 674, endPoint y: 185, distance: 44.0
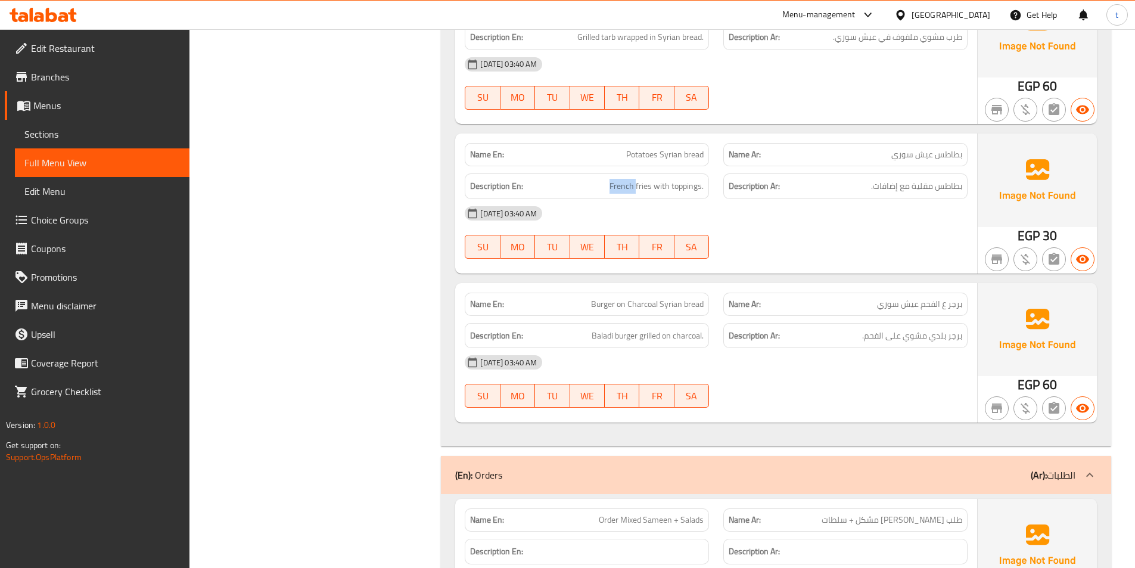
click at [645, 182] on div "Description En: French fries with toppings." at bounding box center [587, 186] width 244 height 26
drag, startPoint x: 674, startPoint y: 185, endPoint x: 788, endPoint y: 200, distance: 114.9
click at [694, 186] on span "French fries with toppings." at bounding box center [657, 186] width 94 height 15
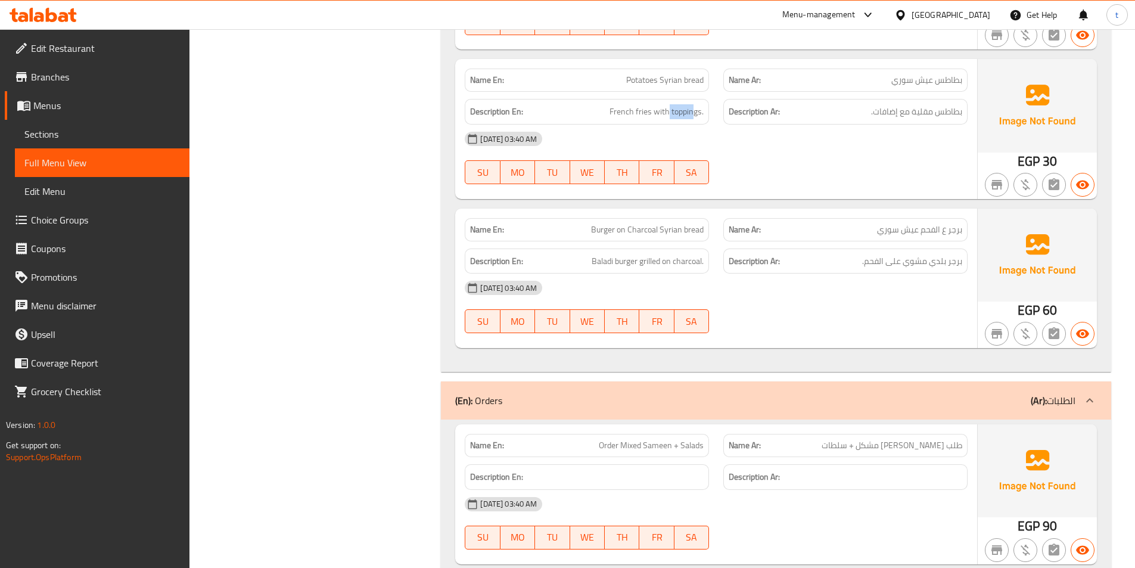
scroll to position [4589, 0]
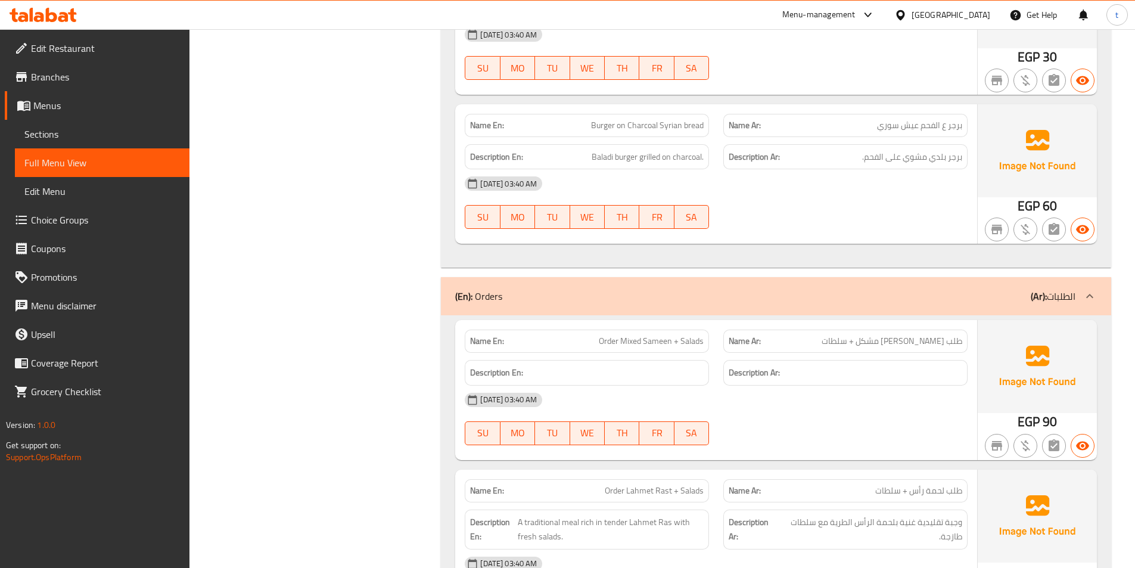
click at [936, 126] on span "برجر ع الفحم عيش سوري" at bounding box center [919, 125] width 85 height 13
click at [648, 127] on span "Burger on Charcoal Syrian bread" at bounding box center [647, 125] width 113 height 13
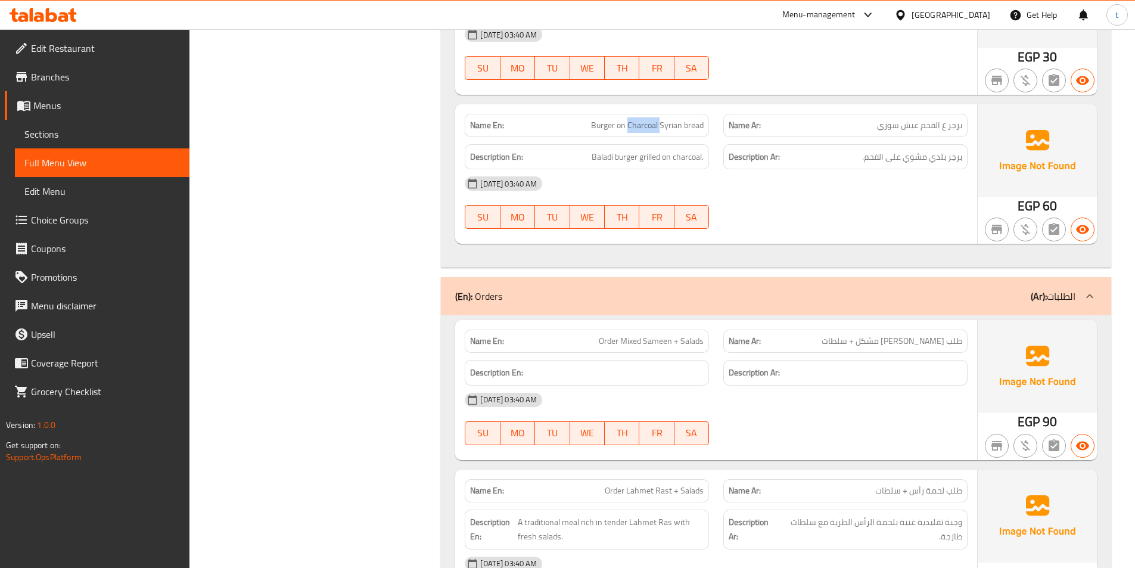
click at [648, 127] on span "Burger on Charcoal Syrian bread" at bounding box center [647, 125] width 113 height 13
click at [934, 133] on div "Name Ar: برجر ع الفحم عيش سوري" at bounding box center [846, 125] width 244 height 23
click at [918, 129] on span "برجر ع الفحم عيش سوري" at bounding box center [919, 125] width 85 height 13
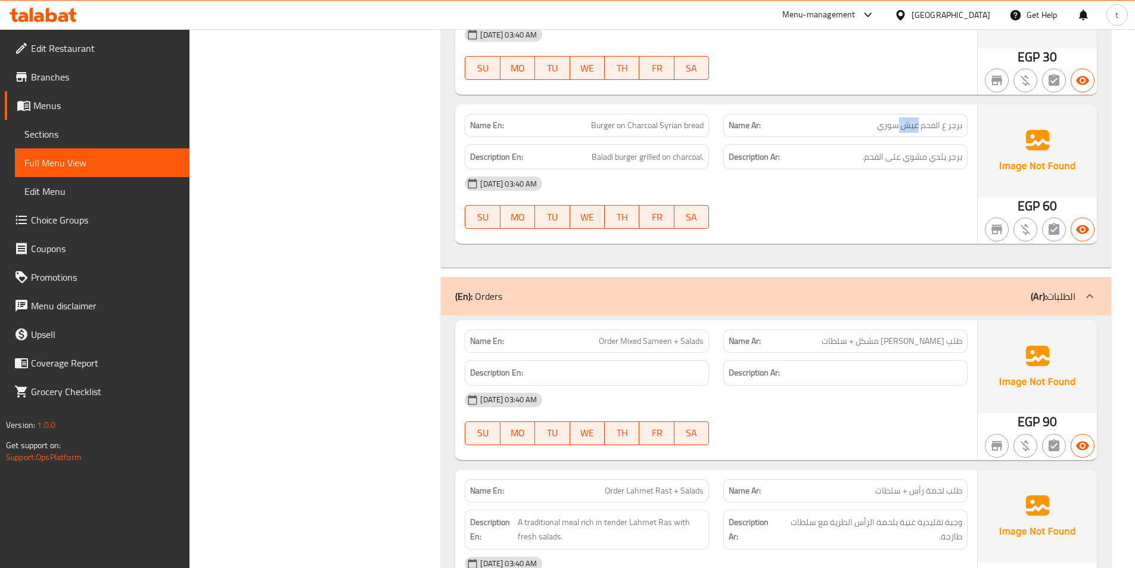
click at [918, 129] on span "برجر ع الفحم عيش سوري" at bounding box center [919, 125] width 85 height 13
drag, startPoint x: 589, startPoint y: 162, endPoint x: 742, endPoint y: 166, distance: 152.6
click at [742, 166] on div "Description En: Baladi burger grilled on charcoal. Description Ar: برجر بلدي مش…" at bounding box center [716, 157] width 517 height 40
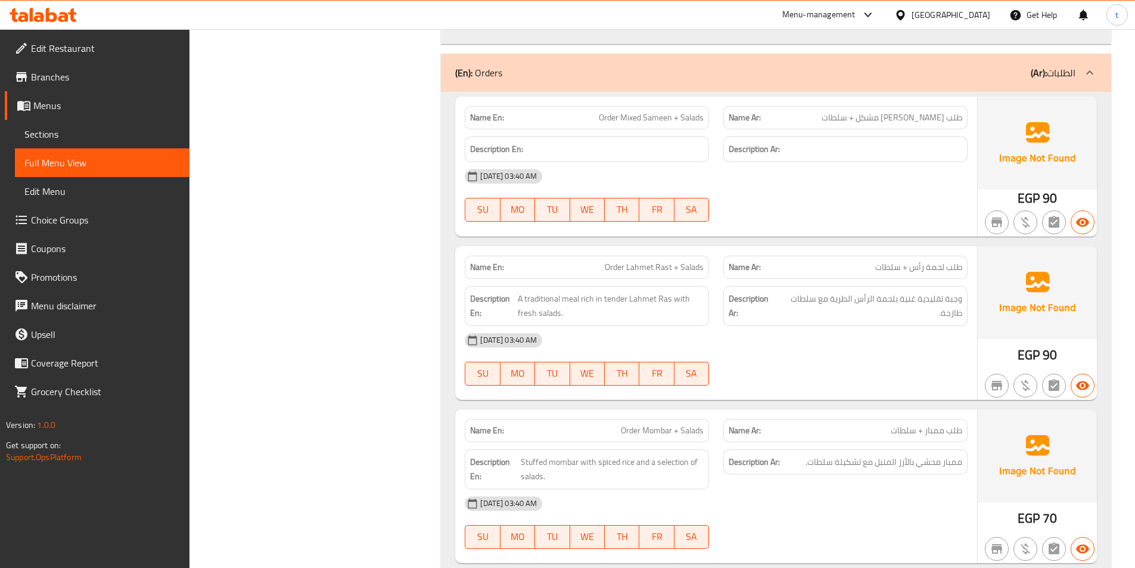
scroll to position [4827, 0]
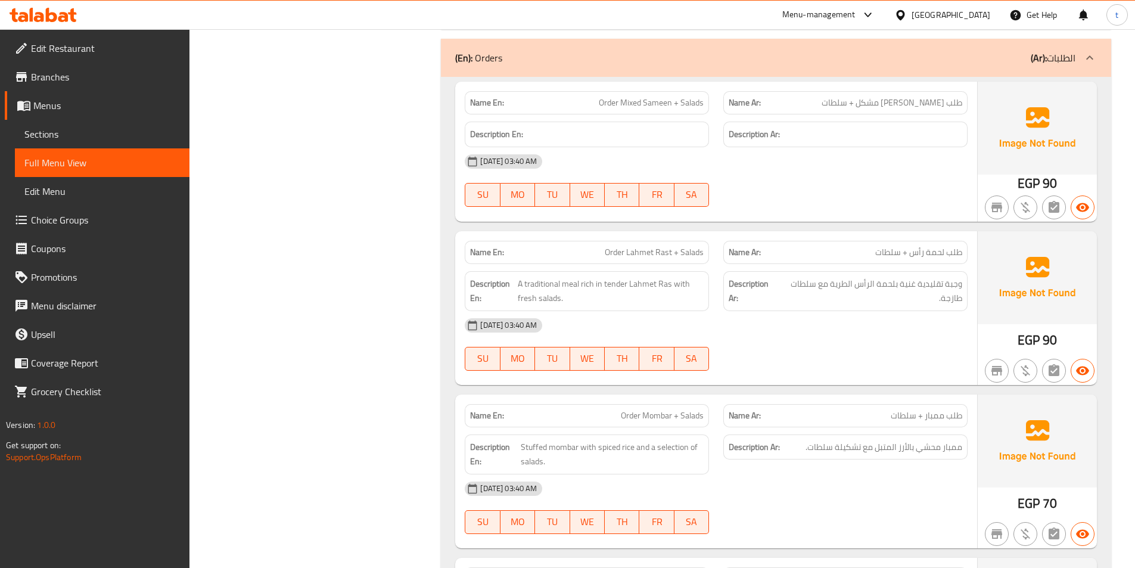
click at [935, 256] on span "طلب لحمة رأس + سلطات" at bounding box center [918, 252] width 87 height 13
drag, startPoint x: 935, startPoint y: 256, endPoint x: 890, endPoint y: 260, distance: 45.5
click at [933, 257] on span "طلب لحمة رأس + سلطات" at bounding box center [918, 252] width 87 height 13
click at [634, 255] on span "Order Lahmet Rast + Salads" at bounding box center [654, 252] width 99 height 13
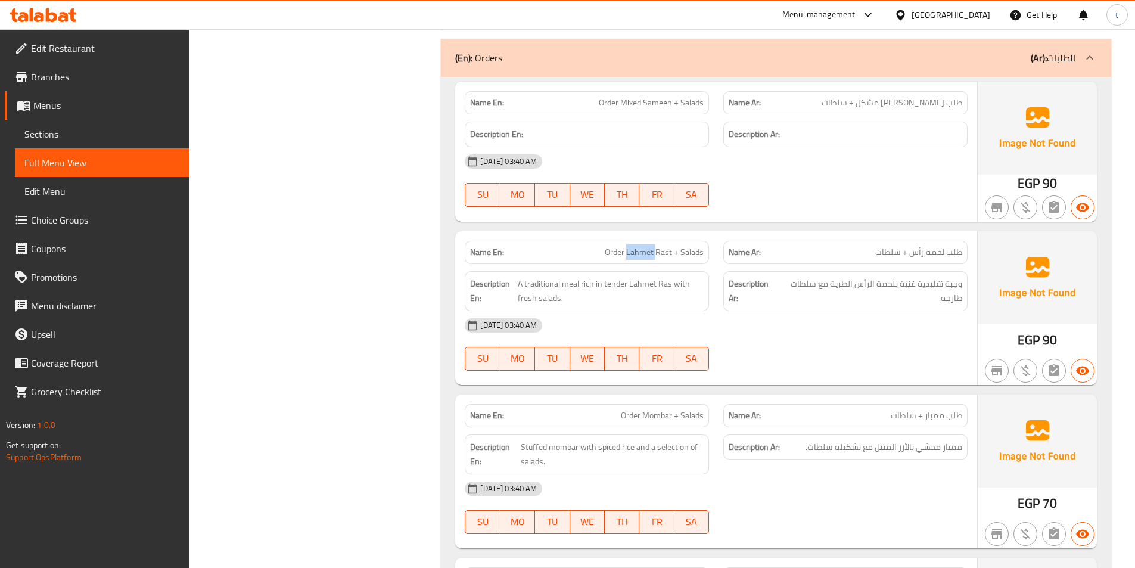
click at [634, 255] on span "Order Lahmet Rast + Salads" at bounding box center [654, 252] width 99 height 13
drag, startPoint x: 526, startPoint y: 295, endPoint x: 613, endPoint y: 292, distance: 87.1
click at [613, 292] on span "A traditional meal rich in tender Lahmet Ras with fresh salads." at bounding box center [611, 291] width 186 height 29
click at [638, 287] on span "A traditional meal rich in tender Lahmet Ras with fresh salads." at bounding box center [611, 291] width 186 height 29
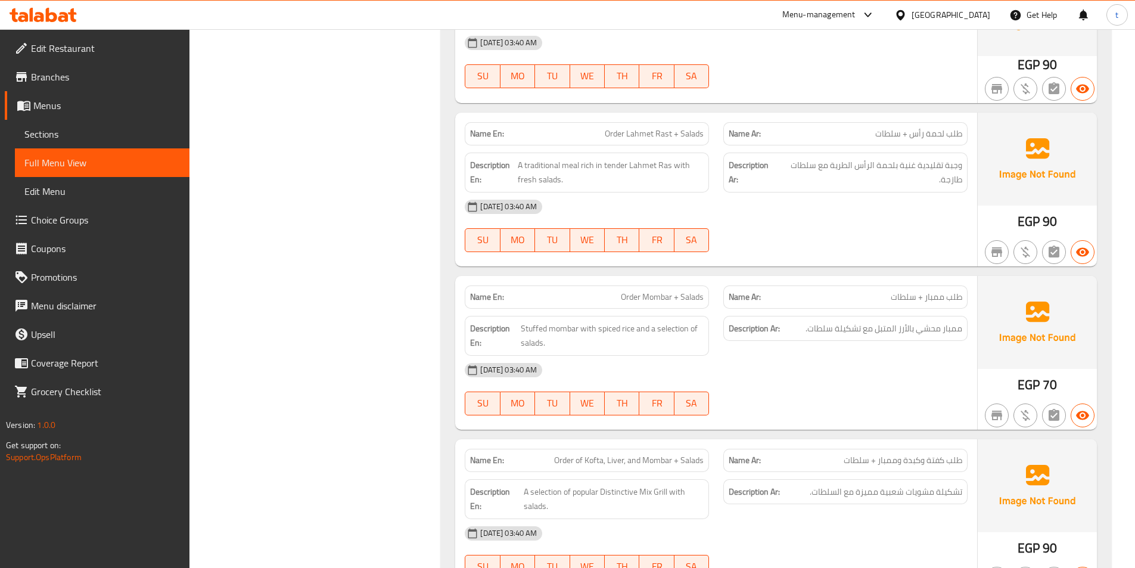
scroll to position [4947, 0]
click at [929, 299] on span "طلب ممبار + سلطات" at bounding box center [927, 296] width 72 height 13
drag, startPoint x: 929, startPoint y: 299, endPoint x: 889, endPoint y: 302, distance: 40.1
click at [922, 302] on span "طلب ممبار + سلطات" at bounding box center [927, 296] width 72 height 13
click at [889, 302] on p "Name Ar: طلب ممبار + سلطات" at bounding box center [846, 296] width 234 height 13
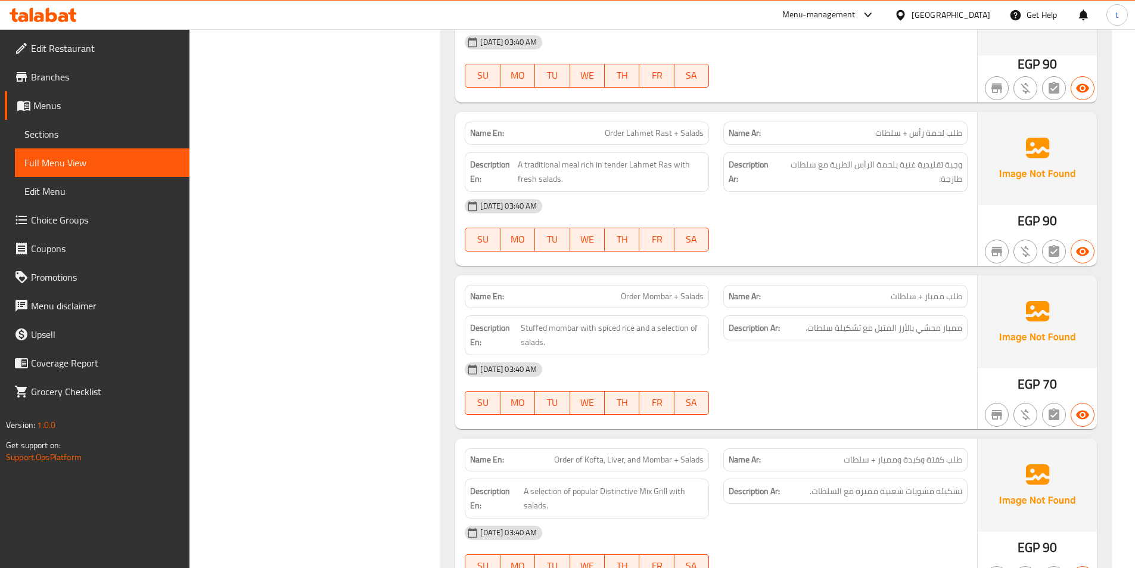
click at [889, 302] on p "Name Ar: طلب ممبار + سلطات" at bounding box center [846, 296] width 234 height 13
drag, startPoint x: 620, startPoint y: 300, endPoint x: 642, endPoint y: 302, distance: 22.1
click at [620, 300] on p "Name En: Order Mombar + Salads" at bounding box center [587, 296] width 234 height 13
click at [527, 327] on span "Stuffed mombar with spiced rice and a selection of salads." at bounding box center [613, 335] width 184 height 29
drag, startPoint x: 546, startPoint y: 327, endPoint x: 679, endPoint y: 327, distance: 132.9
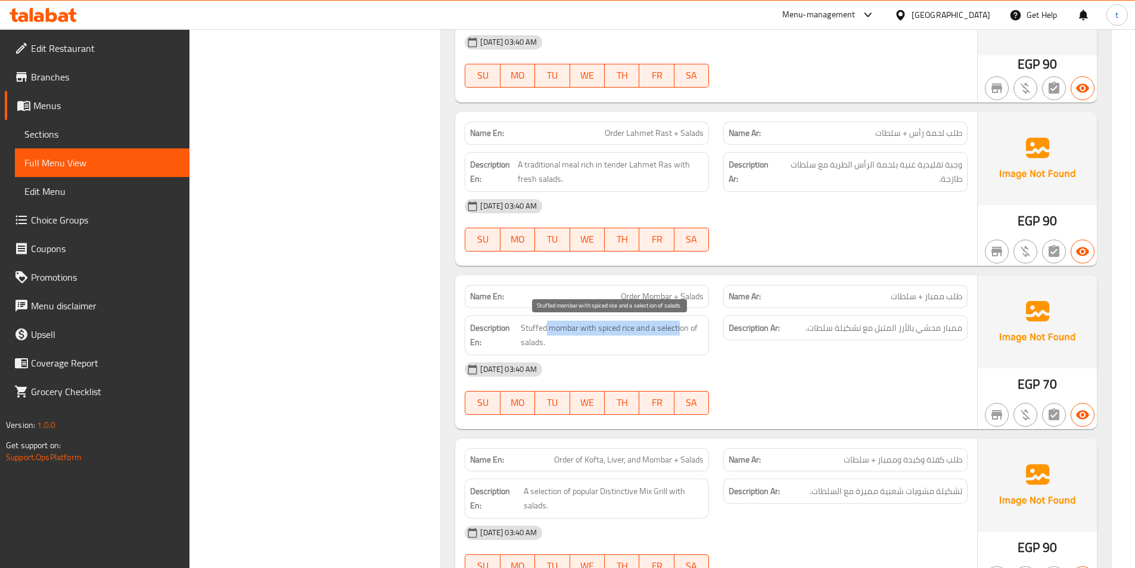
click at [679, 327] on span "Stuffed mombar with spiced rice and a selection of salads." at bounding box center [613, 335] width 184 height 29
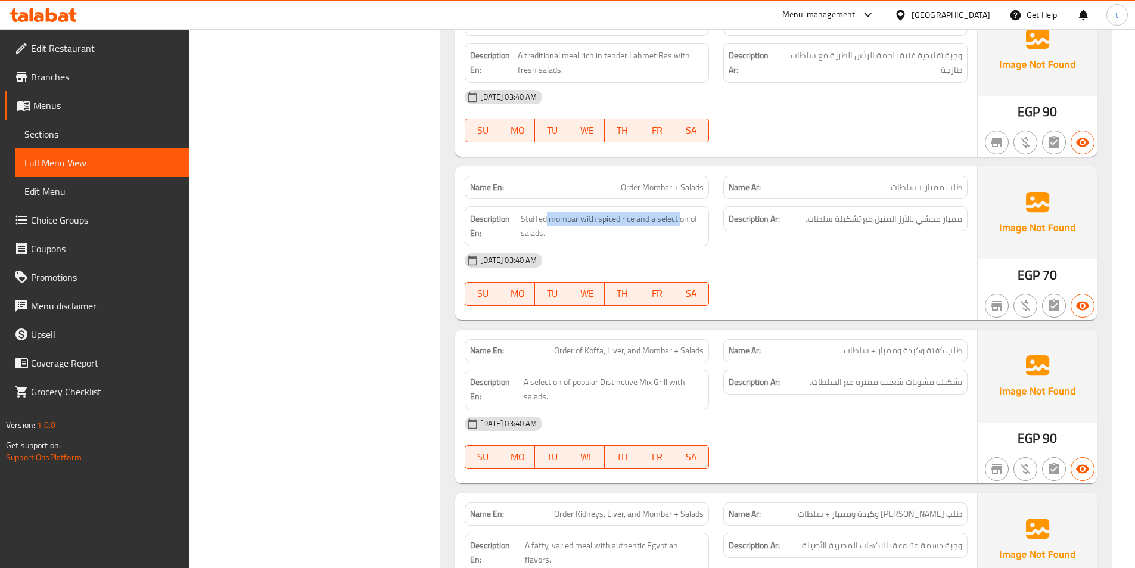
scroll to position [5066, 0]
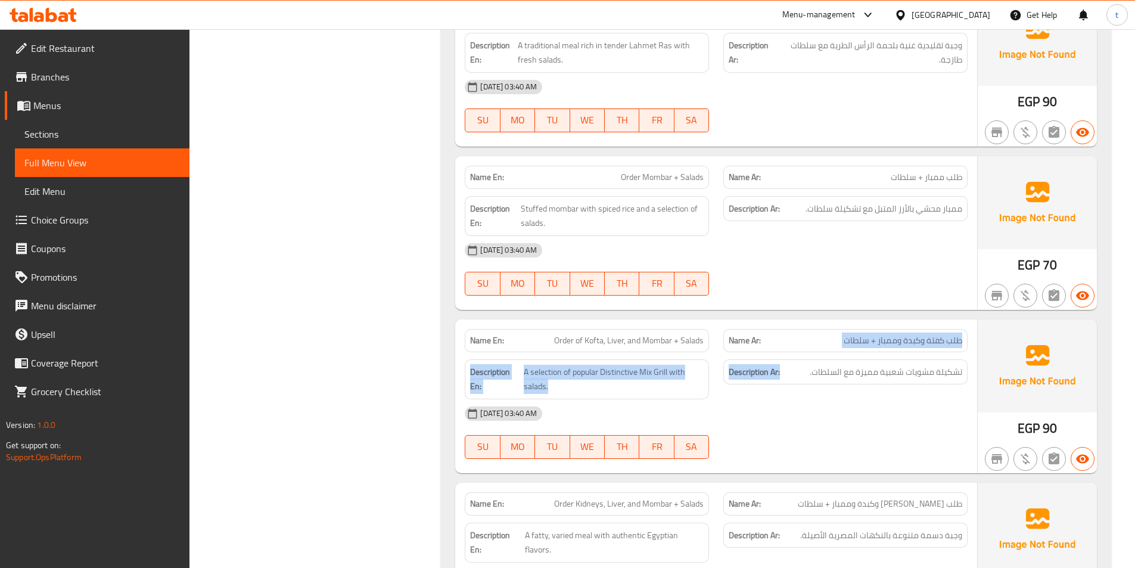
drag, startPoint x: 962, startPoint y: 339, endPoint x: 781, endPoint y: 352, distance: 181.6
click at [781, 352] on div "Name En: Order of Kofta, Liver, and Mombar + Salads Name Ar: طلب كفتة وكبدة ومم…" at bounding box center [716, 396] width 522 height 154
click at [833, 342] on p "Name Ar: طلب كفتة وكبدة وممبار + سلطات" at bounding box center [846, 340] width 234 height 13
drag, startPoint x: 547, startPoint y: 341, endPoint x: 717, endPoint y: 352, distance: 170.2
click at [707, 352] on div "Name En: Order of Kofta, Liver, and Mombar + Salads Name Ar: طلب كفتة وكبدة ومم…" at bounding box center [716, 396] width 522 height 154
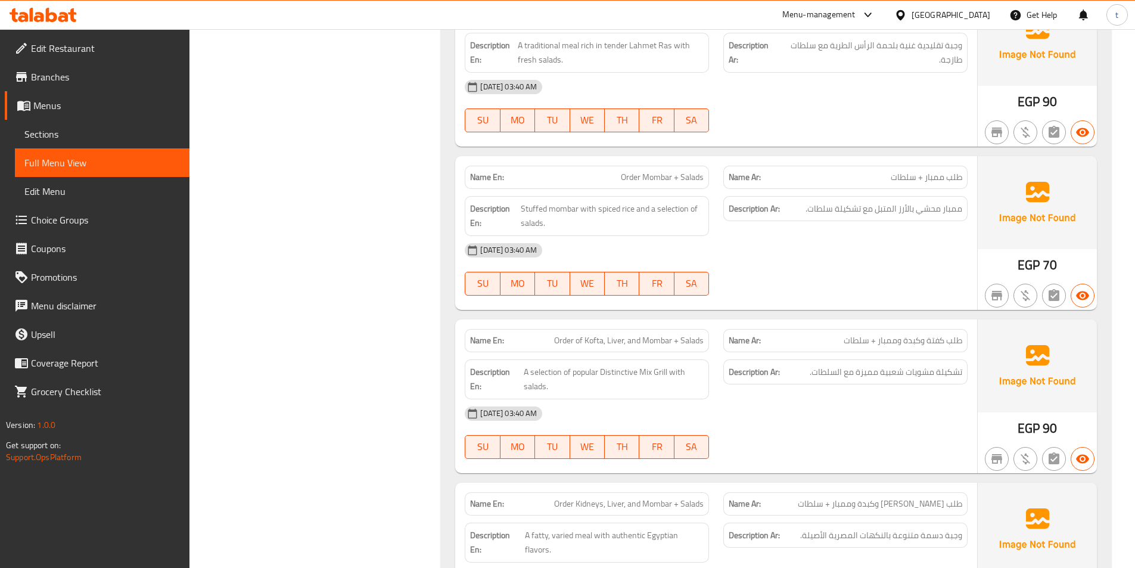
click at [871, 363] on div "Description Ar: تشكيلة مشويات شعبية مميزة مع السلطات." at bounding box center [846, 372] width 244 height 26
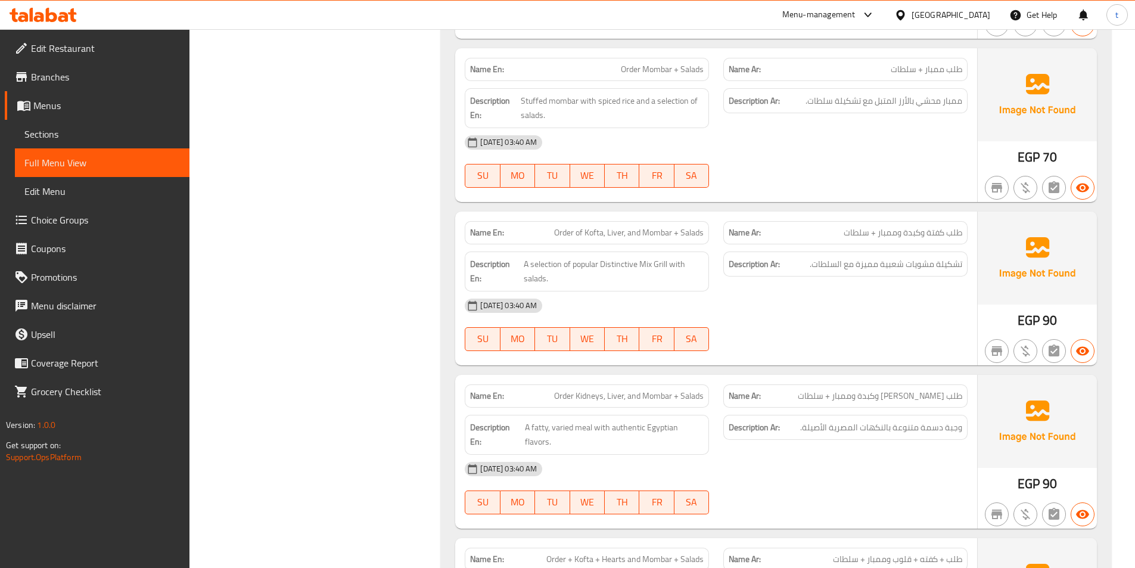
scroll to position [5185, 0]
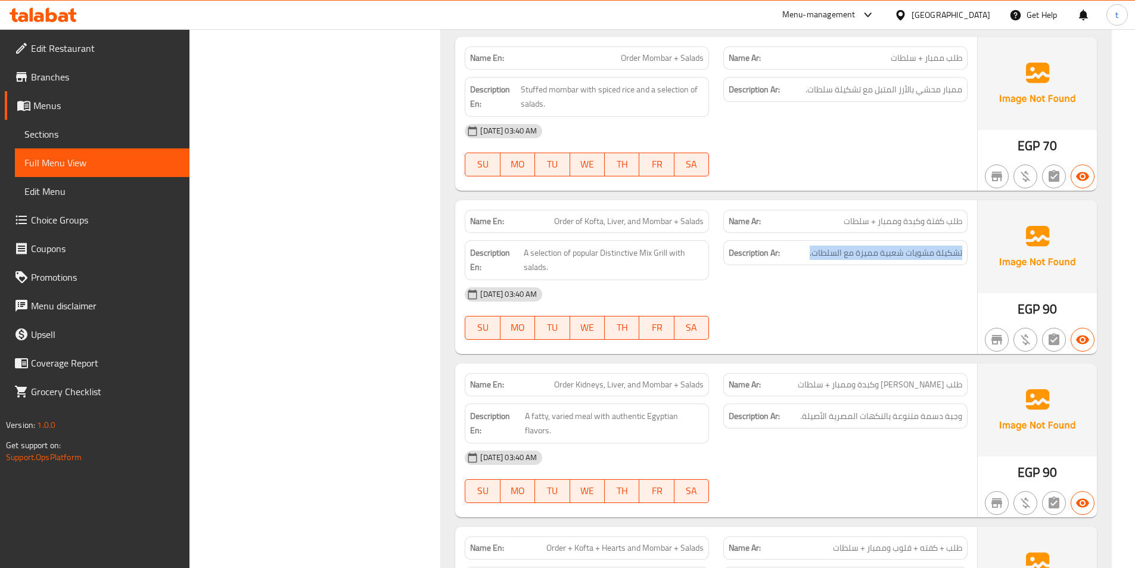
drag, startPoint x: 964, startPoint y: 252, endPoint x: 805, endPoint y: 273, distance: 160.5
click at [805, 273] on div "Description Ar: تشكيلة مشويات شعبية مميزة مع السلطات." at bounding box center [845, 260] width 259 height 54
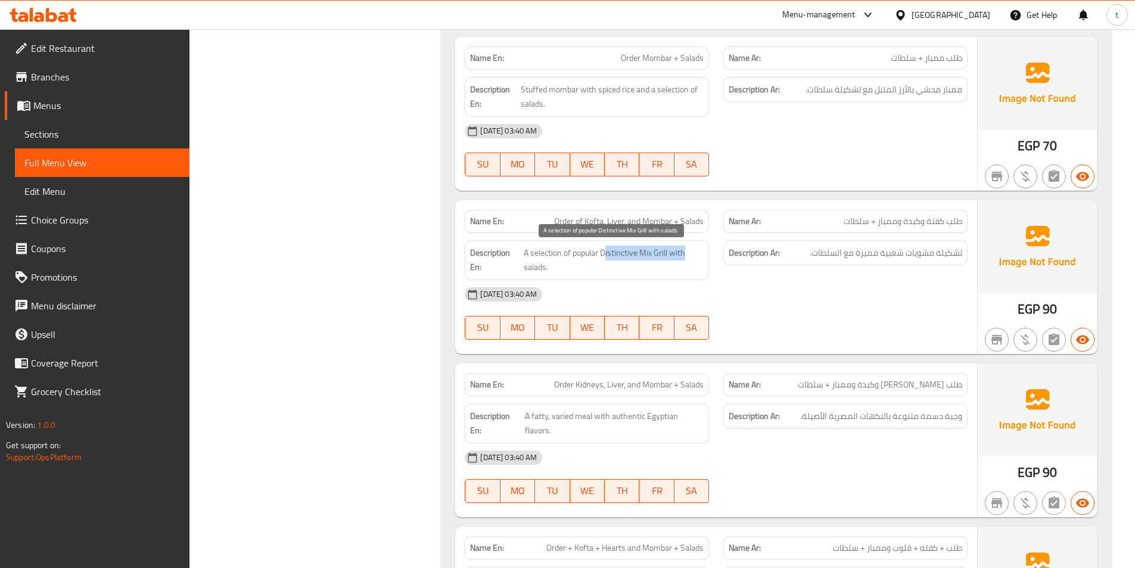
drag, startPoint x: 524, startPoint y: 266, endPoint x: 606, endPoint y: 251, distance: 82.4
click at [606, 251] on span "A selection of popular Distinctive Mix Grill with salads." at bounding box center [614, 260] width 180 height 29
click at [628, 253] on span "A selection of popular Distinctive Mix Grill with salads." at bounding box center [614, 260] width 180 height 29
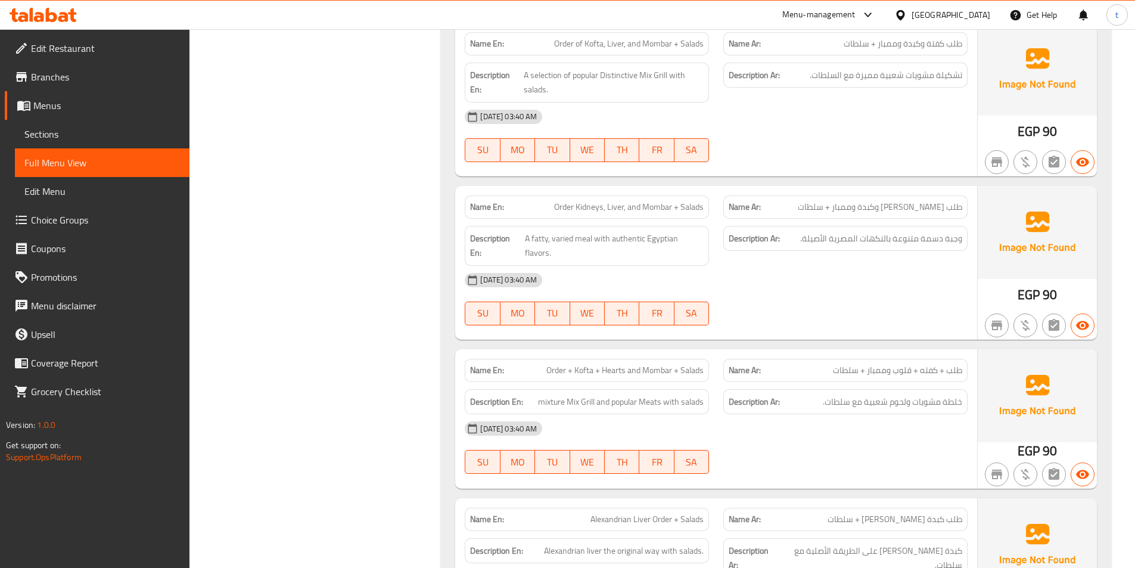
scroll to position [5364, 0]
click at [942, 208] on span "طلب [PERSON_NAME] وكبدة وممبار + سلطات" at bounding box center [880, 206] width 164 height 13
click at [856, 203] on span "طلب [PERSON_NAME] وكبدة وممبار + سلطات" at bounding box center [880, 206] width 164 height 13
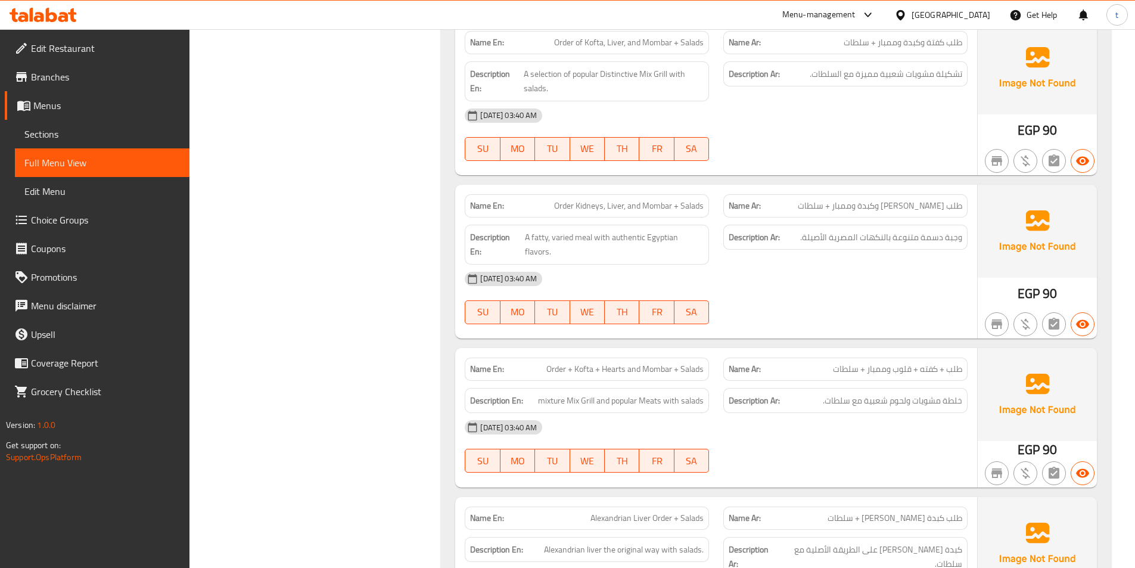
click at [560, 207] on span "Order Kidneys, Liver, and Mombar + Salads" at bounding box center [629, 206] width 150 height 13
drag, startPoint x: 572, startPoint y: 210, endPoint x: 600, endPoint y: 210, distance: 28.0
click at [589, 210] on span "Order Kidneys, Liver, and Mombar + Salads" at bounding box center [629, 206] width 150 height 13
click at [612, 211] on span "Order Kidneys, Liver, and Mombar + Salads" at bounding box center [629, 206] width 150 height 13
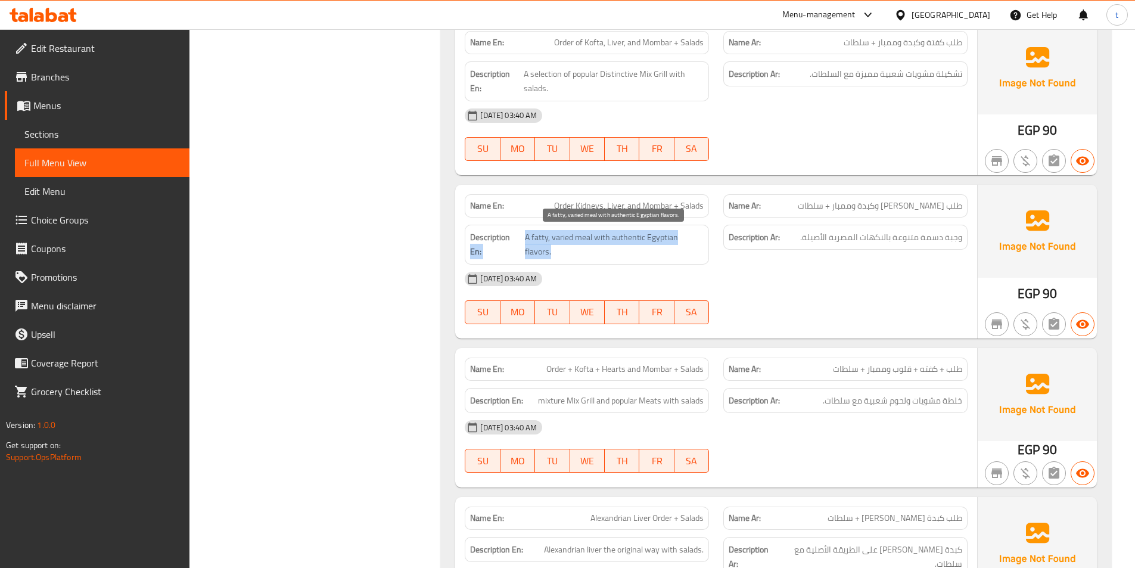
drag, startPoint x: 517, startPoint y: 244, endPoint x: 650, endPoint y: 247, distance: 132.3
click at [650, 247] on h6 "Description En: A fatty, varied meal with authentic Egyptian flavors." at bounding box center [587, 244] width 234 height 29
click at [688, 240] on span "A fatty, varied meal with authentic Egyptian flavors." at bounding box center [614, 244] width 179 height 29
click at [613, 257] on span "A fatty, varied meal with authentic Egyptian flavors." at bounding box center [614, 244] width 179 height 29
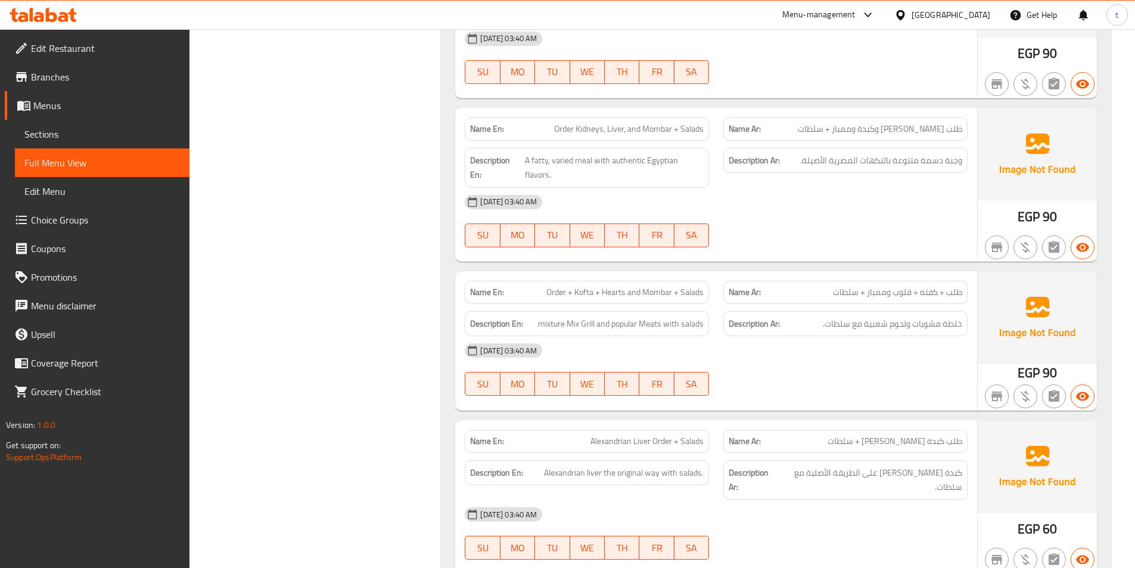
scroll to position [5543, 0]
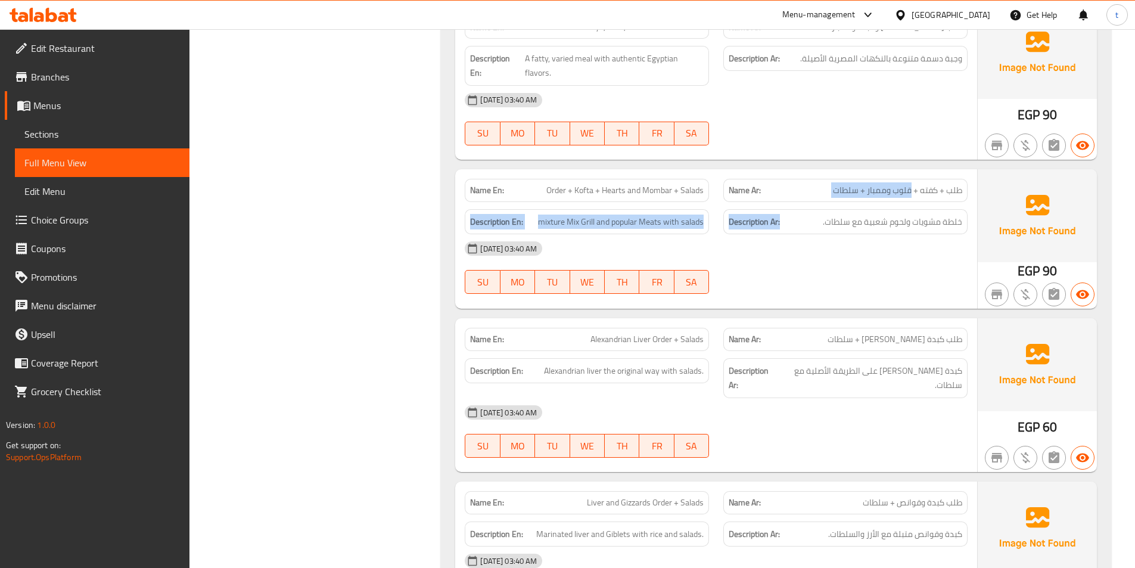
drag, startPoint x: 816, startPoint y: 208, endPoint x: 555, endPoint y: 181, distance: 262.5
click at [786, 212] on div "Name En: Order + Kofta + Hearts and Mombar + Salads Name Ar: طلب + كفته + قلوب …" at bounding box center [716, 238] width 522 height 139
click at [568, 190] on span "Order + Kofta + Hearts and Mombar + Salads" at bounding box center [625, 190] width 157 height 13
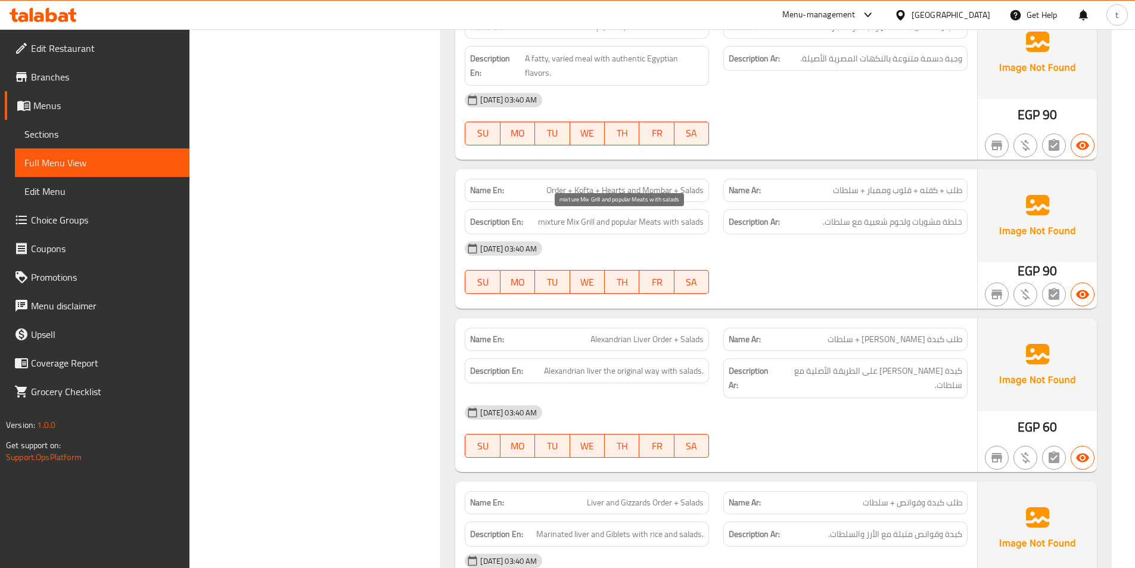
click at [561, 222] on span "mixture Mix Grill and popular Meats with salads" at bounding box center [621, 222] width 166 height 15
click at [560, 222] on span "mixture Mix Grill and popular Meats with salads" at bounding box center [621, 222] width 166 height 15
drag, startPoint x: 967, startPoint y: 218, endPoint x: 821, endPoint y: 219, distance: 145.4
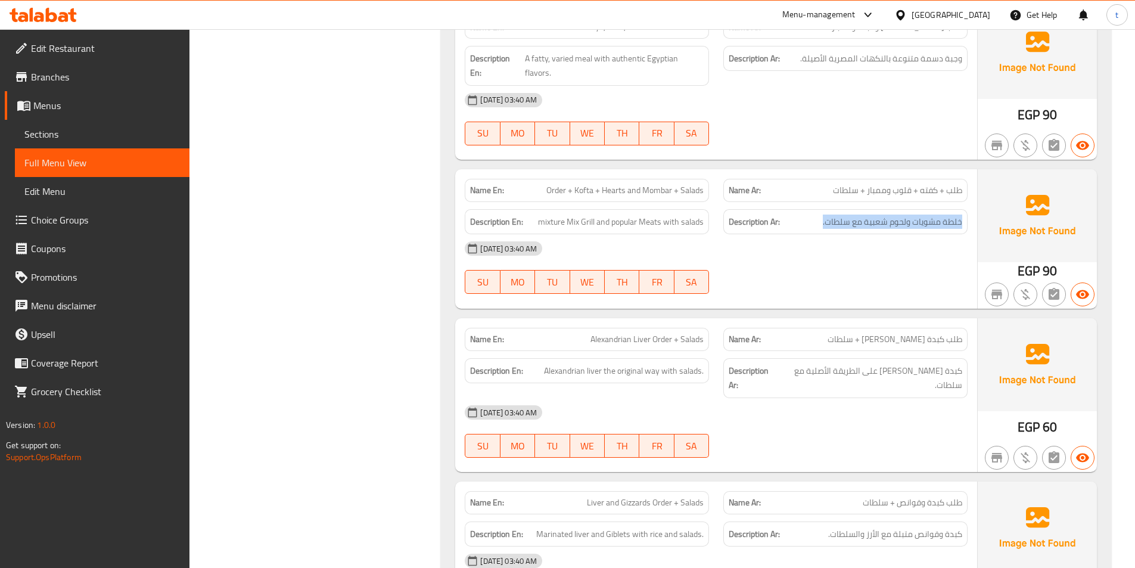
click at [821, 219] on div "Description Ar: خلطة مشويات ولحوم شعبية مع سلطات." at bounding box center [846, 222] width 244 height 26
click at [601, 217] on span "mixture Mix Grill and popular Meats with salads" at bounding box center [621, 222] width 166 height 15
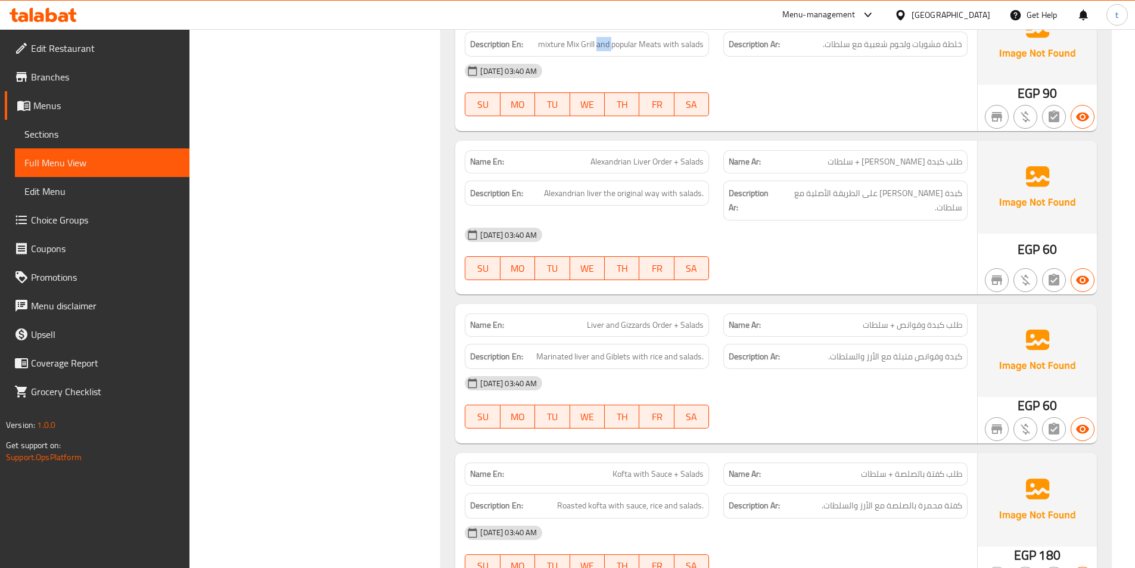
scroll to position [5721, 0]
click at [918, 191] on span "كبدة [PERSON_NAME] على الطريقة الأصلية مع سلطات." at bounding box center [871, 199] width 184 height 29
drag, startPoint x: 918, startPoint y: 191, endPoint x: 794, endPoint y: 153, distance: 129.7
click at [917, 190] on span "كبدة [PERSON_NAME] على الطريقة الأصلية مع سلطات." at bounding box center [871, 199] width 184 height 29
click at [768, 147] on div "Name Ar: طلب كبدة اسكندراني + سلطات" at bounding box center [845, 161] width 259 height 38
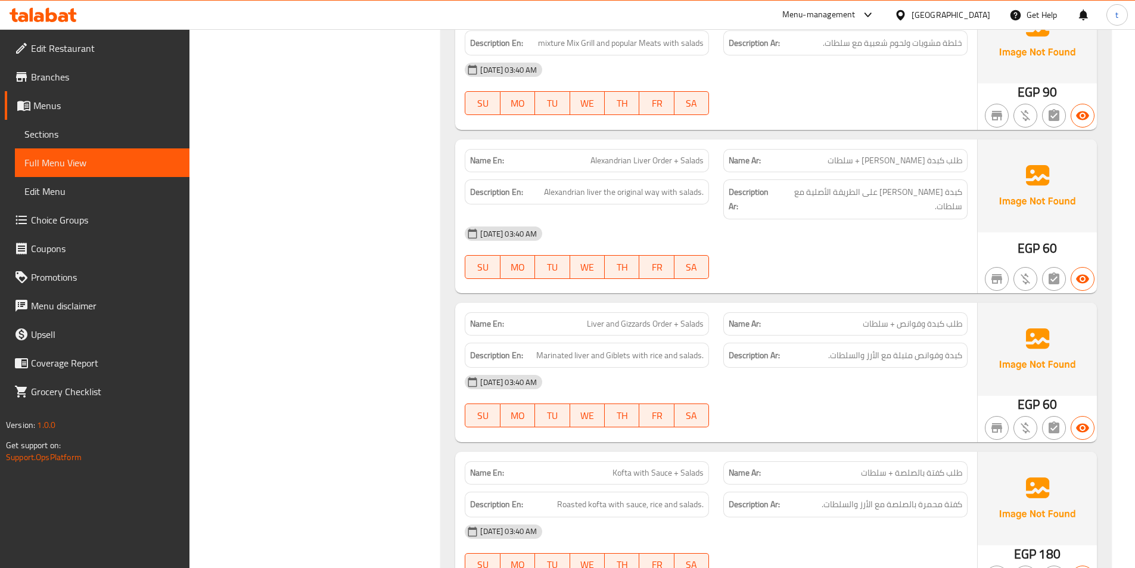
click at [713, 169] on div "Name En: Alexandrian Liver Order + Salads Name Ar: طلب كبدة اسكندراني + سلطات" at bounding box center [716, 161] width 517 height 38
click at [676, 167] on span "Alexandrian Liver Order + Salads" at bounding box center [647, 160] width 113 height 13
click at [608, 195] on span "Alexandrian liver the original way with salads." at bounding box center [624, 192] width 160 height 15
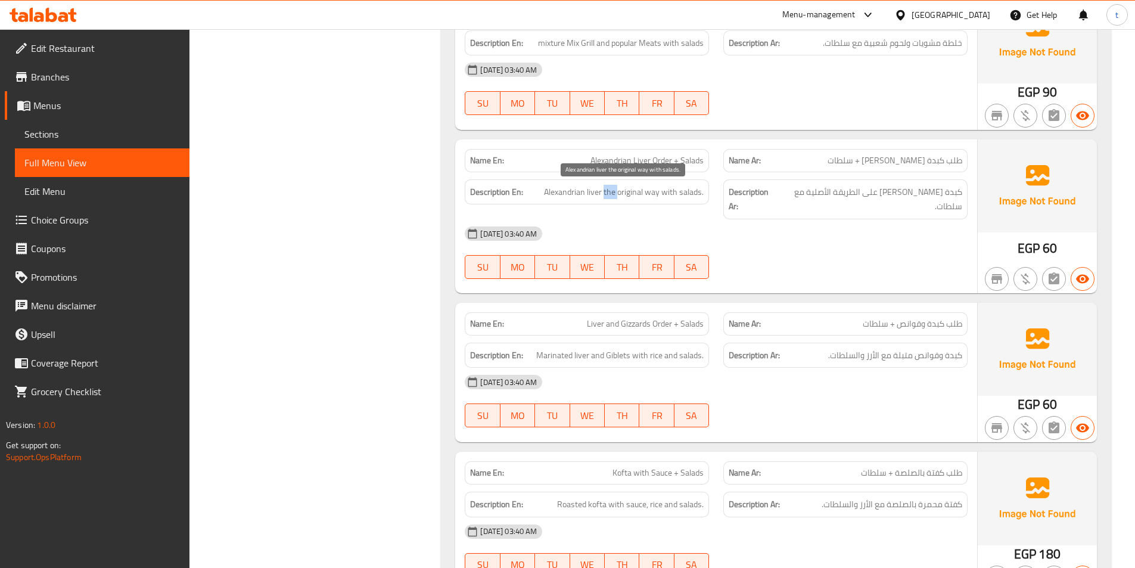
click at [608, 195] on span "Alexandrian liver the original way with salads." at bounding box center [624, 192] width 160 height 15
click at [665, 195] on span "Alexandrian liver the original way with salads." at bounding box center [624, 192] width 160 height 15
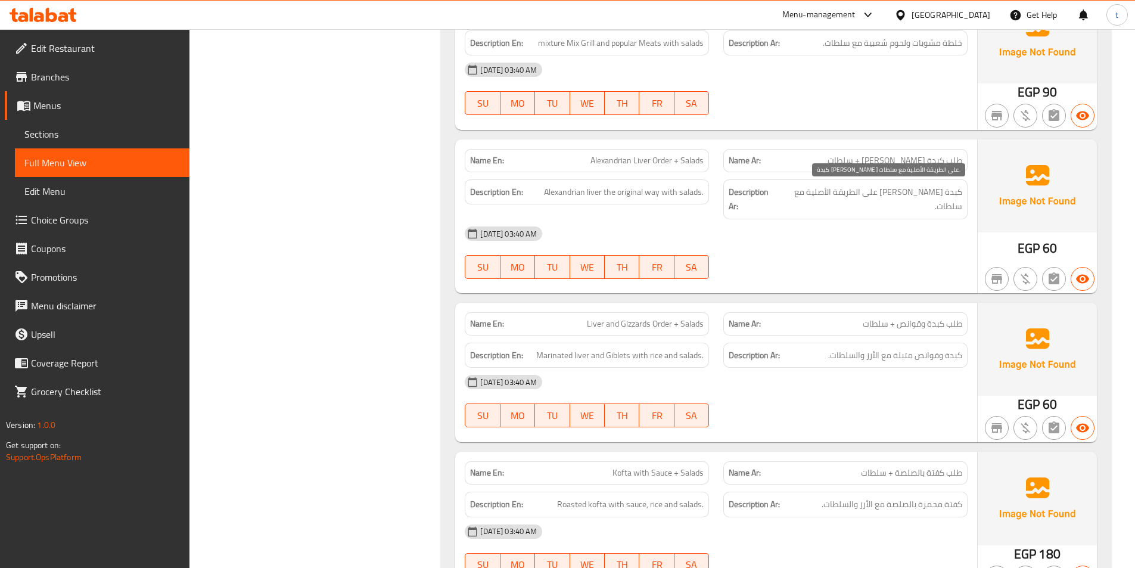
click at [815, 194] on span "كبدة [PERSON_NAME] على الطريقة الأصلية مع سلطات." at bounding box center [871, 199] width 184 height 29
drag, startPoint x: 815, startPoint y: 194, endPoint x: 932, endPoint y: 201, distance: 117.6
click at [824, 195] on span "كبدة [PERSON_NAME] على الطريقة الأصلية مع سلطات." at bounding box center [871, 199] width 184 height 29
click at [932, 201] on div "Description Ar: كبدة إسكندراني على الطريقة الأصلية مع سلطات." at bounding box center [846, 199] width 244 height 40
drag, startPoint x: 932, startPoint y: 201, endPoint x: 908, endPoint y: 214, distance: 26.9
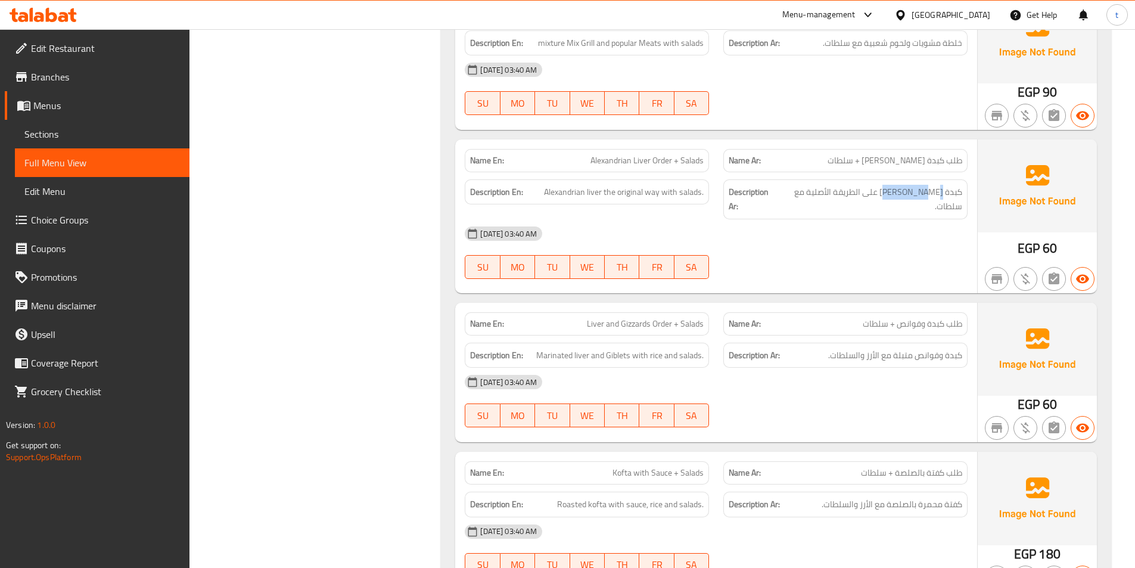
click at [927, 207] on div "Name En: Alexandrian Liver Order + Salads Name Ar: طلب كبدة اسكندراني + سلطات D…" at bounding box center [716, 216] width 522 height 154
click at [880, 219] on div "[DATE] 03:40 AM" at bounding box center [716, 233] width 517 height 29
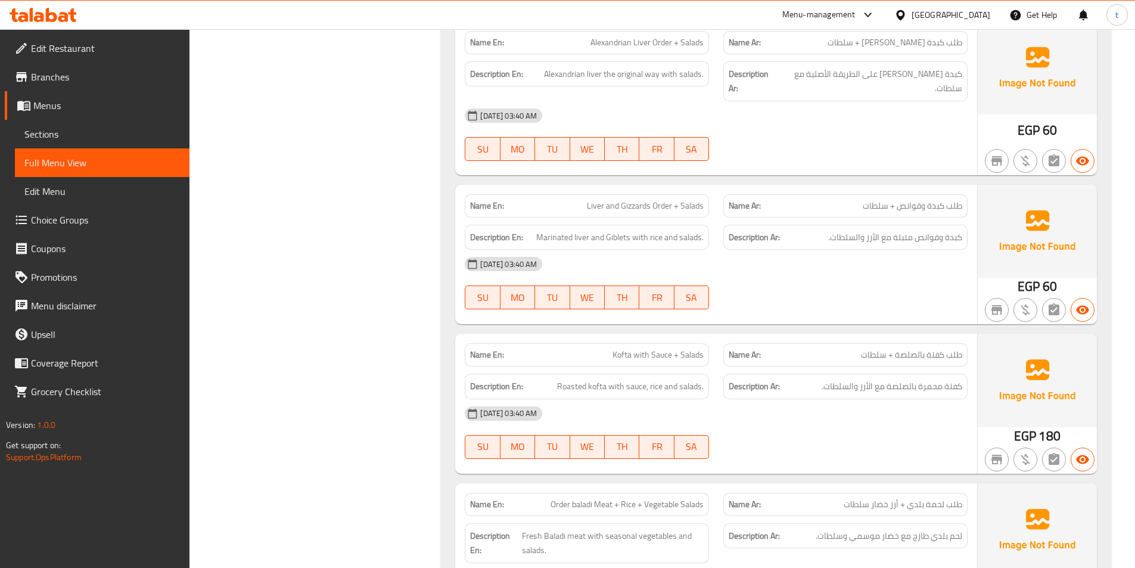
scroll to position [5841, 0]
click at [905, 198] on div "Name Ar: طلب كبدة وقوانص + سلطات" at bounding box center [846, 204] width 244 height 23
drag, startPoint x: 905, startPoint y: 198, endPoint x: 753, endPoint y: 194, distance: 152.0
click at [903, 197] on div "Name Ar: طلب كبدة وقوانص + سلطات" at bounding box center [846, 204] width 244 height 23
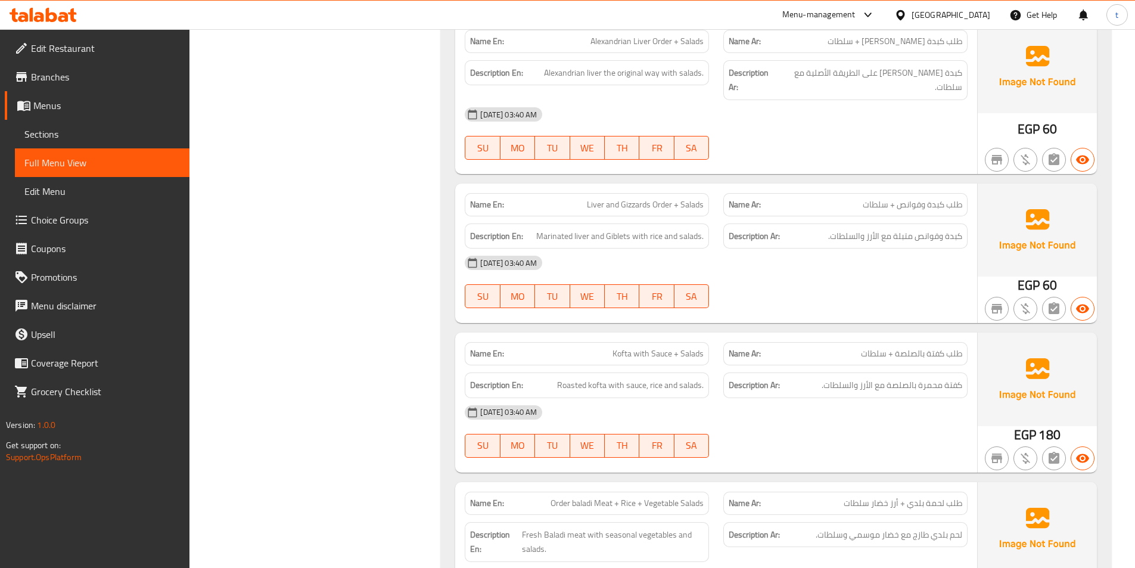
click at [602, 198] on span "Liver and Gizzards Order + Salads" at bounding box center [645, 204] width 117 height 13
click at [617, 223] on div "Description En: Marinated liver and Giblets with rice and salads." at bounding box center [587, 236] width 244 height 26
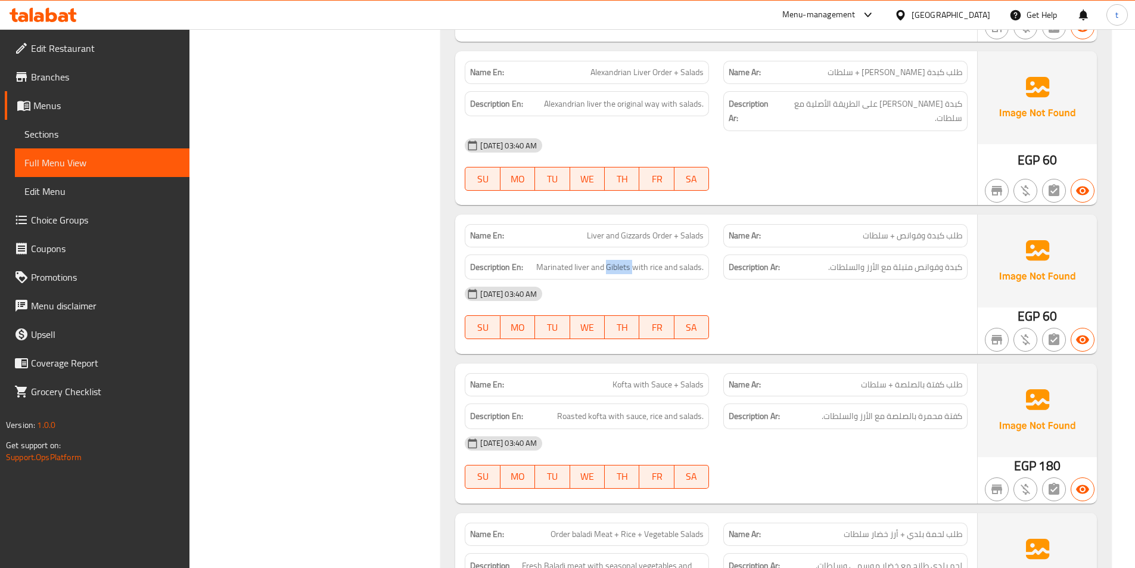
scroll to position [5781, 0]
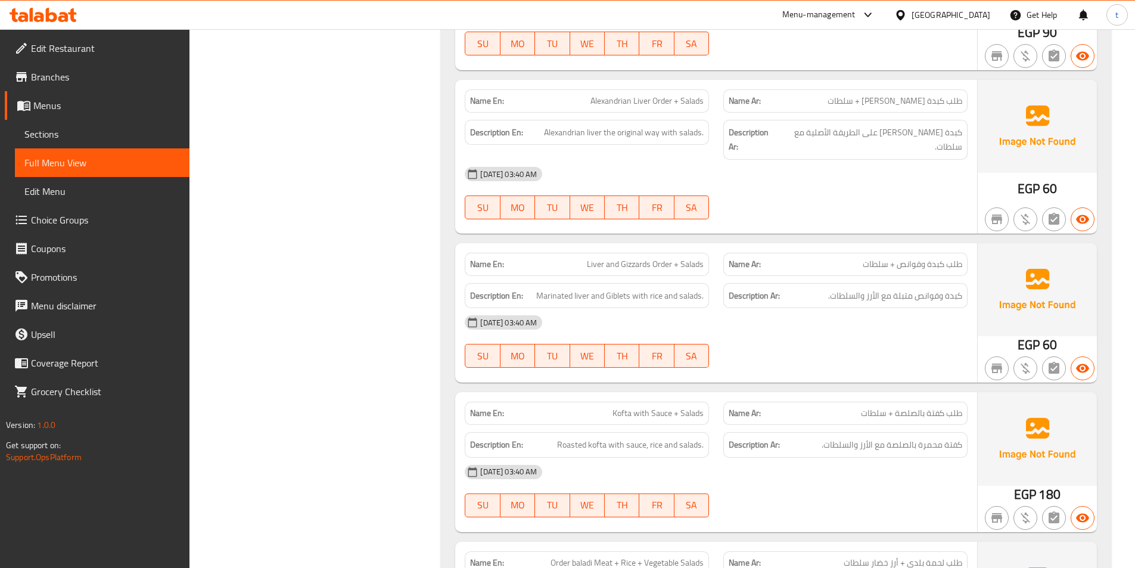
click at [846, 341] on div "19-09-2025 03:40 AM SU MO TU WE TH FR SA" at bounding box center [716, 341] width 517 height 67
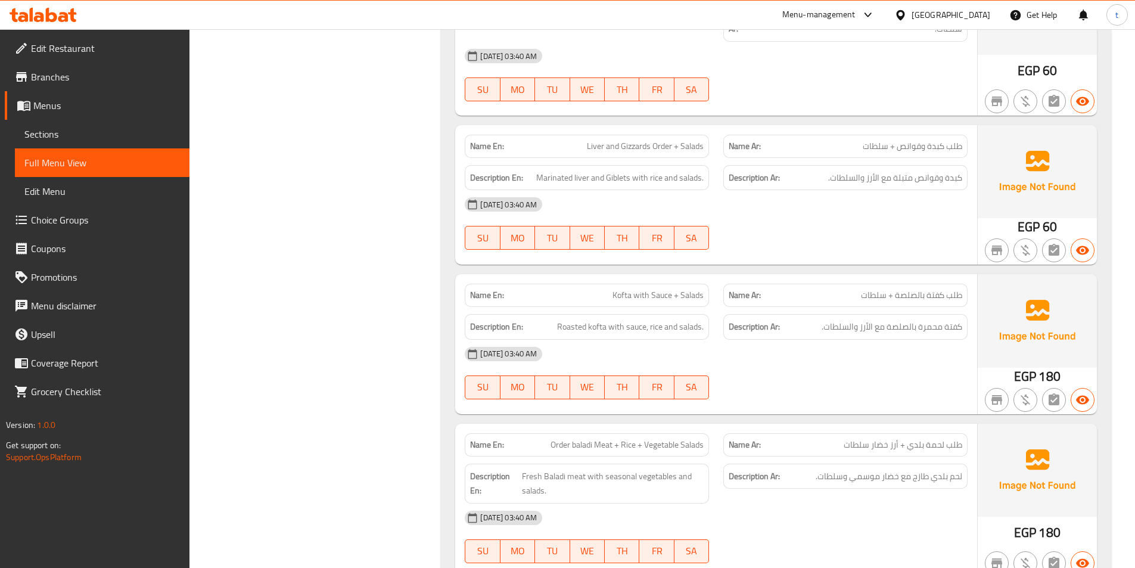
scroll to position [5900, 0]
drag, startPoint x: 841, startPoint y: 281, endPoint x: 820, endPoint y: 283, distance: 20.9
click at [820, 288] on p "Name Ar: طلب كفتة بالصلصة + سلطات" at bounding box center [846, 294] width 234 height 13
drag, startPoint x: 598, startPoint y: 281, endPoint x: 703, endPoint y: 275, distance: 105.0
click at [703, 288] on p "Name En: Kofta with Sauce + Salads" at bounding box center [587, 294] width 234 height 13
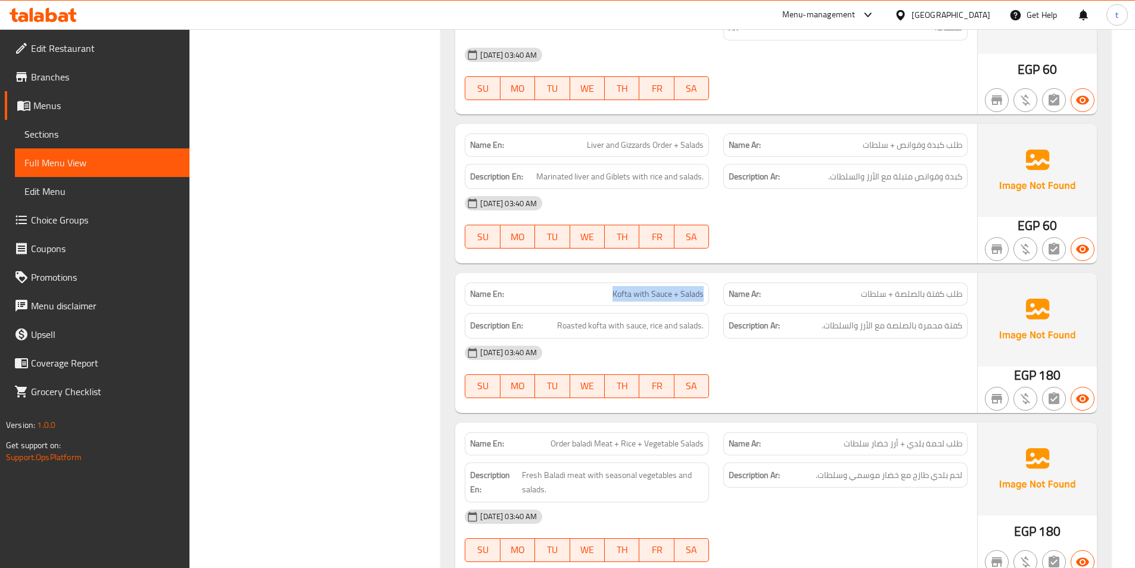
drag, startPoint x: 964, startPoint y: 319, endPoint x: 814, endPoint y: 325, distance: 149.7
click at [814, 325] on div "Name En: Kofta with Sauce + Salads Name Ar: طلب كفتة بالصلصة + سلطات Descriptio…" at bounding box center [716, 342] width 522 height 139
drag, startPoint x: 561, startPoint y: 317, endPoint x: 694, endPoint y: 311, distance: 133.7
click at [694, 318] on span "Roasted kofta with sauce, rice and salads." at bounding box center [630, 325] width 147 height 15
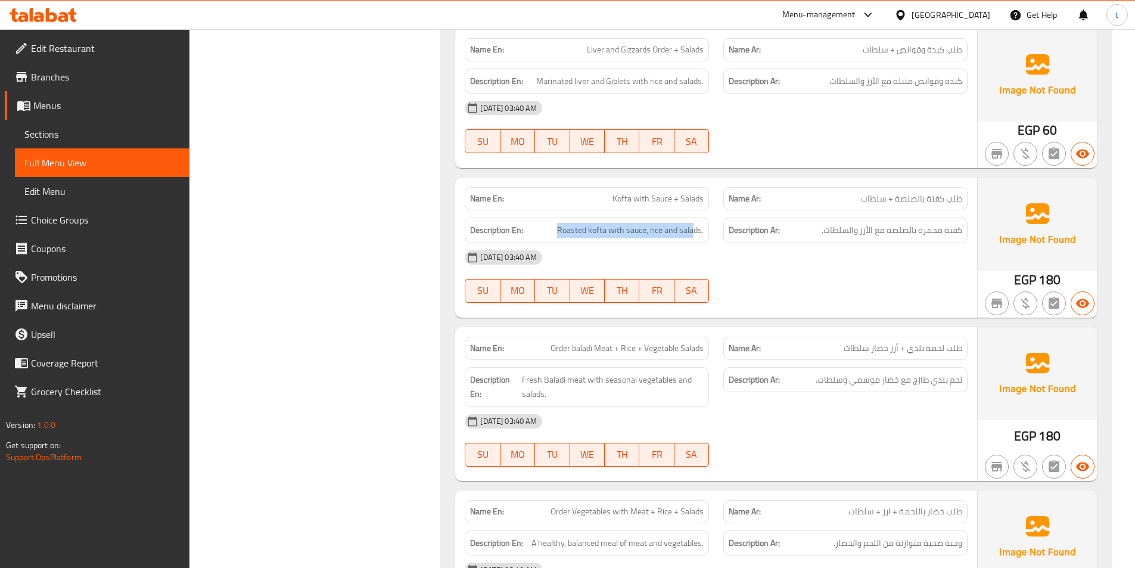
scroll to position [6079, 0]
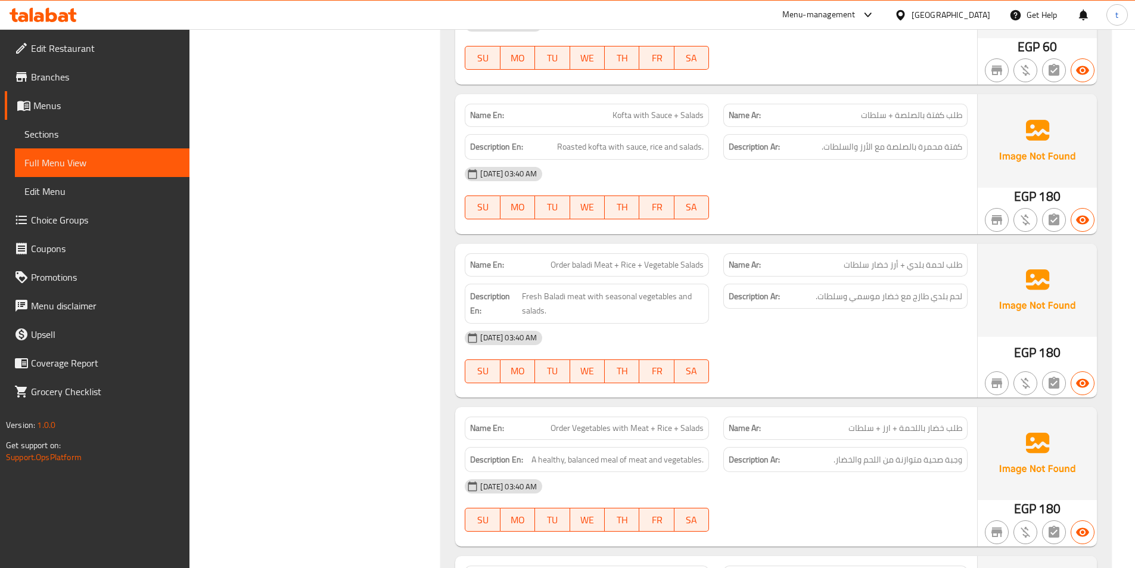
click at [947, 277] on div "Description Ar: لحم بلدي طازج مع خضار موسمي وسلطات." at bounding box center [845, 304] width 259 height 54
drag, startPoint x: 922, startPoint y: 263, endPoint x: 913, endPoint y: 263, distance: 8.9
click at [915, 277] on div "Description Ar: لحم بلدي طازج مع خضار موسمي وسلطات." at bounding box center [845, 304] width 259 height 54
click at [878, 259] on div "Name Ar: طلب لحمة بلدي + أرز خضار سلطات" at bounding box center [846, 264] width 244 height 23
click at [867, 259] on span "طلب لحمة بلدي + أرز خضار سلطات" at bounding box center [903, 265] width 119 height 13
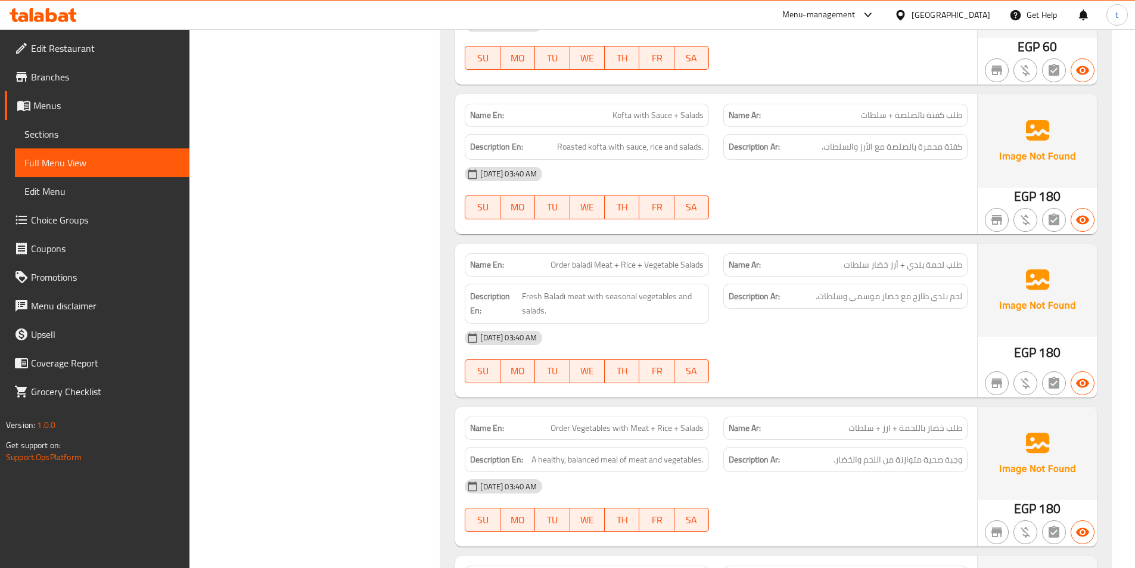
click at [663, 259] on span "Order baladi Meat + Rice + Vegetable Salads" at bounding box center [627, 265] width 153 height 13
click at [662, 259] on span "Order baladi Meat + Rice + Vegetable Salads" at bounding box center [627, 265] width 153 height 13
drag, startPoint x: 597, startPoint y: 282, endPoint x: 662, endPoint y: 285, distance: 65.0
click at [662, 289] on span "Fresh Baladi meat with seasonal vegetables and salads." at bounding box center [613, 303] width 182 height 29
click at [646, 302] on span "Fresh Baladi meat with seasonal vegetables and salads." at bounding box center [613, 303] width 182 height 29
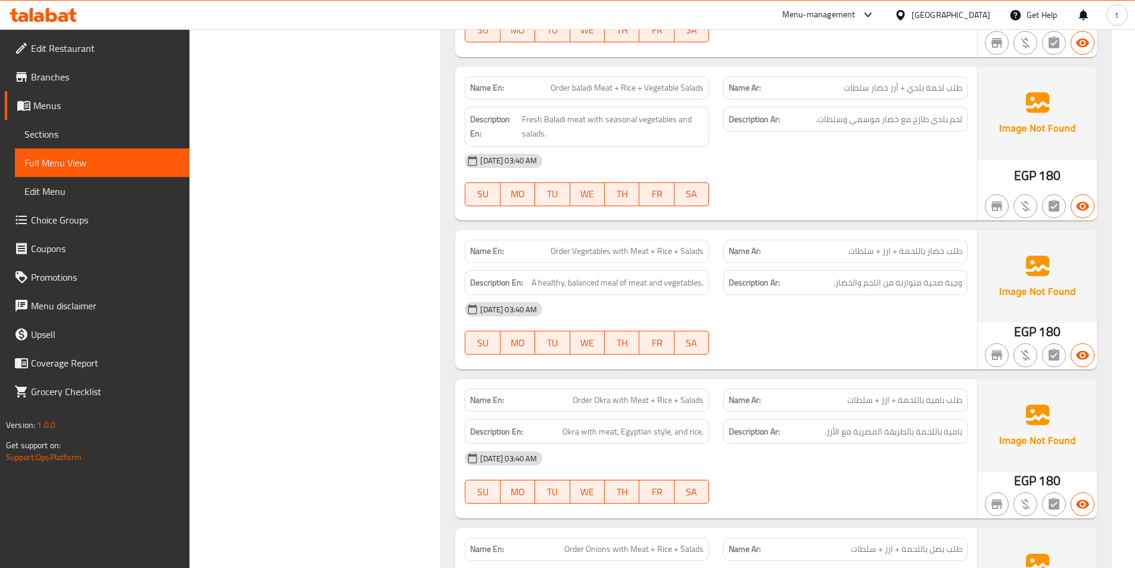
scroll to position [6258, 0]
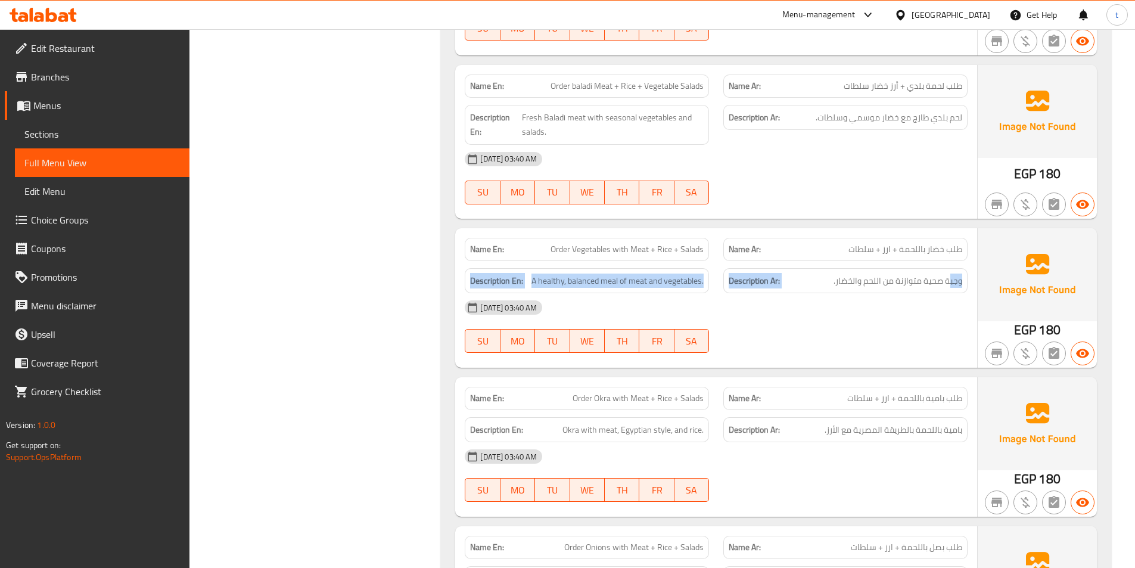
drag, startPoint x: 952, startPoint y: 249, endPoint x: 814, endPoint y: 231, distance: 139.3
click at [814, 231] on div "Name En: Order Vegetables with Meat + Rice + Salads Name Ar: طلب خضار باللحمة +…" at bounding box center [716, 297] width 522 height 139
click at [662, 243] on span "Order Vegetables with Meat + Rice + Salads" at bounding box center [627, 249] width 153 height 13
click at [649, 274] on span "A healthy, balanced meal of meat and vegetables." at bounding box center [618, 281] width 172 height 15
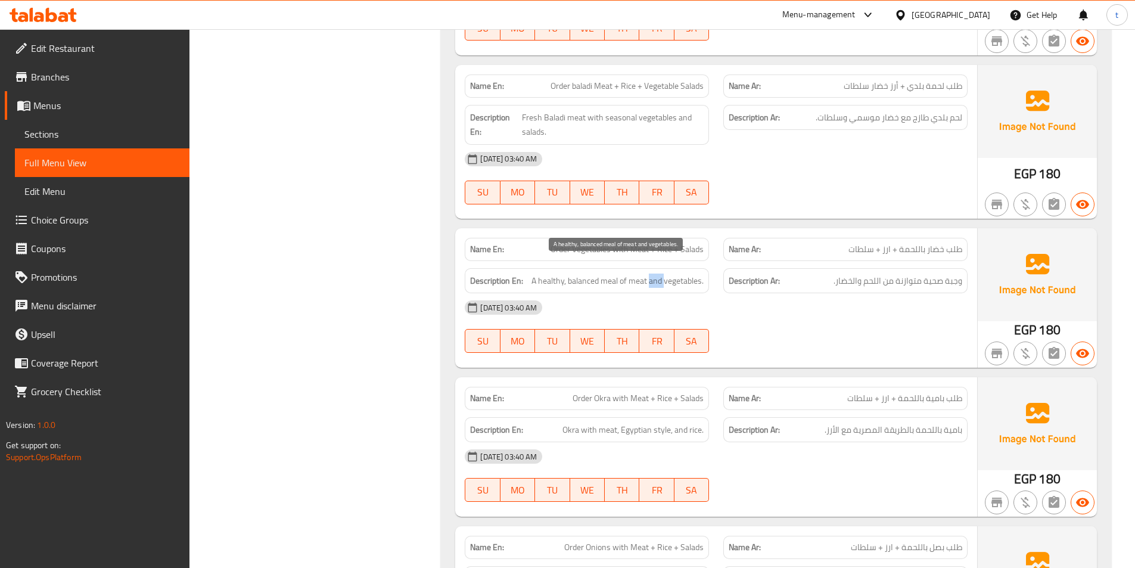
click at [649, 274] on span "A healthy, balanced meal of meat and vegetables." at bounding box center [618, 281] width 172 height 15
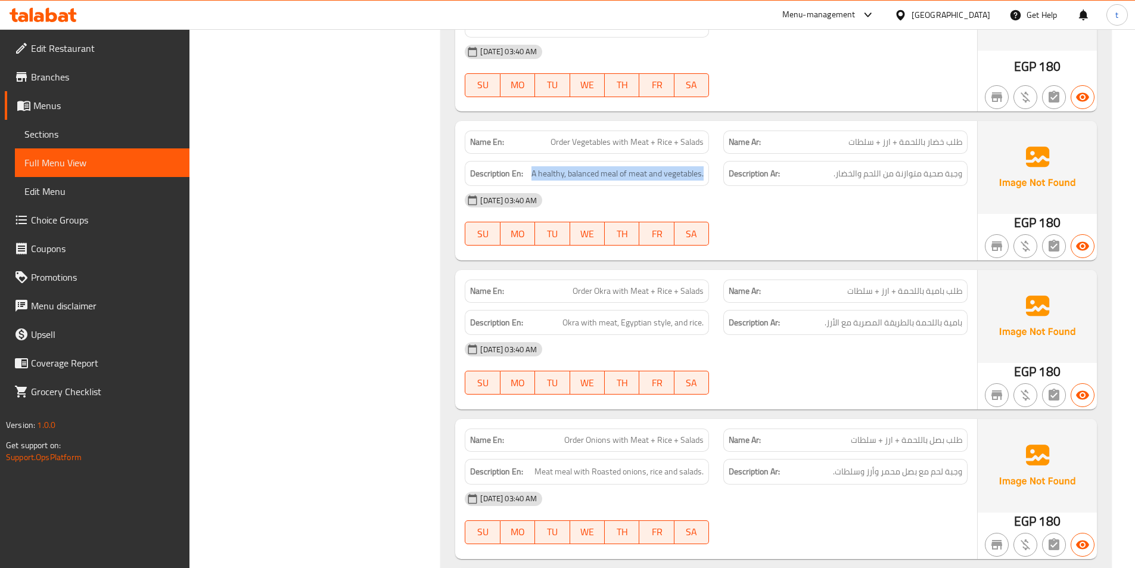
scroll to position [6437, 0]
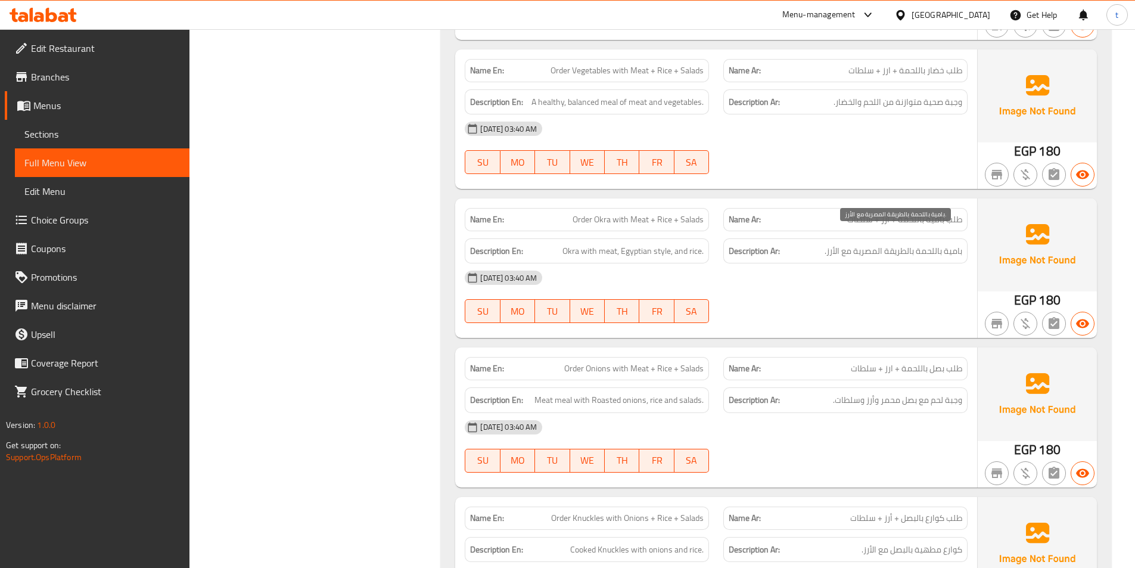
click at [924, 244] on span "بامية باللحمة بالطريقة المصرية مع الأرز." at bounding box center [894, 251] width 138 height 15
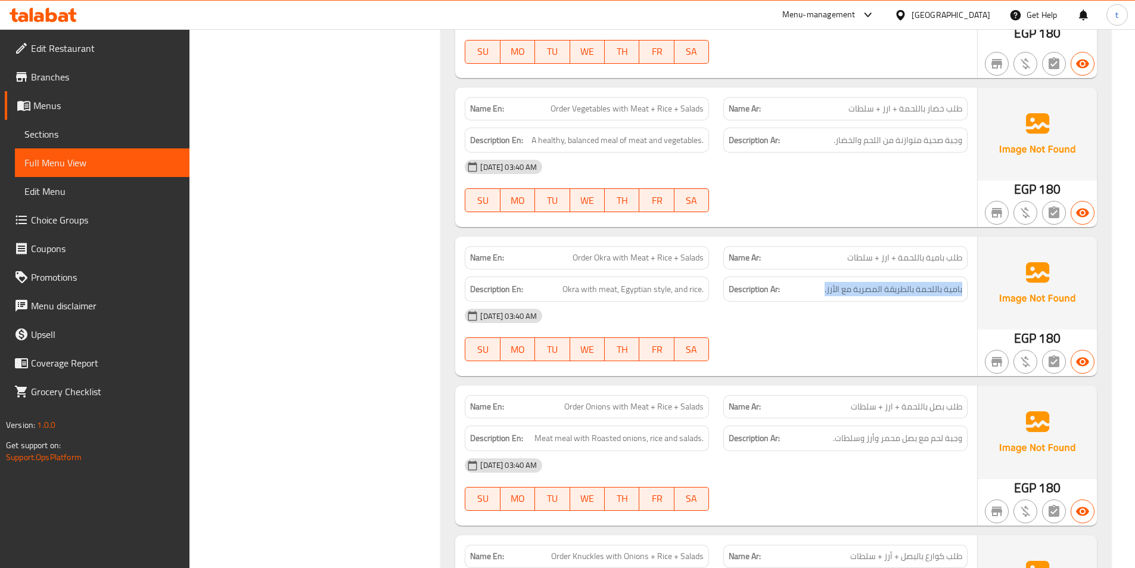
scroll to position [6377, 0]
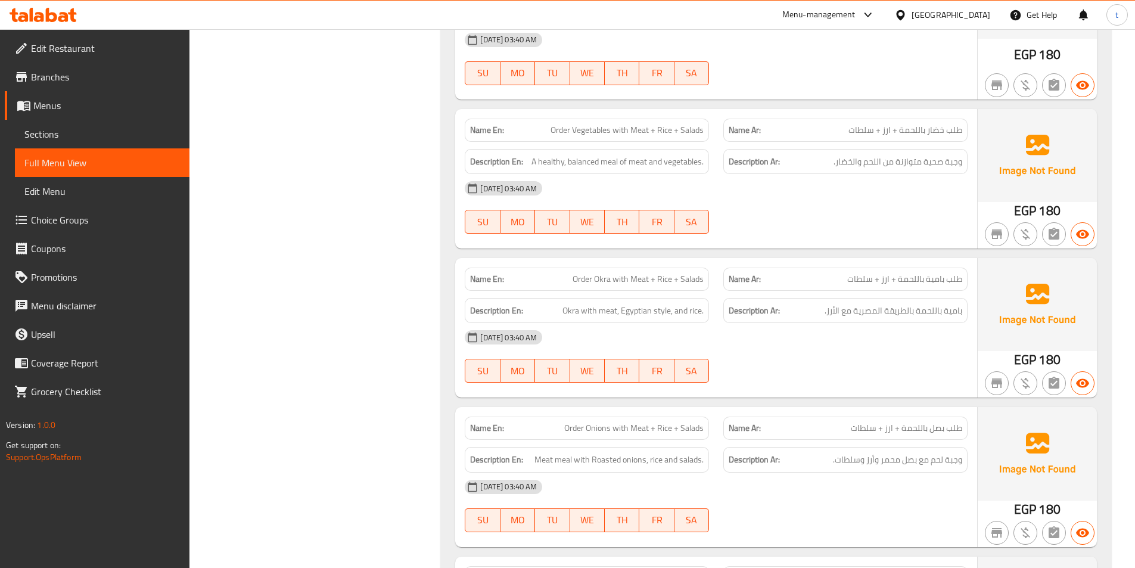
click at [613, 272] on div "Name En: Order Okra with Meat + Rice + Salads" at bounding box center [587, 279] width 244 height 23
click at [604, 273] on span "Order Okra with Meat + Rice + Salads" at bounding box center [638, 279] width 131 height 13
click at [598, 303] on span "Okra with meat, Egyptian style, and rice." at bounding box center [633, 310] width 141 height 15
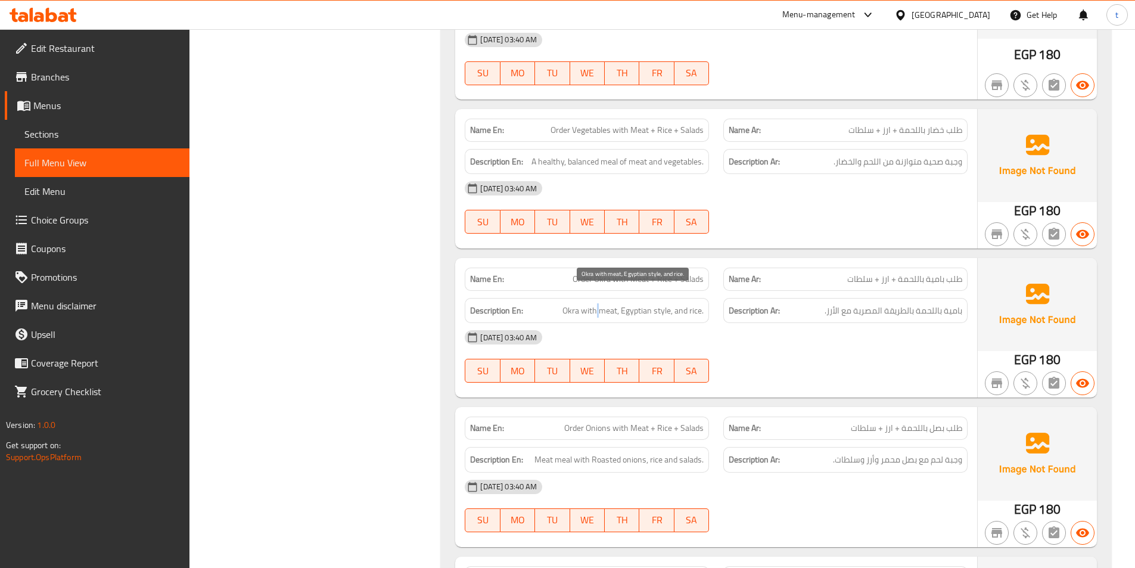
click at [604, 303] on span "Okra with meat, Egyptian style, and rice." at bounding box center [633, 310] width 141 height 15
click at [656, 303] on span "Okra with meat, Egyptian style, and rice." at bounding box center [633, 310] width 141 height 15
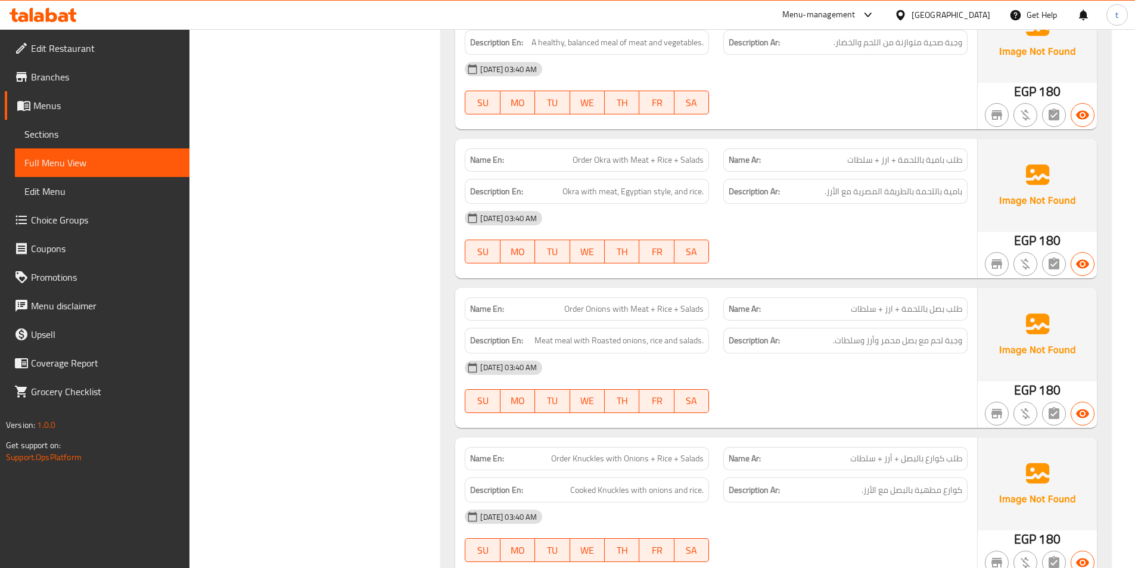
drag, startPoint x: 943, startPoint y: 275, endPoint x: 929, endPoint y: 286, distance: 18.4
click at [943, 288] on div "Name En: Order Onions with Meat + Rice + Salads Name Ar: طلب بصل باللحمة + ارز …" at bounding box center [716, 357] width 522 height 139
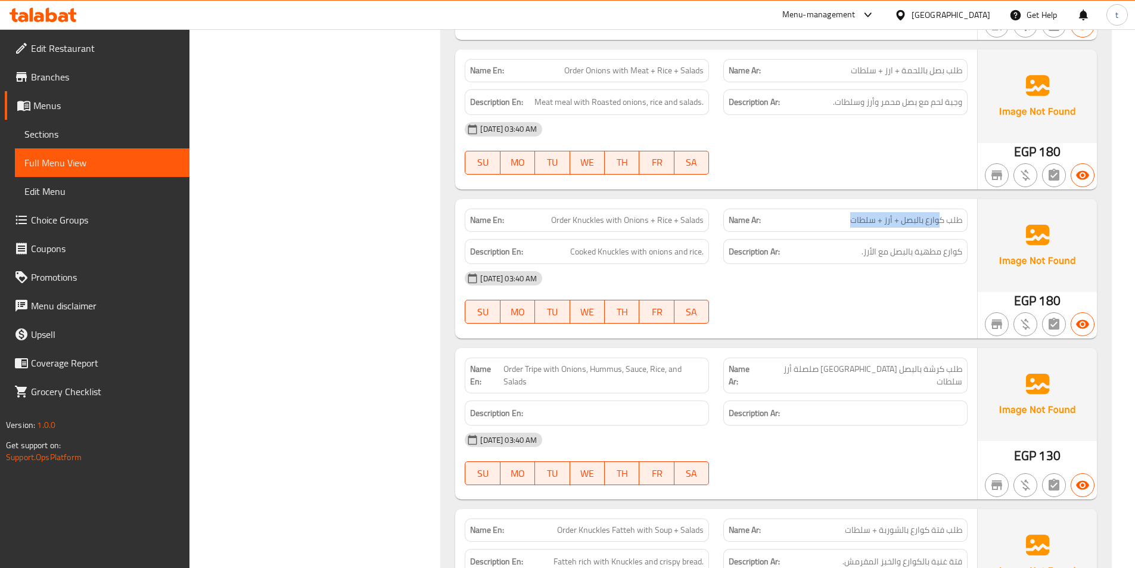
drag, startPoint x: 942, startPoint y: 209, endPoint x: 827, endPoint y: 215, distance: 114.6
click at [827, 215] on div "Name Ar: طلب كوارع بالبصل + أرز + سلطات" at bounding box center [846, 220] width 244 height 23
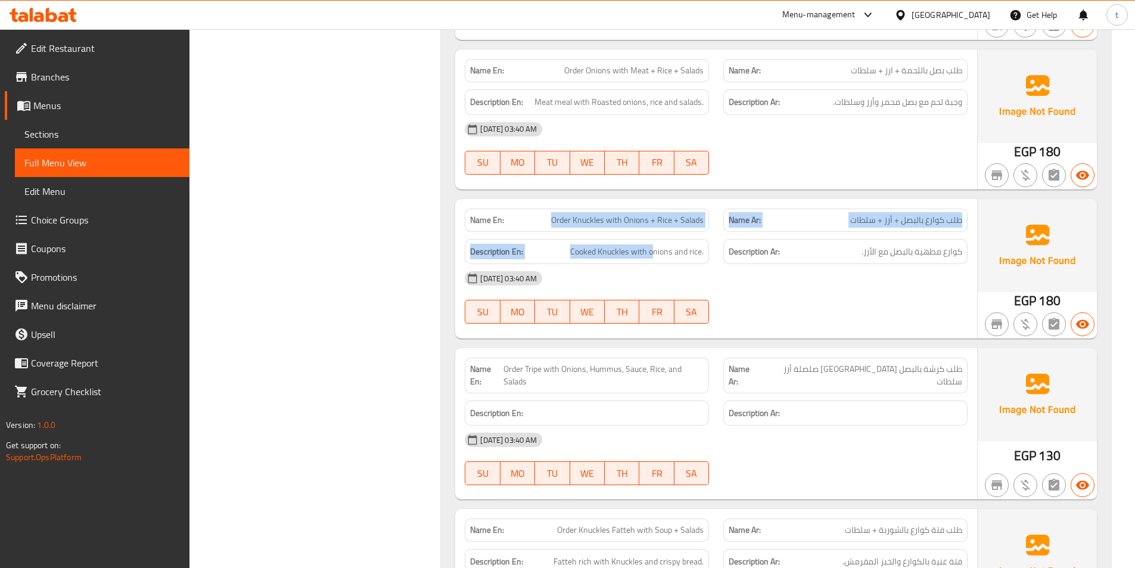
drag, startPoint x: 545, startPoint y: 207, endPoint x: 666, endPoint y: 226, distance: 122.0
click at [662, 224] on div "Name En: Order Knuckles with Onions + Rice + Salads Name Ar: طلب كوارع بالبصل +…" at bounding box center [716, 268] width 522 height 139
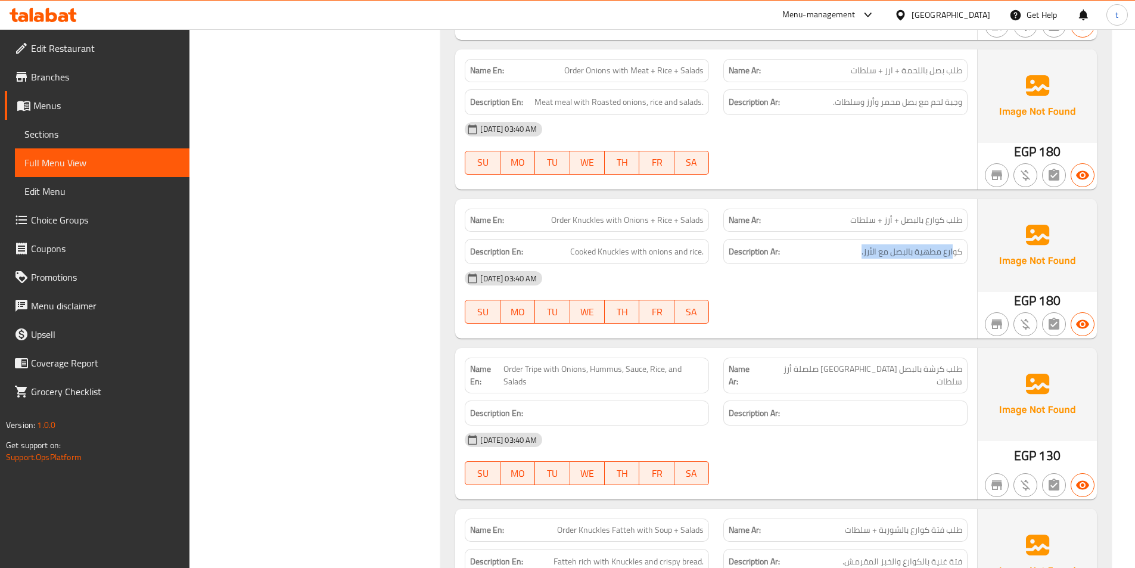
drag, startPoint x: 954, startPoint y: 239, endPoint x: 839, endPoint y: 247, distance: 115.3
click at [839, 247] on div "Description Ar: كوارع مطهية بالبصل مع الأرز." at bounding box center [846, 252] width 244 height 26
drag, startPoint x: 575, startPoint y: 243, endPoint x: 685, endPoint y: 241, distance: 109.7
click at [685, 244] on span "Cooked Knuckles with onions and rice." at bounding box center [636, 251] width 133 height 15
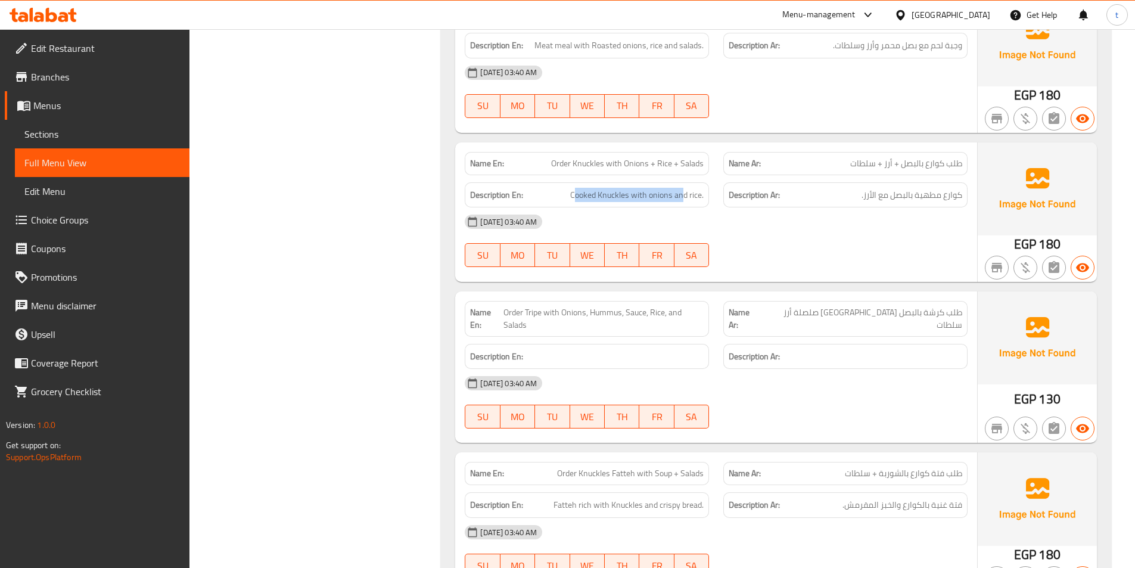
scroll to position [6854, 0]
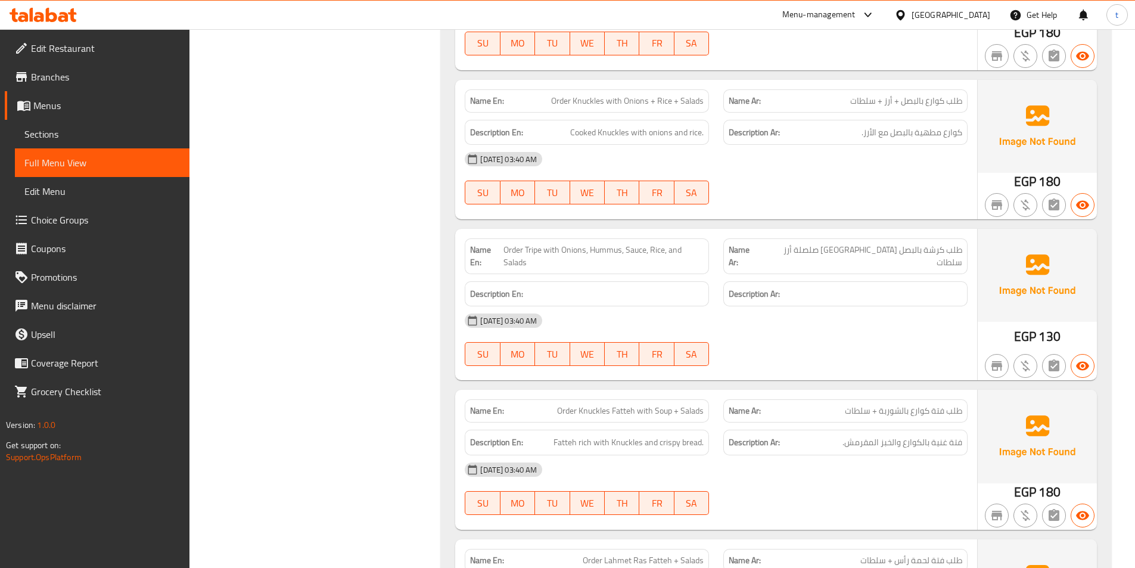
click at [903, 244] on span "طلب كرشة بالبصل [GEOGRAPHIC_DATA] صلصلة أرز سلطات" at bounding box center [861, 256] width 202 height 25
drag, startPoint x: 903, startPoint y: 232, endPoint x: 895, endPoint y: 233, distance: 9.0
click at [899, 244] on span "طلب كرشة بالبصل [GEOGRAPHIC_DATA] صلصلة أرز سلطات" at bounding box center [861, 256] width 202 height 25
click at [895, 244] on span "طلب كرشة بالبصل [GEOGRAPHIC_DATA] صلصلة أرز سلطات" at bounding box center [861, 256] width 202 height 25
click at [890, 244] on span "طلب كرشة بالبصل [GEOGRAPHIC_DATA] صلصلة أرز سلطات" at bounding box center [861, 256] width 202 height 25
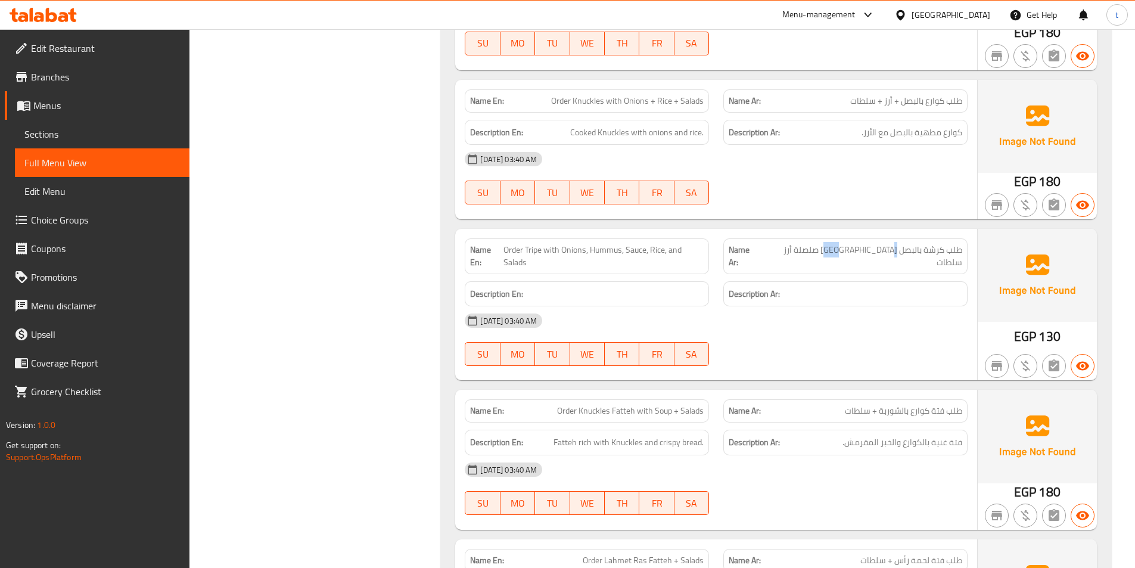
click at [890, 244] on span "طلب كرشة بالبصل [GEOGRAPHIC_DATA] صلصلة أرز سلطات" at bounding box center [861, 256] width 202 height 25
click at [801, 250] on div "Name Ar: طلب كرشة بالبصل حمص صلصلة أرز سلطات" at bounding box center [845, 256] width 259 height 50
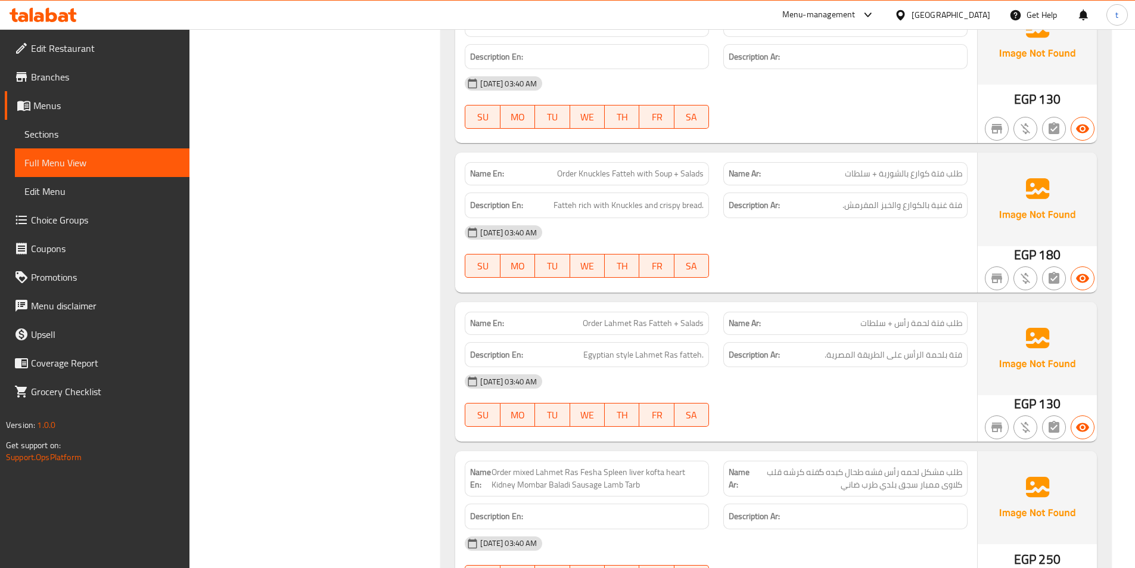
scroll to position [7092, 0]
drag, startPoint x: 935, startPoint y: 164, endPoint x: 877, endPoint y: 163, distance: 57.8
click at [877, 166] on span "طلب فتة كوارع بالشوربة + سلطات" at bounding box center [903, 172] width 117 height 13
click at [850, 166] on span "طلب فتة كوارع بالشوربة + سلطات" at bounding box center [903, 172] width 117 height 13
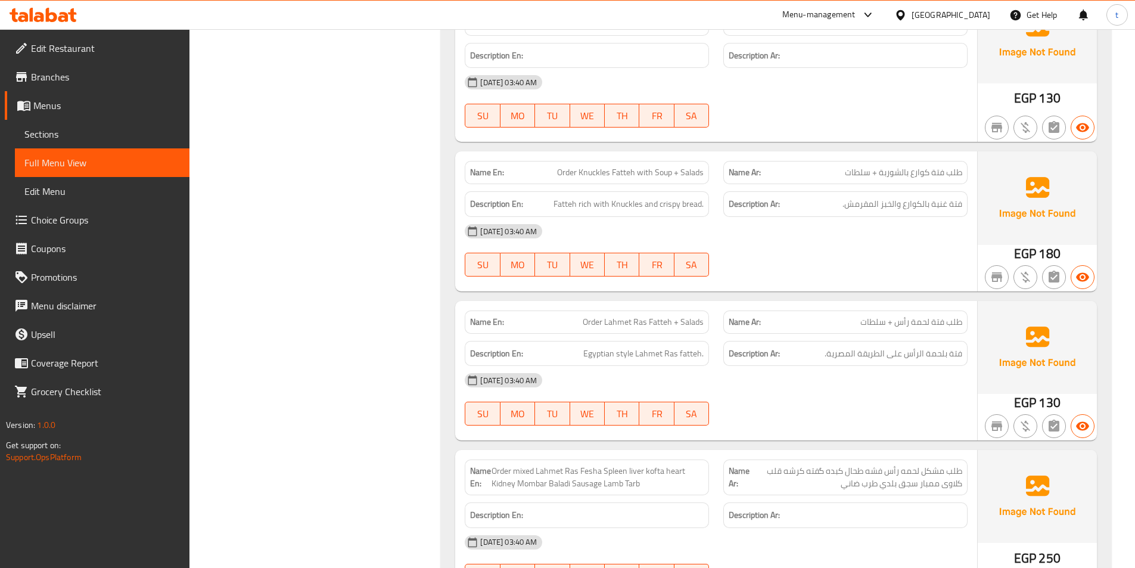
click at [561, 166] on span "Order Knuckles Fatteh with Soup + Salads" at bounding box center [630, 172] width 147 height 13
drag, startPoint x: 561, startPoint y: 164, endPoint x: 585, endPoint y: 166, distance: 24.5
click at [574, 166] on span "Order Knuckles Fatteh with Soup + Salads" at bounding box center [630, 172] width 147 height 13
click at [632, 184] on div "Description En: Fatteh rich with Knuckles and crispy bread." at bounding box center [587, 204] width 259 height 40
click at [637, 166] on span "Order Knuckles Fatteh with Soup + Salads" at bounding box center [630, 172] width 147 height 13
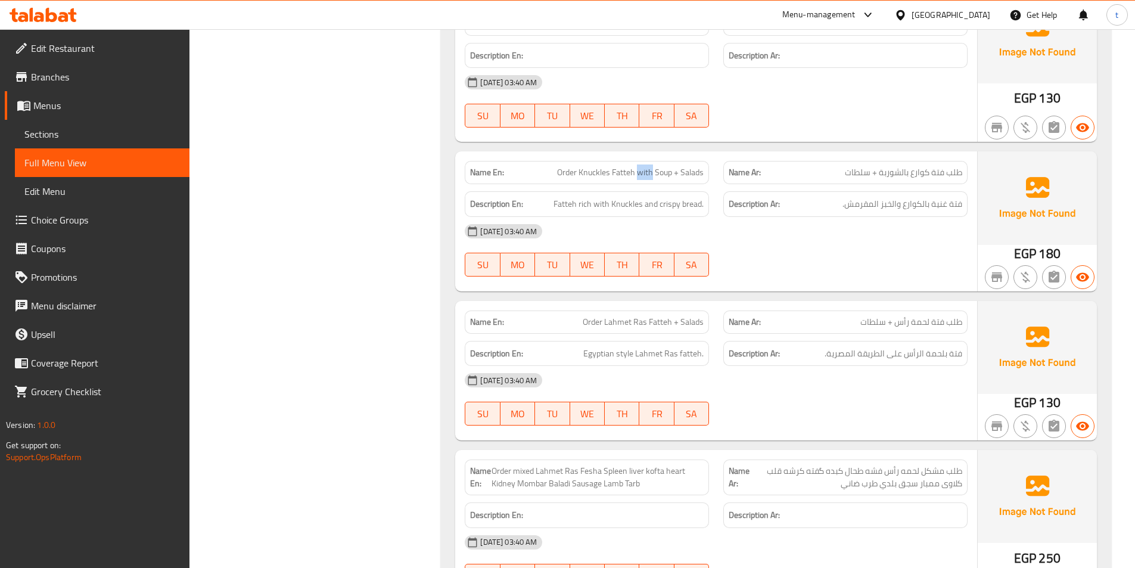
drag, startPoint x: 637, startPoint y: 163, endPoint x: 680, endPoint y: 157, distance: 43.2
click at [666, 166] on span "Order Knuckles Fatteh with Soup + Salads" at bounding box center [630, 172] width 147 height 13
click at [680, 166] on span "Order Knuckles Fatteh with Soup + Salads" at bounding box center [630, 172] width 147 height 13
click at [552, 197] on h6 "Description En: Fatteh rich with Knuckles and crispy bread." at bounding box center [587, 204] width 234 height 15
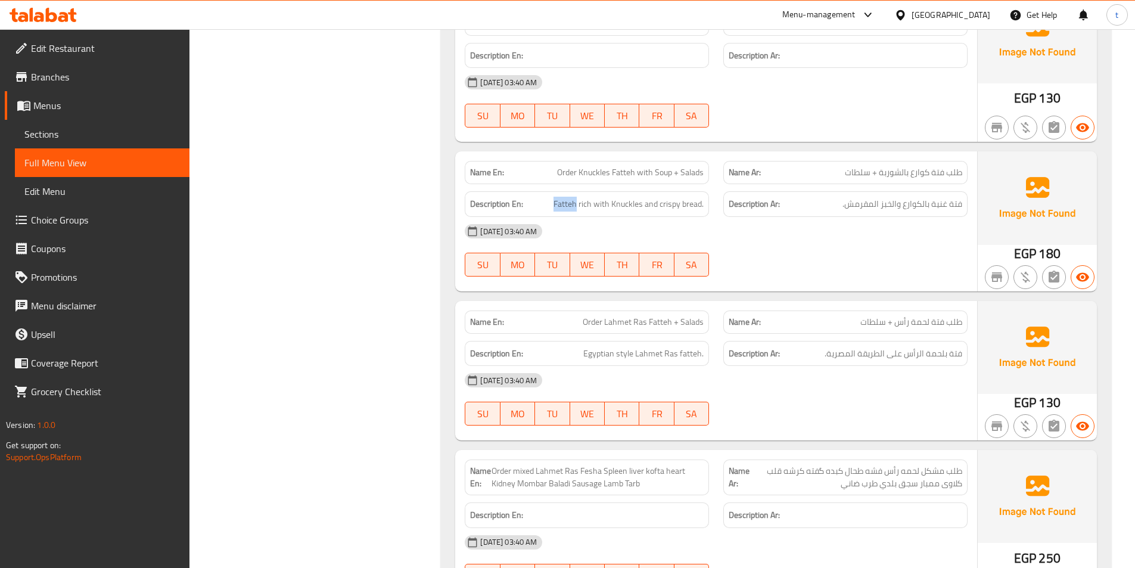
drag, startPoint x: 552, startPoint y: 191, endPoint x: 574, endPoint y: 195, distance: 21.9
click at [560, 197] on h6 "Description En: Fatteh rich with Knuckles and crispy bread." at bounding box center [587, 204] width 234 height 15
drag, startPoint x: 617, startPoint y: 192, endPoint x: 631, endPoint y: 192, distance: 14.3
click at [630, 197] on span "Fatteh rich with Knuckles and crispy bread." at bounding box center [629, 204] width 150 height 15
click at [631, 197] on span "Fatteh rich with Knuckles and crispy bread." at bounding box center [629, 204] width 150 height 15
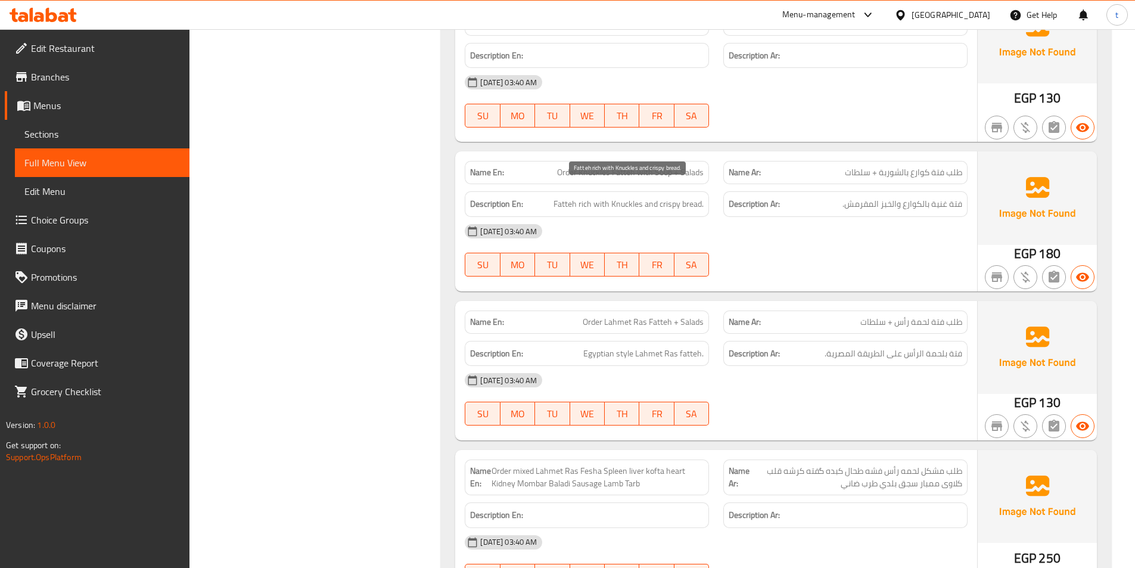
click at [665, 197] on span "Fatteh rich with Knuckles and crispy bread." at bounding box center [629, 204] width 150 height 15
drag, startPoint x: 670, startPoint y: 190, endPoint x: 694, endPoint y: 191, distance: 23.8
click at [694, 197] on span "Fatteh rich with Knuckles and crispy bread." at bounding box center [629, 204] width 150 height 15
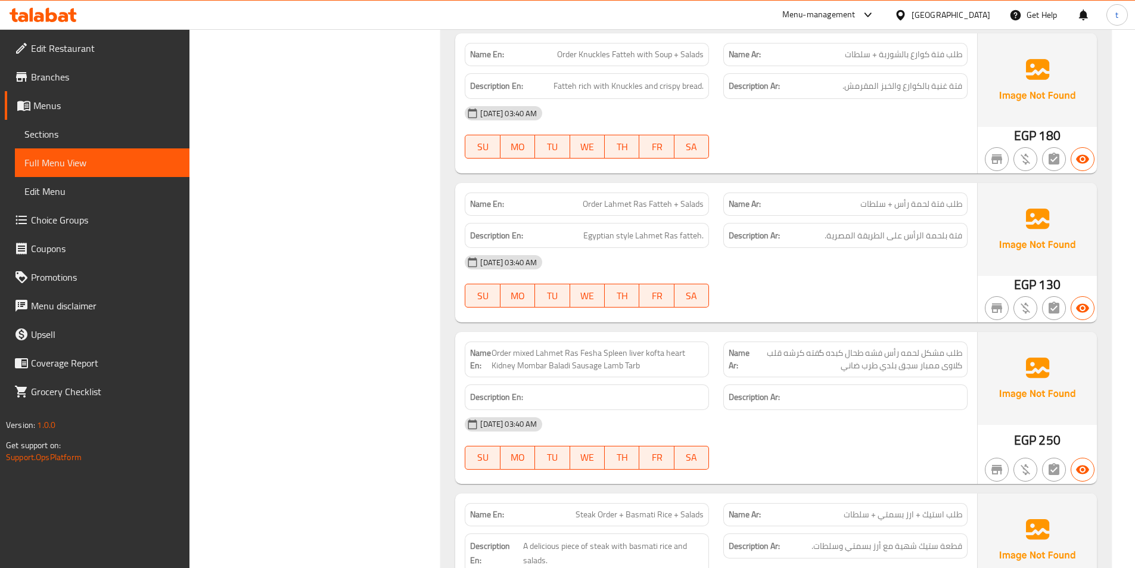
scroll to position [7211, 0]
click at [923, 197] on span "طلب فتة لحمة رأس + سلطات" at bounding box center [912, 203] width 102 height 13
click at [629, 197] on span "Order Lahmet Ras Fatteh + Salads" at bounding box center [643, 203] width 121 height 13
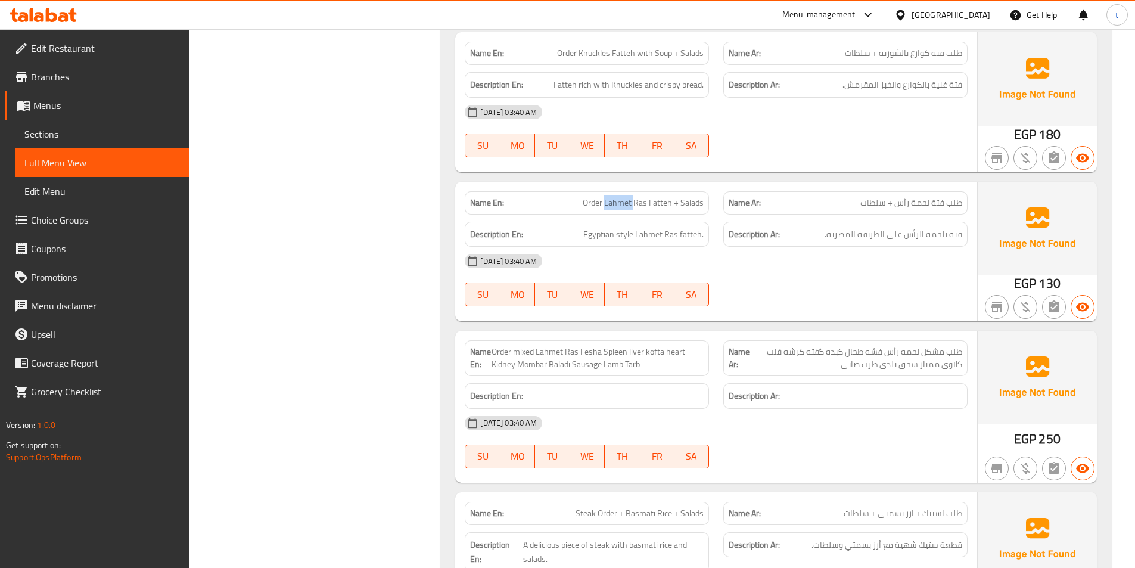
click at [629, 197] on span "Order Lahmet Ras Fatteh + Salads" at bounding box center [643, 203] width 121 height 13
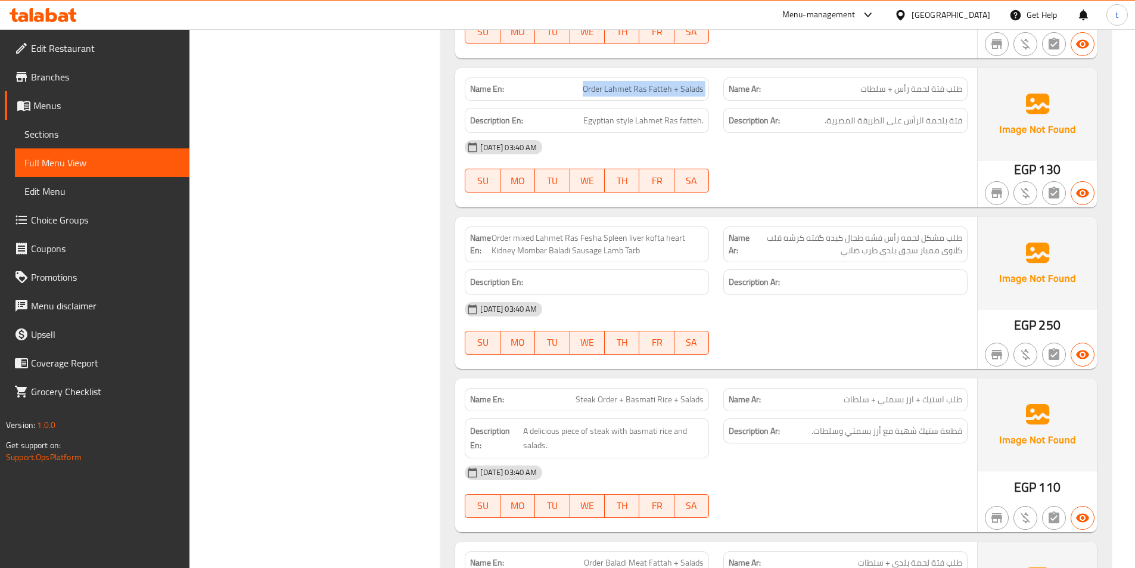
scroll to position [7330, 0]
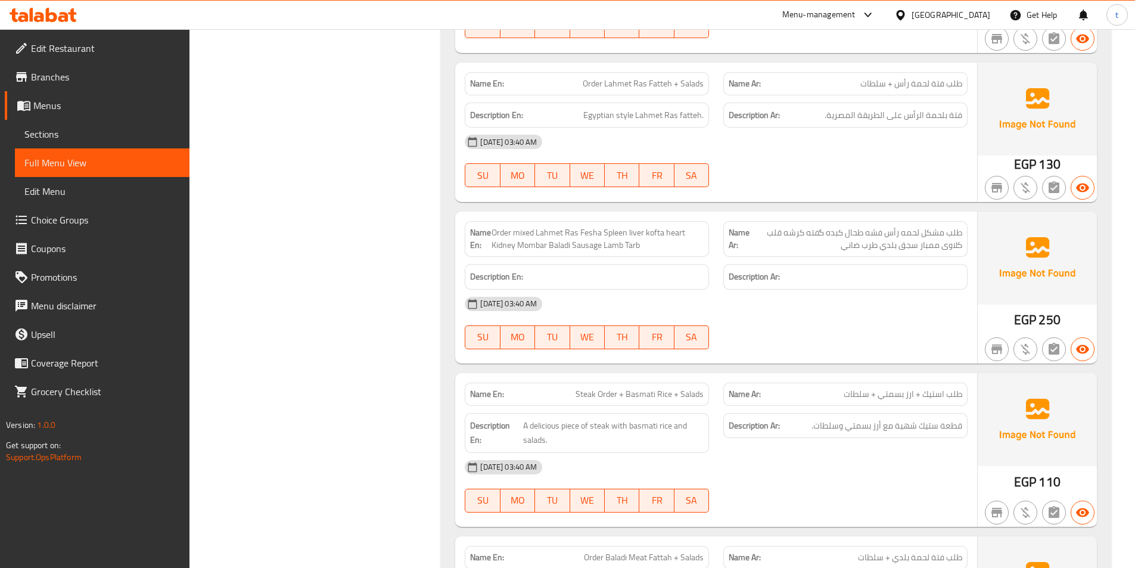
click at [899, 226] on span "طلب مشكل لحمه رأس فشه طحال کبده گفته کرشه قلب کلاوی ممبار سجق بلدي طرب ضاني" at bounding box center [856, 238] width 212 height 25
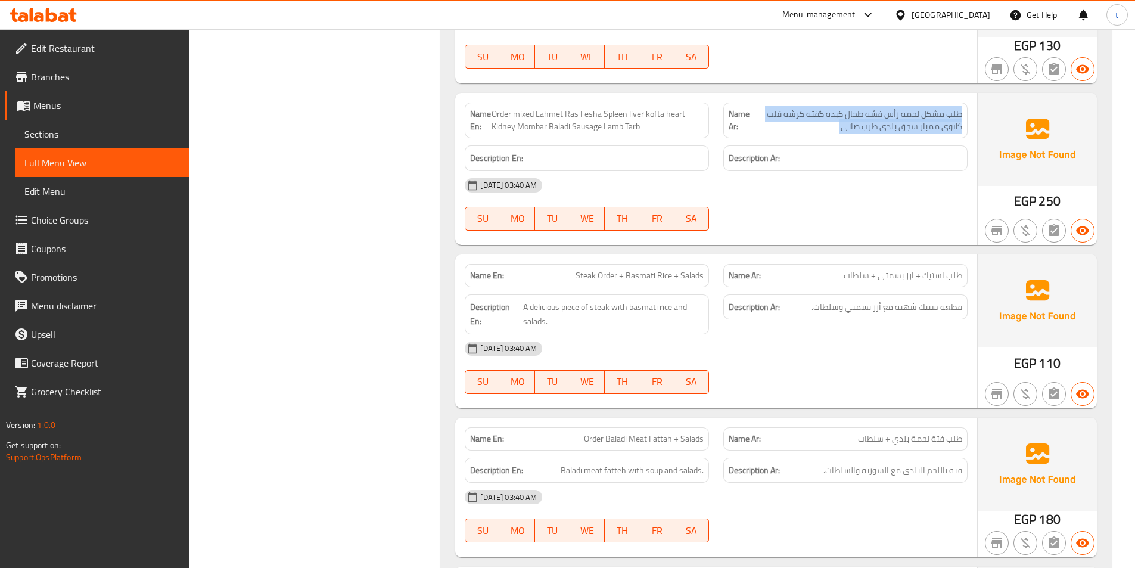
scroll to position [7450, 0]
click at [901, 269] on span "طلب استيك + ارز بسمتي + سلطات" at bounding box center [903, 275] width 119 height 13
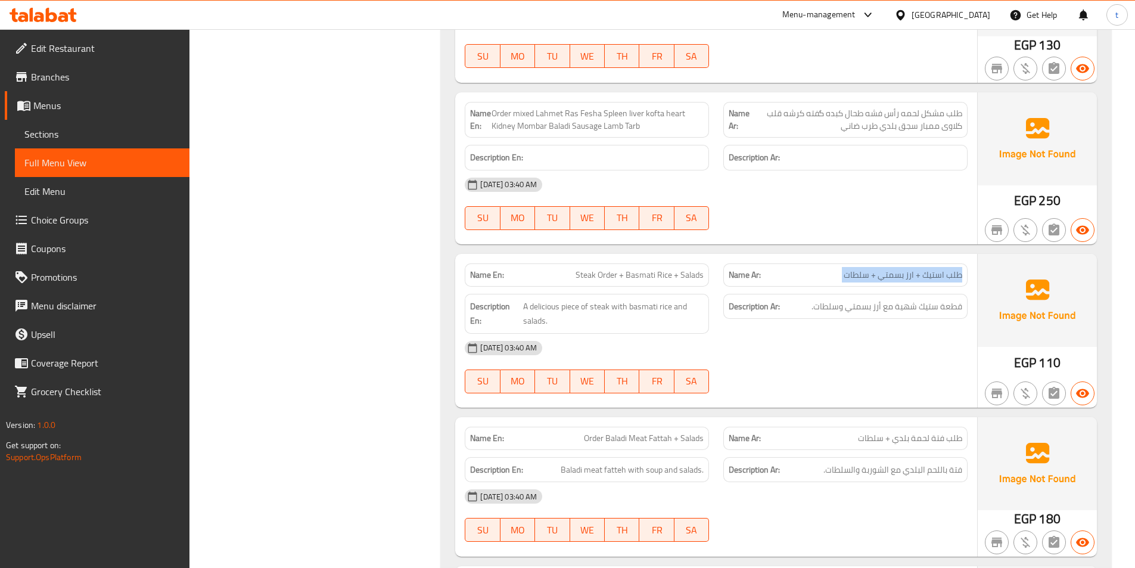
click at [901, 269] on span "طلب استيك + ارز بسمتي + سلطات" at bounding box center [903, 275] width 119 height 13
click at [665, 269] on span "Steak Order + Basmati Rice + Salads" at bounding box center [640, 275] width 128 height 13
click at [662, 269] on span "Steak Order + Basmati Rice + Salads" at bounding box center [640, 275] width 128 height 13
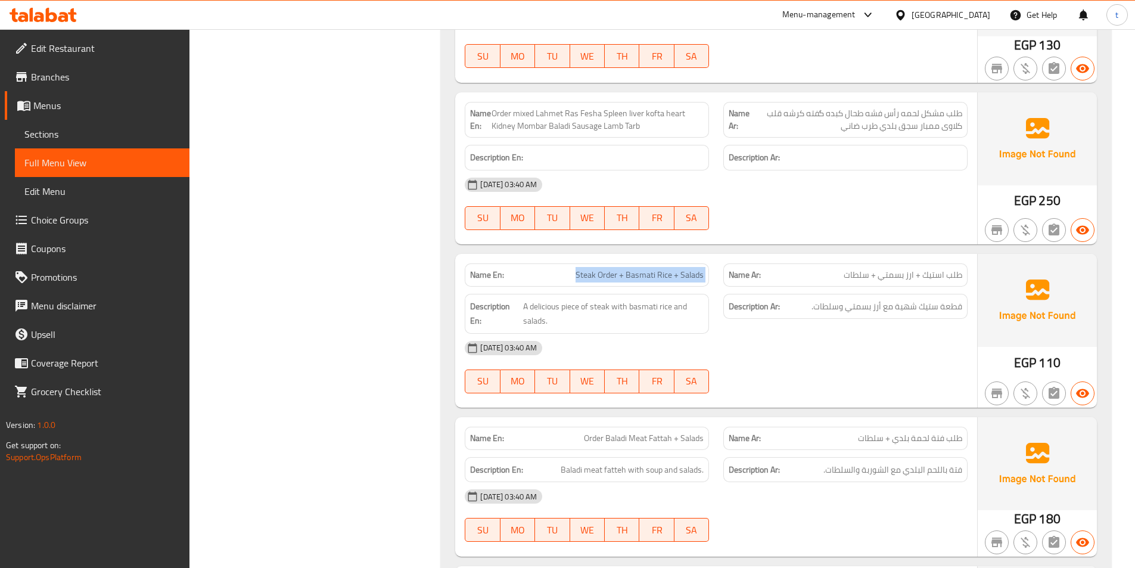
click at [662, 269] on span "Steak Order + Basmati Rice + Salads" at bounding box center [640, 275] width 128 height 13
click at [669, 299] on span "A delicious piece of steak with basmati rice and salads." at bounding box center [613, 313] width 181 height 29
click at [662, 299] on span "A delicious piece of steak with basmati rice and salads." at bounding box center [613, 313] width 181 height 29
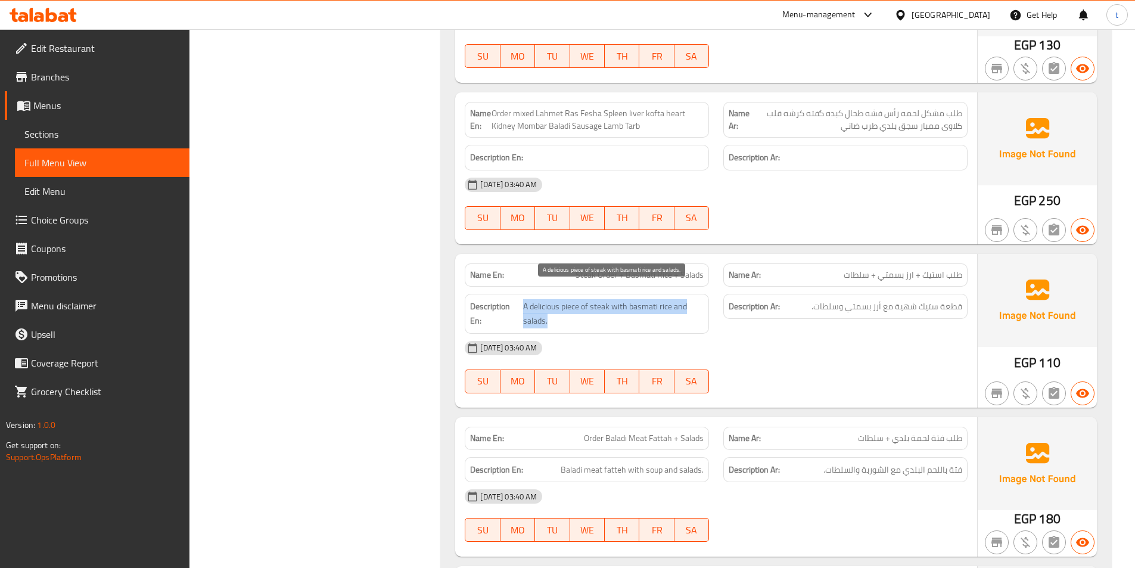
click at [662, 299] on span "A delicious piece of steak with basmati rice and salads." at bounding box center [613, 313] width 181 height 29
click at [875, 299] on span "قطعة ستيك شهية مع أرز بسمتي وسلطات." at bounding box center [887, 306] width 151 height 15
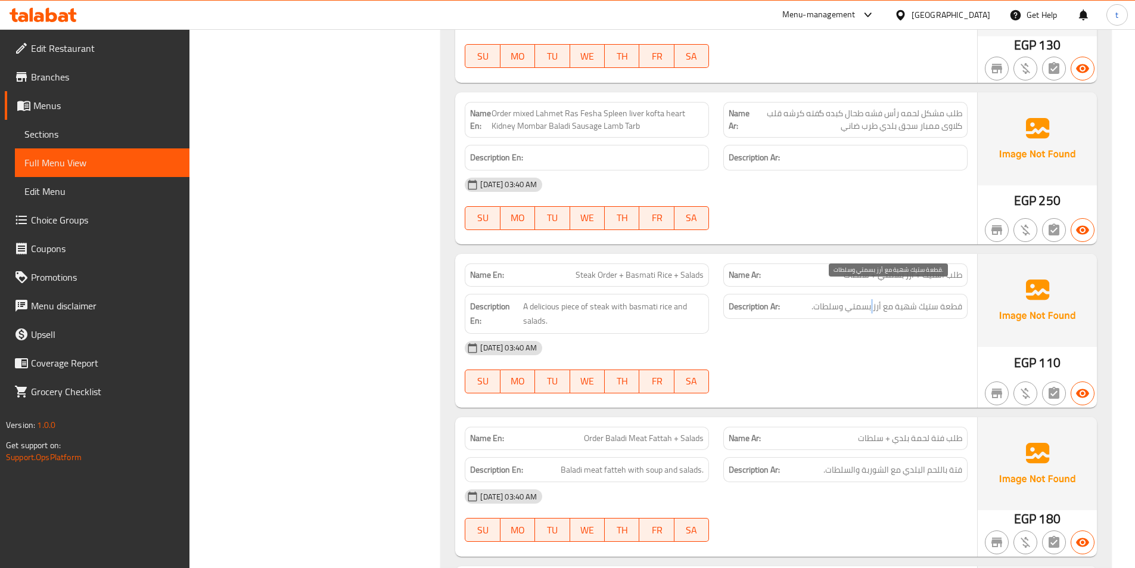
click at [875, 299] on span "قطعة ستيك شهية مع أرز بسمتي وسلطات." at bounding box center [887, 306] width 151 height 15
click at [892, 269] on span "طلب استيك + ارز بسمتي + سلطات" at bounding box center [903, 275] width 119 height 13
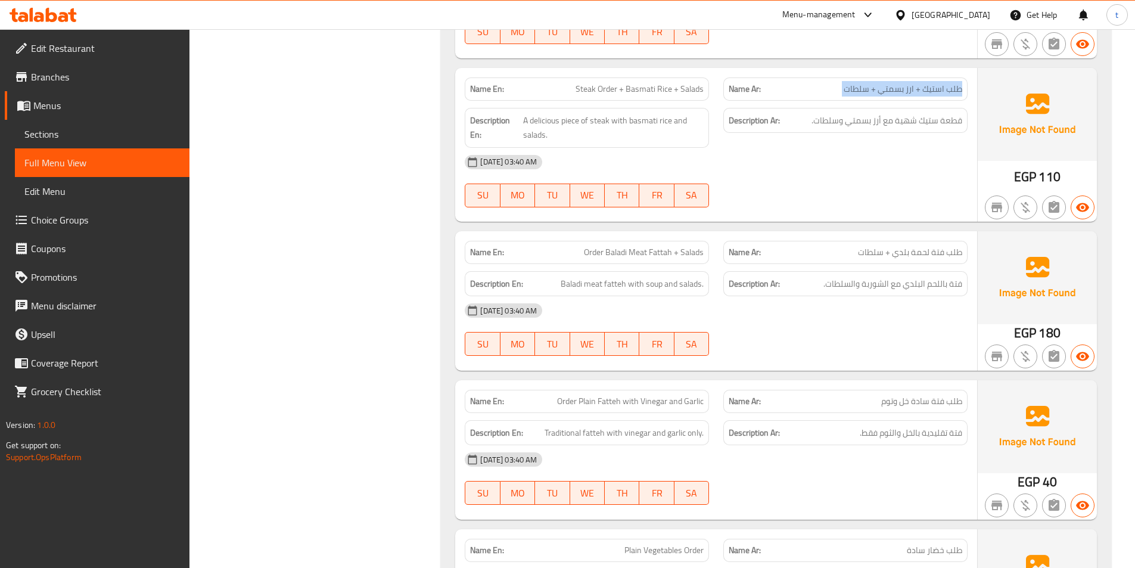
scroll to position [7688, 0]
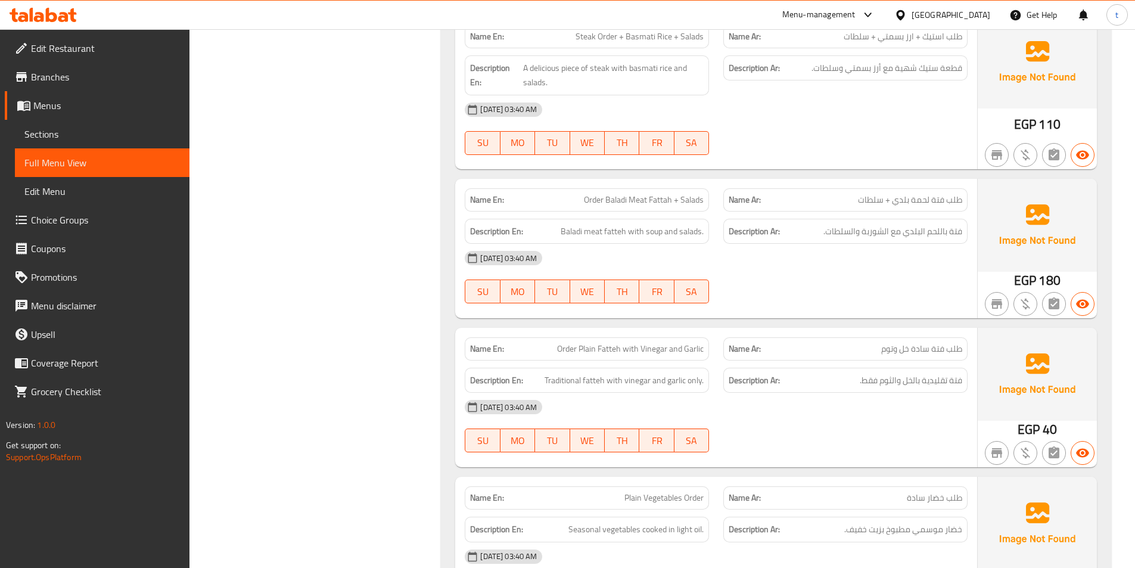
click at [926, 194] on span "طلب فتة لحمة بلدي + سلطات" at bounding box center [910, 200] width 104 height 13
click at [914, 330] on div "Name Ar: طلب فتة سادة خل وتوم" at bounding box center [845, 349] width 259 height 38
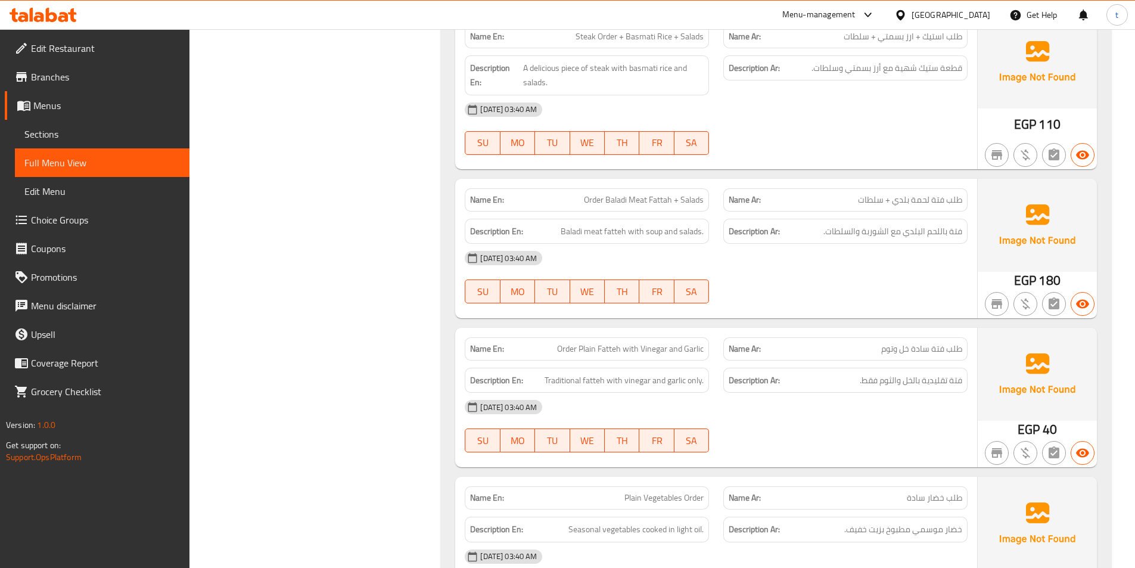
click at [600, 345] on div "Name En: Order Plain Fatteh with Vinegar and Garlic" at bounding box center [587, 348] width 244 height 23
click at [655, 368] on div "Description En: Traditional fatteh with vinegar and garlic only." at bounding box center [587, 381] width 244 height 26
click at [627, 373] on span "Traditional fatteh with vinegar and garlic only." at bounding box center [624, 380] width 159 height 15
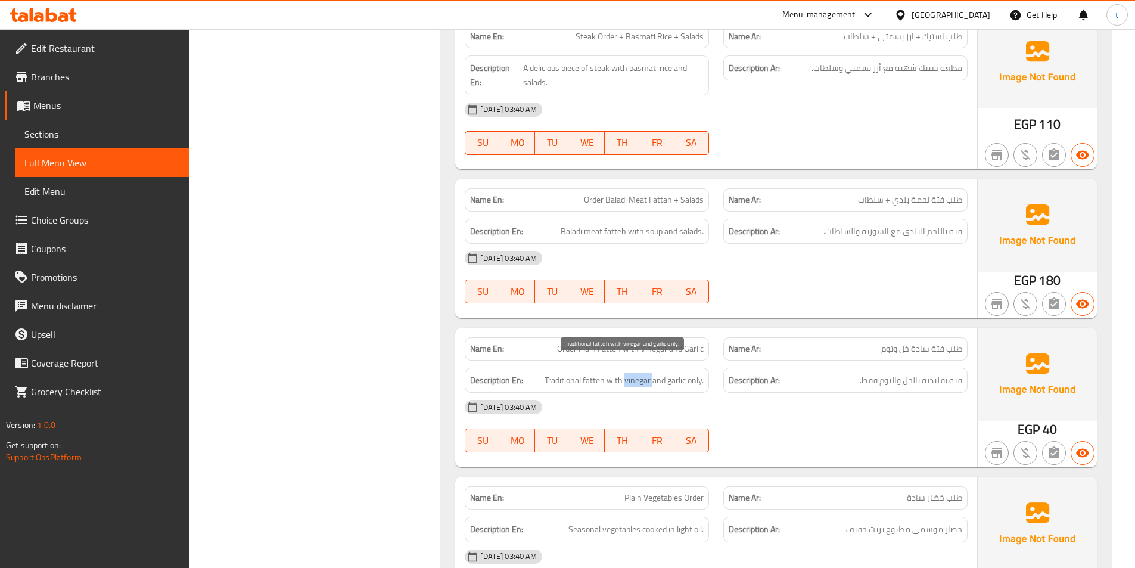
click at [627, 373] on span "Traditional fatteh with vinegar and garlic only." at bounding box center [624, 380] width 159 height 15
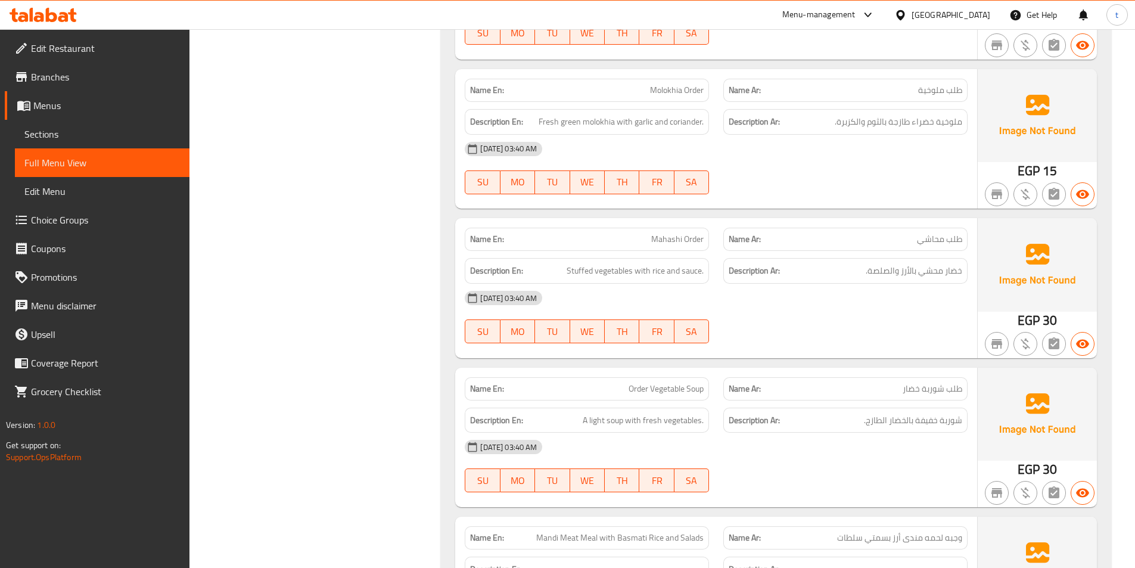
scroll to position [8820, 0]
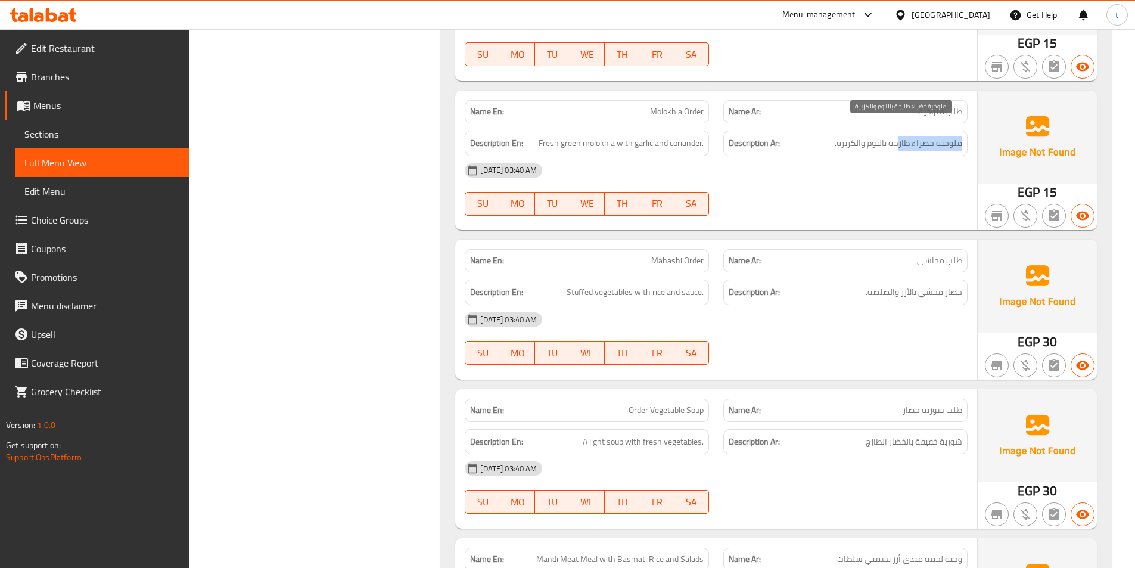
drag, startPoint x: 961, startPoint y: 131, endPoint x: 901, endPoint y: 133, distance: 60.2
click at [901, 136] on span "ملوخية خضراء طازجة بالثوم والكزبرة." at bounding box center [899, 143] width 128 height 15
click at [664, 254] on span "Mahashi Order" at bounding box center [677, 260] width 52 height 13
drag, startPoint x: 664, startPoint y: 244, endPoint x: 699, endPoint y: 273, distance: 45.7
click at [666, 254] on span "Mahashi Order" at bounding box center [677, 260] width 52 height 13
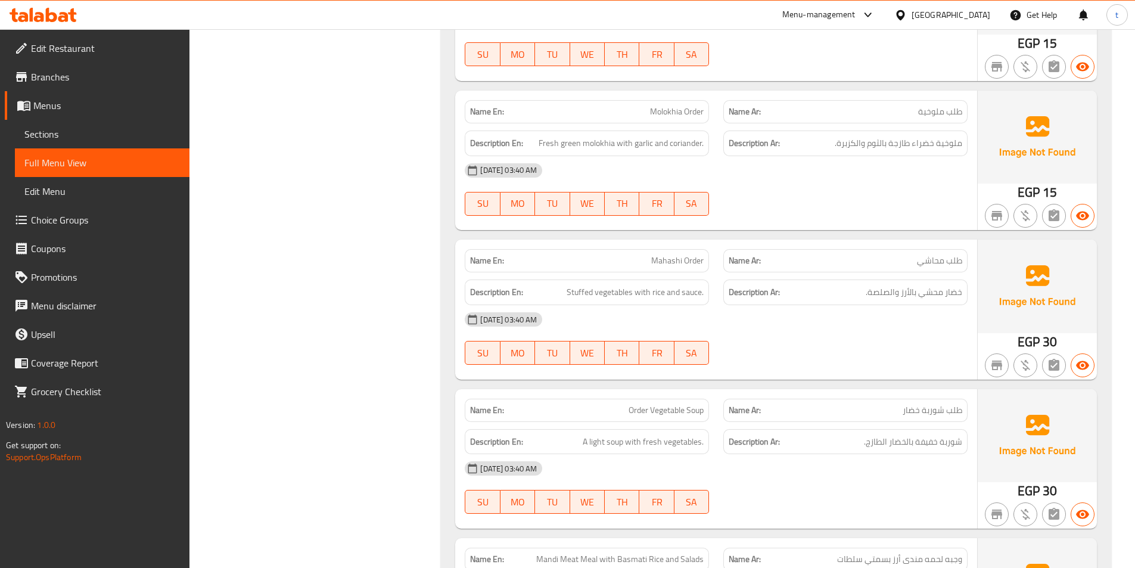
click at [699, 285] on span "Stuffed vegetables with rice and sauce." at bounding box center [635, 292] width 137 height 15
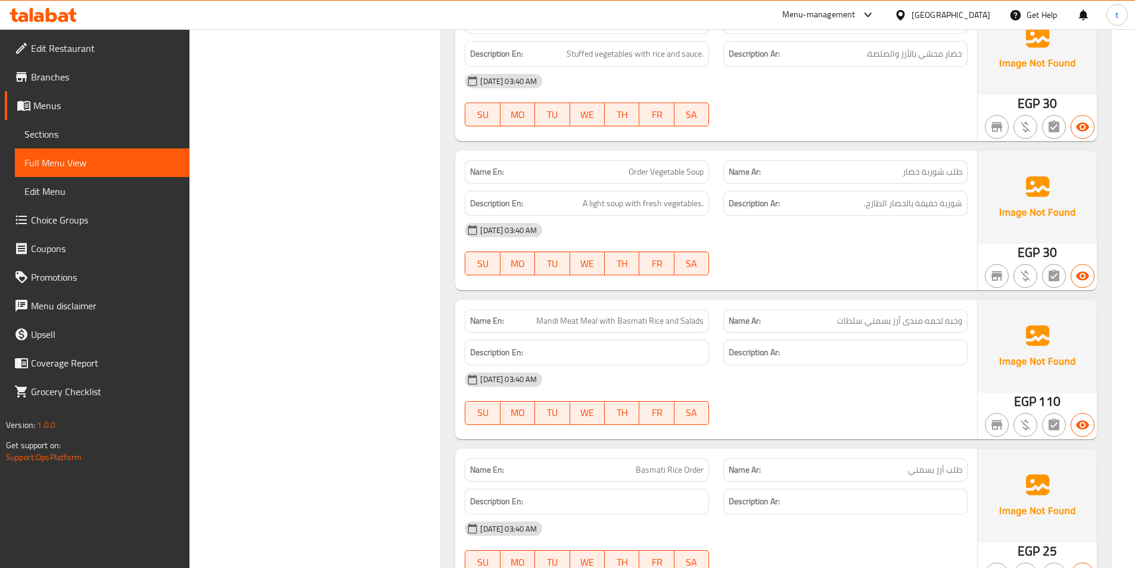
click at [885, 216] on div "[DATE] 03:40 AM" at bounding box center [716, 230] width 517 height 29
drag, startPoint x: 885, startPoint y: 215, endPoint x: 986, endPoint y: 174, distance: 109.1
click at [892, 216] on div "[DATE] 03:40 AM" at bounding box center [716, 230] width 517 height 29
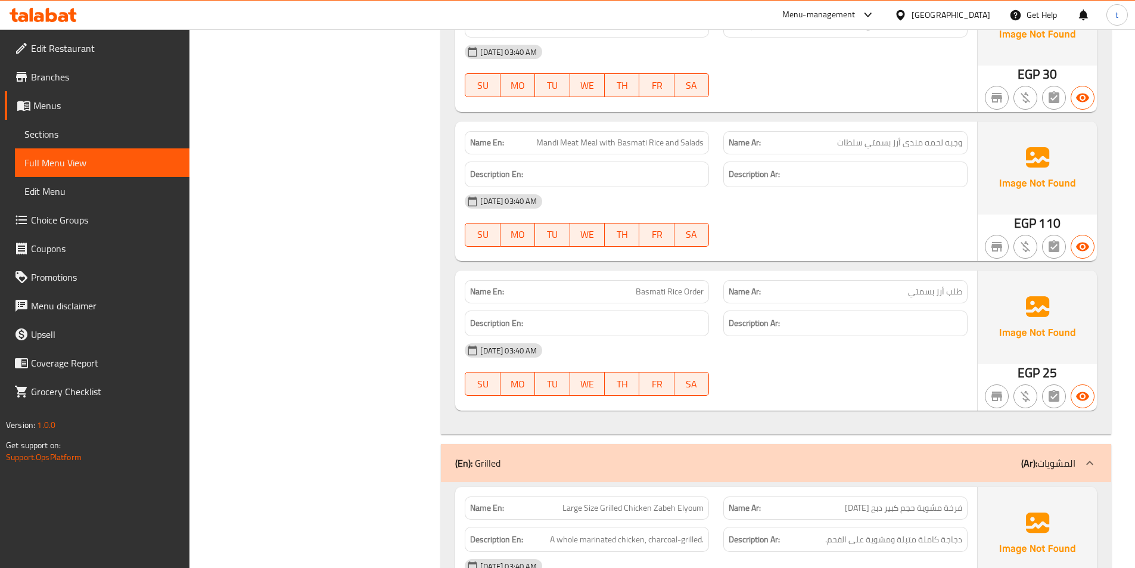
scroll to position [9238, 0]
click at [906, 161] on div "Description Ar:" at bounding box center [846, 174] width 244 height 26
drag, startPoint x: 906, startPoint y: 148, endPoint x: 865, endPoint y: 152, distance: 40.7
click at [887, 161] on div "Description Ar:" at bounding box center [846, 174] width 244 height 26
click at [679, 166] on h6 "Description En:" at bounding box center [587, 173] width 234 height 15
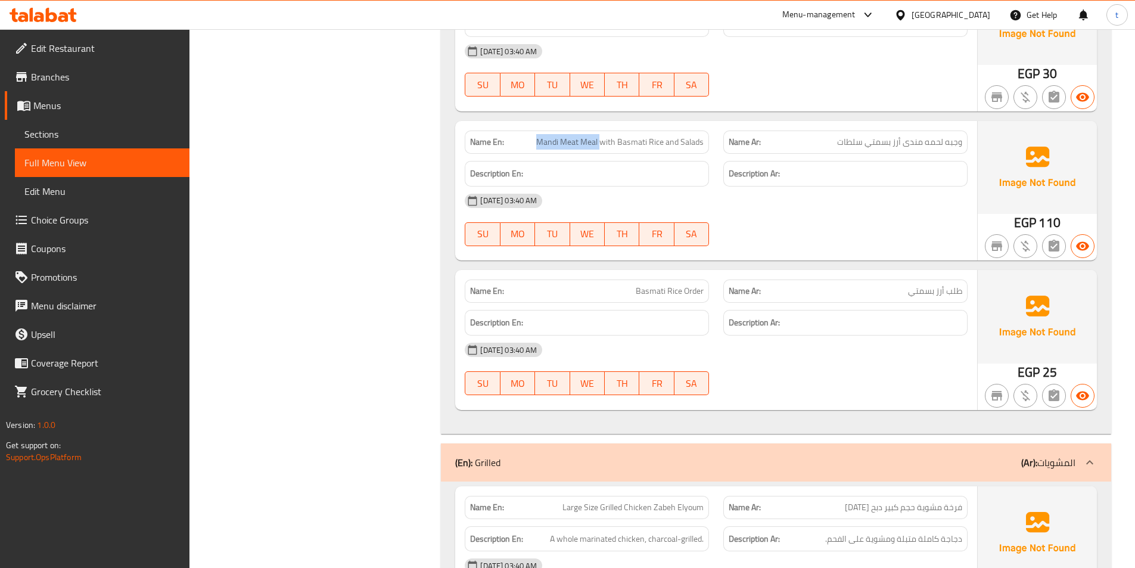
drag, startPoint x: 541, startPoint y: 129, endPoint x: 603, endPoint y: 133, distance: 61.5
click at [603, 136] on span "Mandi Meat Meal with Basmati Rice and Salads" at bounding box center [619, 142] width 167 height 13
click at [559, 136] on span "Mandi Meat Meal with Basmati Rice and Salads" at bounding box center [619, 142] width 167 height 13
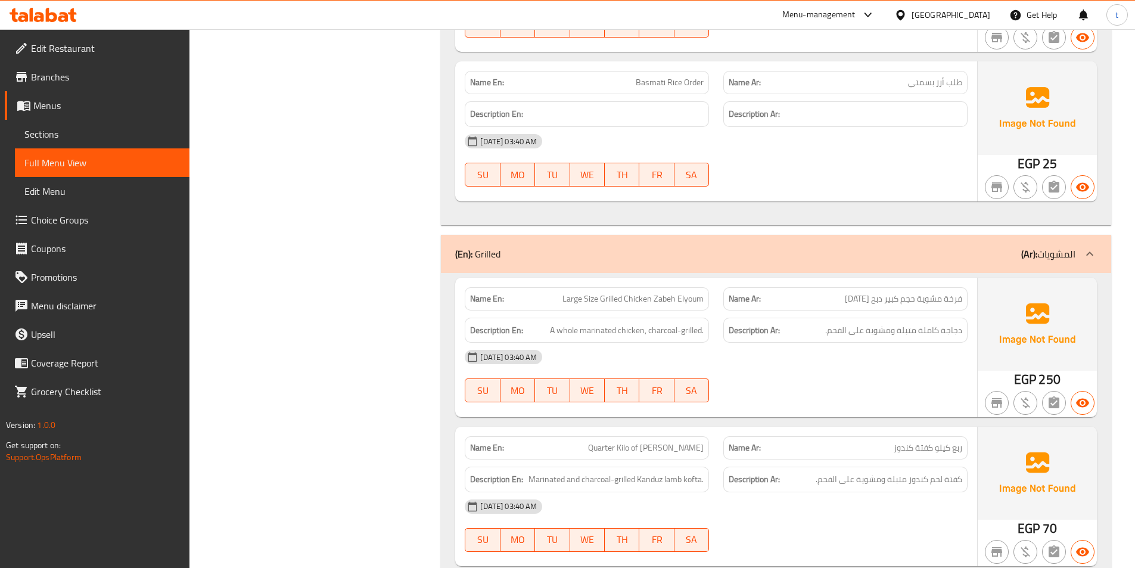
scroll to position [9476, 0]
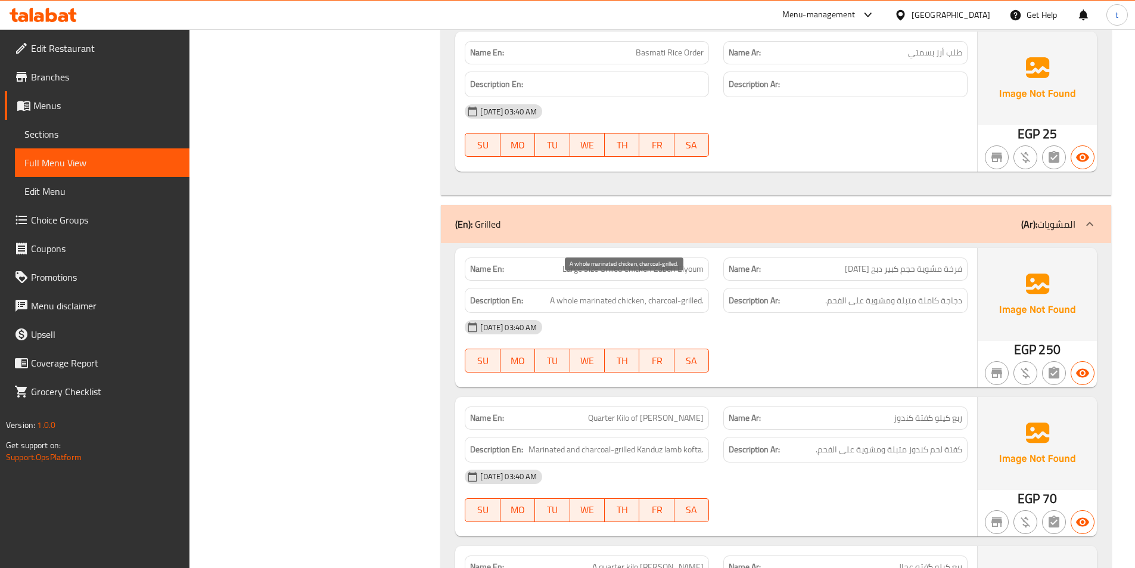
click at [659, 293] on span "A whole marinated chicken, charcoal-grilled." at bounding box center [627, 300] width 154 height 15
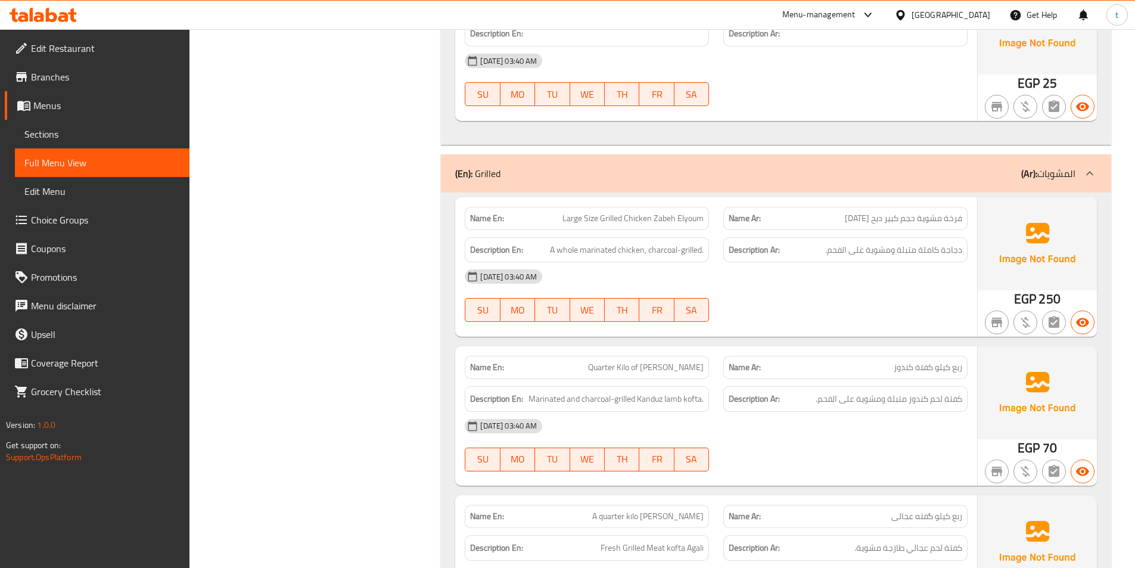
scroll to position [9595, 0]
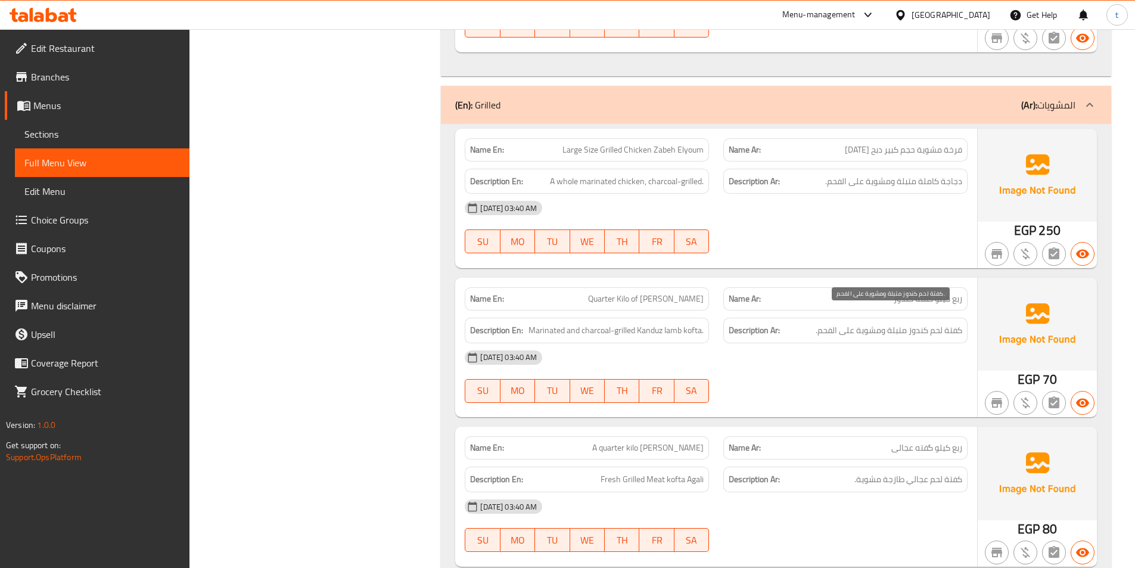
click at [897, 323] on span "كفتة لحم كندوز متبلة ومشوية على الفحم." at bounding box center [889, 330] width 147 height 15
drag, startPoint x: 897, startPoint y: 312, endPoint x: 740, endPoint y: 289, distance: 159.0
click at [874, 323] on span "كفتة لحم كندوز متبلة ومشوية على الفحم." at bounding box center [889, 330] width 147 height 15
click at [683, 318] on div "Description En: Marinated and charcoal-grilled Kanduz lamb kofta." at bounding box center [587, 331] width 244 height 26
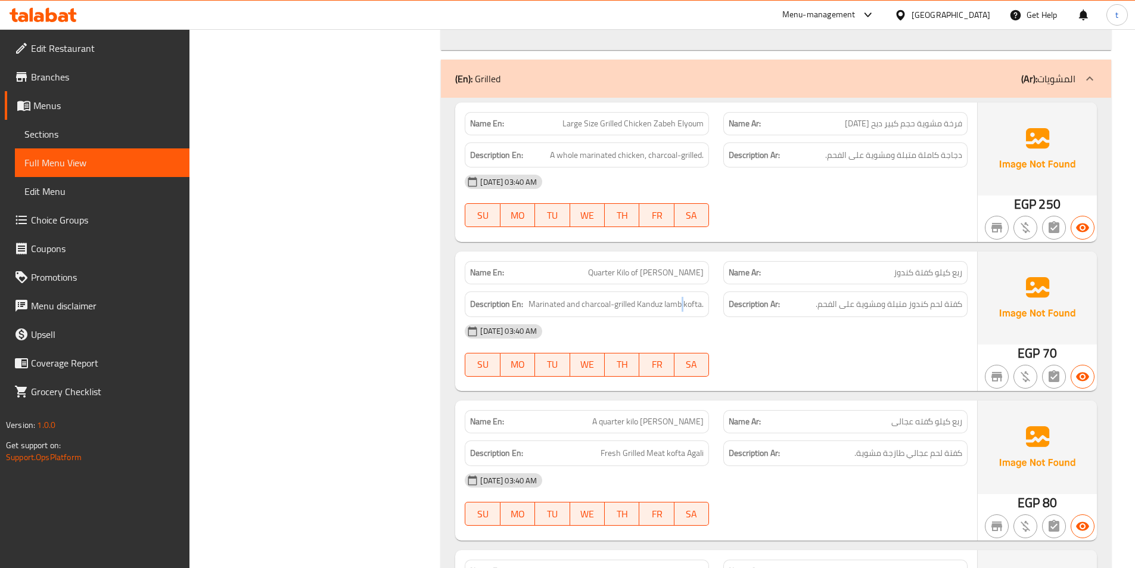
scroll to position [9774, 0]
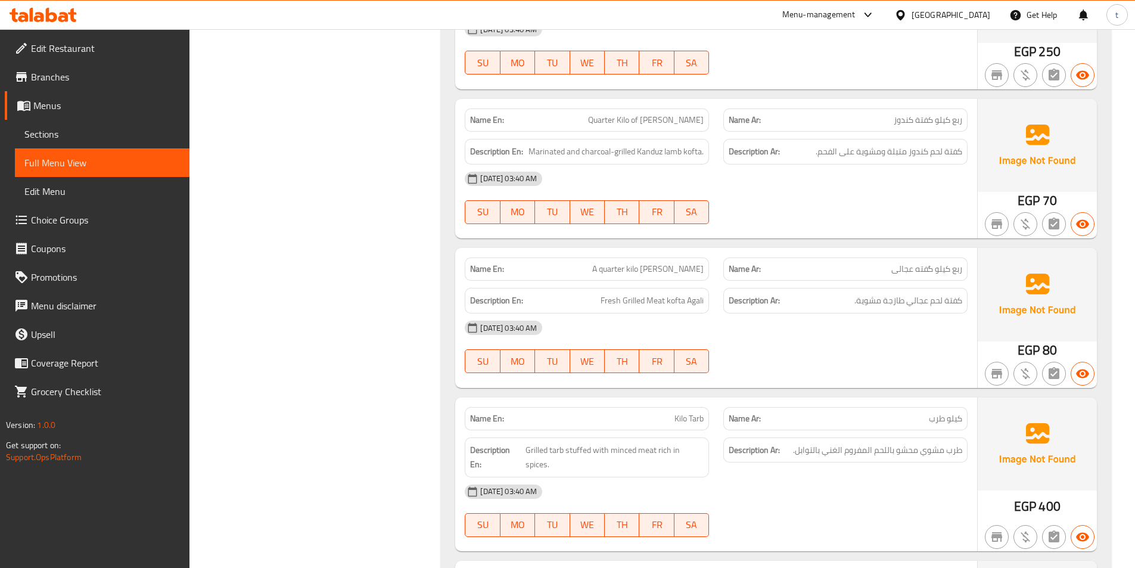
click at [932, 263] on div "Name Ar: ربع كيلو گفته عجالی" at bounding box center [846, 268] width 244 height 23
drag, startPoint x: 932, startPoint y: 263, endPoint x: 857, endPoint y: 266, distance: 75.2
click at [920, 266] on div "Name Ar: ربع كيلو گفته عجالی" at bounding box center [846, 268] width 244 height 23
click at [690, 263] on span "A quarter kilo [PERSON_NAME]" at bounding box center [647, 269] width 111 height 13
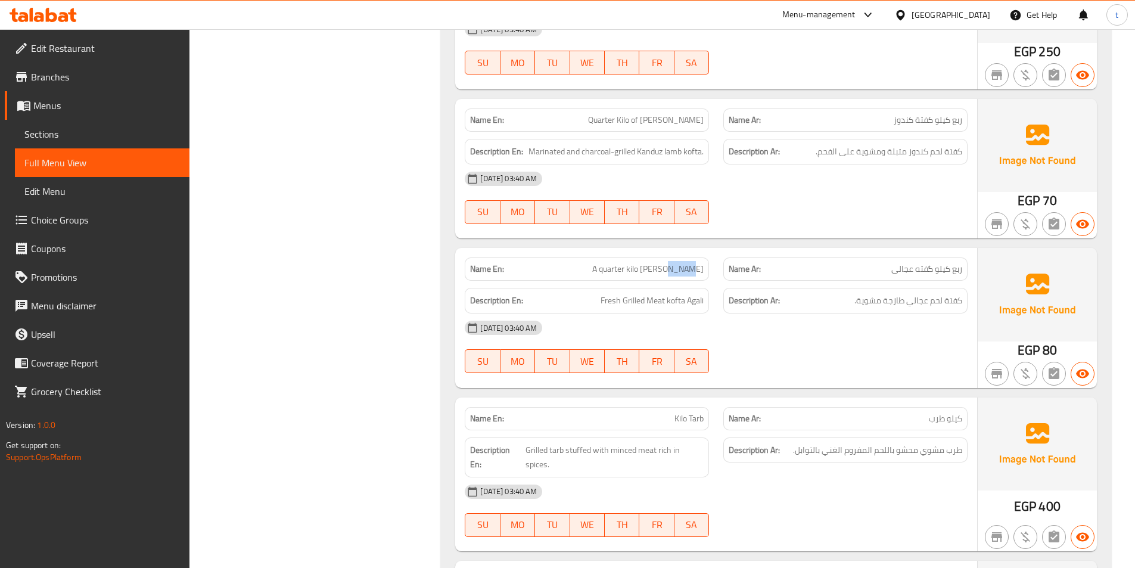
click at [690, 264] on div "Name En: A quarter kilo Kofta Agali" at bounding box center [587, 268] width 244 height 23
click at [666, 281] on div "Description En: Fresh Grilled Meat kofta Agali" at bounding box center [587, 301] width 259 height 40
drag, startPoint x: 666, startPoint y: 273, endPoint x: 920, endPoint y: 273, distance: 254.5
click at [666, 281] on div "Description En: Fresh Grilled Meat kofta Agali" at bounding box center [587, 301] width 259 height 40
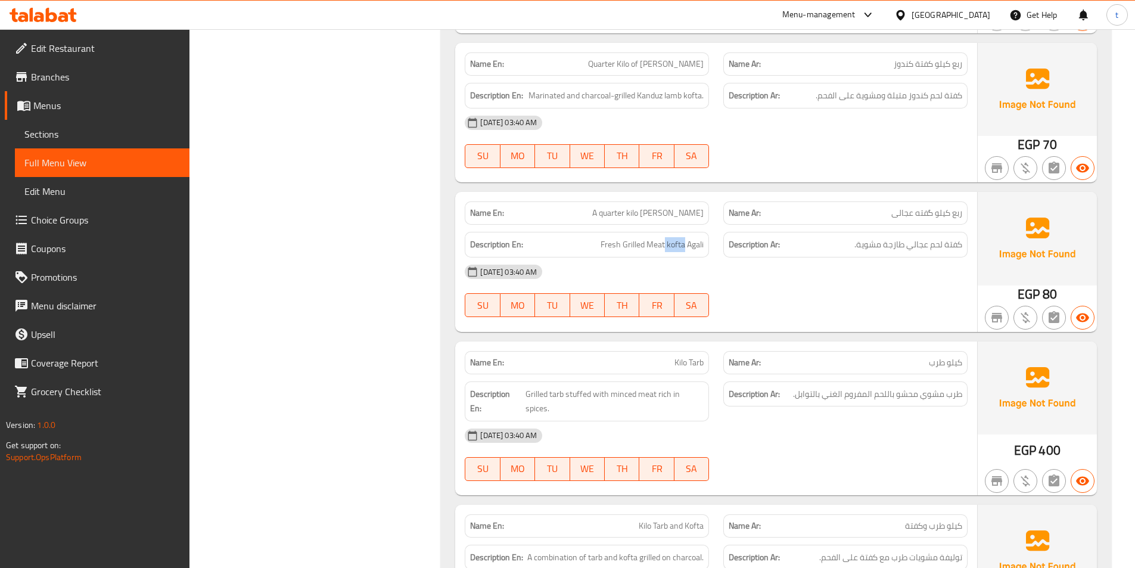
scroll to position [9893, 0]
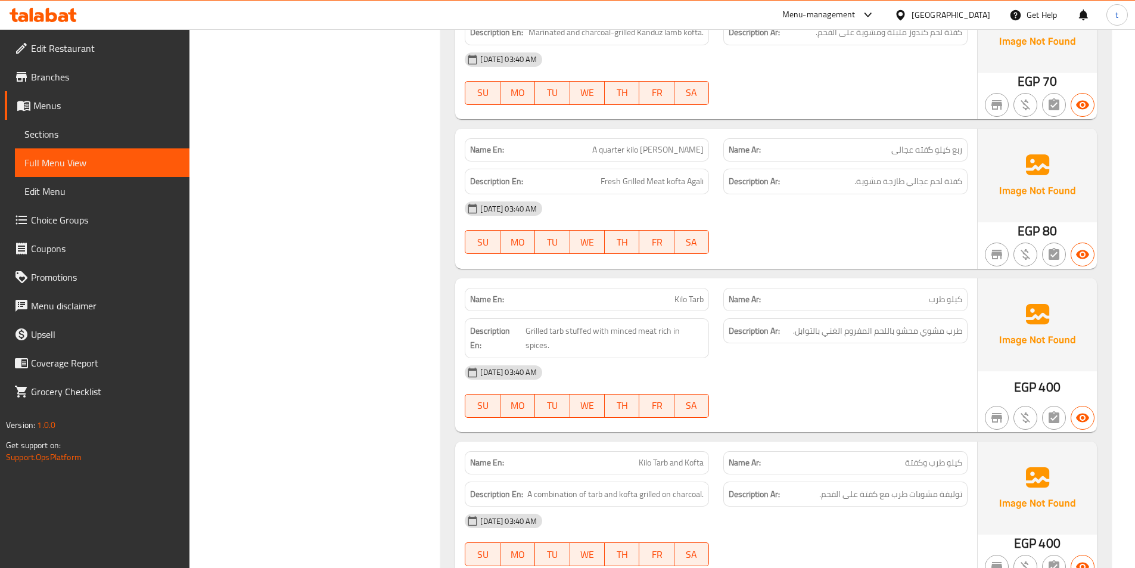
click at [933, 328] on div "Description Ar: طرب مشوي محشو باللحم المفروم الغني بالتوابل." at bounding box center [846, 331] width 244 height 26
drag, startPoint x: 902, startPoint y: 313, endPoint x: 776, endPoint y: 309, distance: 125.8
click at [872, 324] on span "طرب مشوي محشو باللحم المفروم الغني بالتوابل." at bounding box center [877, 331] width 169 height 15
drag, startPoint x: 776, startPoint y: 309, endPoint x: 738, endPoint y: 311, distance: 38.2
click at [745, 318] on div "Description Ar: طرب مشوي محشو باللحم المفروم الغني بالتوابل." at bounding box center [846, 331] width 244 height 26
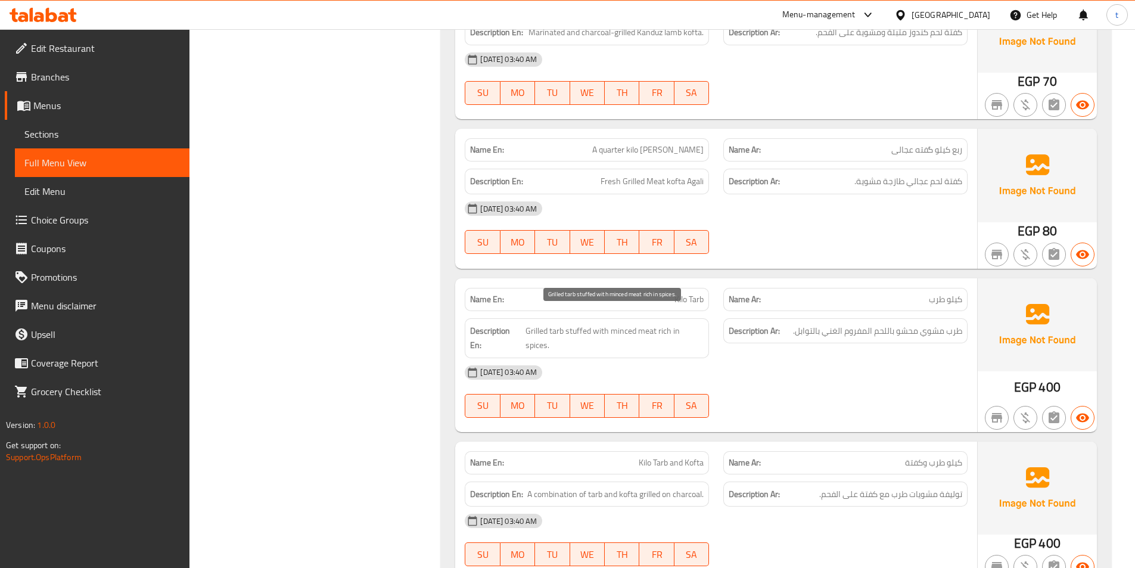
drag, startPoint x: 653, startPoint y: 312, endPoint x: 638, endPoint y: 315, distance: 14.6
click at [642, 324] on span "Grilled tarb stuffed with minced meat rich in spices." at bounding box center [615, 338] width 179 height 29
drag, startPoint x: 626, startPoint y: 318, endPoint x: 616, endPoint y: 321, distance: 9.8
click at [623, 324] on span "Grilled tarb stuffed with minced meat rich in spices." at bounding box center [615, 338] width 179 height 29
click at [604, 324] on span "Grilled tarb stuffed with minced meat rich in spices." at bounding box center [615, 338] width 179 height 29
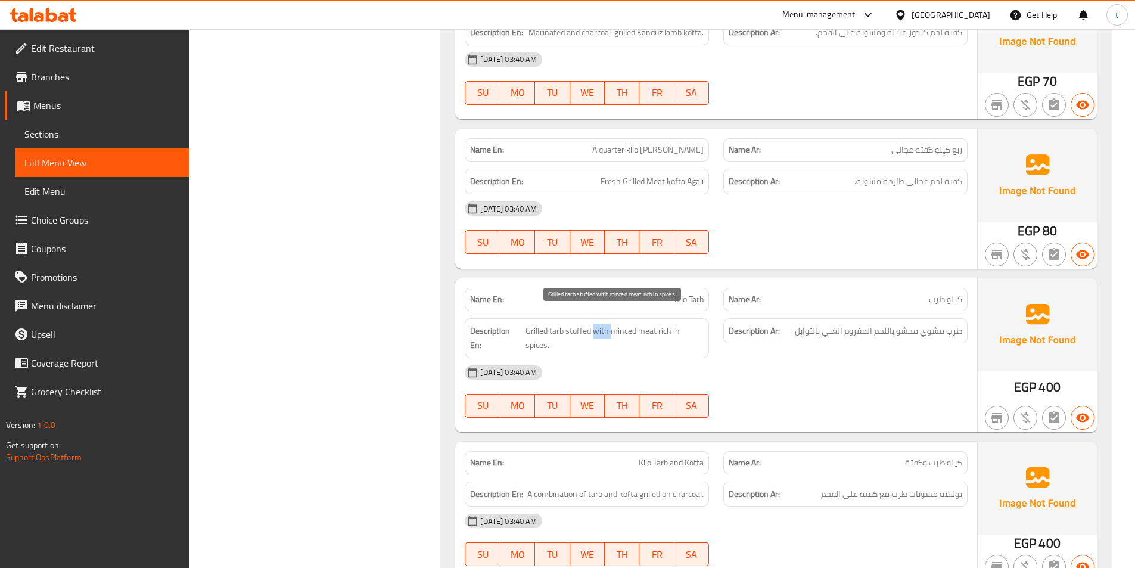
click at [604, 324] on span "Grilled tarb stuffed with minced meat rich in spices." at bounding box center [615, 338] width 179 height 29
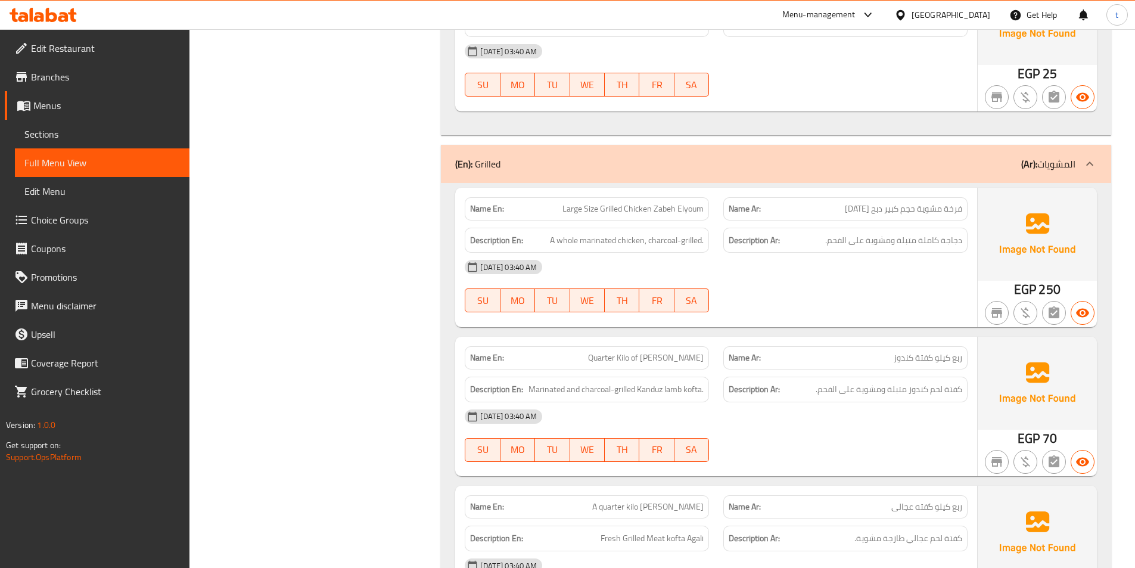
scroll to position [9536, 0]
click at [917, 429] on div "19-09-2025 03:40 AM SU MO TU WE TH FR SA" at bounding box center [716, 436] width 517 height 67
click at [837, 383] on span "كفتة لحم كندوز متبلة ومشوية على الفحم." at bounding box center [889, 390] width 147 height 15
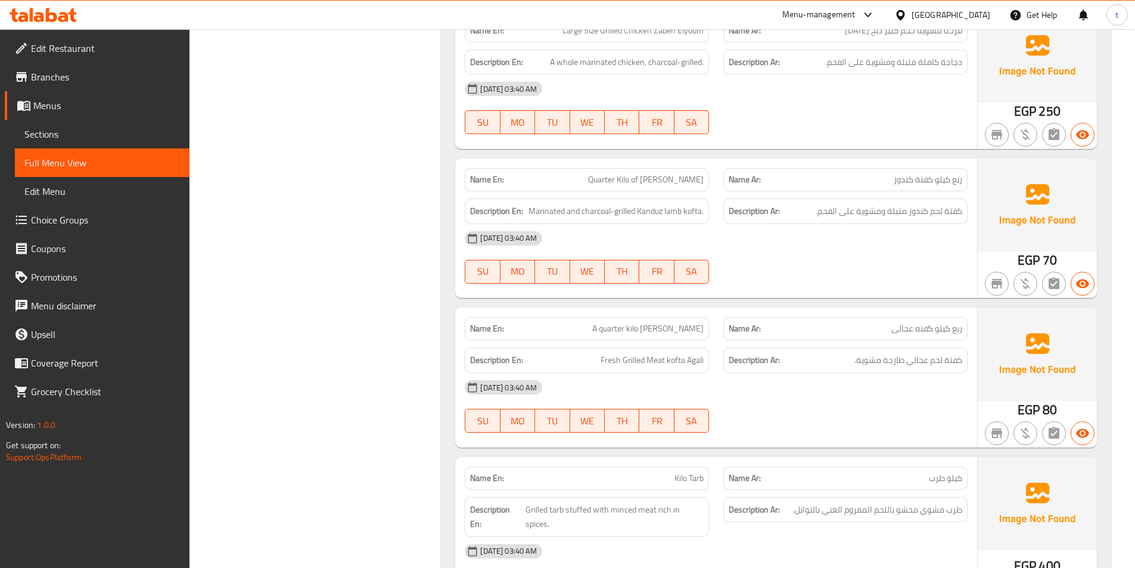
click at [819, 373] on div "[DATE] 03:40 AM" at bounding box center [716, 387] width 517 height 29
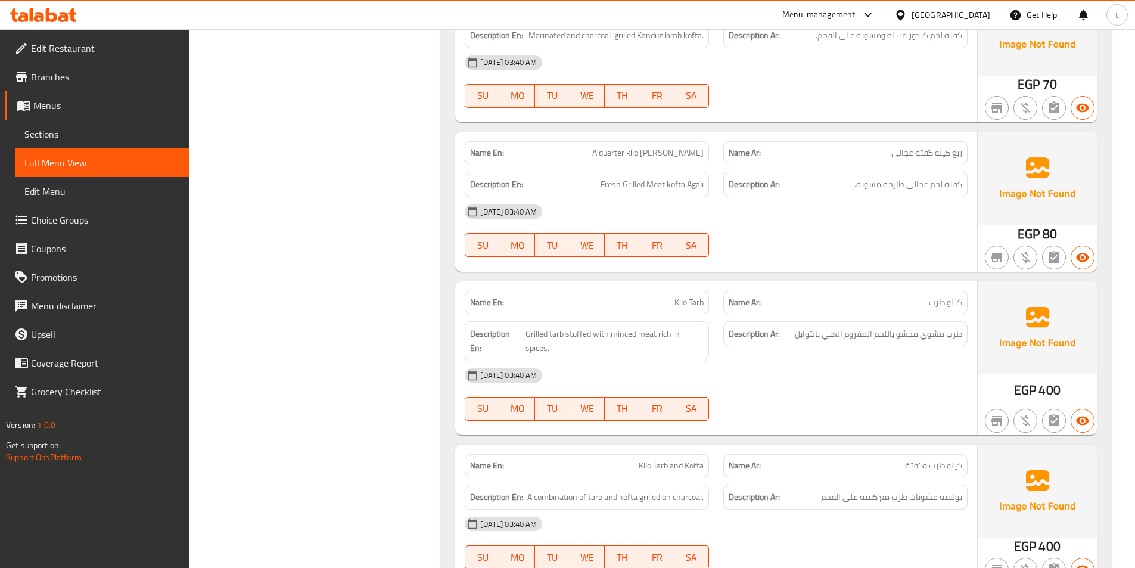
scroll to position [9893, 0]
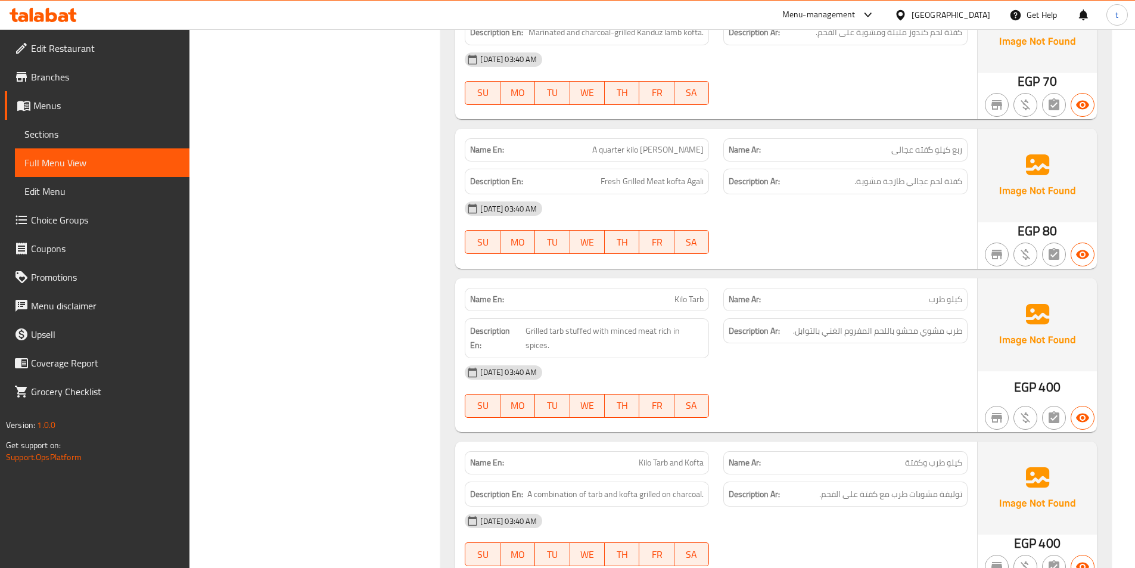
click at [799, 324] on span "طرب مشوي محشو باللحم المفروم الغني بالتوابل." at bounding box center [877, 331] width 169 height 15
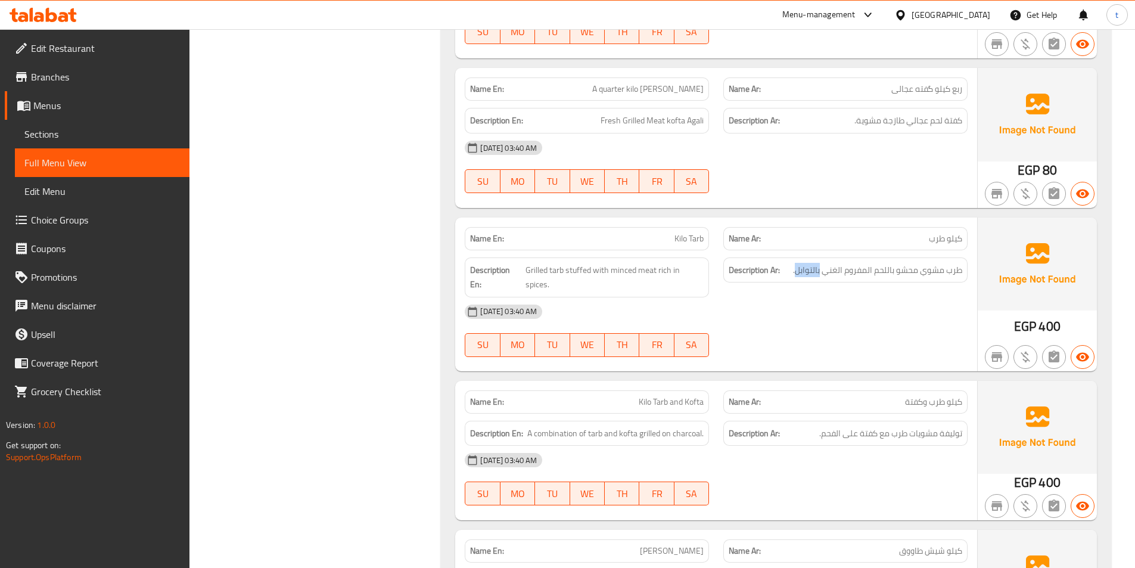
scroll to position [10012, 0]
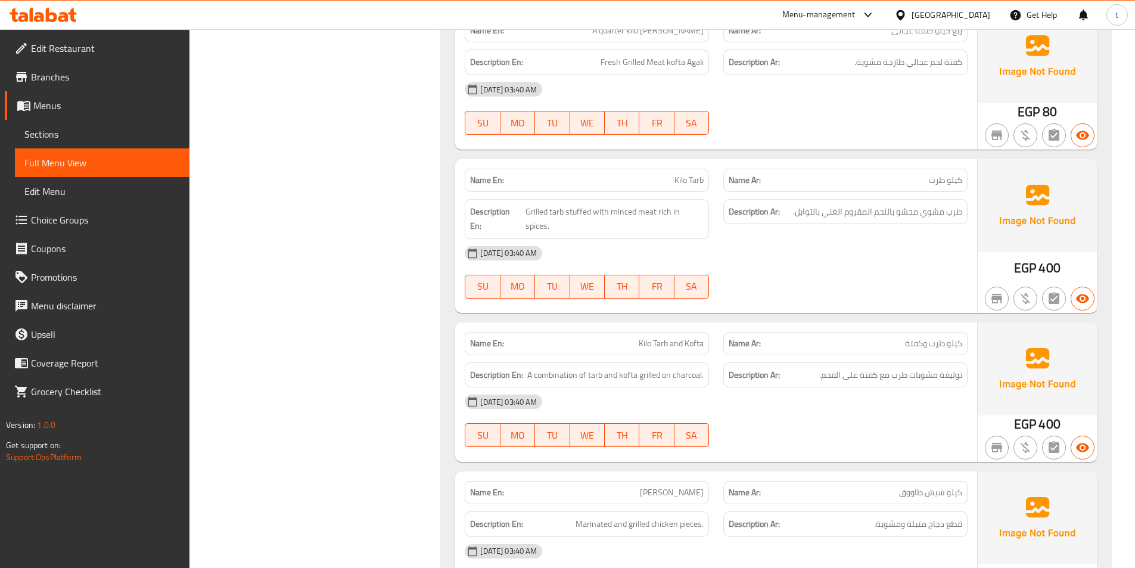
click at [850, 337] on p "Name Ar: كيلو طرب وكفتة" at bounding box center [846, 343] width 234 height 13
drag, startPoint x: 850, startPoint y: 316, endPoint x: 769, endPoint y: 311, distance: 81.2
click at [852, 337] on p "Name Ar: كيلو طرب وكفتة" at bounding box center [846, 343] width 234 height 13
click at [665, 332] on div "Name En: Kilo Tarb and Kofta" at bounding box center [587, 343] width 244 height 23
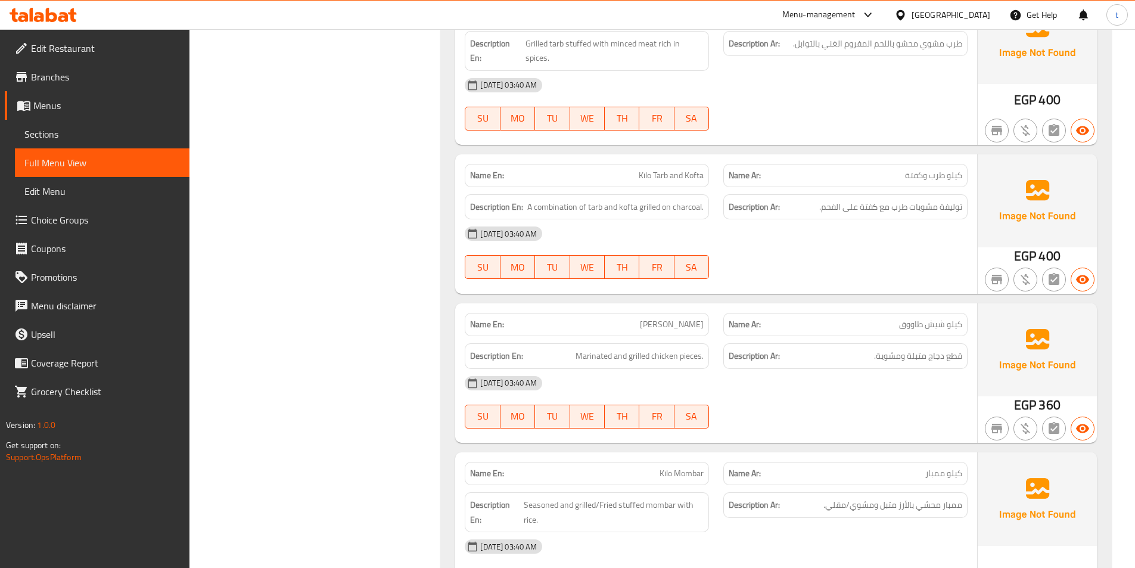
scroll to position [10191, 0]
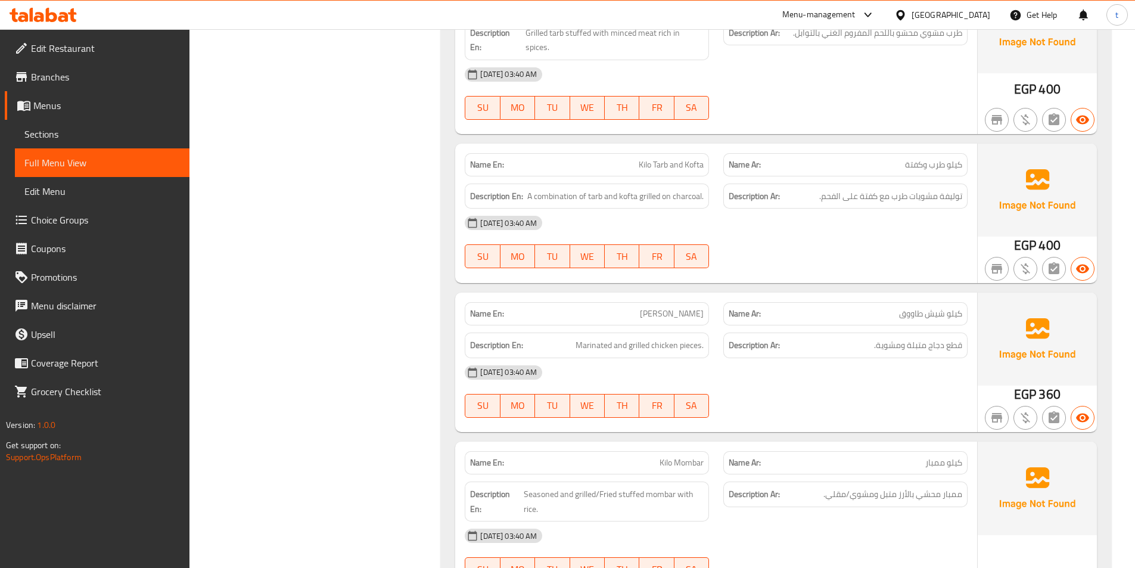
click at [877, 333] on div "Description Ar: قطع دجاج متبلة ومشوية." at bounding box center [846, 346] width 244 height 26
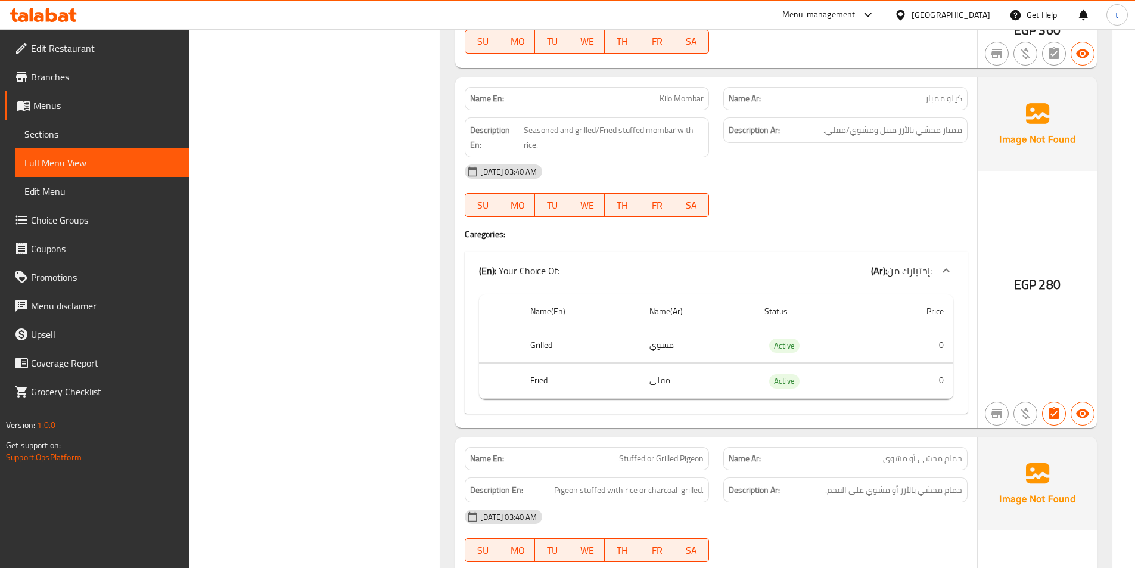
scroll to position [10728, 0]
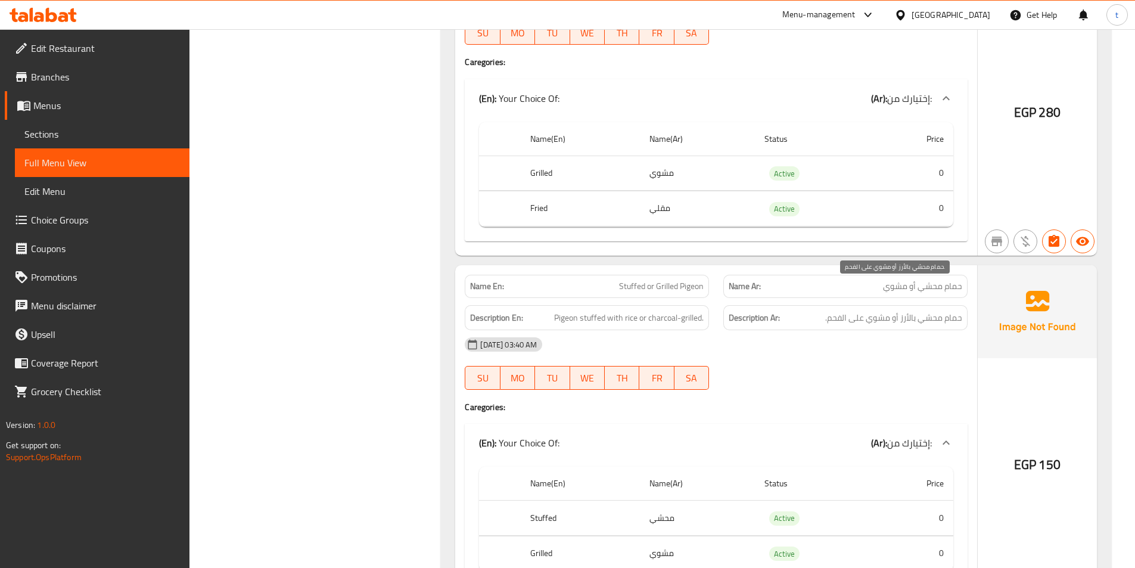
click at [852, 311] on span "حمام محشي بالأرز أو مشوي على الفحم." at bounding box center [893, 318] width 137 height 15
click at [623, 311] on span "Pigeon stuffed with rice or charcoal-grilled." at bounding box center [629, 318] width 150 height 15
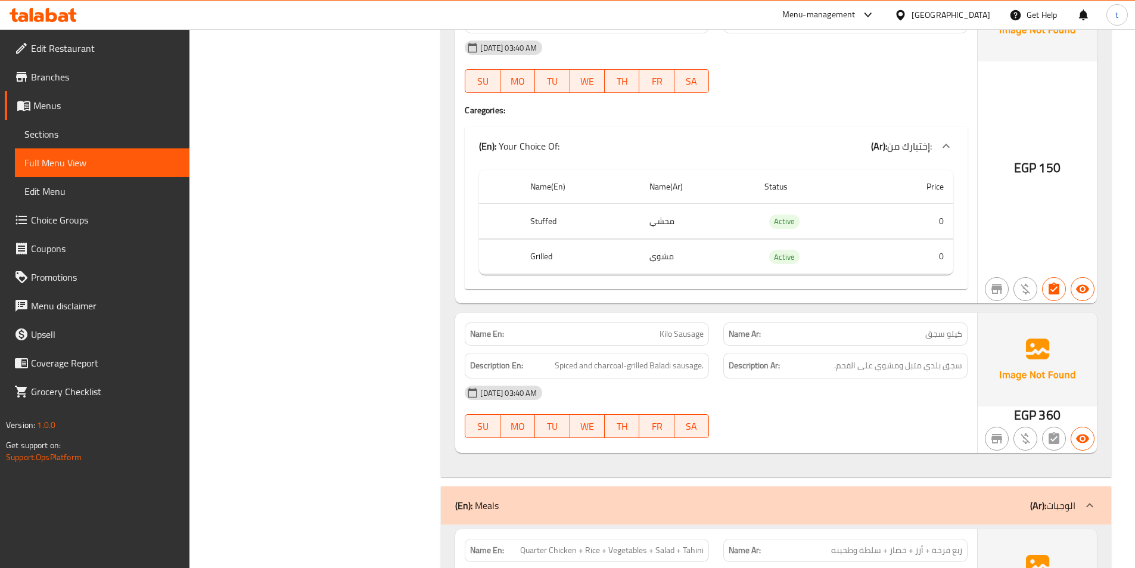
scroll to position [11026, 0]
click at [844, 321] on div "Name Ar: كيلو سجق" at bounding box center [846, 332] width 244 height 23
click at [785, 317] on div "Name En: Kilo Sausage Name Ar: كيلو سجق Description En: Spiced and charcoal-gri…" at bounding box center [716, 381] width 522 height 139
click at [722, 315] on div "Name Ar: كيلو سجق" at bounding box center [845, 333] width 259 height 38
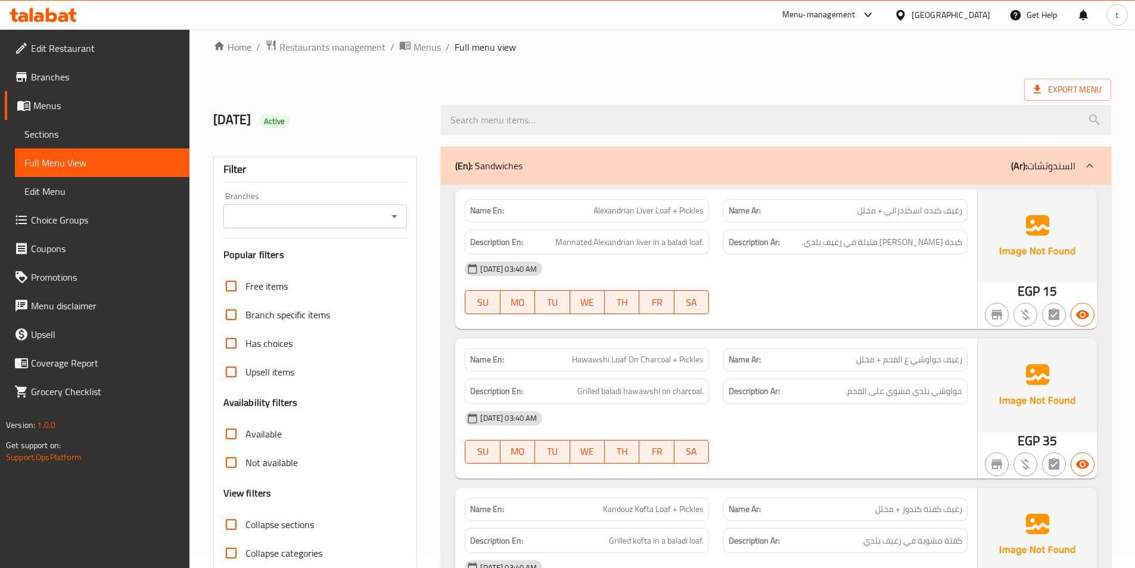
scroll to position [0, 0]
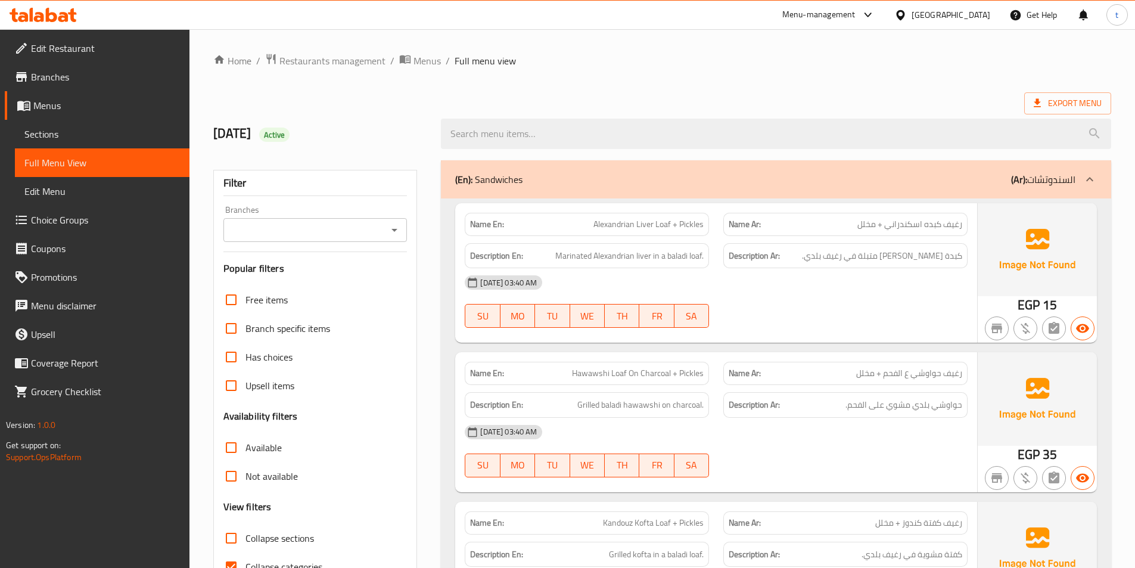
scroll to position [298, 0]
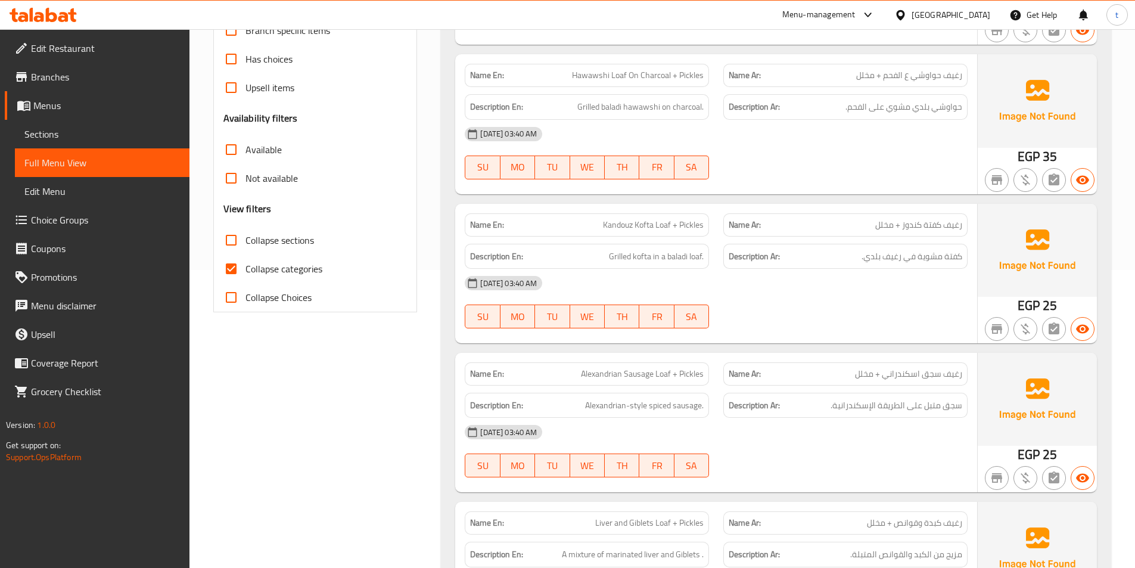
click at [241, 265] on input "Collapse categories" at bounding box center [231, 268] width 29 height 29
checkbox input "false"
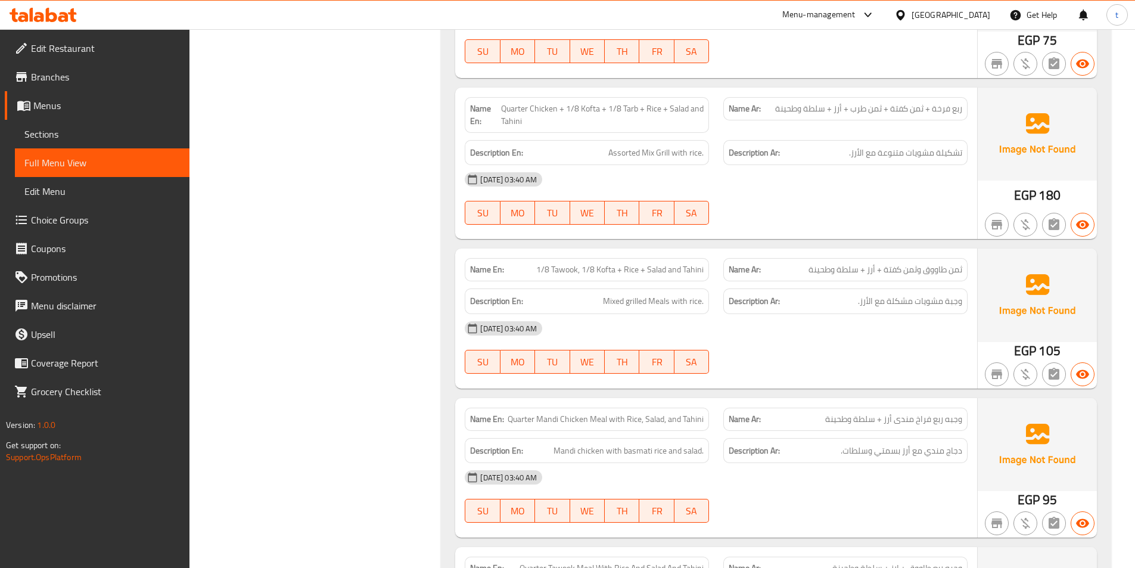
scroll to position [0, 0]
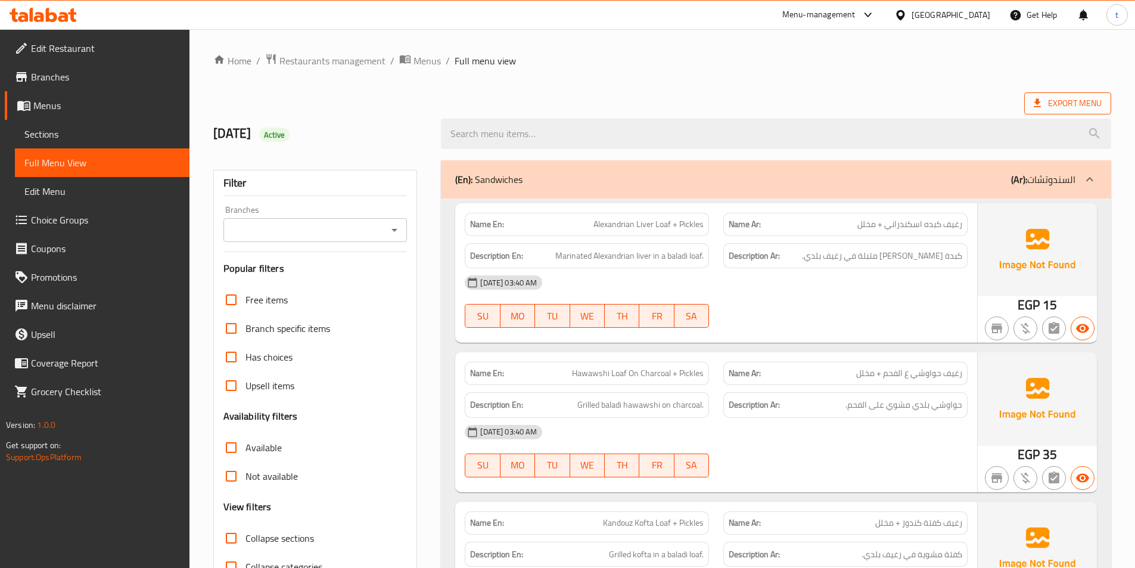
click at [1061, 113] on span "Export Menu" at bounding box center [1067, 103] width 87 height 22
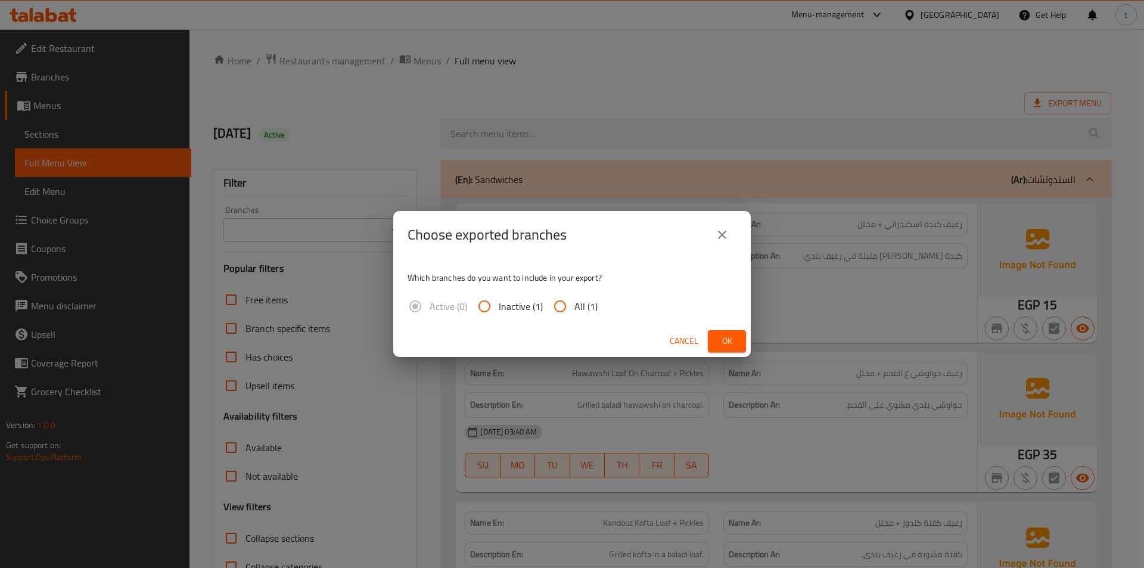
click at [576, 312] on span "All (1)" at bounding box center [586, 306] width 23 height 14
click at [575, 312] on input "All (1)" at bounding box center [560, 306] width 29 height 29
radio input "true"
click at [734, 331] on button "Ok" at bounding box center [727, 341] width 38 height 22
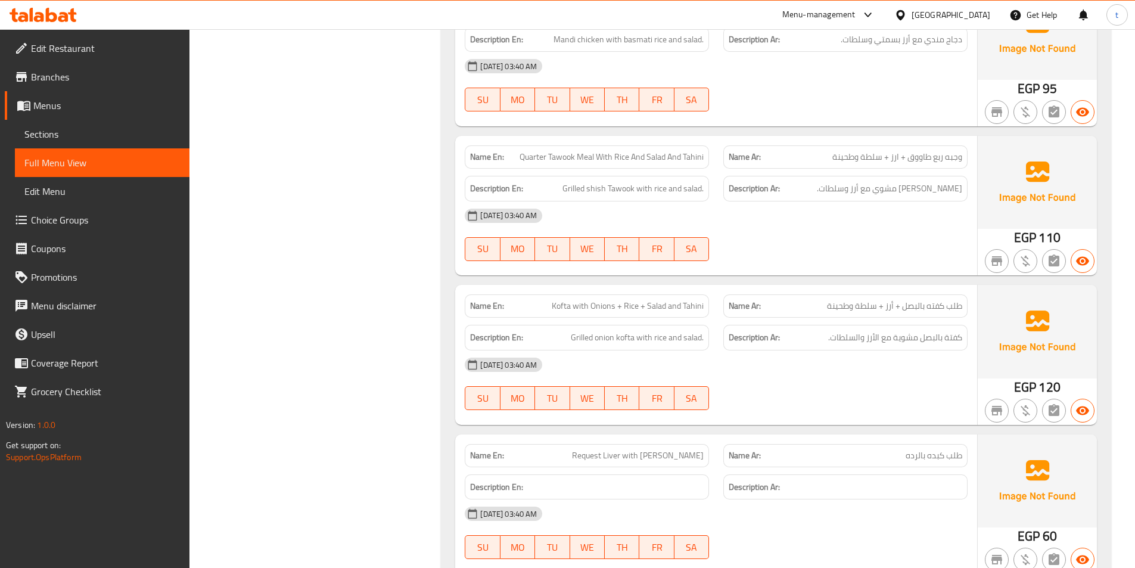
scroll to position [13274, 0]
